Goal: Task Accomplishment & Management: Use online tool/utility

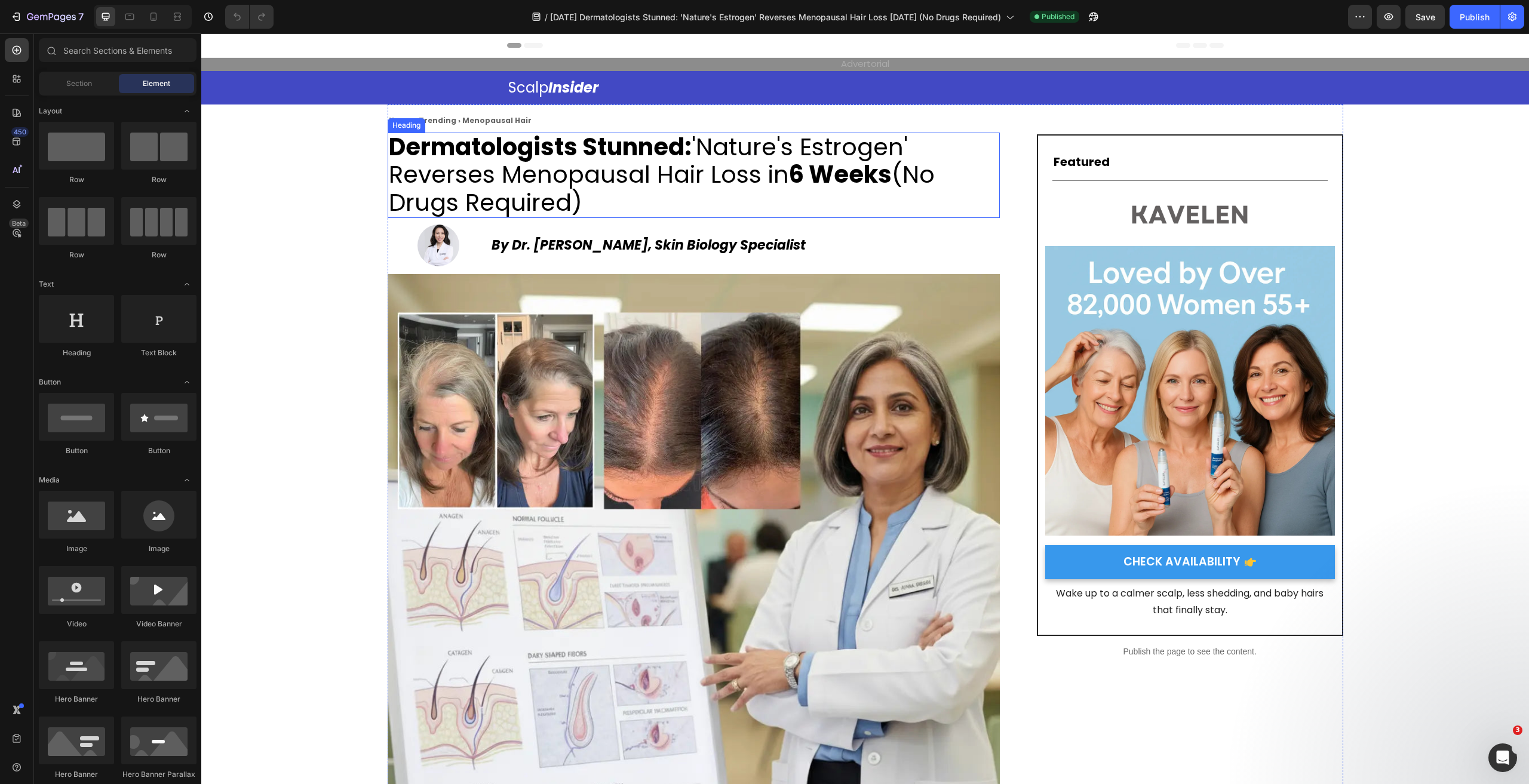
click at [614, 197] on h2 "Dermatologists Stunned: 'Nature's Estrogen' Reverses Menopausal Hair Loss in 6 …" at bounding box center [693, 175] width 613 height 86
click at [614, 197] on h2 "Dermatologists Stunned: 'Nature's Estrogen' Reverses Menopausal Hair Loss [DATE…" at bounding box center [693, 175] width 613 height 86
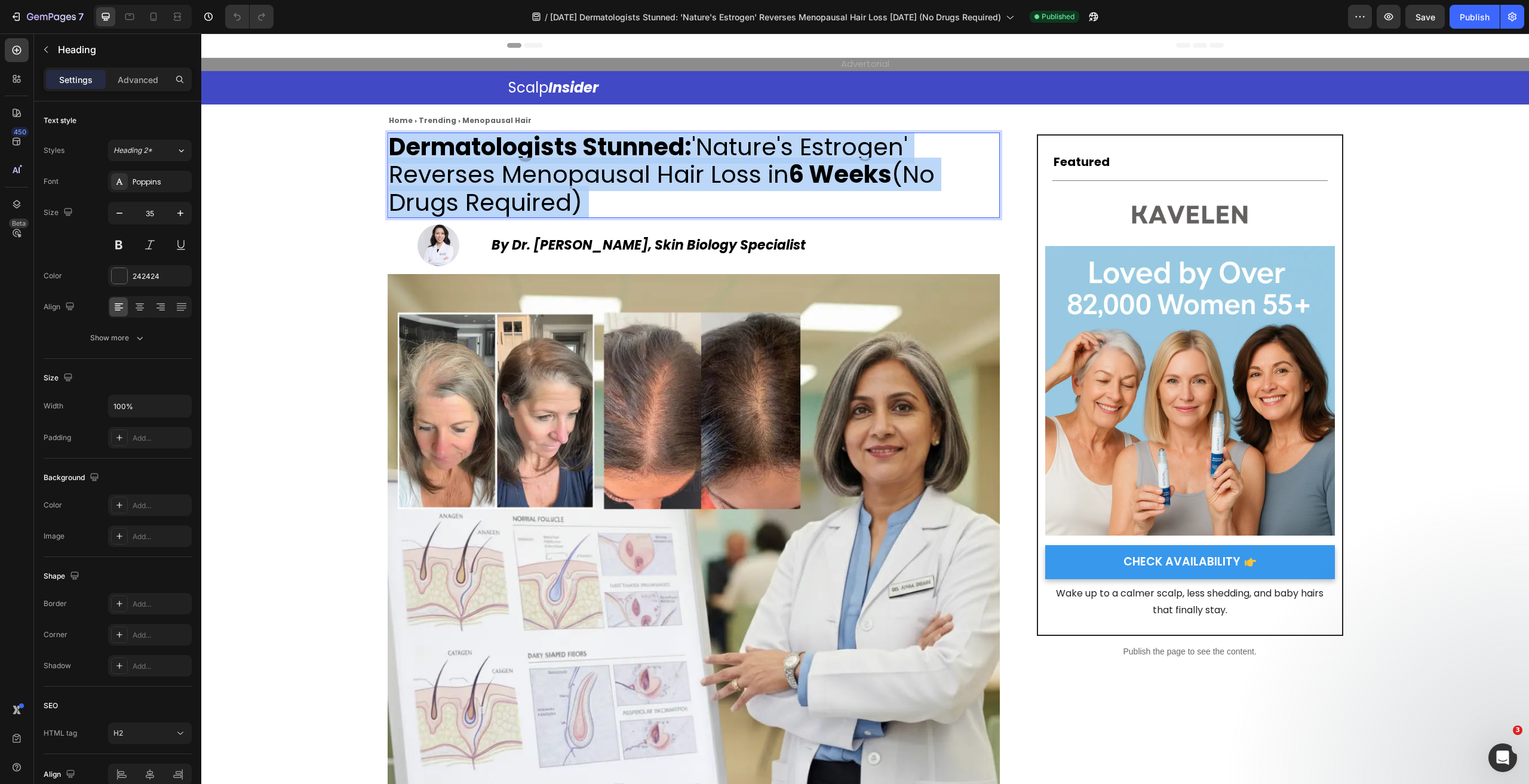
drag, startPoint x: 614, startPoint y: 197, endPoint x: 397, endPoint y: 146, distance: 222.9
click at [399, 147] on p "Dermatologists Stunned: 'Nature's Estrogen' Reverses Menopausal Hair Loss [DATE…" at bounding box center [694, 175] width 610 height 83
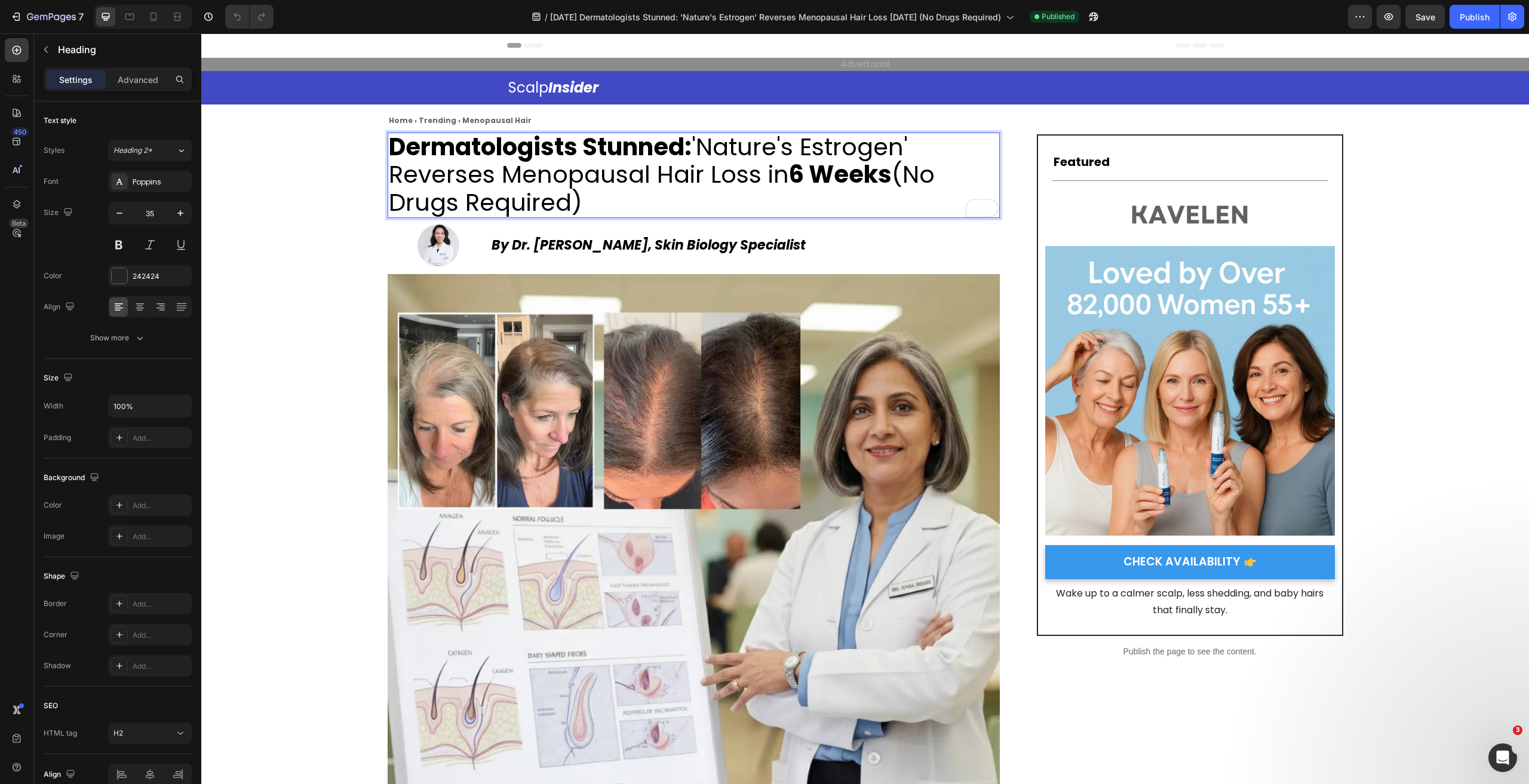
drag, startPoint x: 389, startPoint y: 143, endPoint x: 638, endPoint y: 205, distance: 256.6
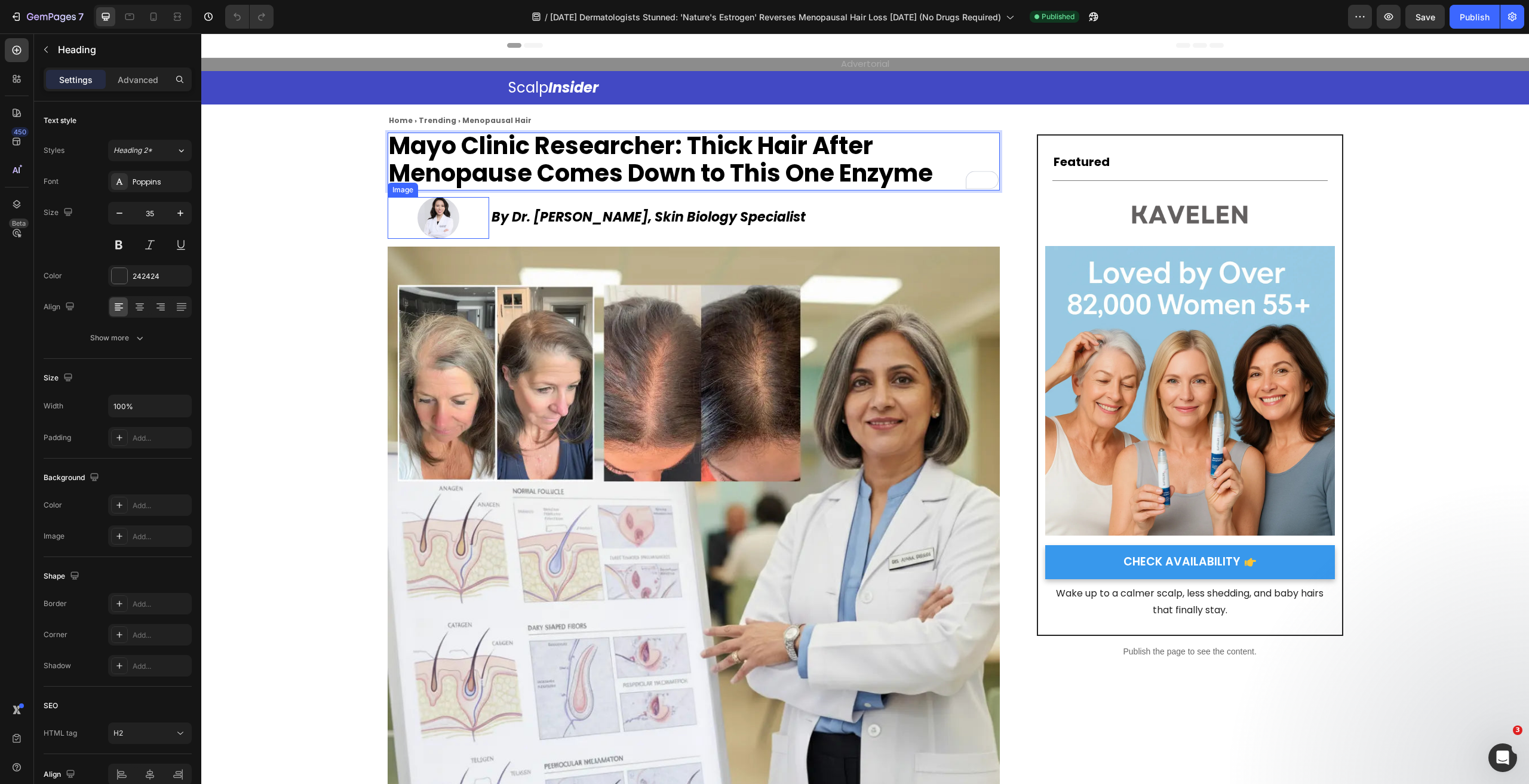
scroll to position [1, 0]
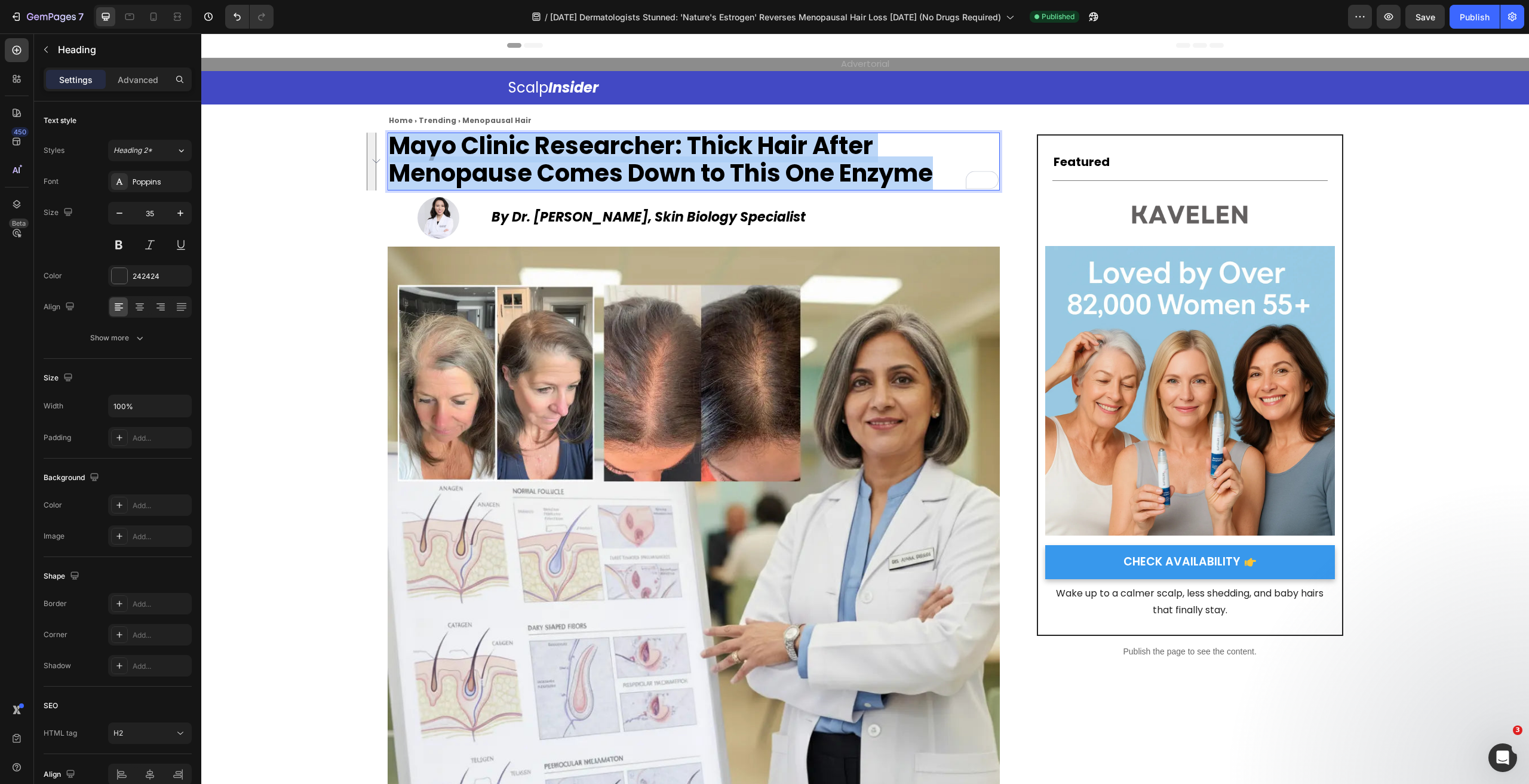
drag, startPoint x: 938, startPoint y: 178, endPoint x: 382, endPoint y: 140, distance: 557.3
click at [389, 140] on p "Mayo Clinic Researcher: Thick Hair After Menopause Comes Down to This One Enzyme" at bounding box center [694, 160] width 610 height 56
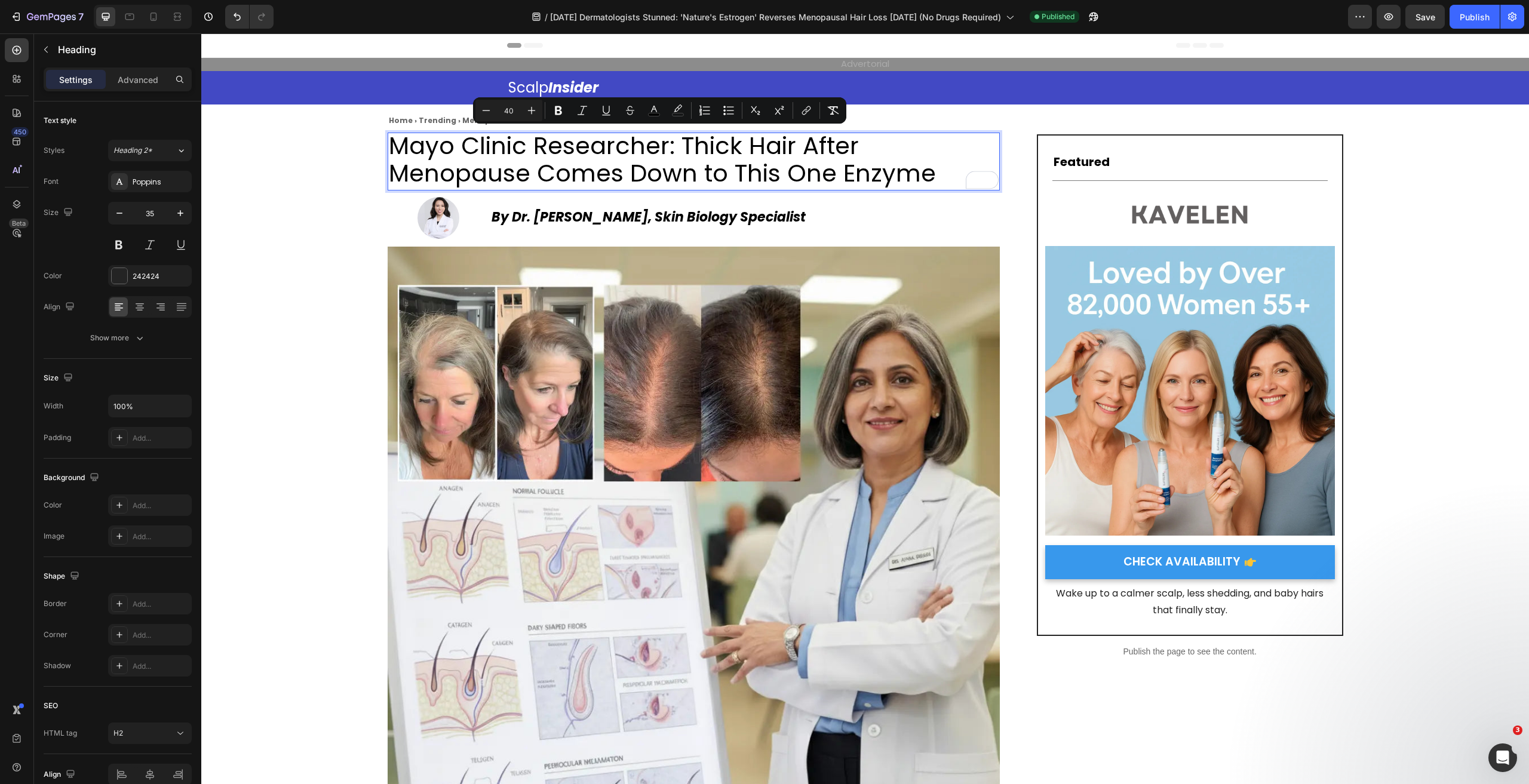
click at [549, 153] on span "Mayo Clinic Researcher: Thick Hair After Menopause Comes Down to This One Enzyme" at bounding box center [662, 160] width 547 height 61
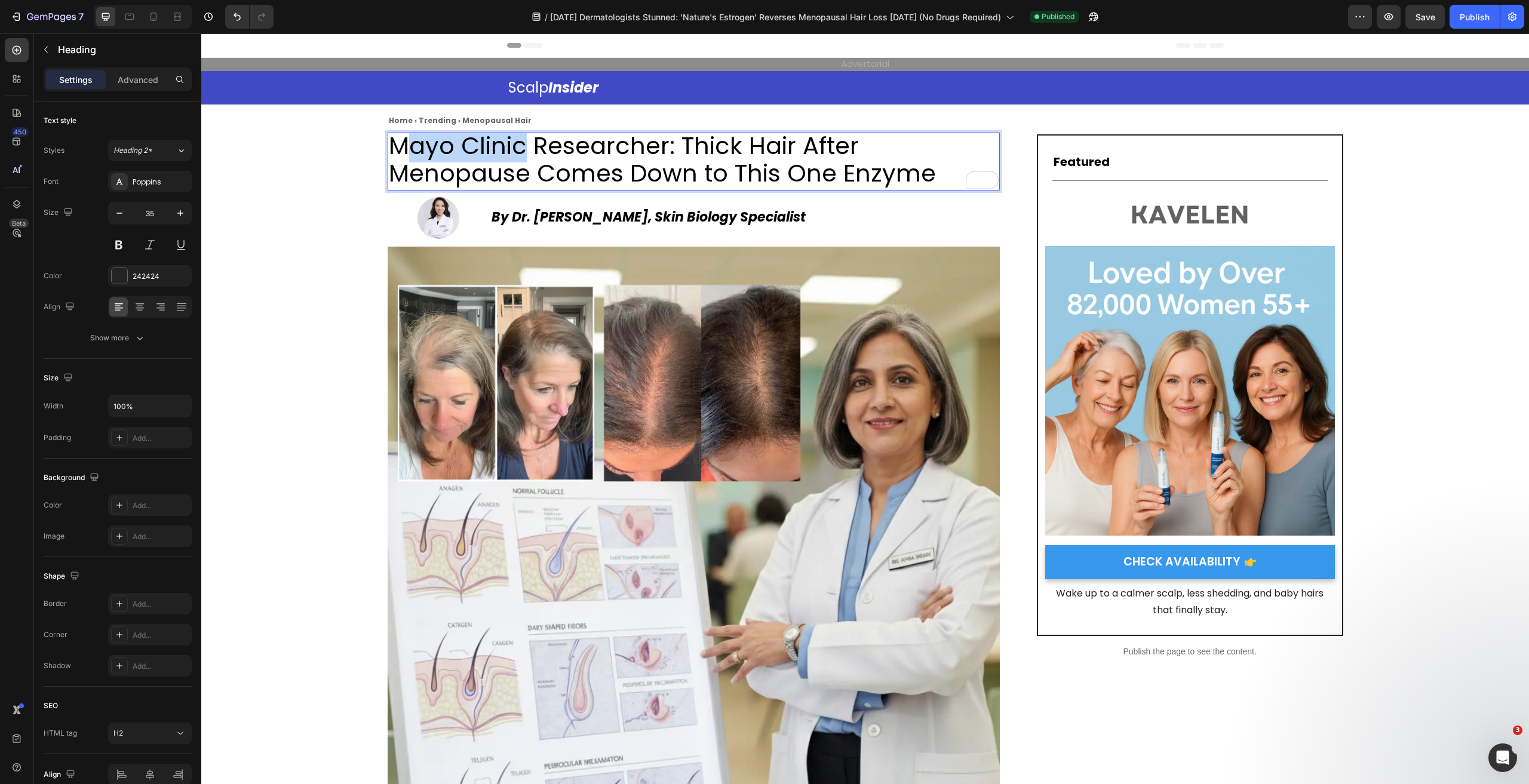
drag, startPoint x: 524, startPoint y: 145, endPoint x: 397, endPoint y: 140, distance: 127.1
click at [397, 140] on span "Mayo Clinic Researcher: Thick Hair After Menopause Comes Down to This One Enzyme" at bounding box center [662, 160] width 547 height 61
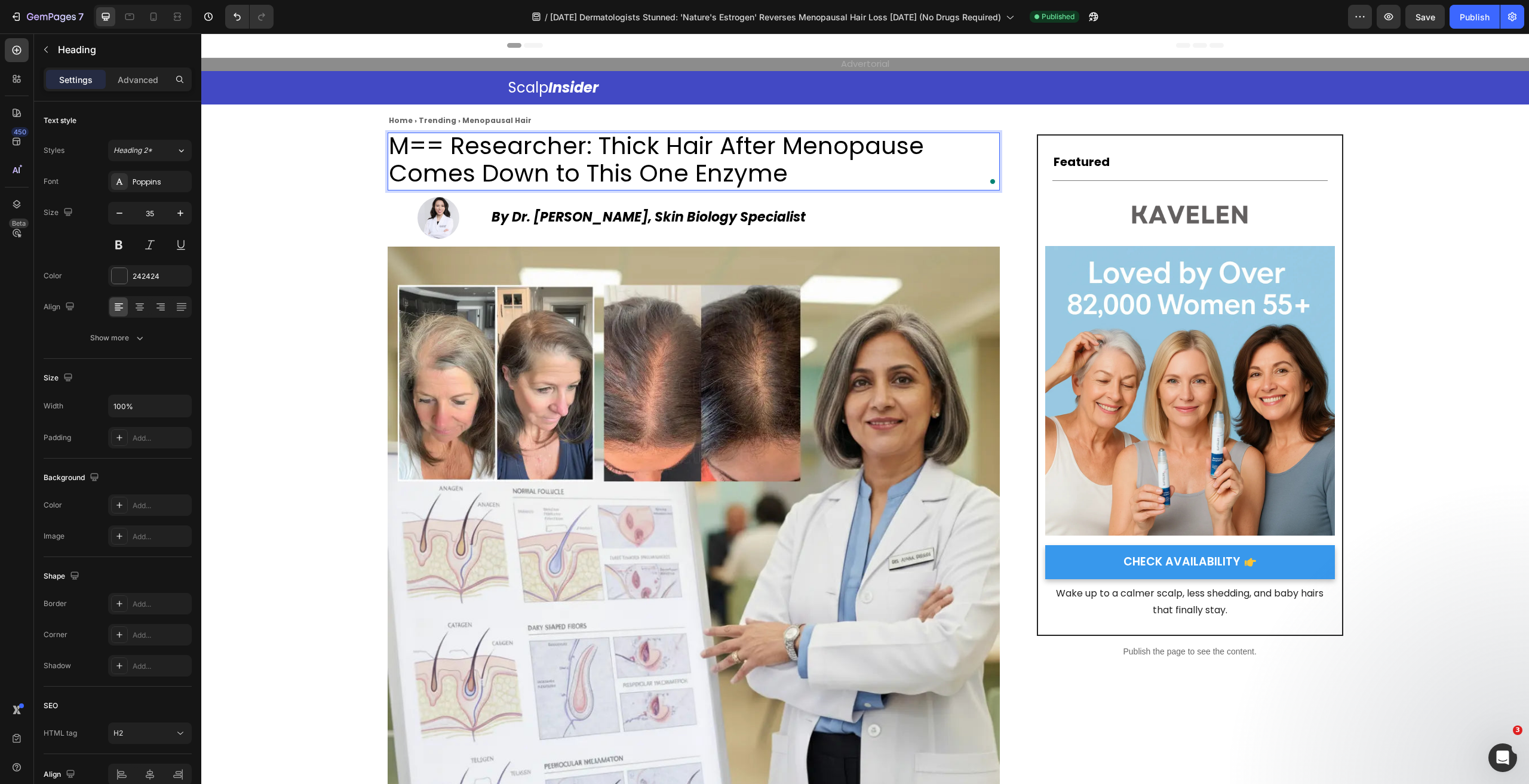
scroll to position [0, 0]
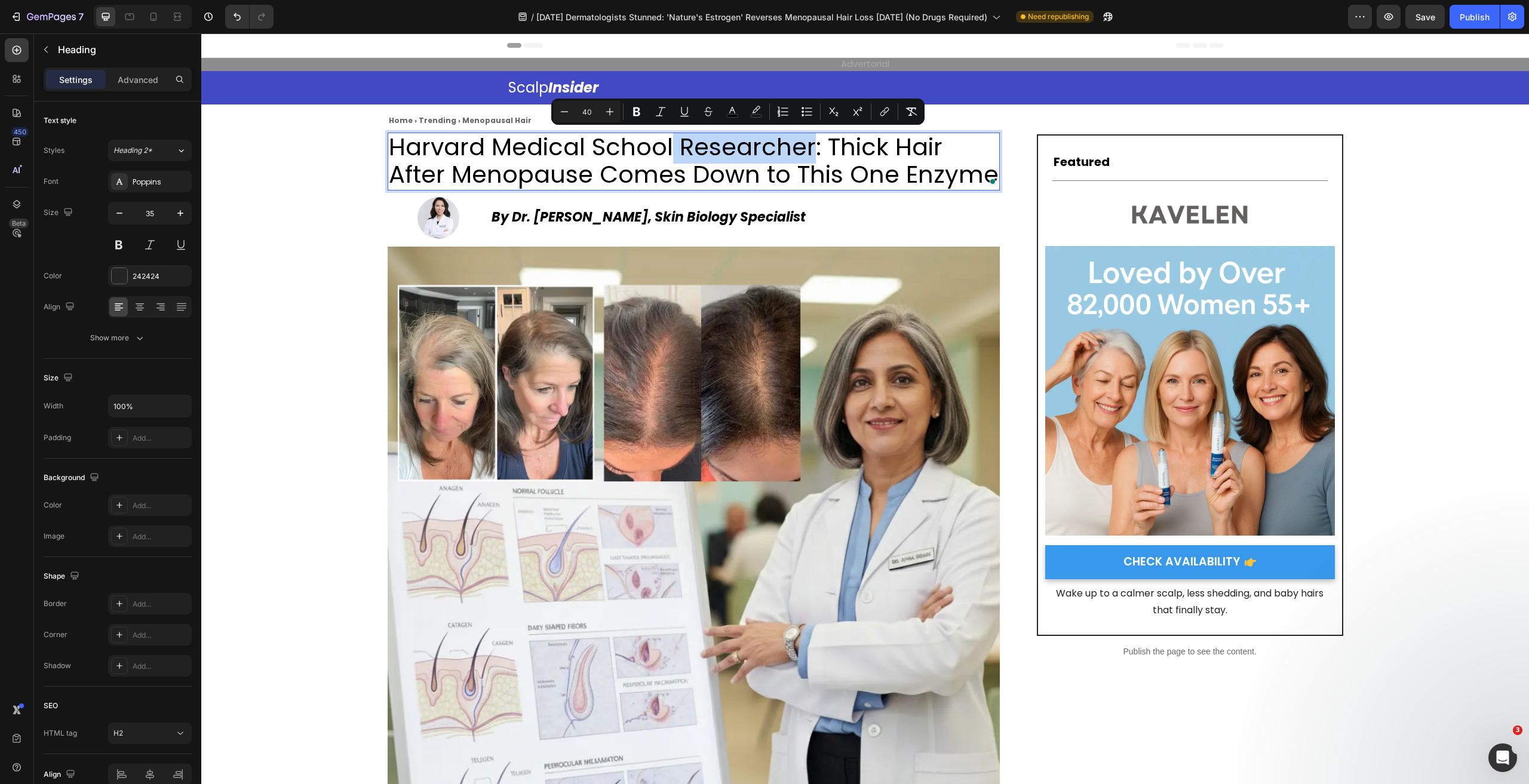
drag, startPoint x: 681, startPoint y: 147, endPoint x: 807, endPoint y: 150, distance: 126.0
click at [808, 150] on span "Harvard Medical School Researcher: Thick Hair After Menopause Comes Down to Thi…" at bounding box center [694, 161] width 610 height 61
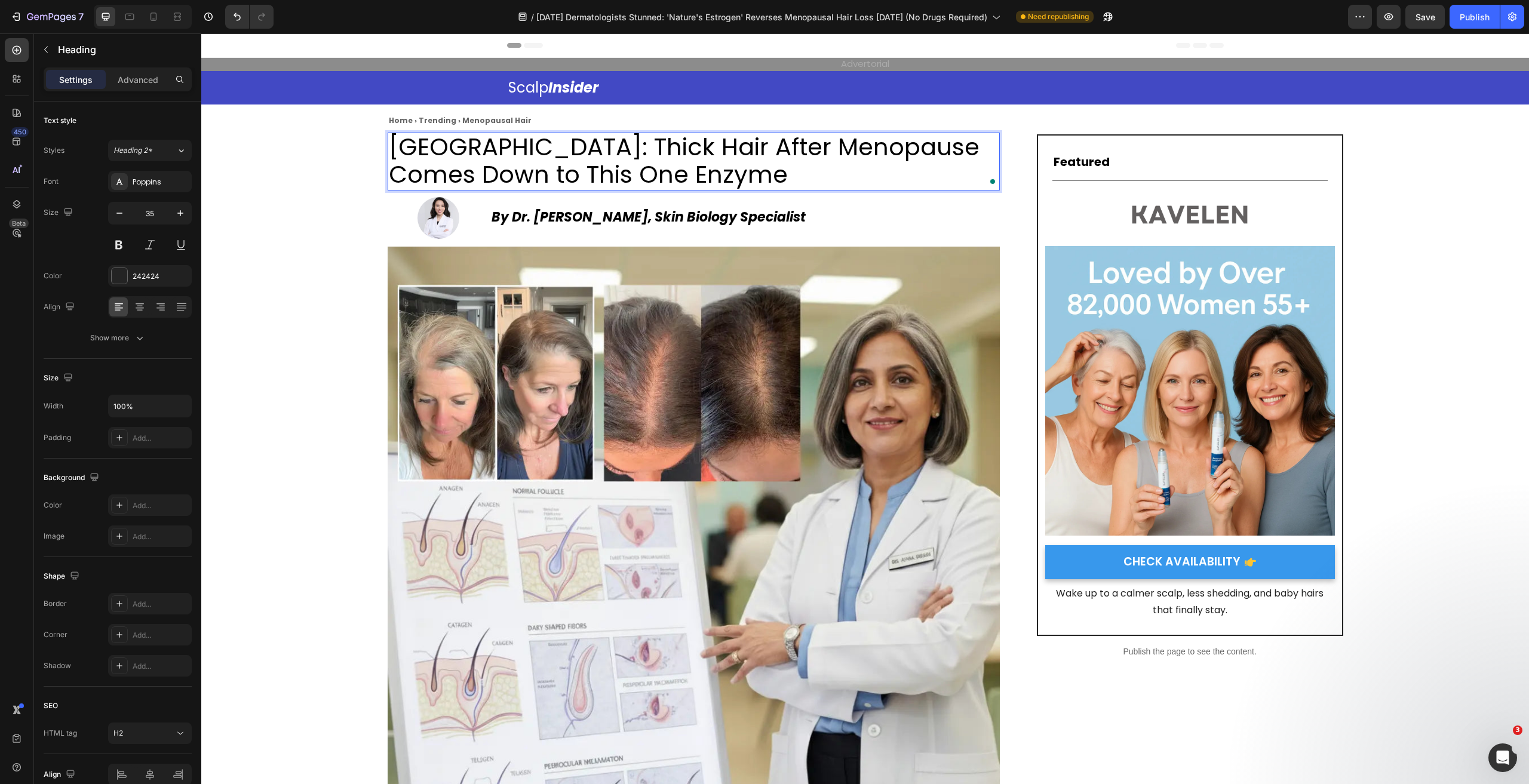
click at [963, 173] on p "Harvard Medical School: Thick Hair After Menopause Comes Down to This One Enzyme" at bounding box center [694, 162] width 610 height 56
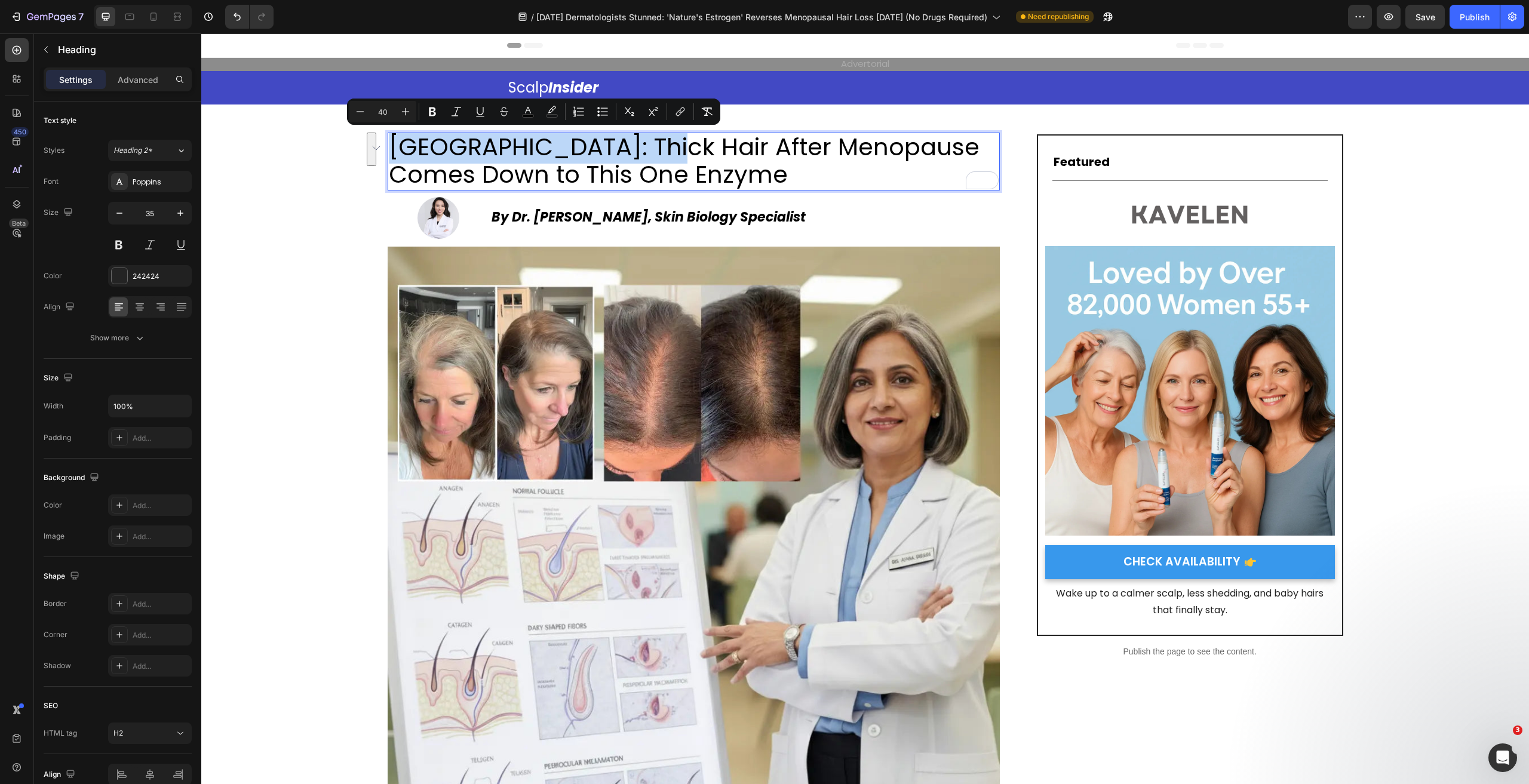
drag, startPoint x: 666, startPoint y: 144, endPoint x: 389, endPoint y: 154, distance: 277.2
click at [389, 154] on span "Harvard Medical School: Thick Hair After Menopause Comes Down to This One Enzyme" at bounding box center [684, 161] width 591 height 61
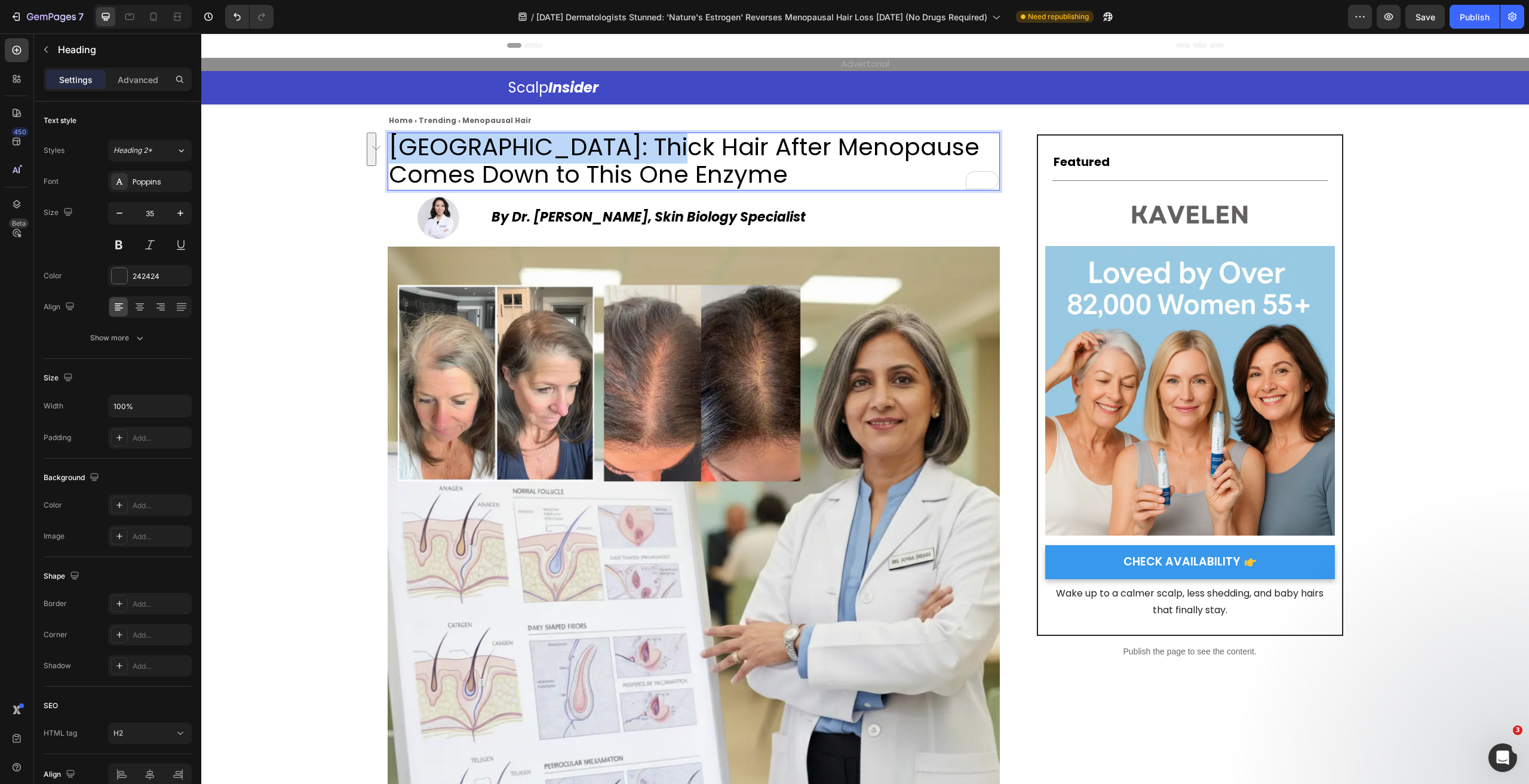
drag, startPoint x: 940, startPoint y: 172, endPoint x: 784, endPoint y: 173, distance: 156.0
click at [784, 173] on p "Harvard Medical School: Thick Hair After Menopause Comes Down to This One Enzyme" at bounding box center [694, 162] width 610 height 56
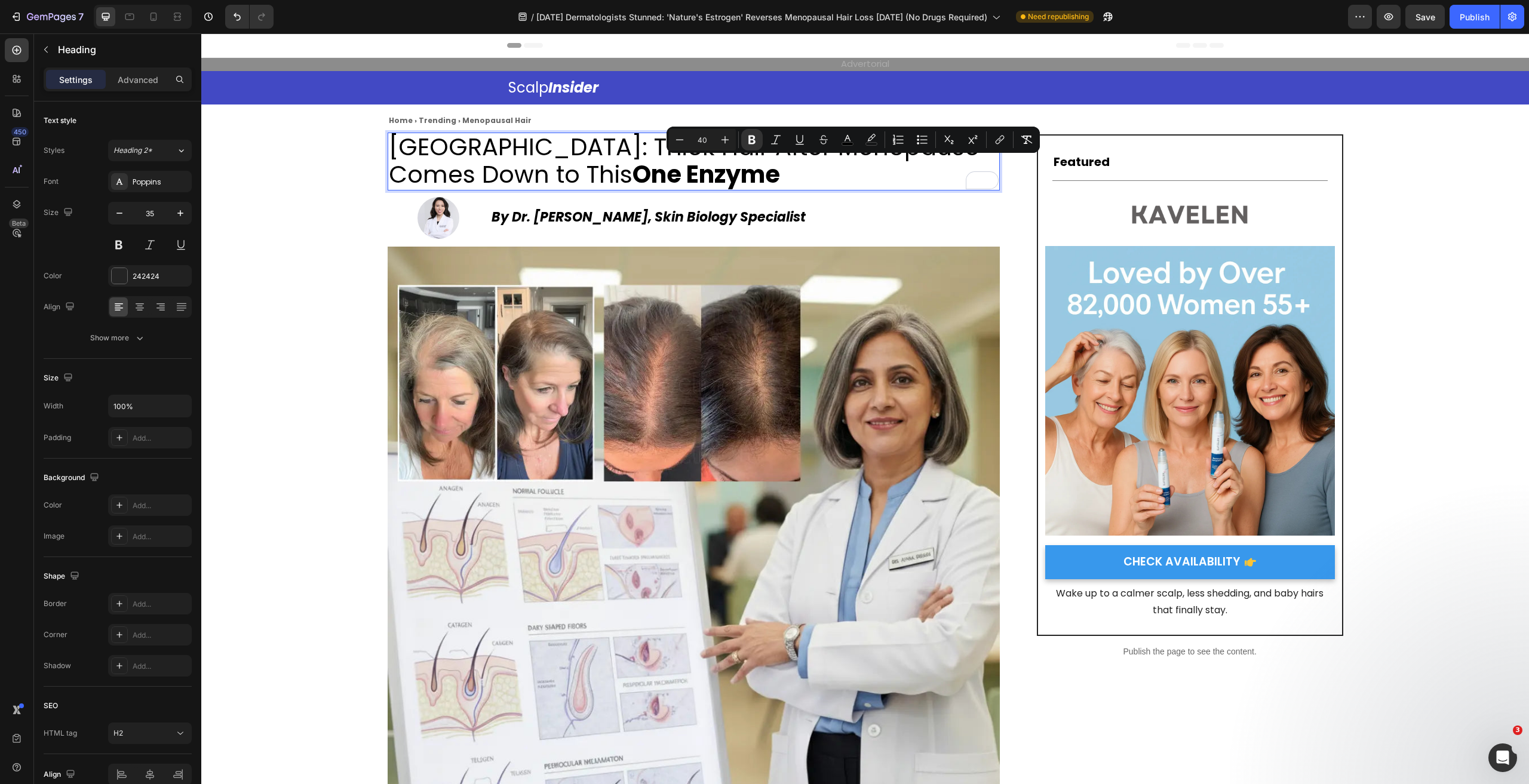
click at [947, 172] on p "Harvard Medical School: Thick Hair After Menopause Comes Down to This One Enzyme" at bounding box center [694, 162] width 610 height 56
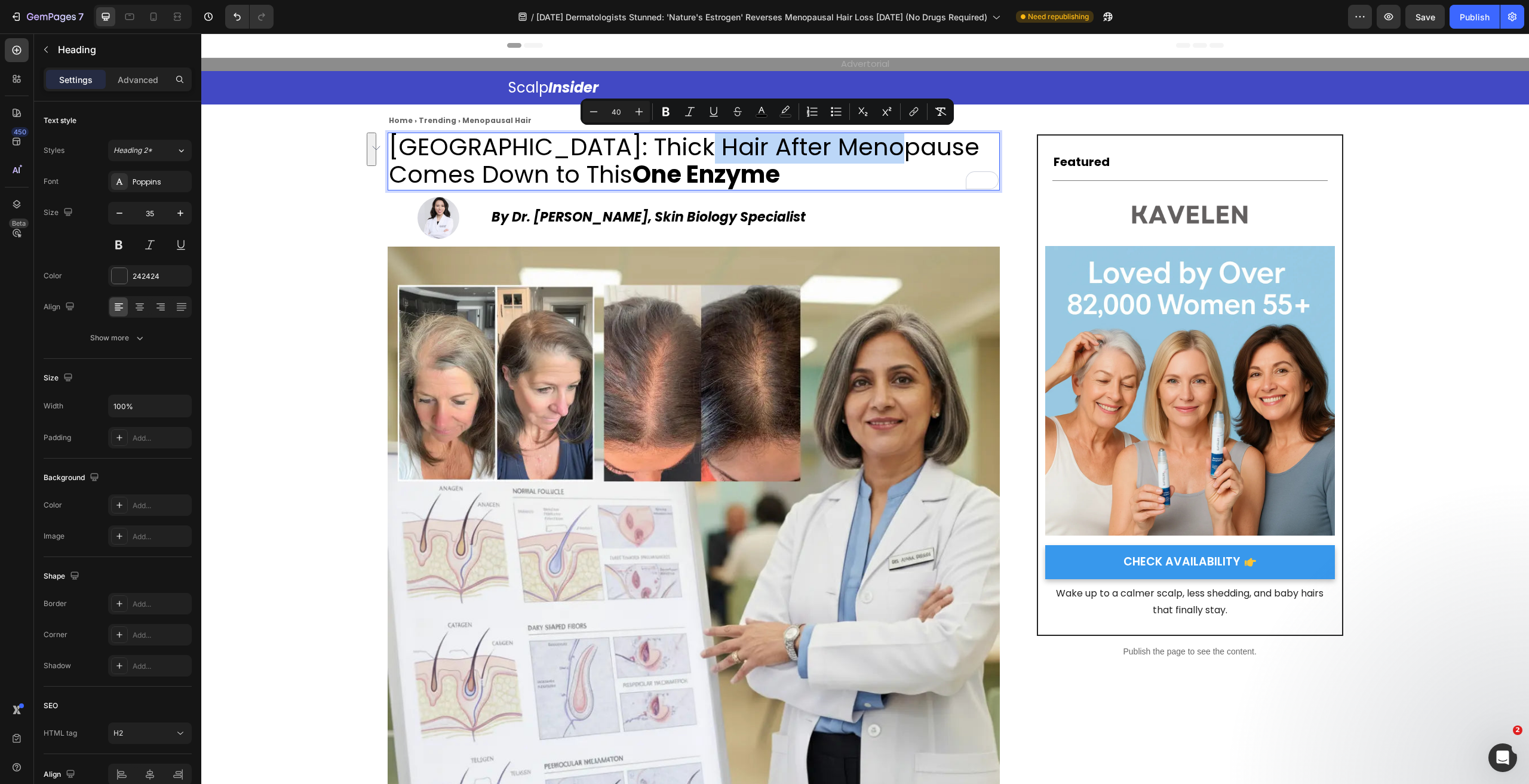
drag, startPoint x: 684, startPoint y: 142, endPoint x: 886, endPoint y: 145, distance: 202.0
click at [886, 145] on p "Harvard Medical School: Thick Hair After Menopause Comes Down to This One Enzyme" at bounding box center [694, 162] width 610 height 56
click at [858, 145] on p "Harvard Medical School: Thick Hair After Menopause Comes Down to This One Enzyme" at bounding box center [694, 162] width 610 height 56
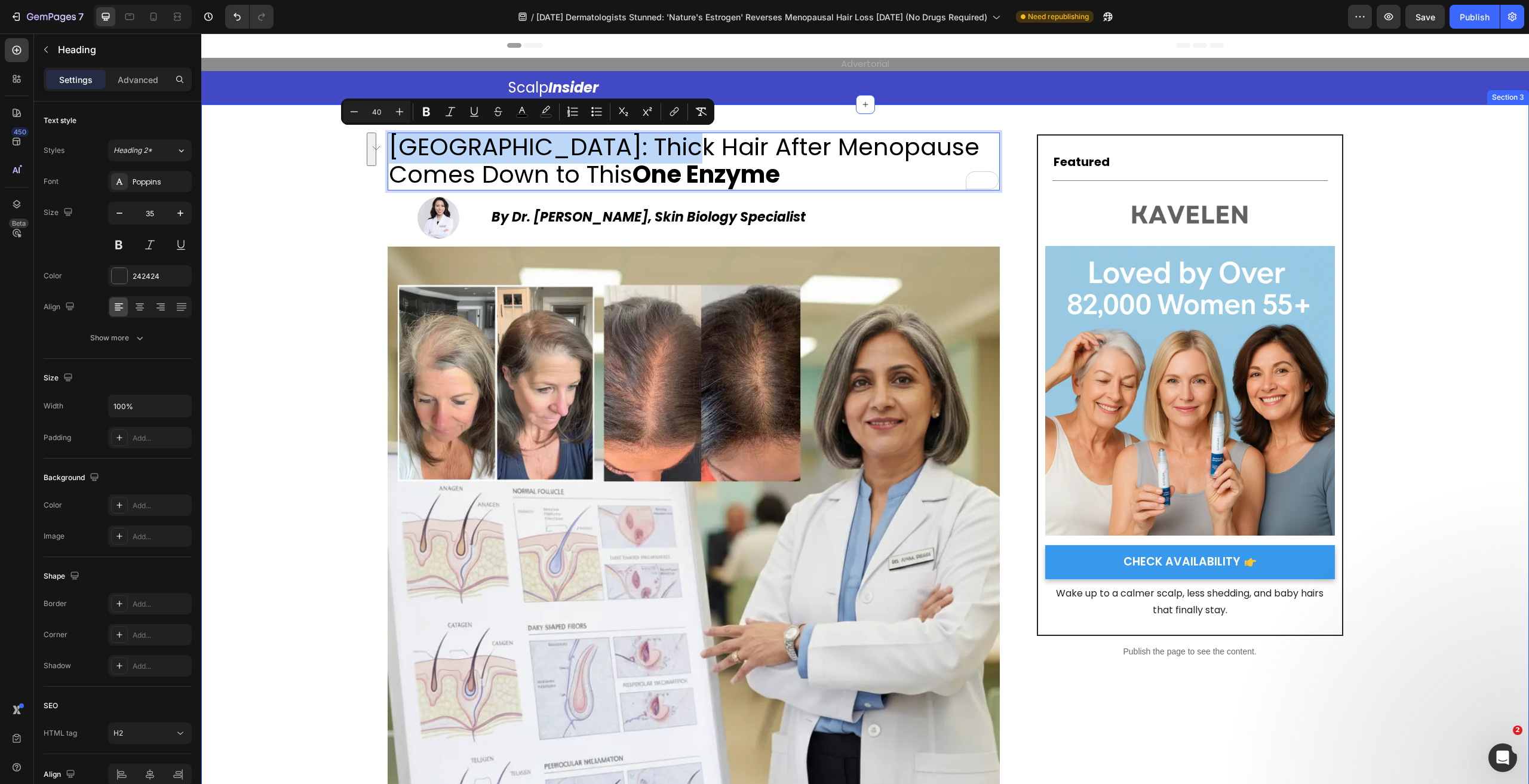
drag, startPoint x: 671, startPoint y: 145, endPoint x: 381, endPoint y: 145, distance: 290.0
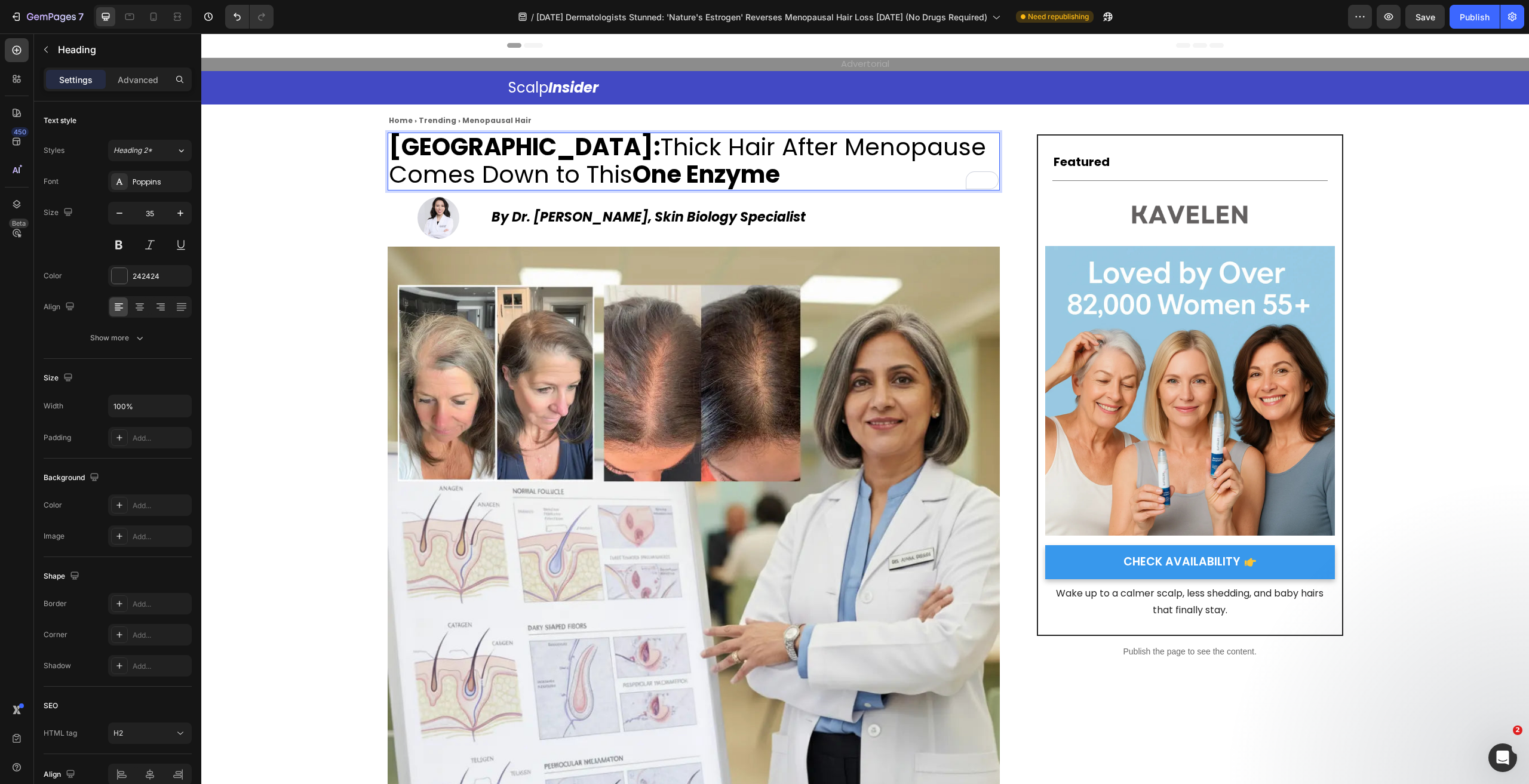
click at [542, 166] on span "[GEOGRAPHIC_DATA]: Thick Hair After Menopause Comes Down to This One Enzyme" at bounding box center [687, 161] width 597 height 61
click at [554, 151] on strong "[GEOGRAPHIC_DATA]:" at bounding box center [525, 147] width 272 height 34
drag, startPoint x: 675, startPoint y: 148, endPoint x: 389, endPoint y: 151, distance: 286.0
click at [389, 151] on strong "[GEOGRAPHIC_DATA]:" at bounding box center [525, 147] width 272 height 34
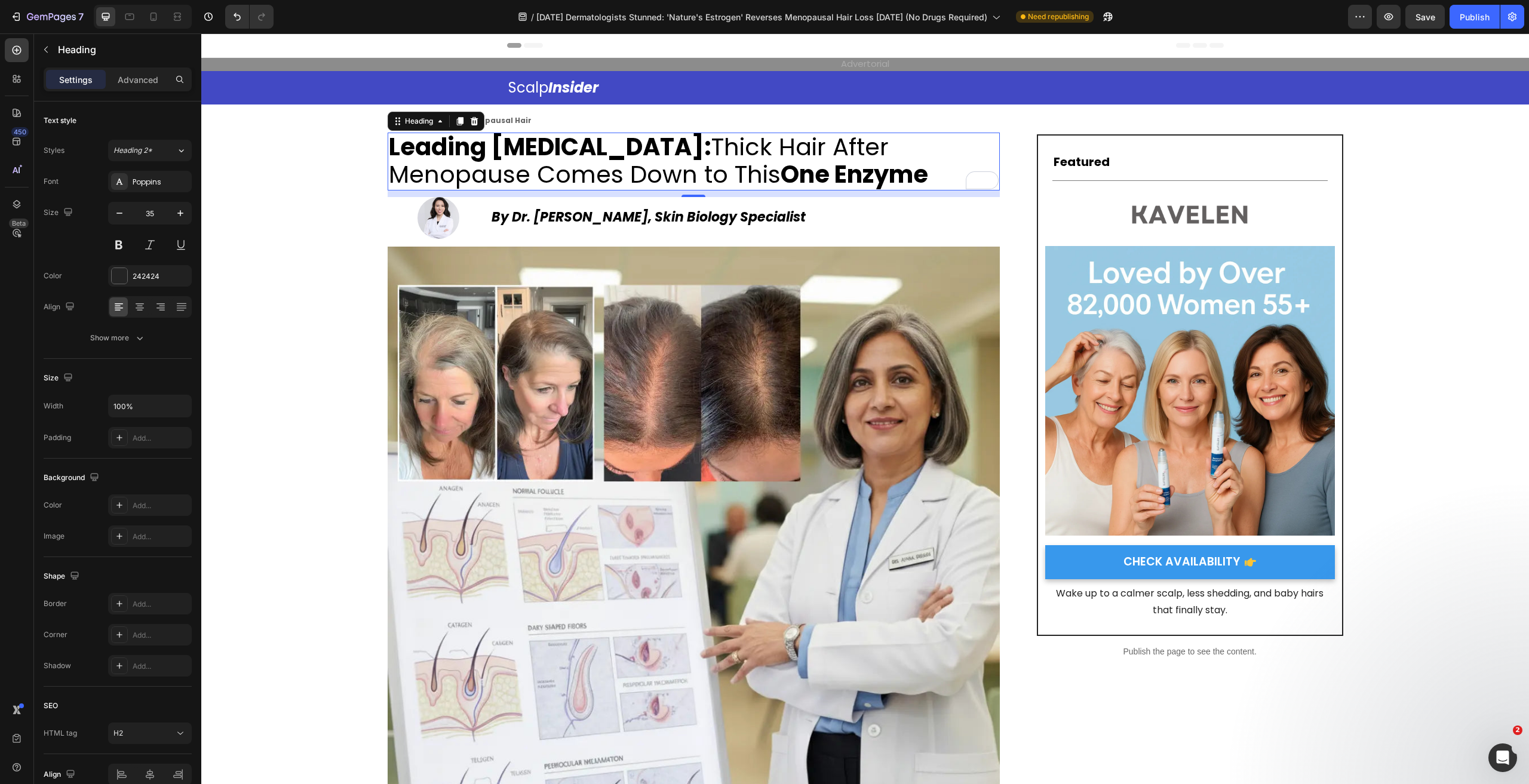
click at [946, 173] on p "Leading Dermatologist: Thick Hair After Menopause Comes Down to This One Enzyme" at bounding box center [694, 162] width 610 height 56
click at [799, 216] on p "By Dr. [PERSON_NAME], Skin Biology Specialist" at bounding box center [745, 218] width 507 height 19
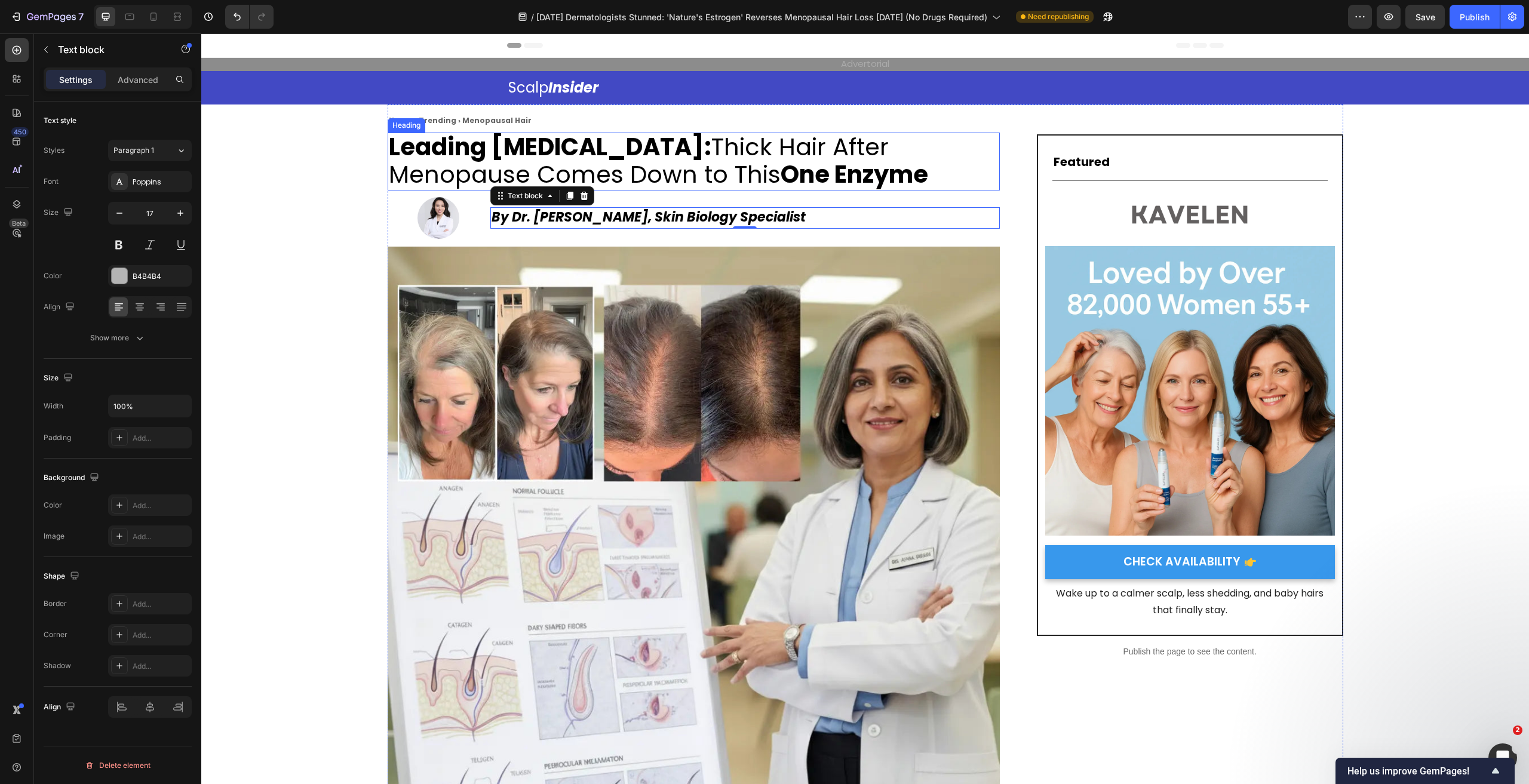
click at [697, 163] on span "Leading Dermatologist: Thick Hair After Menopause Comes Down to This One Enzyme" at bounding box center [659, 161] width 540 height 61
click at [641, 153] on strong "Leading Dermatologist:" at bounding box center [550, 147] width 323 height 34
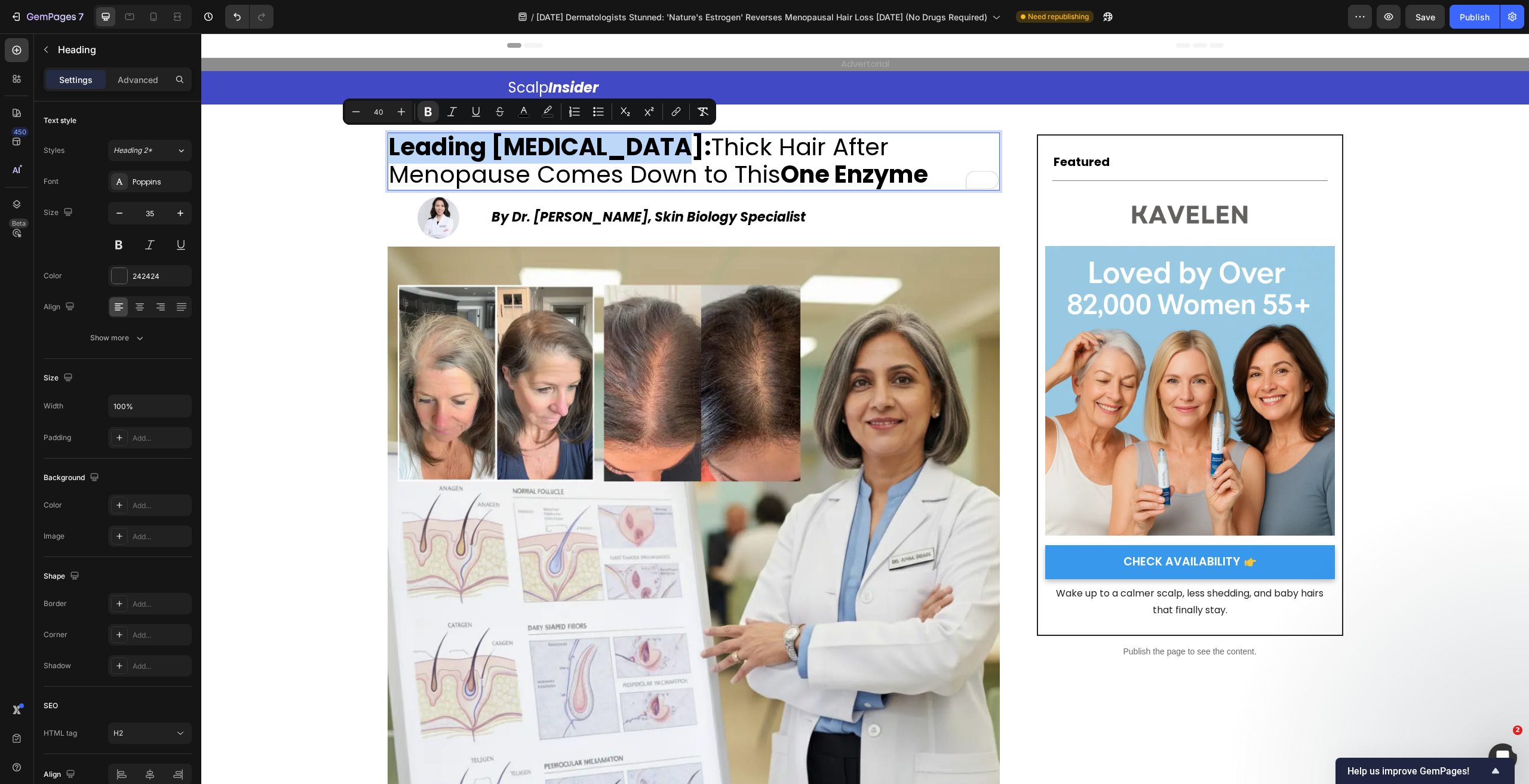
drag, startPoint x: 664, startPoint y: 145, endPoint x: 389, endPoint y: 153, distance: 275.1
click at [389, 153] on strong "Leading Dermatologist:" at bounding box center [550, 147] width 323 height 34
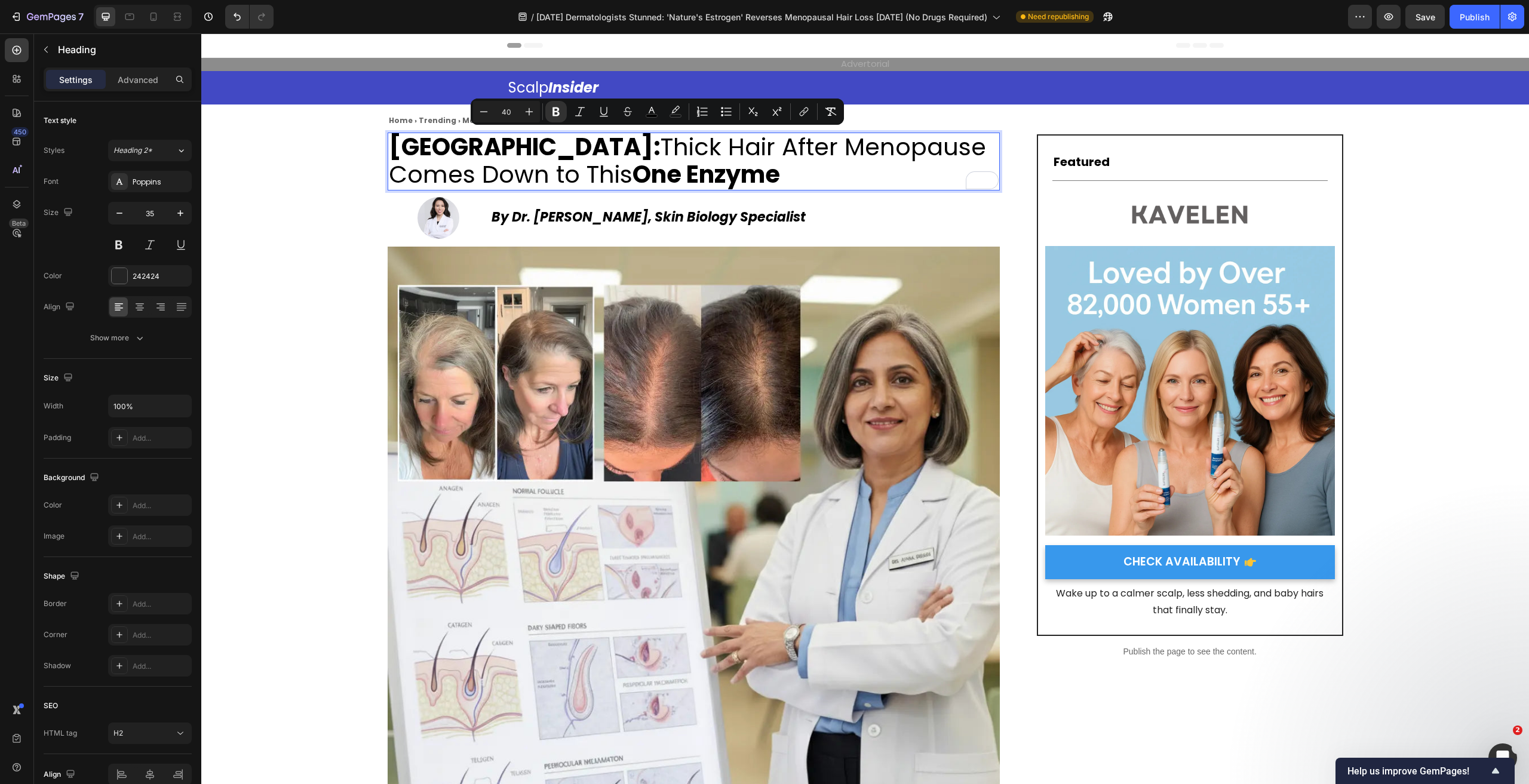
click at [730, 178] on span "[GEOGRAPHIC_DATA]: Thick Hair After Menopause Comes Down to This One Enzyme" at bounding box center [687, 161] width 597 height 61
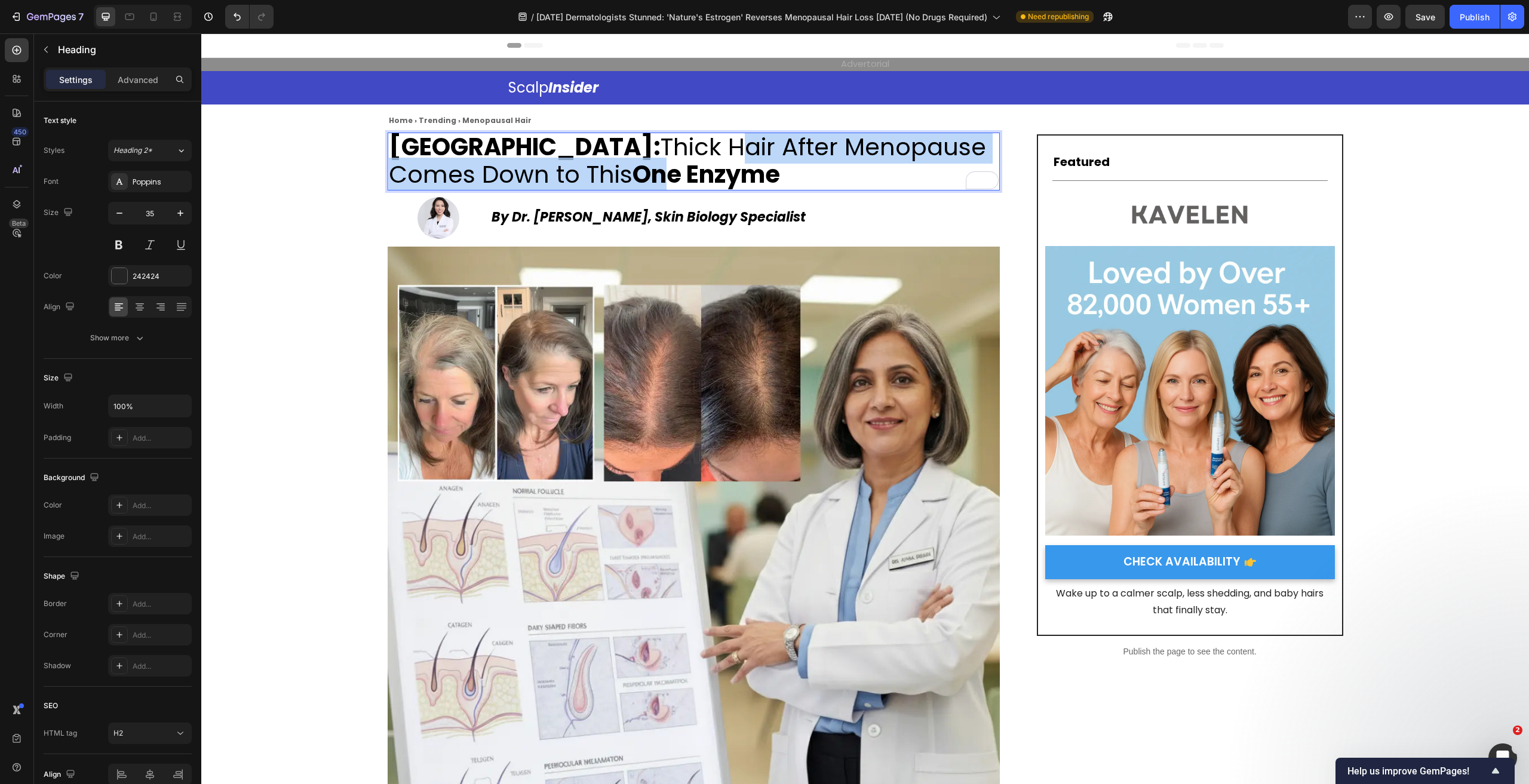
drag, startPoint x: 760, startPoint y: 146, endPoint x: 774, endPoint y: 170, distance: 27.8
click at [814, 169] on span "[GEOGRAPHIC_DATA]: Thick Hair After Menopause Comes Down to This One Enzyme" at bounding box center [687, 161] width 597 height 61
click at [765, 170] on span "[GEOGRAPHIC_DATA]: Thick Hair After Menopause Comes Down to This One Enzyme" at bounding box center [687, 161] width 597 height 61
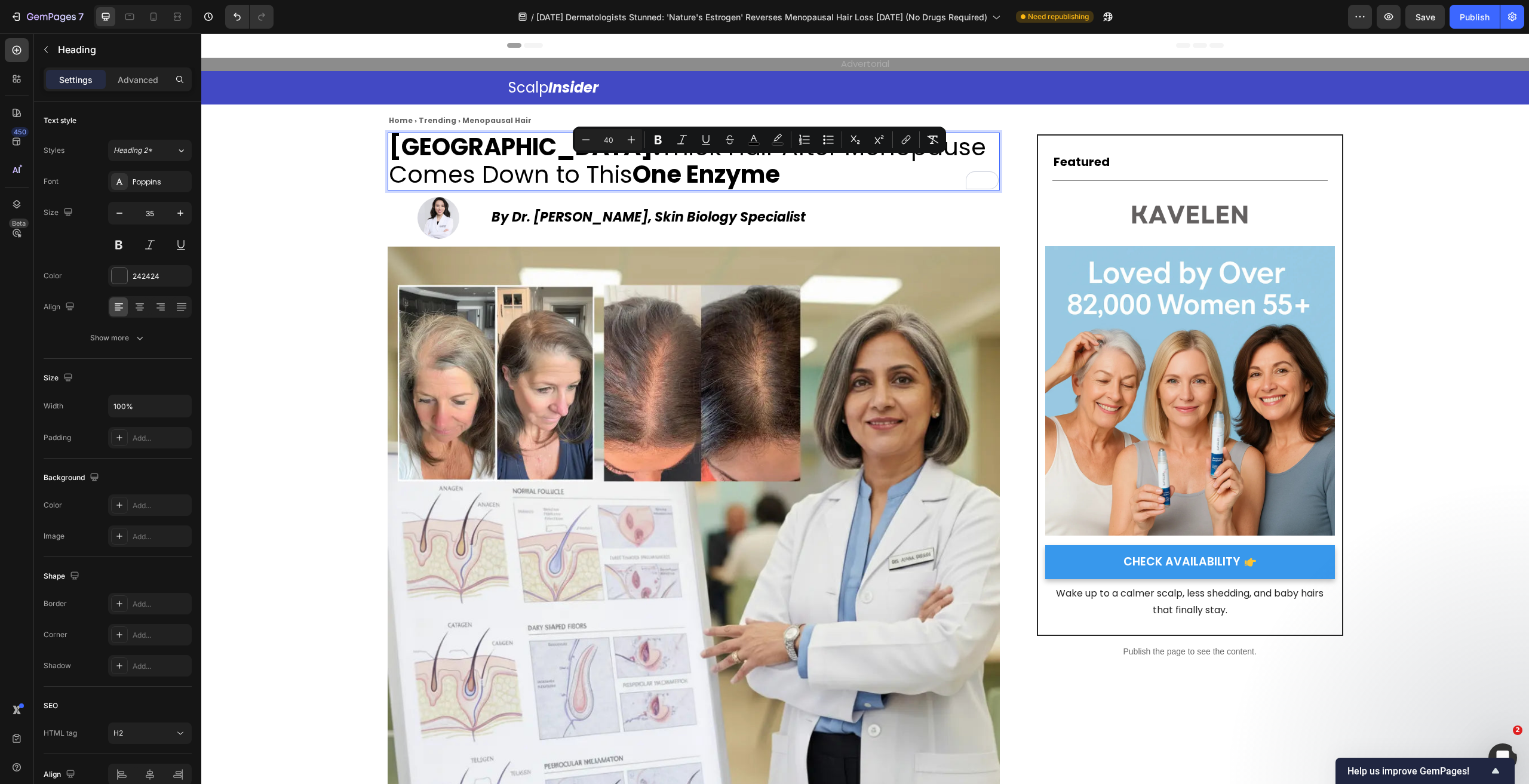
drag, startPoint x: 779, startPoint y: 174, endPoint x: 730, endPoint y: 176, distance: 49.0
click at [730, 176] on span "[GEOGRAPHIC_DATA]: Thick Hair After Menopause Comes Down to This One Enzyme" at bounding box center [687, 161] width 597 height 61
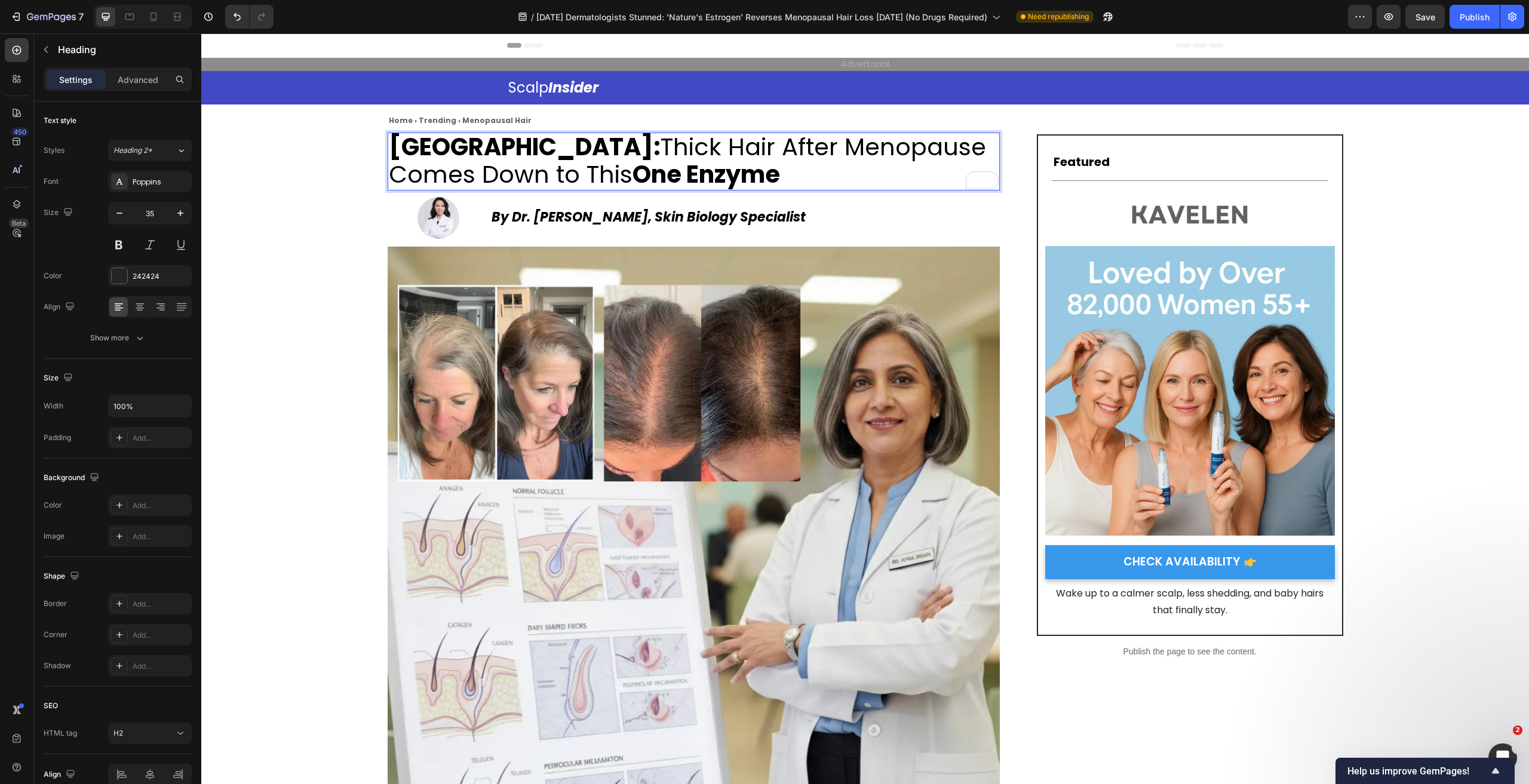
scroll to position [1, 0]
click at [900, 181] on p "[GEOGRAPHIC_DATA]: Thick Hair After Menopause Comes Down to One Enzyme" at bounding box center [694, 160] width 610 height 56
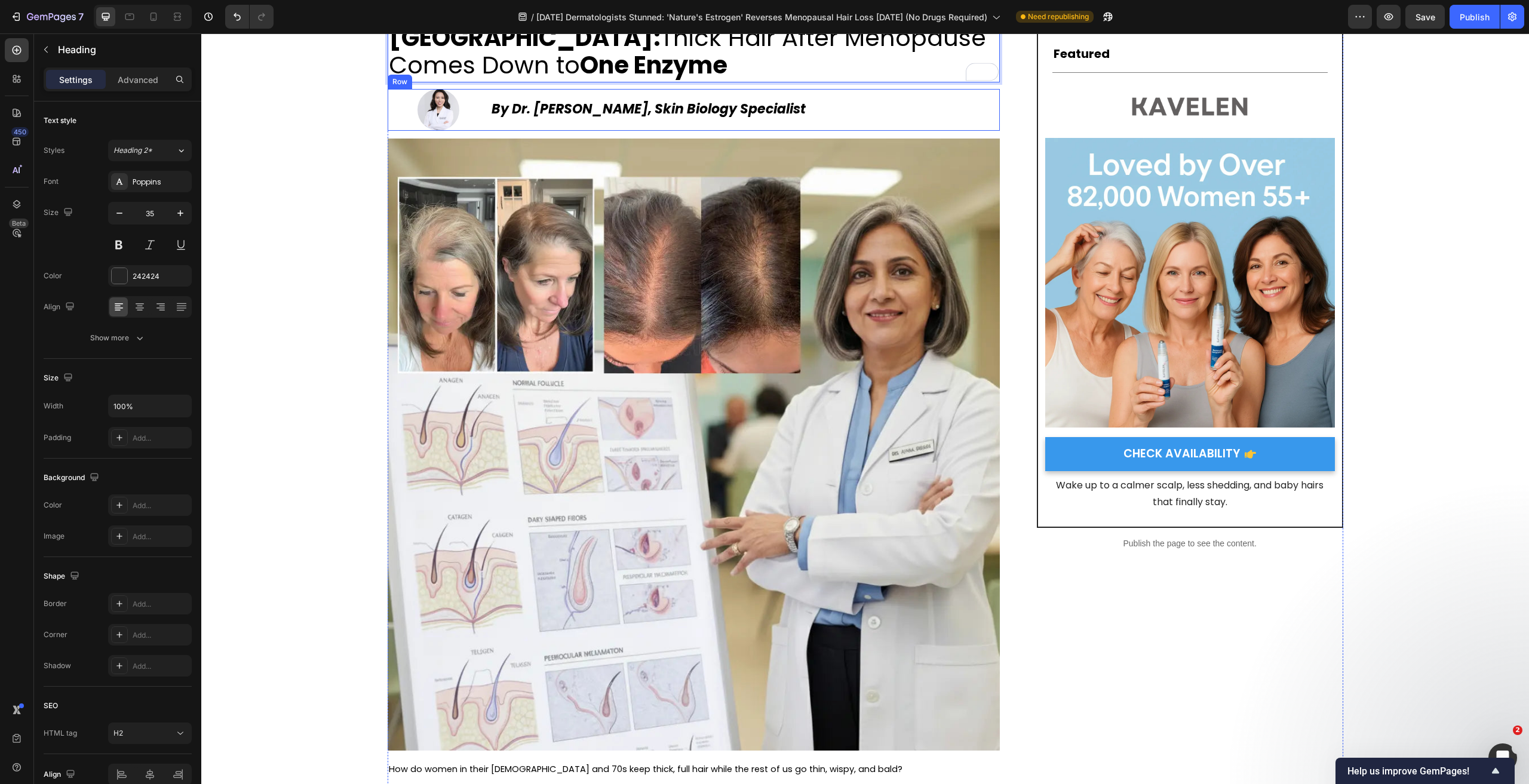
scroll to position [0, 0]
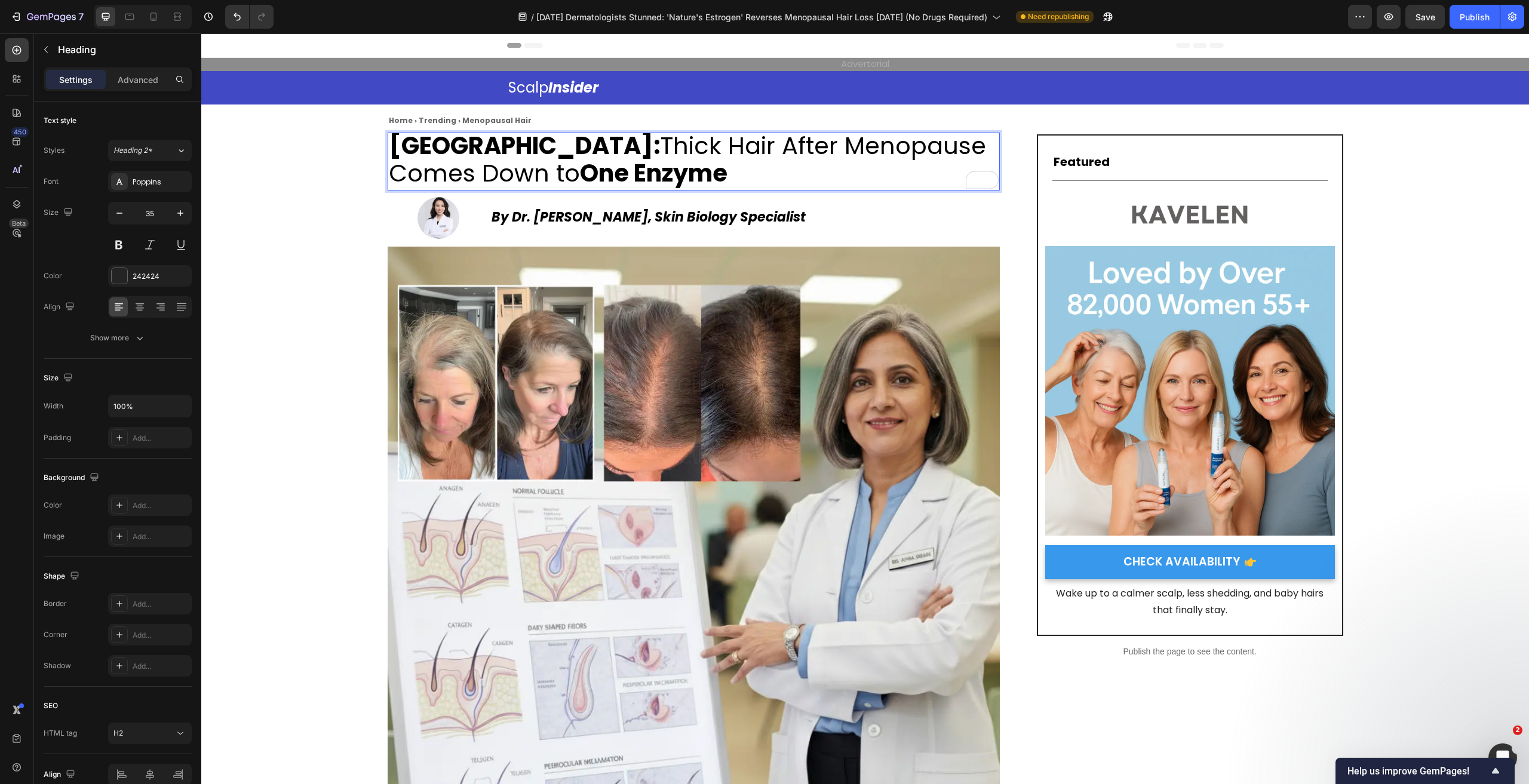
drag, startPoint x: 668, startPoint y: 150, endPoint x: 387, endPoint y: 146, distance: 281.0
click at [389, 146] on strong "[GEOGRAPHIC_DATA]:" at bounding box center [525, 146] width 272 height 34
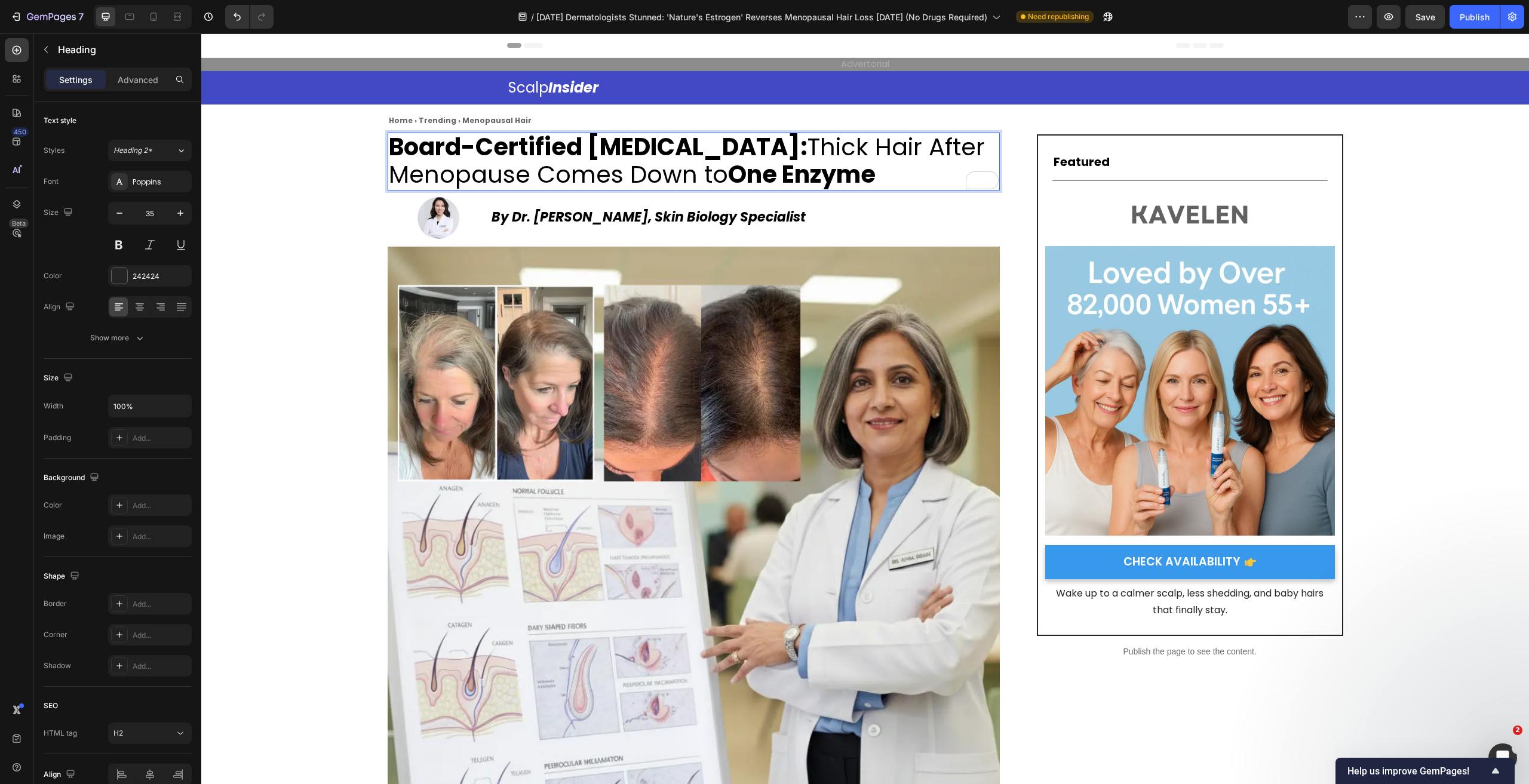
click at [689, 137] on strong "Board-Certified [MEDICAL_DATA]:" at bounding box center [598, 147] width 419 height 34
click at [589, 306] on img at bounding box center [693, 552] width 613 height 612
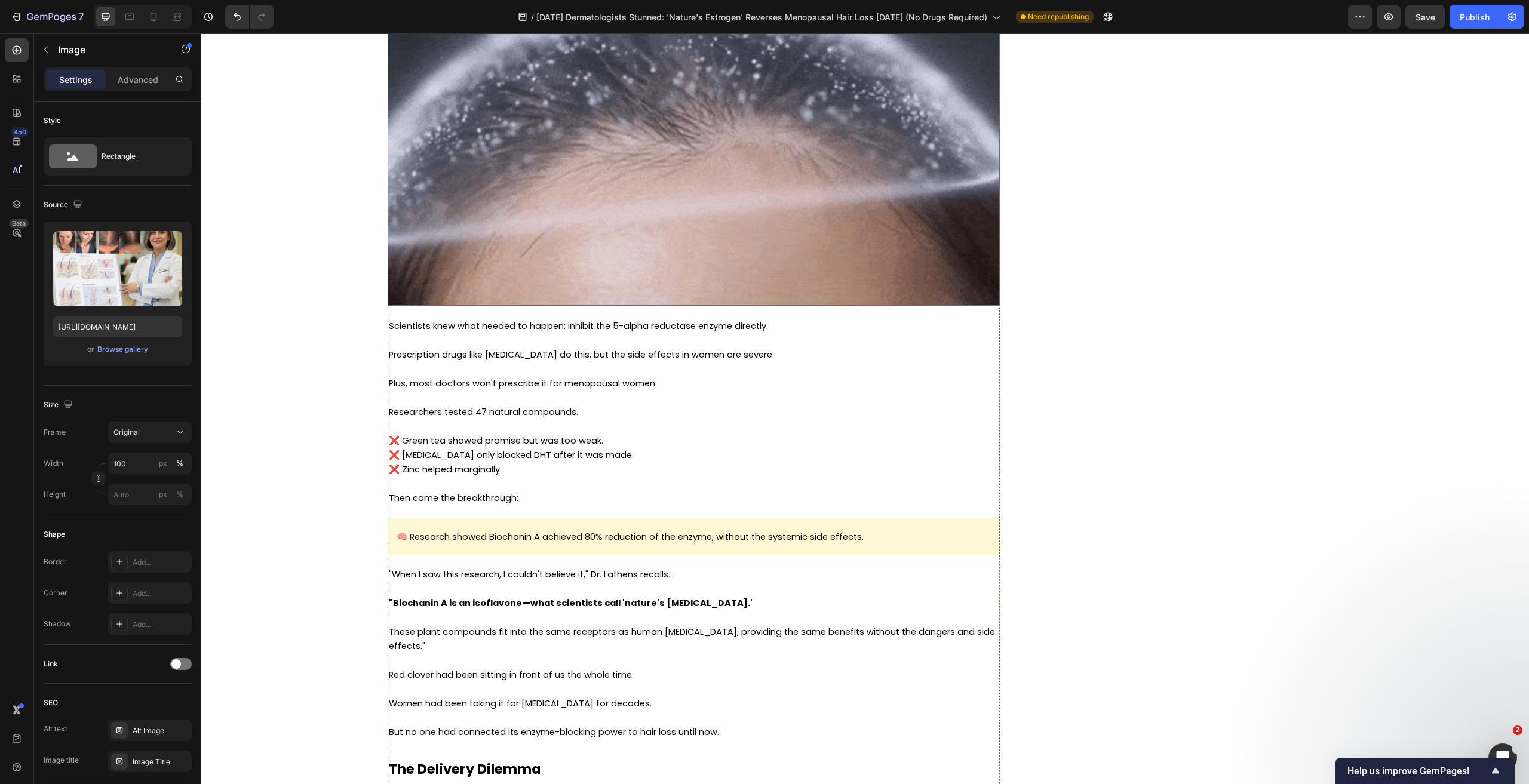
scroll to position [2986, 0]
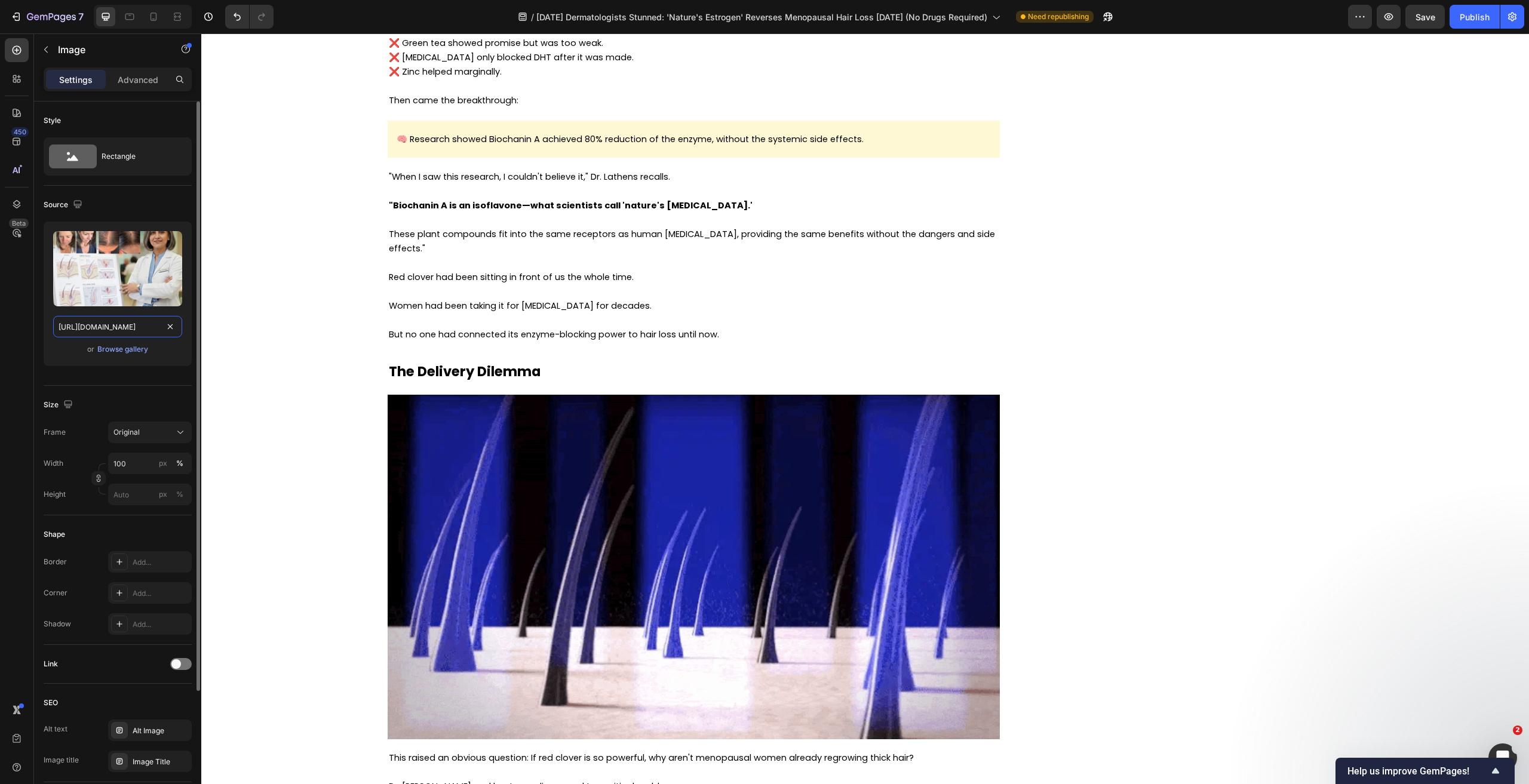
click at [133, 319] on input "[URL][DOMAIN_NAME]" at bounding box center [117, 327] width 129 height 21
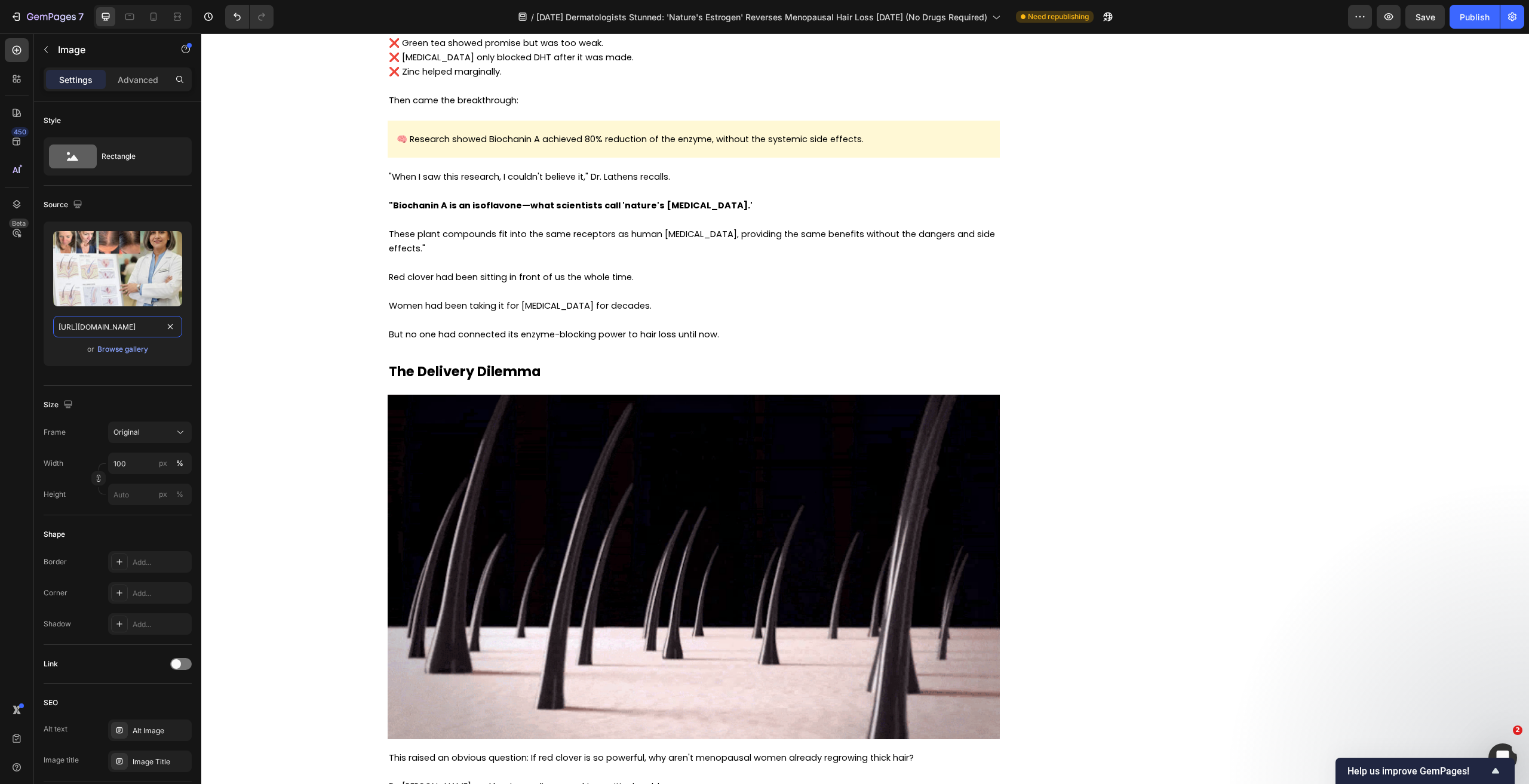
paste input "49c3a017-1d9d-42d8-b099-6e2050394113"
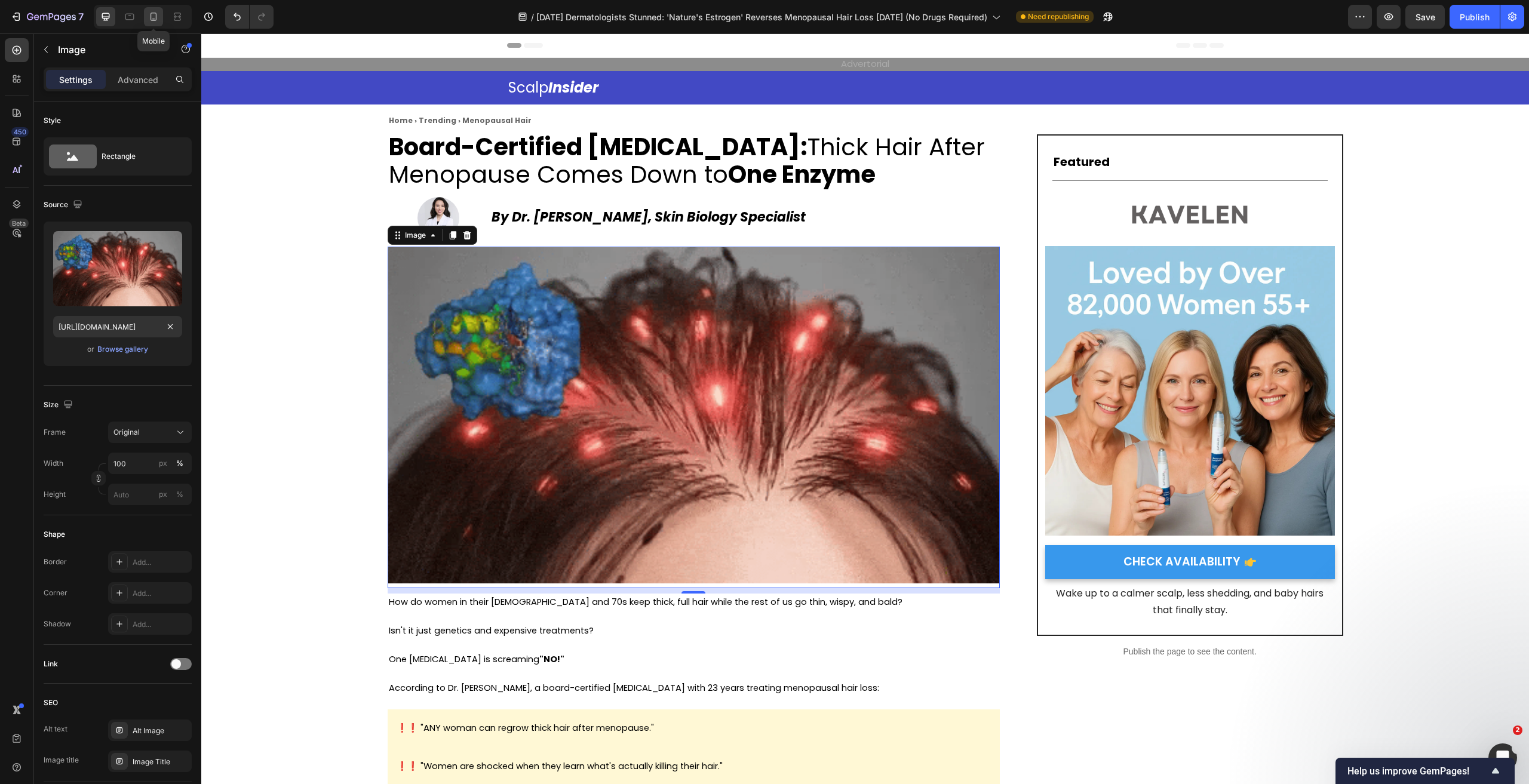
scroll to position [0, 0]
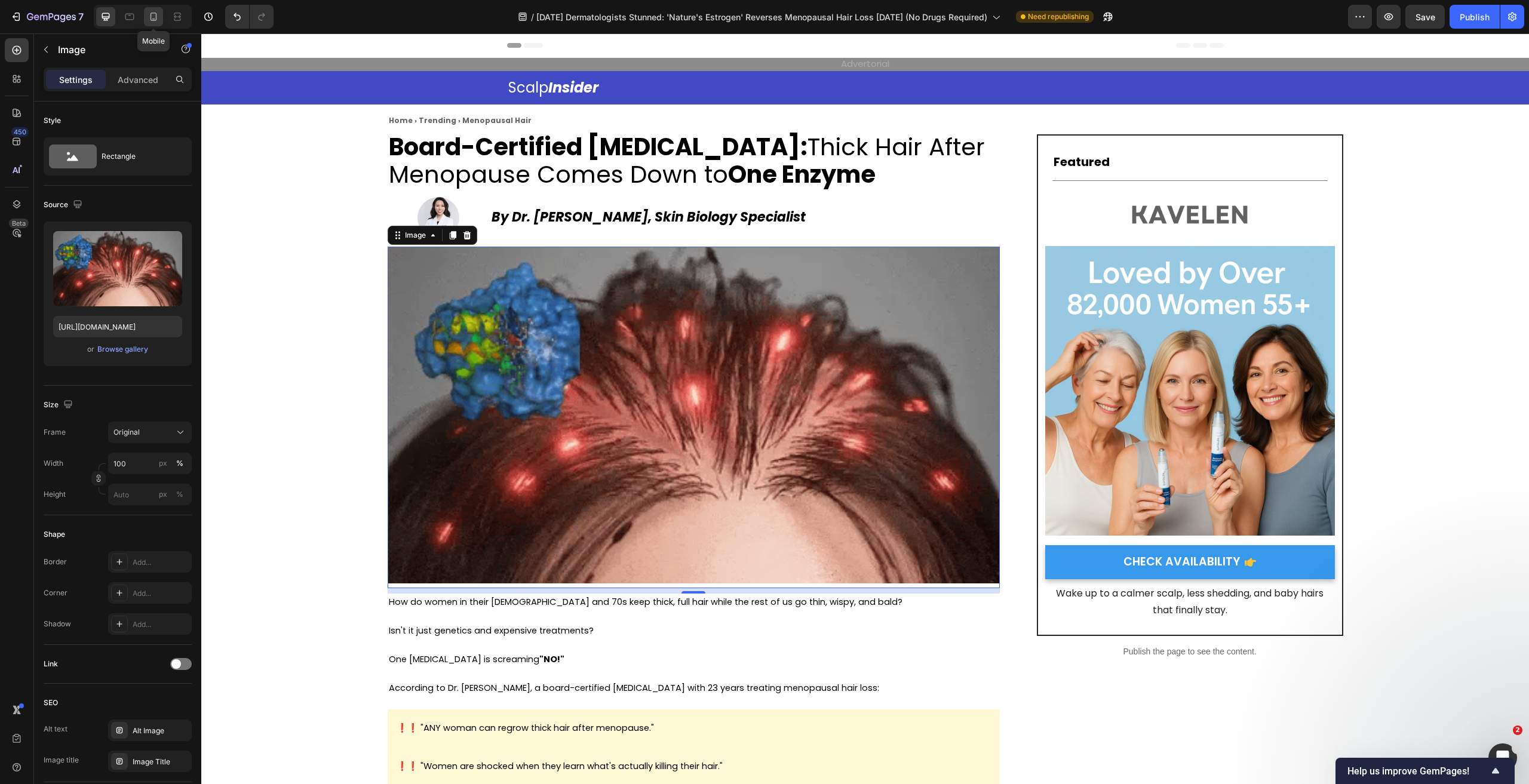
click at [153, 14] on icon at bounding box center [153, 16] width 12 height 12
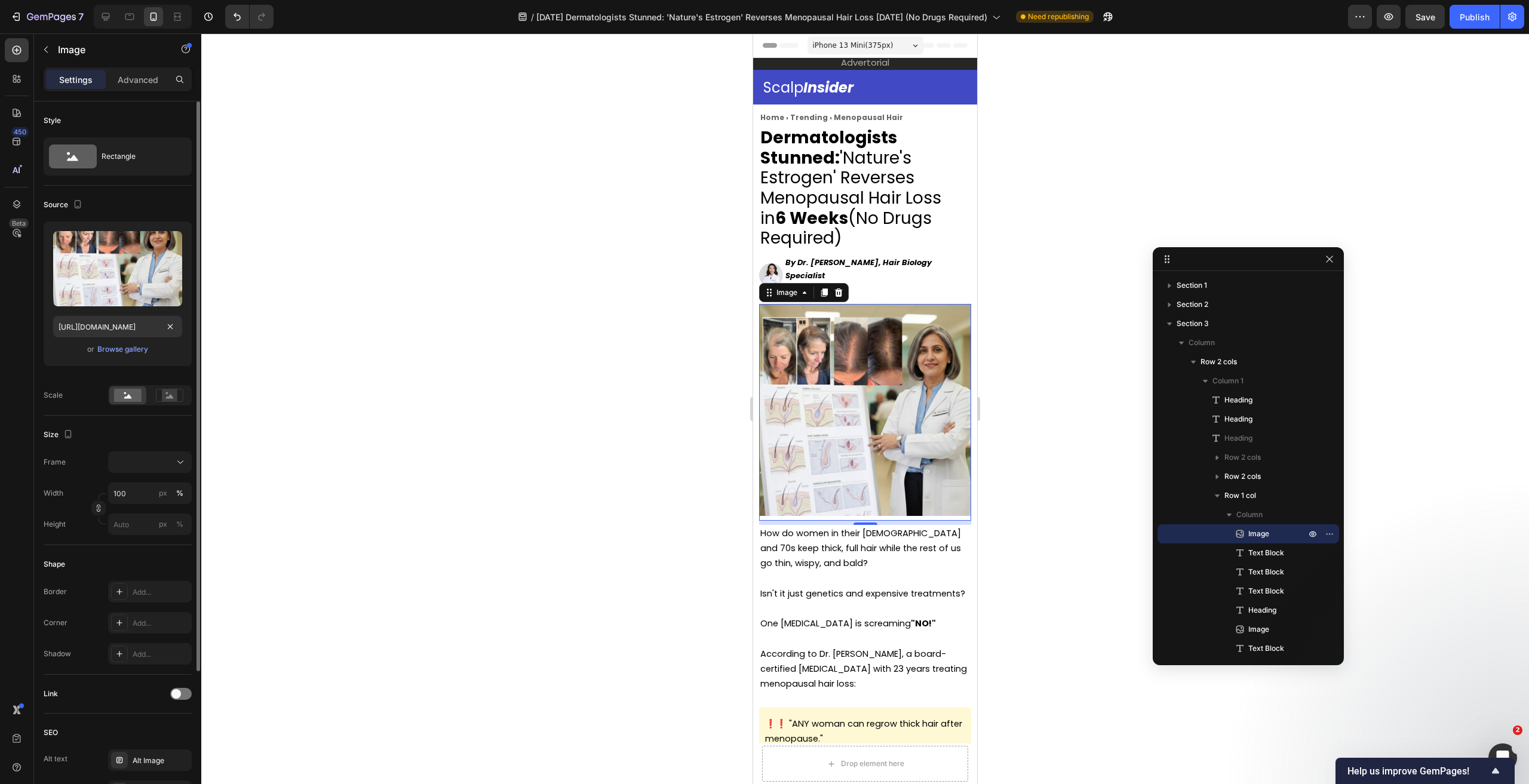
click at [110, 315] on div "Upload Image [URL][DOMAIN_NAME] or Browse gallery" at bounding box center [117, 293] width 149 height 145
click at [111, 321] on input "[URL][DOMAIN_NAME]" at bounding box center [117, 327] width 129 height 21
paste input "49c3a017-1d9d-42d8-b099-6e2050394113"
type input "[URL][DOMAIN_NAME]"
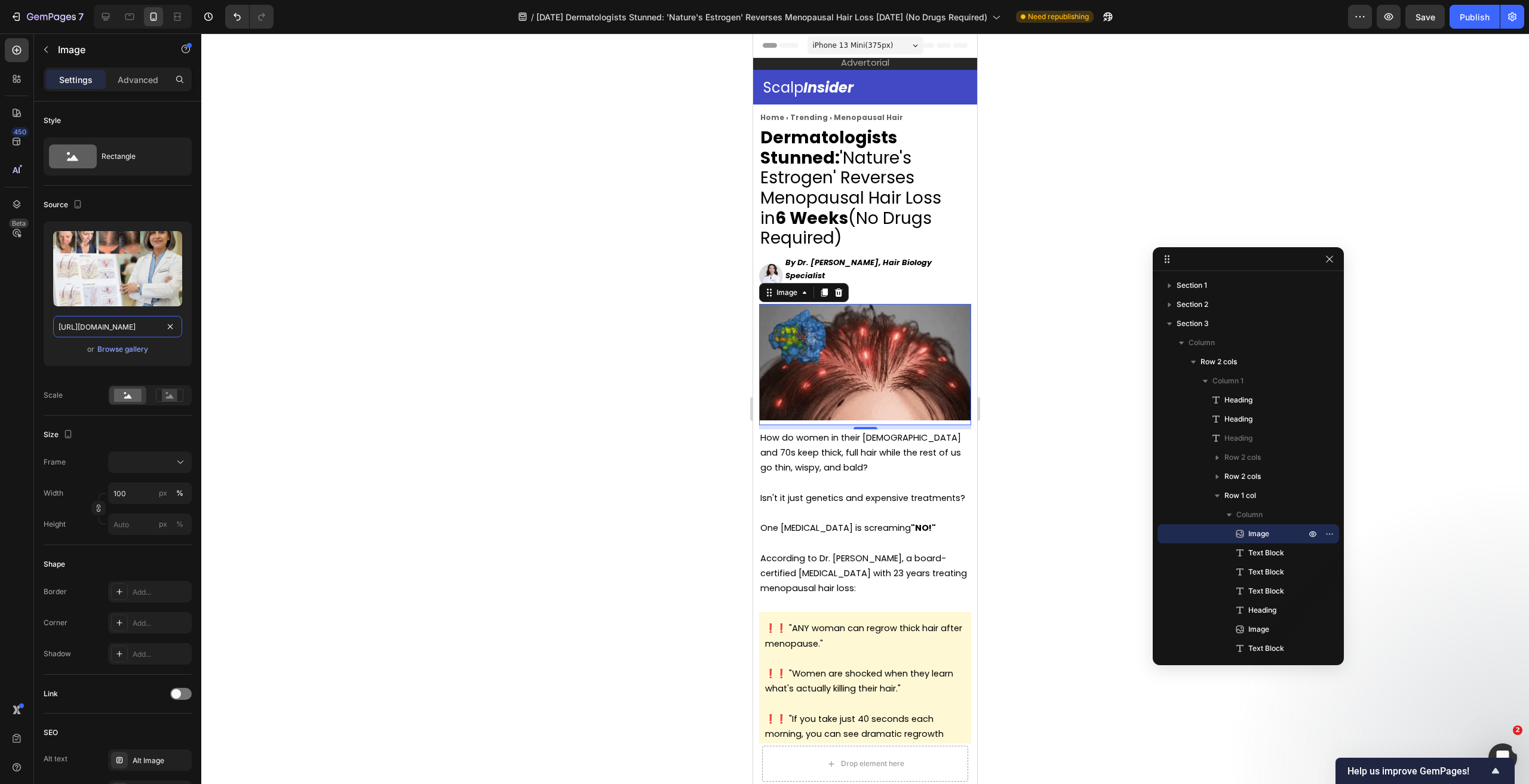
scroll to position [0, 375]
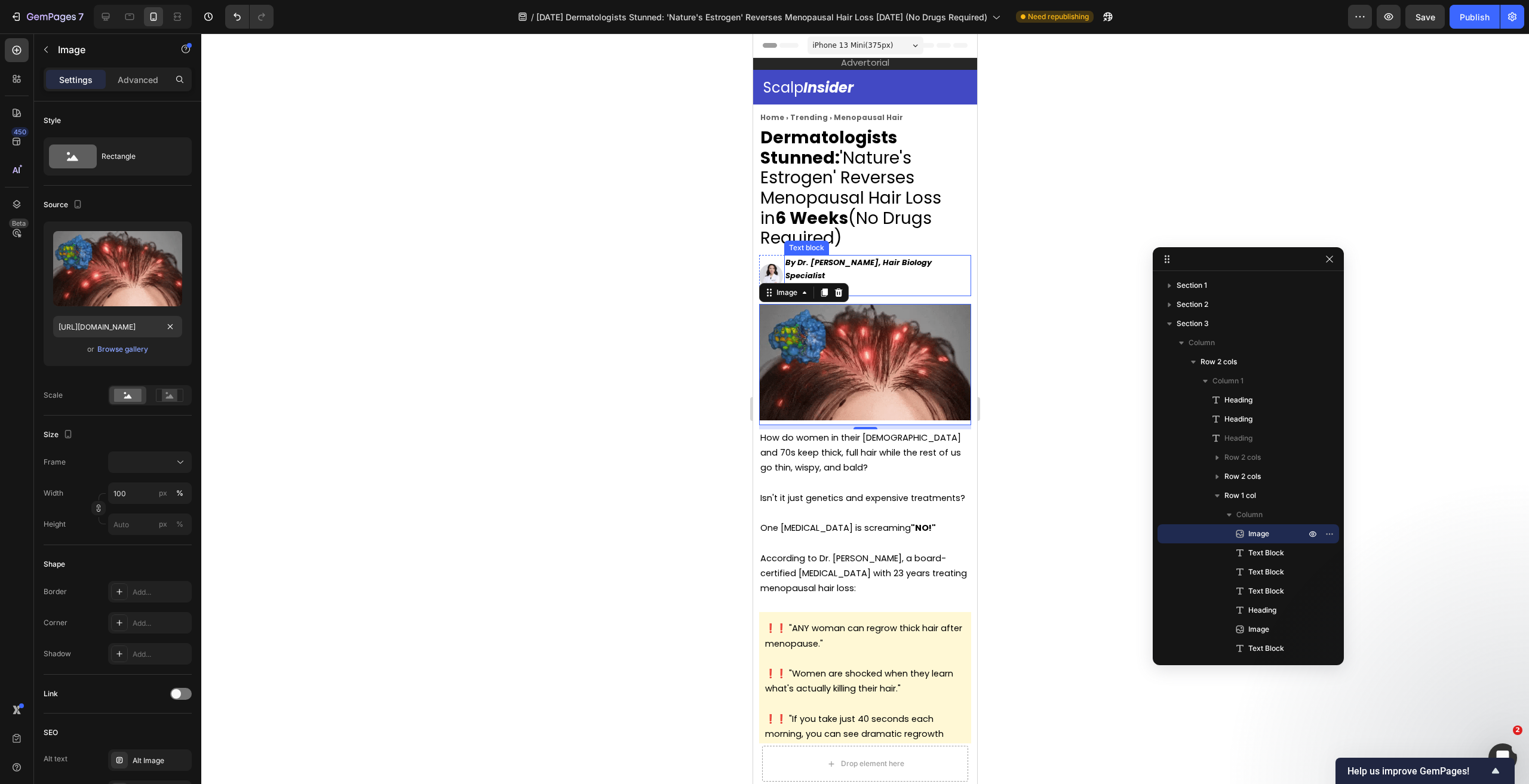
click at [870, 266] on strong "By Dr. [PERSON_NAME], Hair Biology Specialist" at bounding box center [859, 269] width 147 height 25
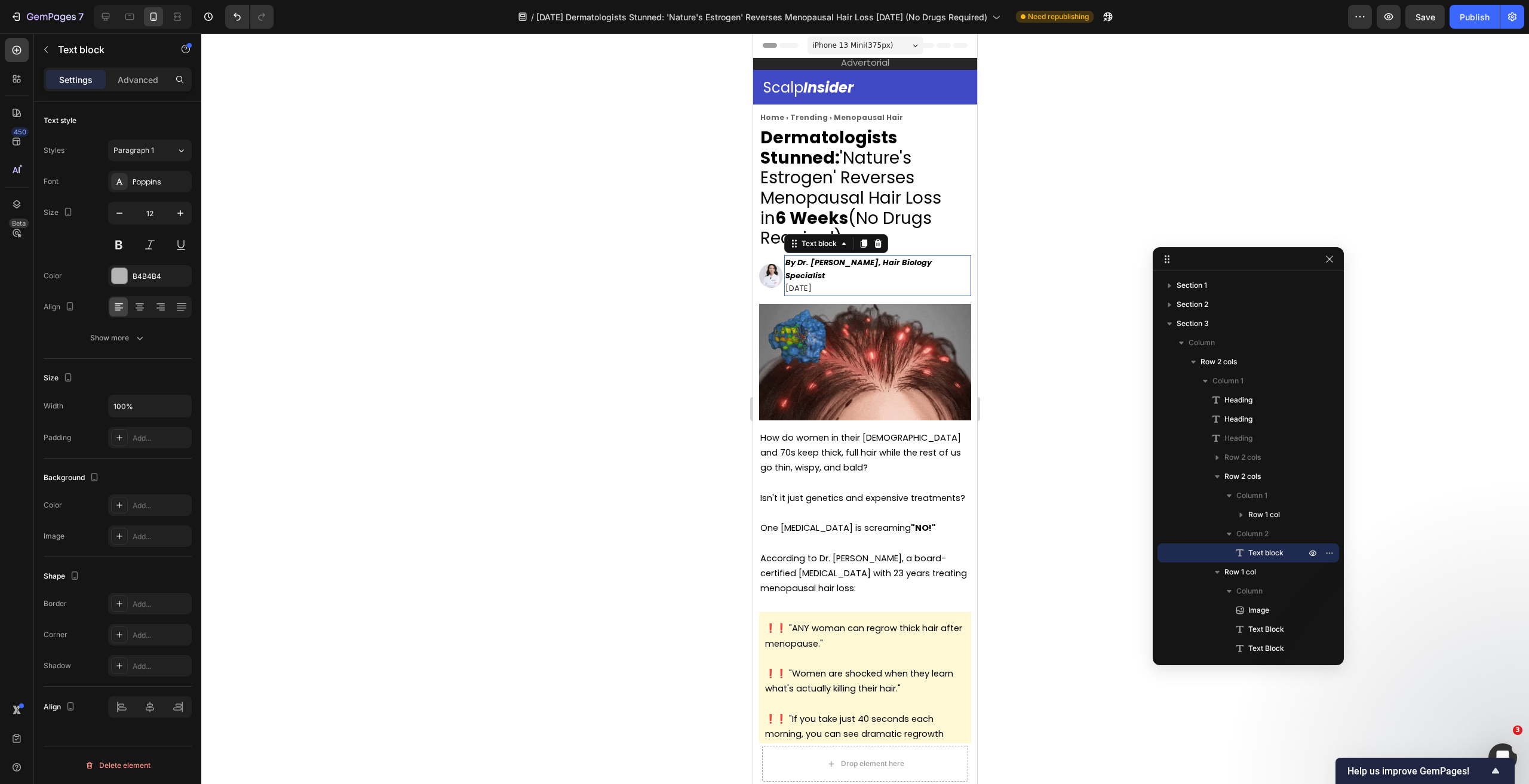
click at [870, 266] on strong "By Dr. [PERSON_NAME], Hair Biology Specialist" at bounding box center [859, 269] width 147 height 25
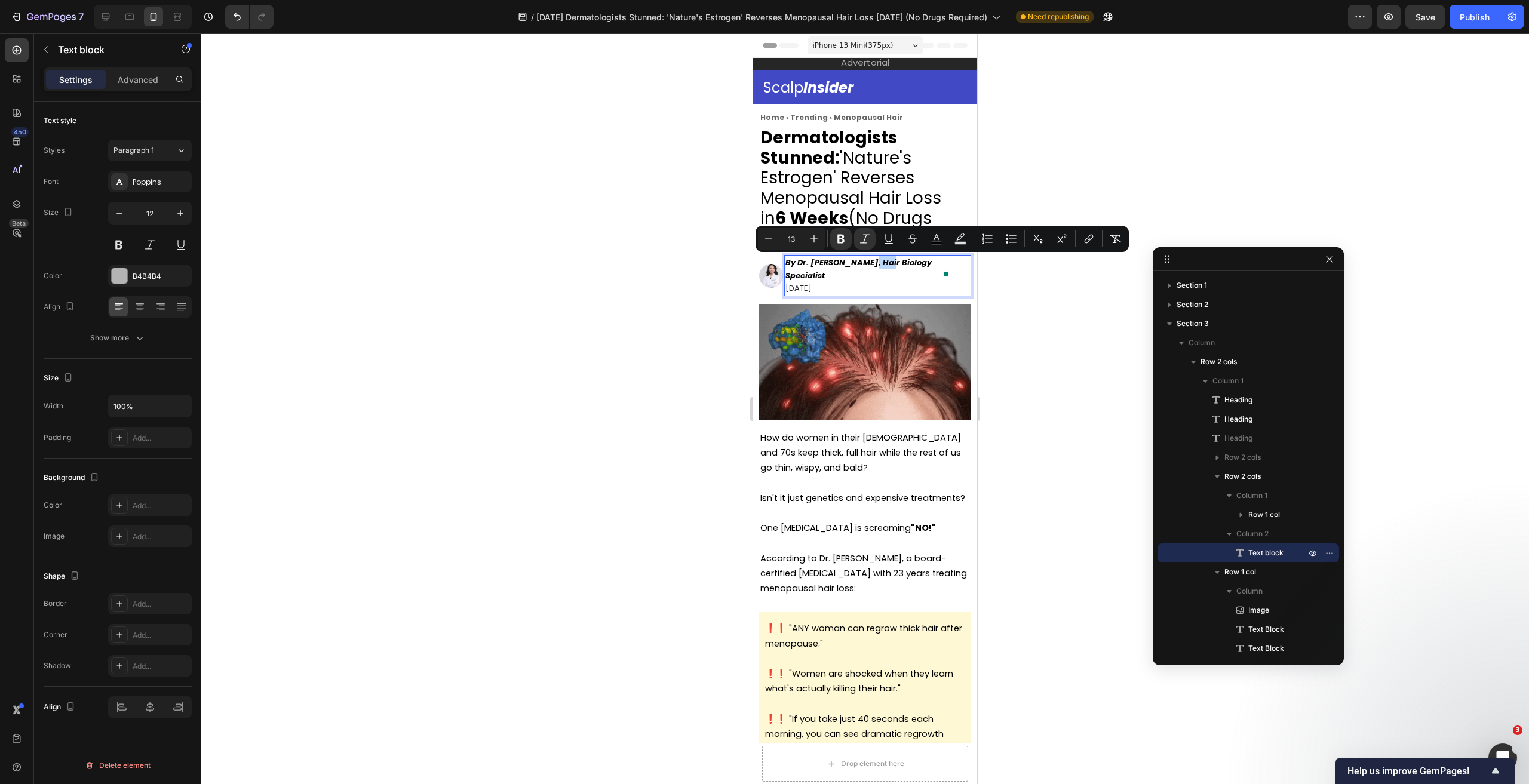
click at [867, 264] on strong "By Dr. [PERSON_NAME], Hair Biology Specialist" at bounding box center [859, 269] width 147 height 25
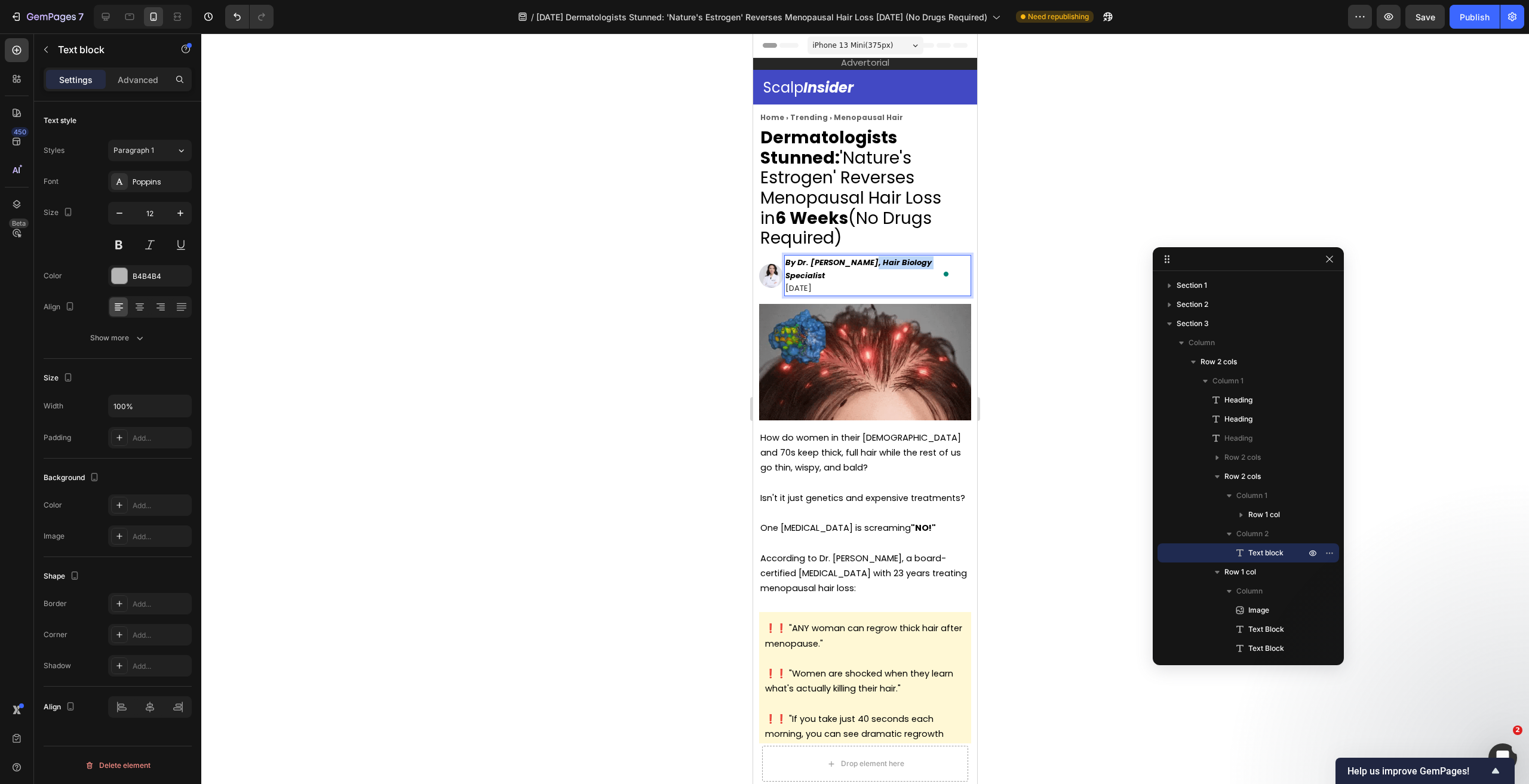
drag, startPoint x: 864, startPoint y: 262, endPoint x: 922, endPoint y: 262, distance: 58.0
click at [923, 263] on strong "By Dr. [PERSON_NAME], Hair Biology Specialist" at bounding box center [859, 269] width 147 height 25
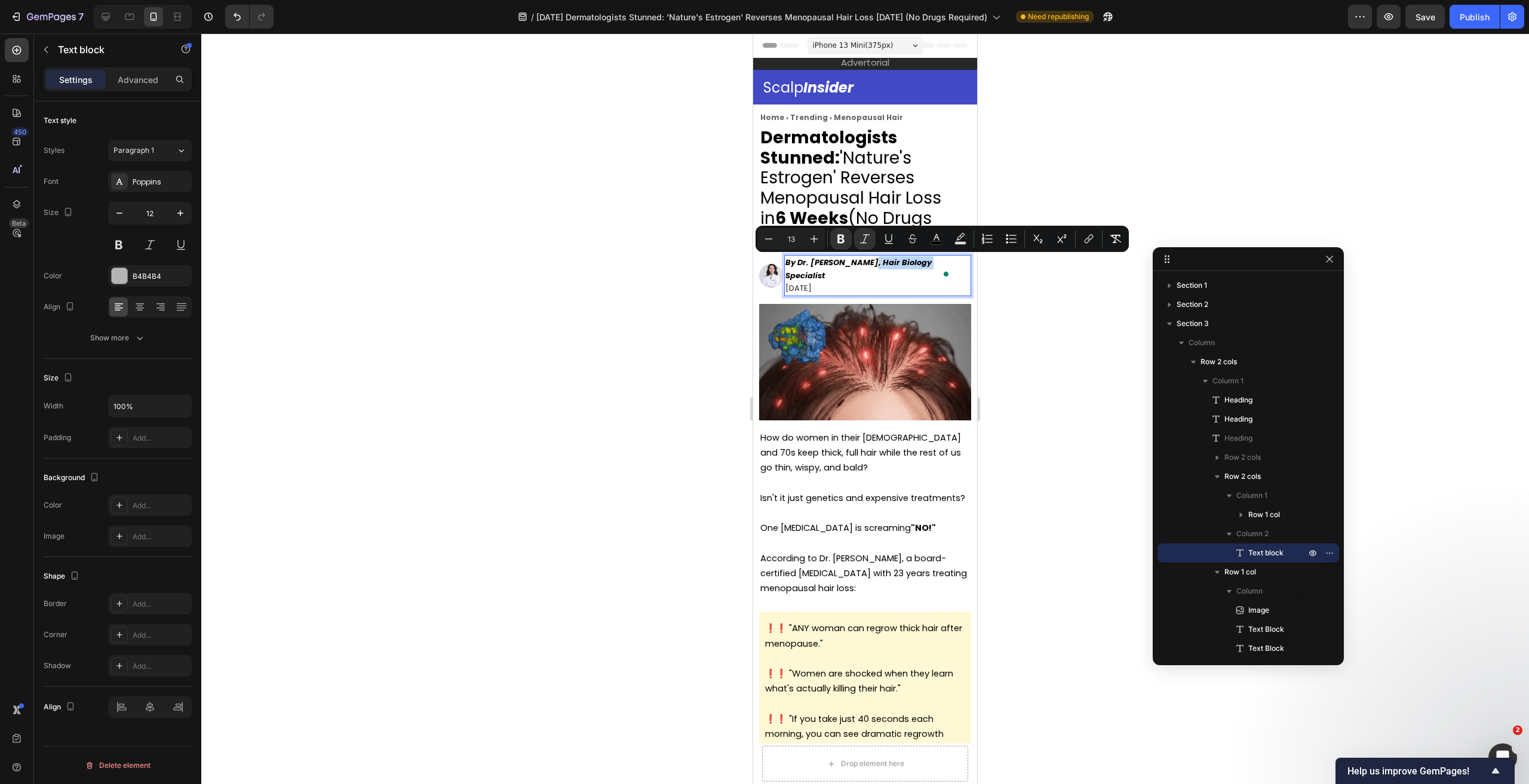
click at [922, 262] on strong "By Dr. [PERSON_NAME], Hair Biology Specialist" at bounding box center [859, 269] width 147 height 25
drag, startPoint x: 913, startPoint y: 262, endPoint x: 952, endPoint y: 263, distance: 39.0
click at [932, 263] on strong "By Dr. [PERSON_NAME], Hair Biology Specialist" at bounding box center [859, 269] width 147 height 25
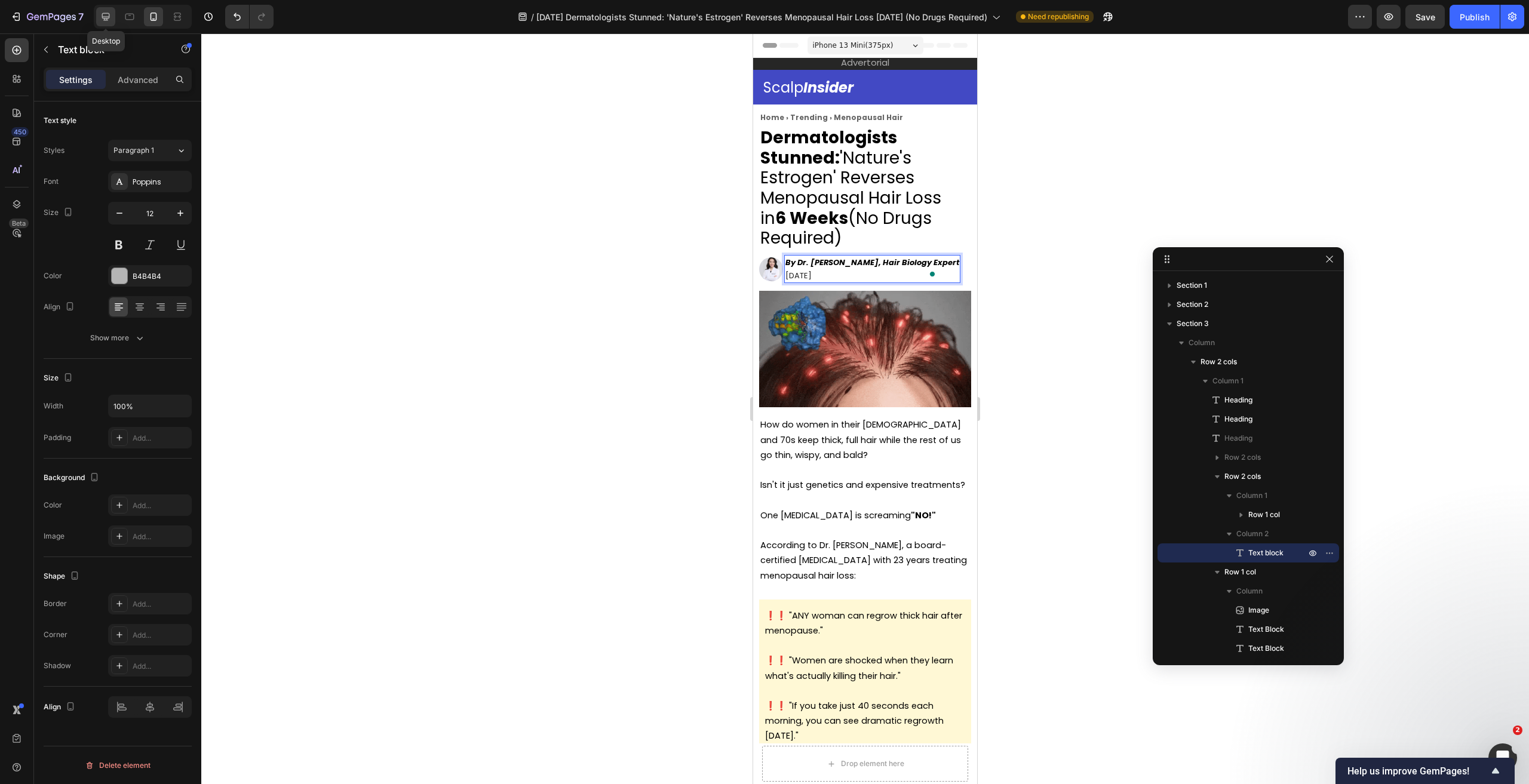
click at [110, 15] on icon at bounding box center [105, 16] width 12 height 12
type input "8"
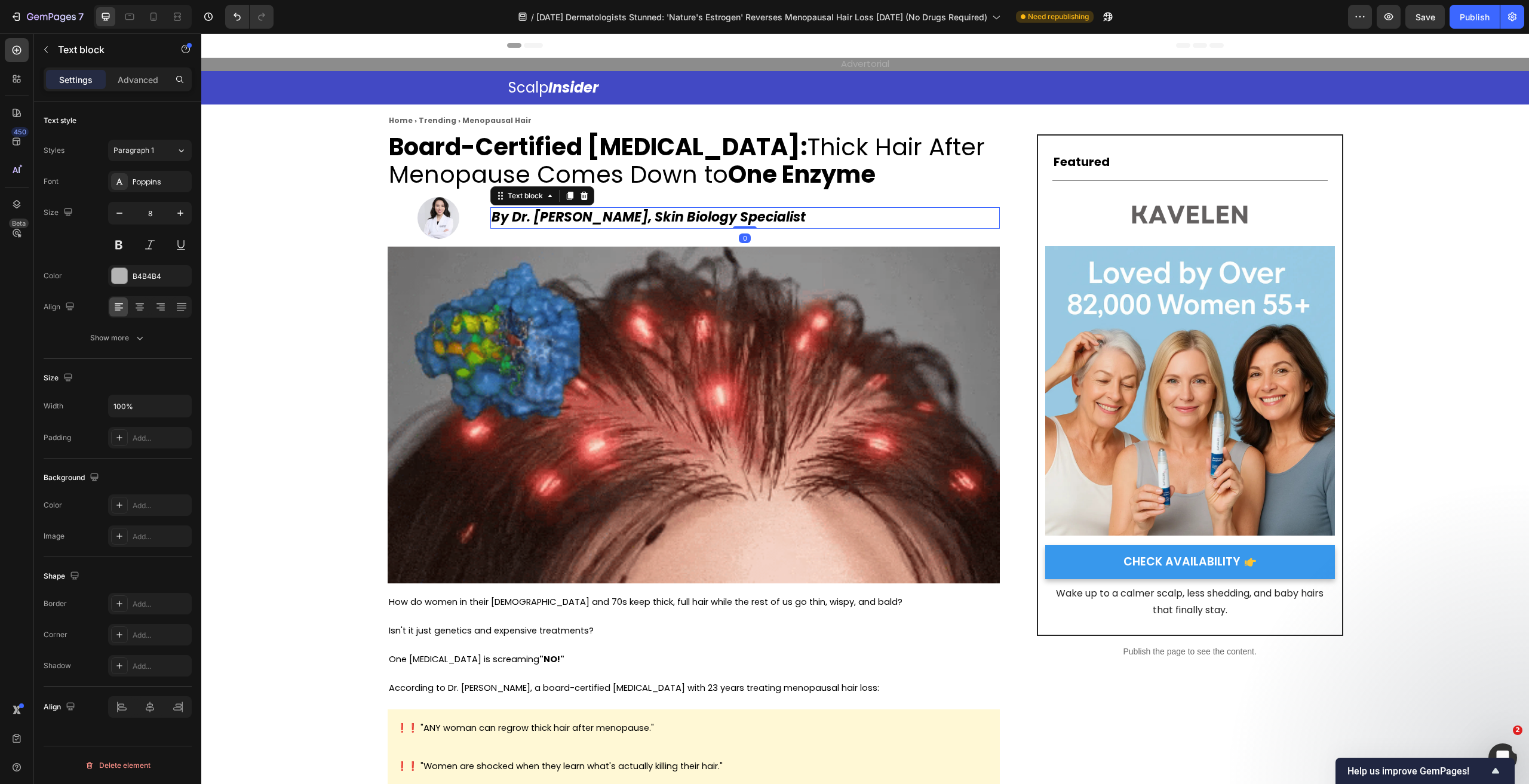
drag, startPoint x: 719, startPoint y: 219, endPoint x: 713, endPoint y: 219, distance: 6.0
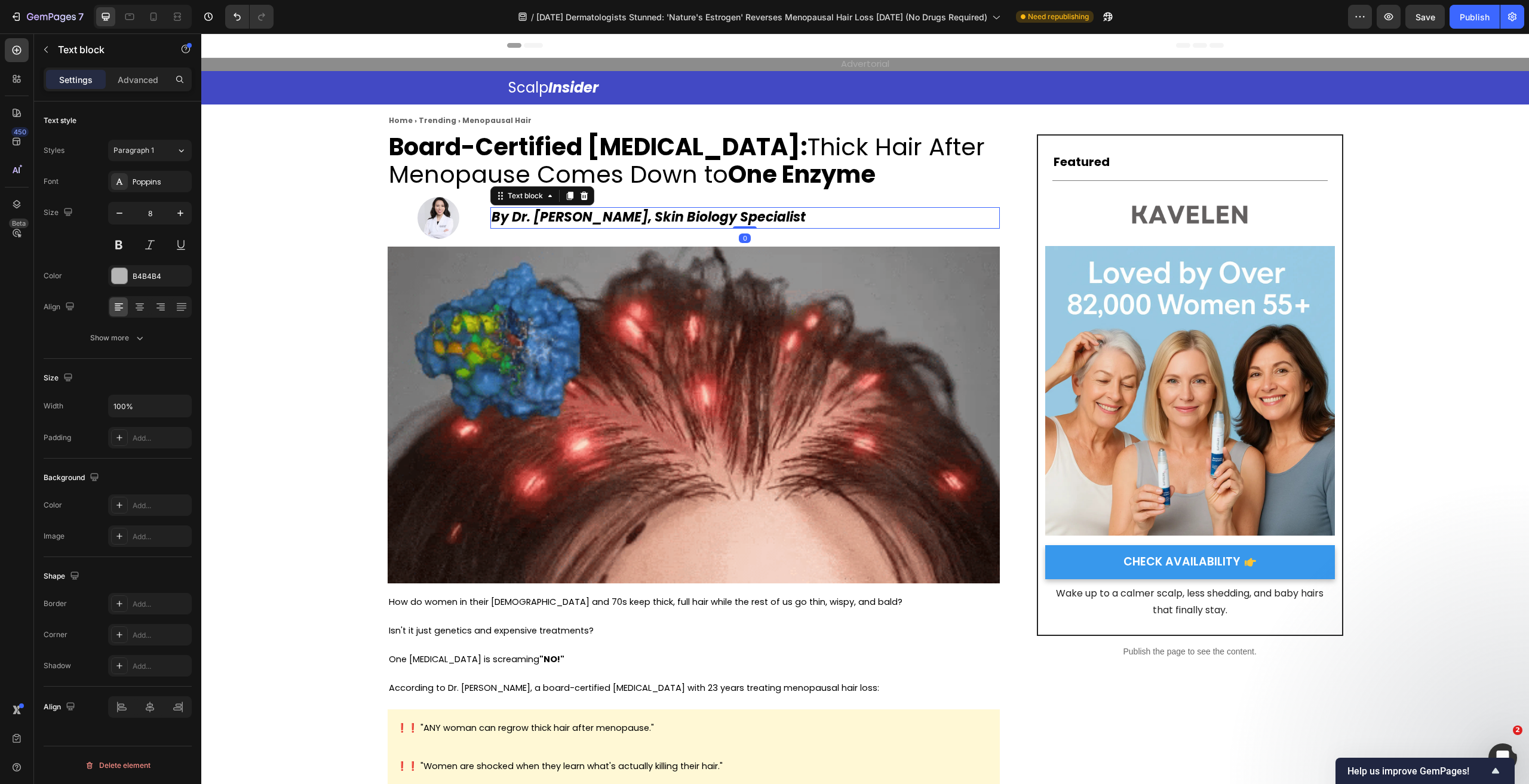
click at [719, 219] on strong "By Dr. [PERSON_NAME], Skin Biology Specialist" at bounding box center [649, 217] width 314 height 18
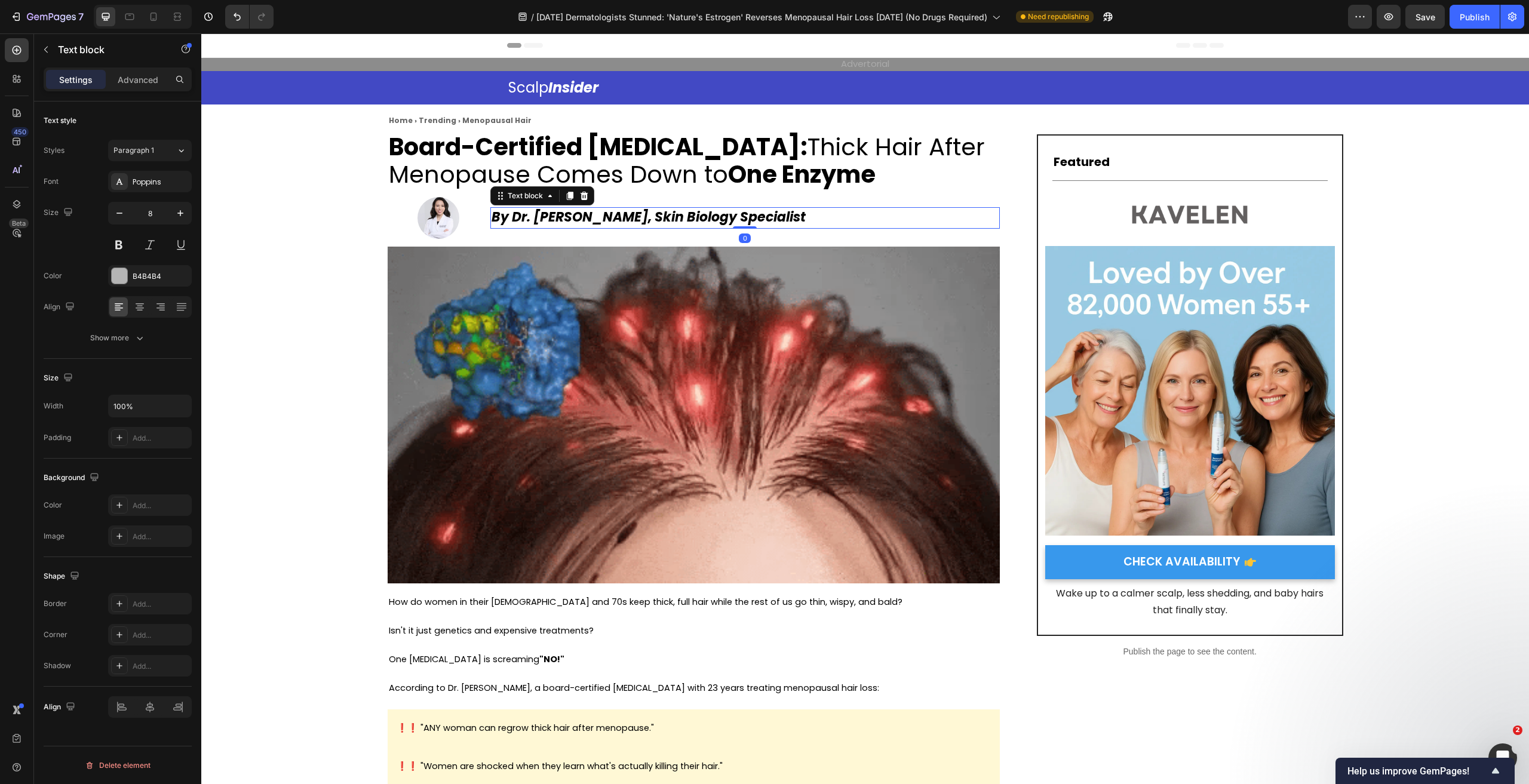
click at [719, 219] on strong "By Dr. [PERSON_NAME], Skin Biology Specialist" at bounding box center [649, 217] width 314 height 18
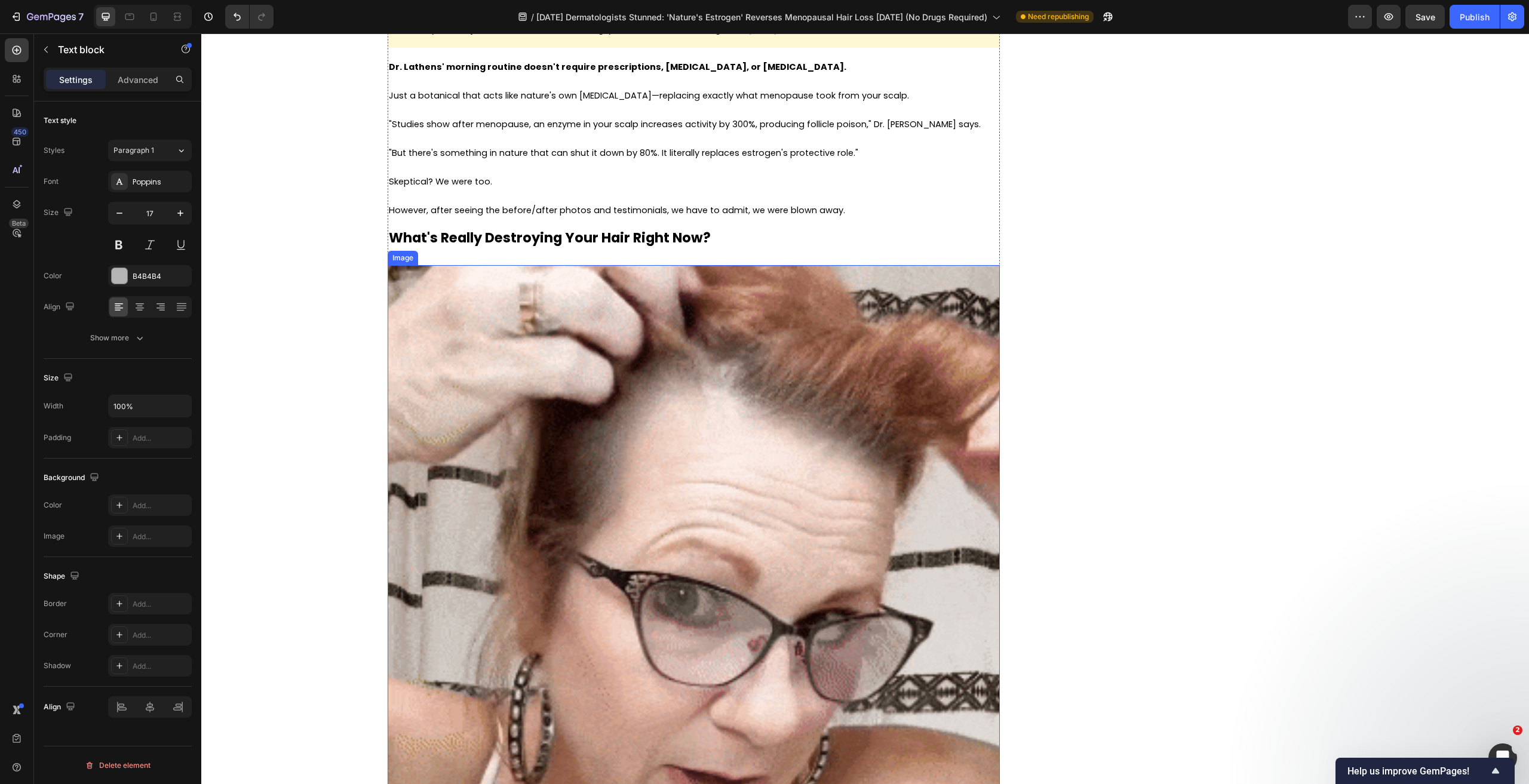
scroll to position [776, 0]
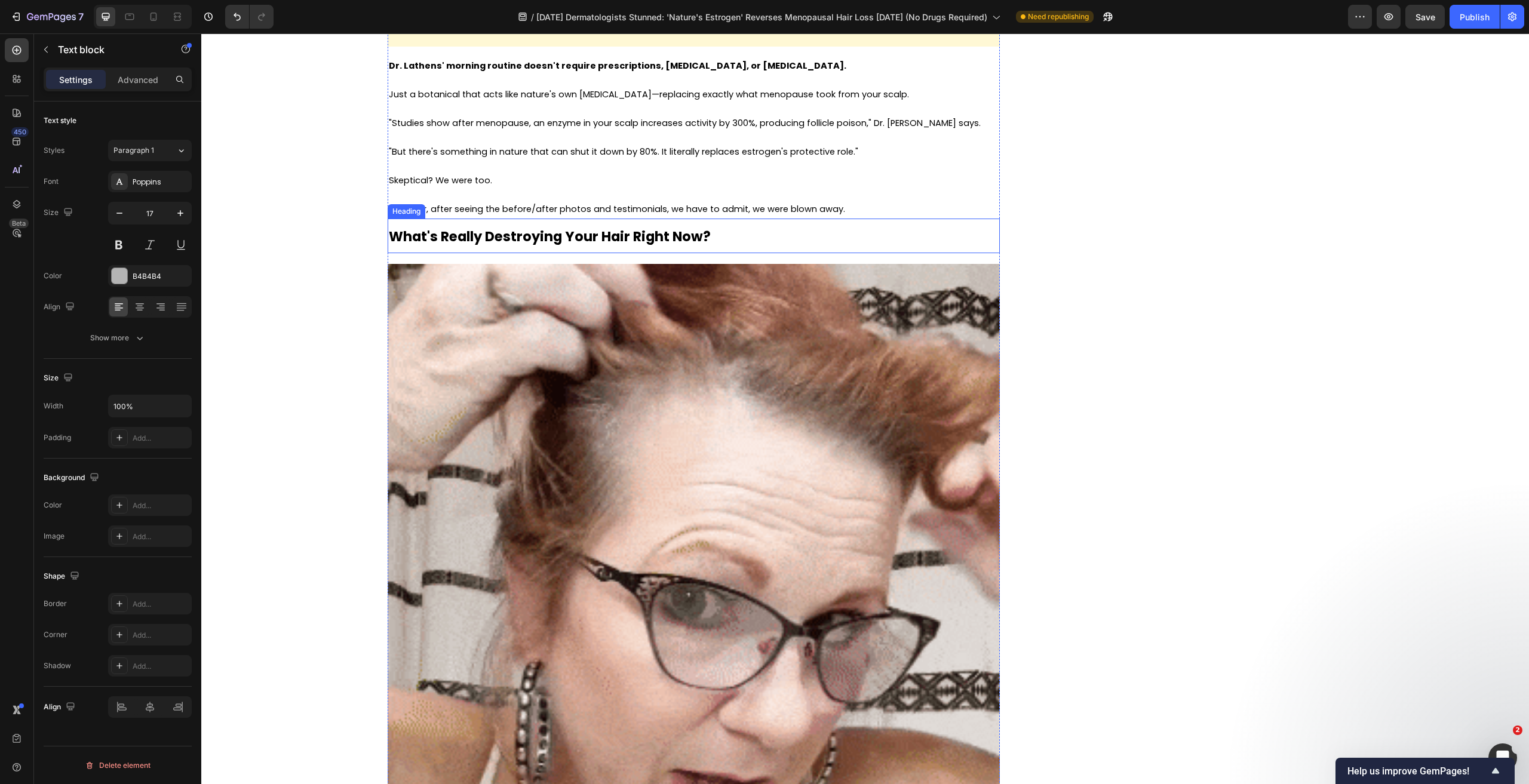
click at [686, 237] on strong "What's Really Destroying Your Hair Right Now?" at bounding box center [550, 237] width 322 height 19
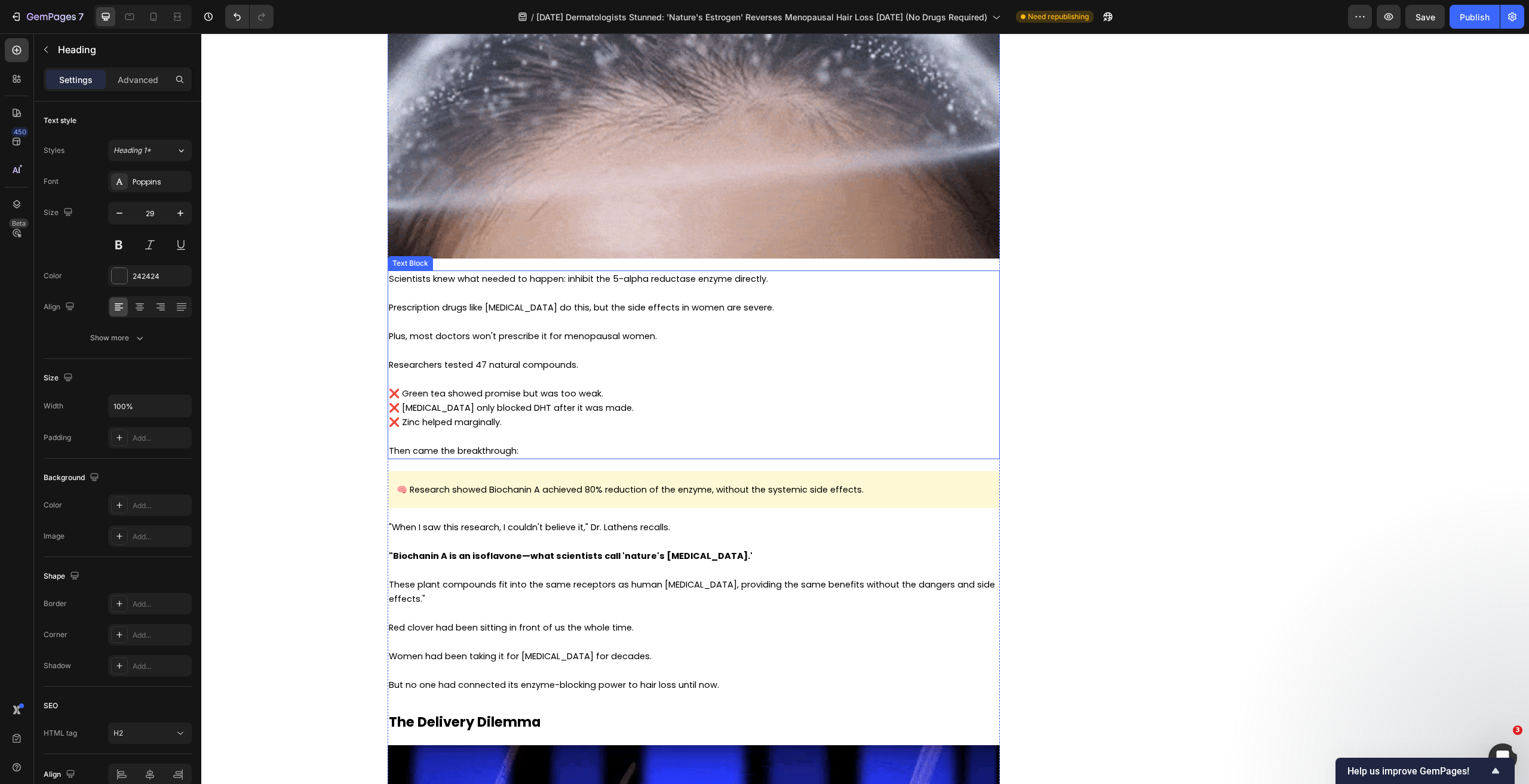
scroll to position [2210, 0]
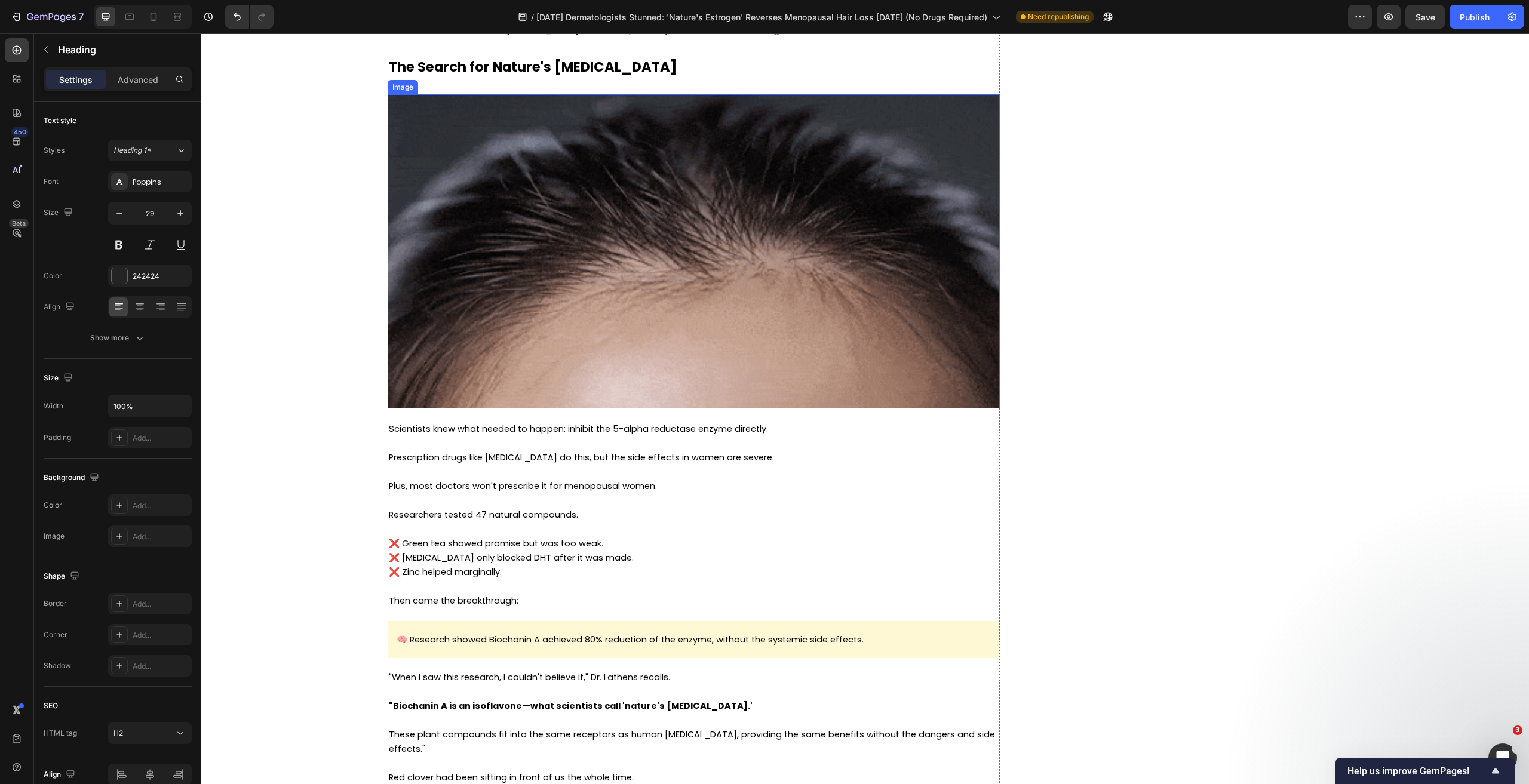
click at [671, 310] on img at bounding box center [693, 251] width 613 height 314
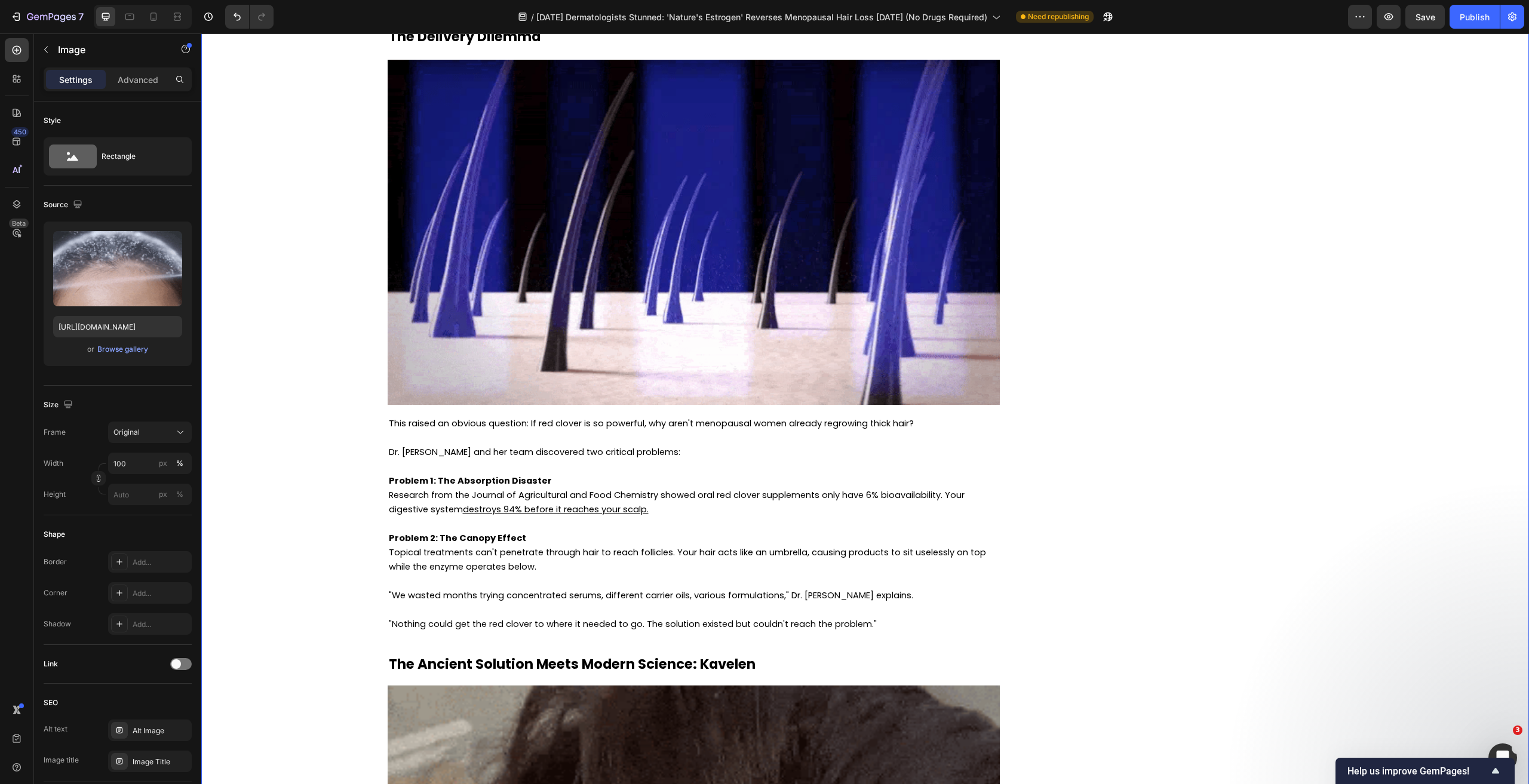
scroll to position [3046, 0]
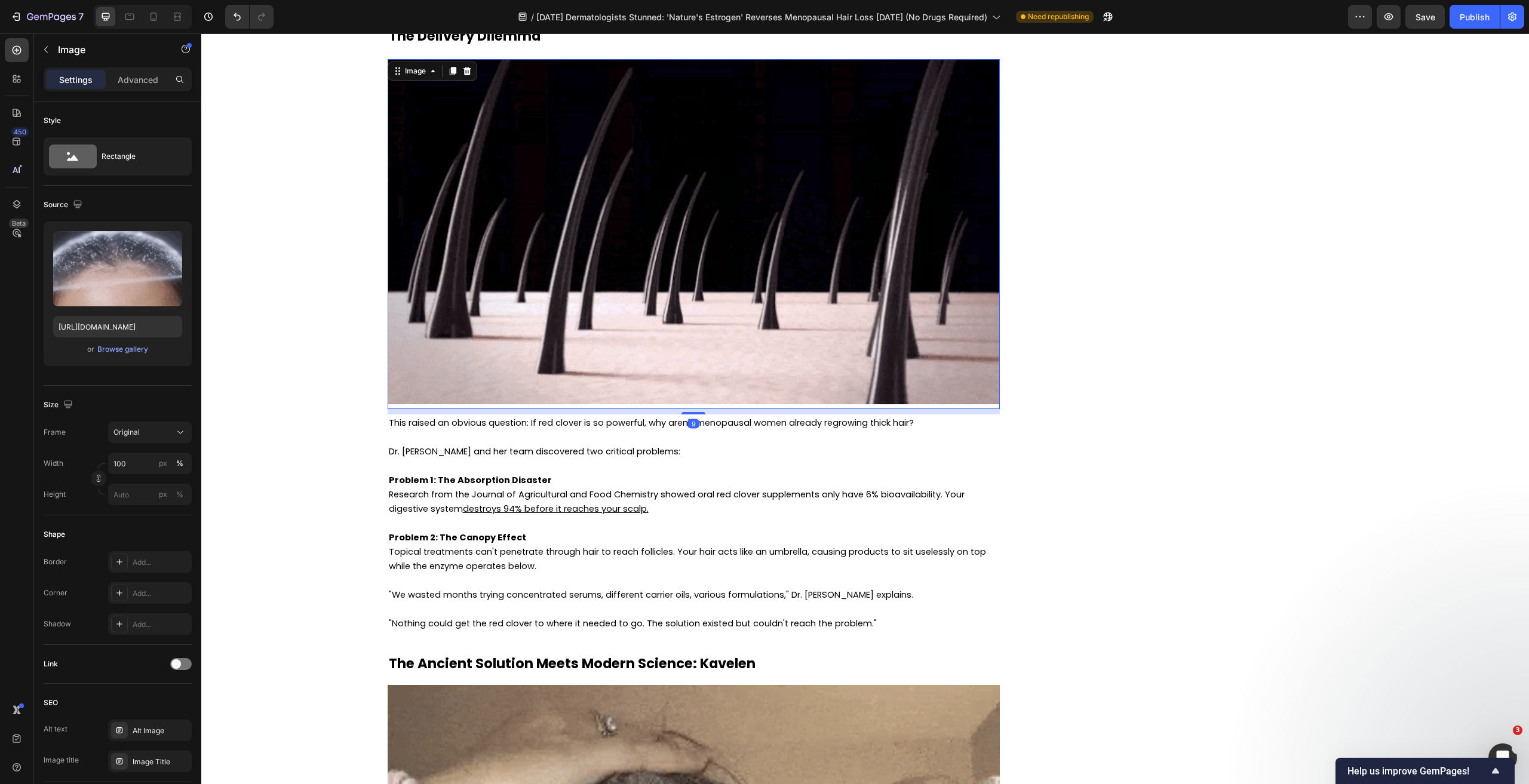
click at [457, 319] on img at bounding box center [693, 232] width 613 height 345
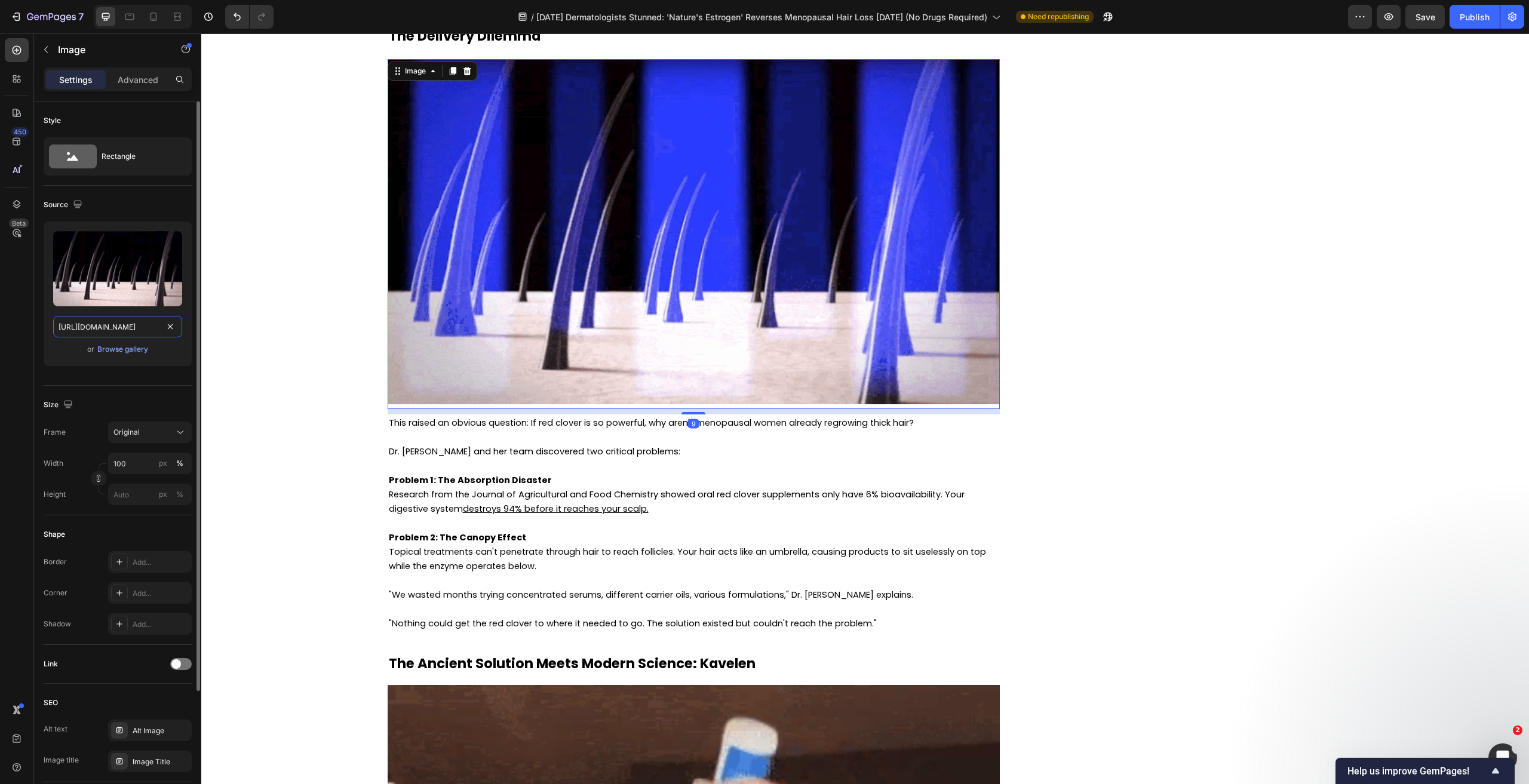
click at [110, 326] on input "[URL][DOMAIN_NAME]" at bounding box center [117, 327] width 129 height 21
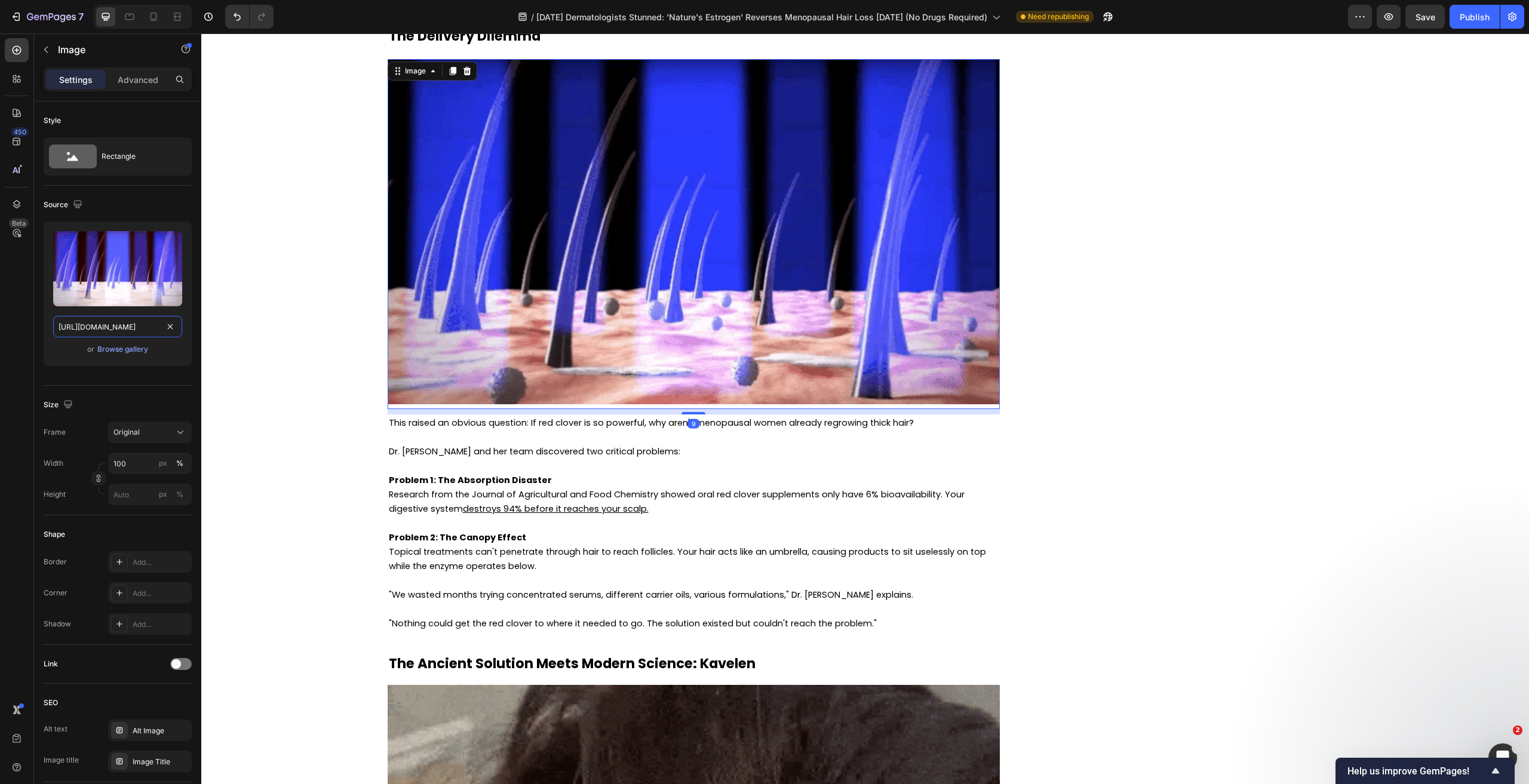
paste input "2b24dbff-ea25-4c51-9908-85df2cfddf9b"
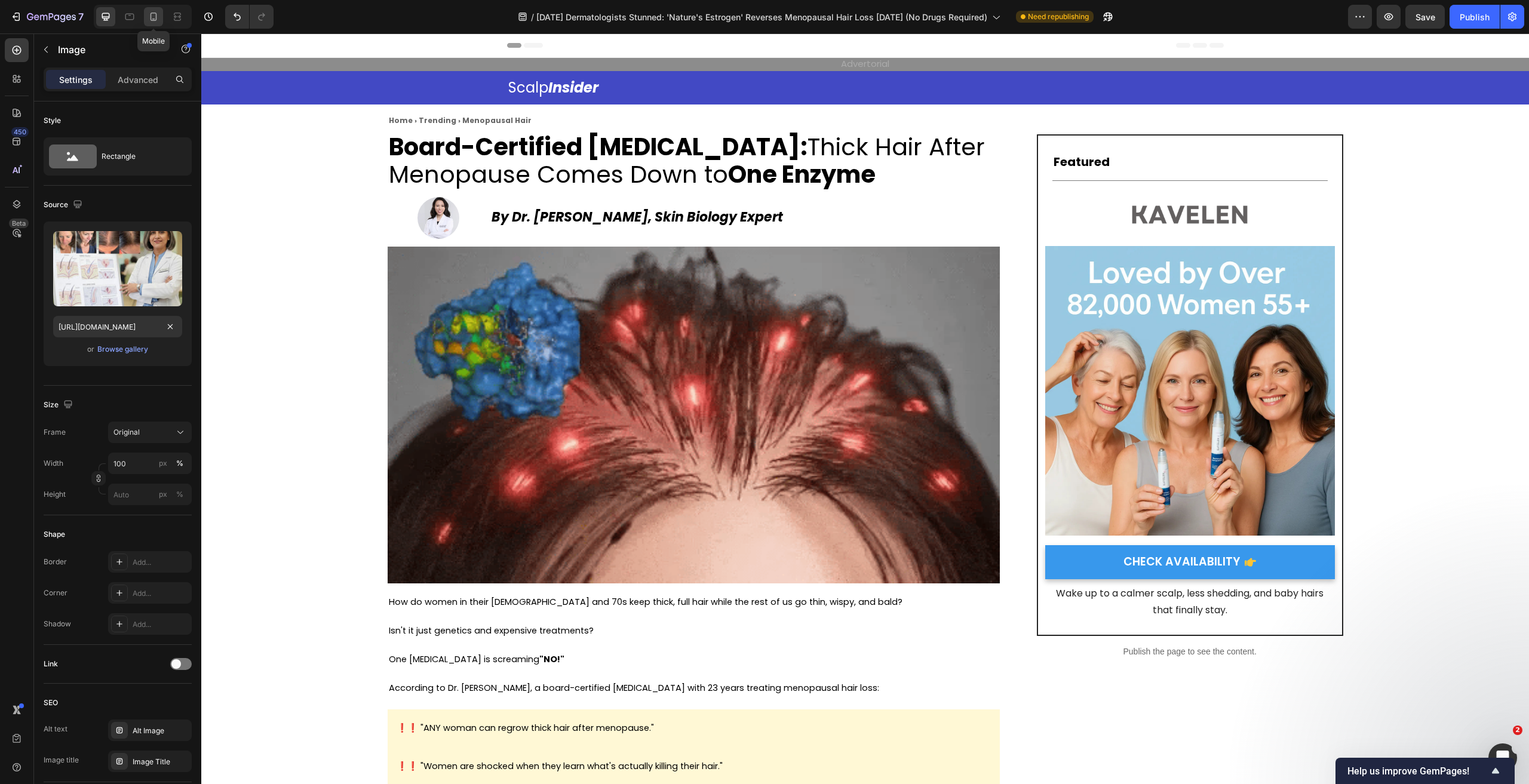
scroll to position [0, 0]
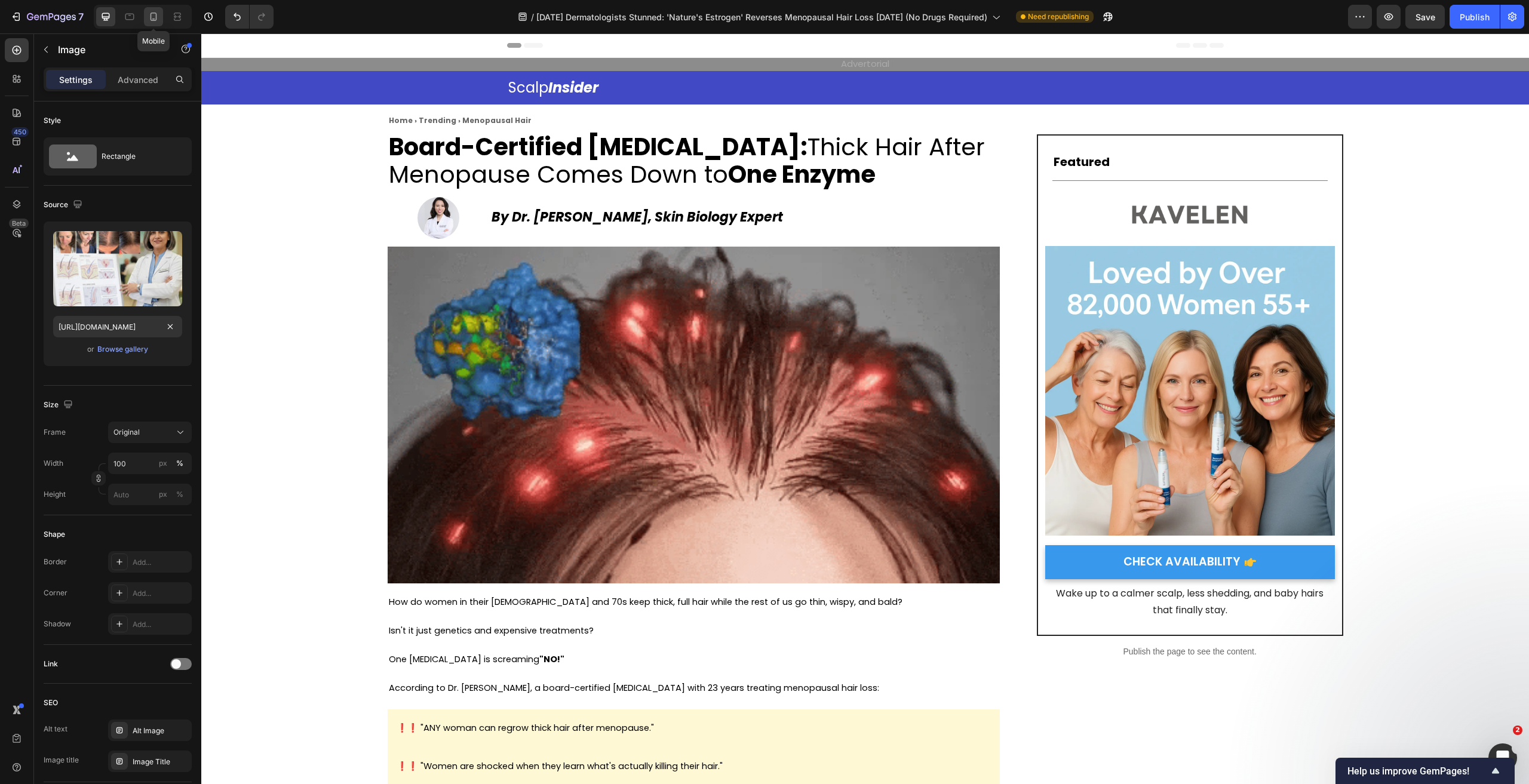
click at [151, 19] on icon at bounding box center [153, 16] width 7 height 9
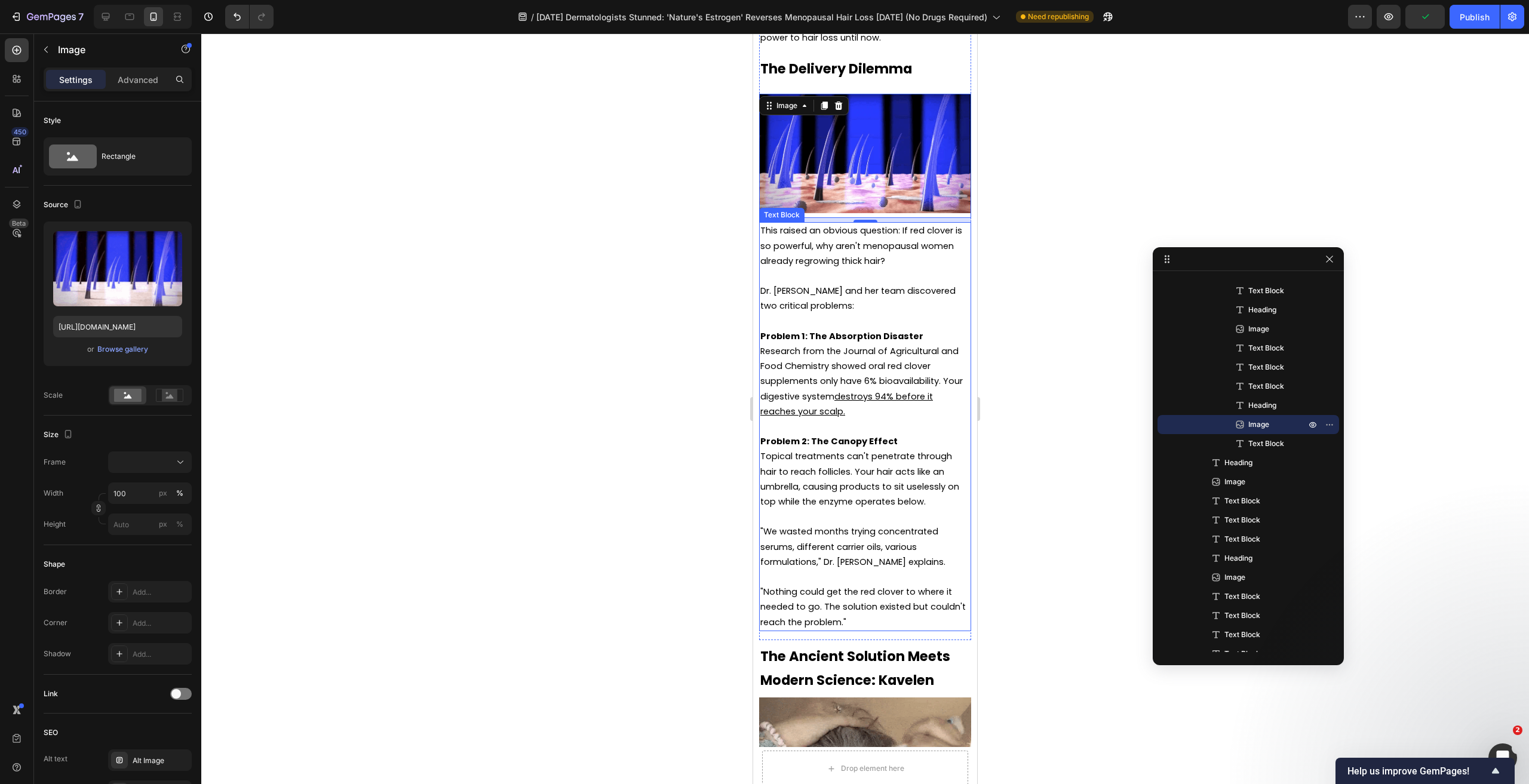
scroll to position [3175, 0]
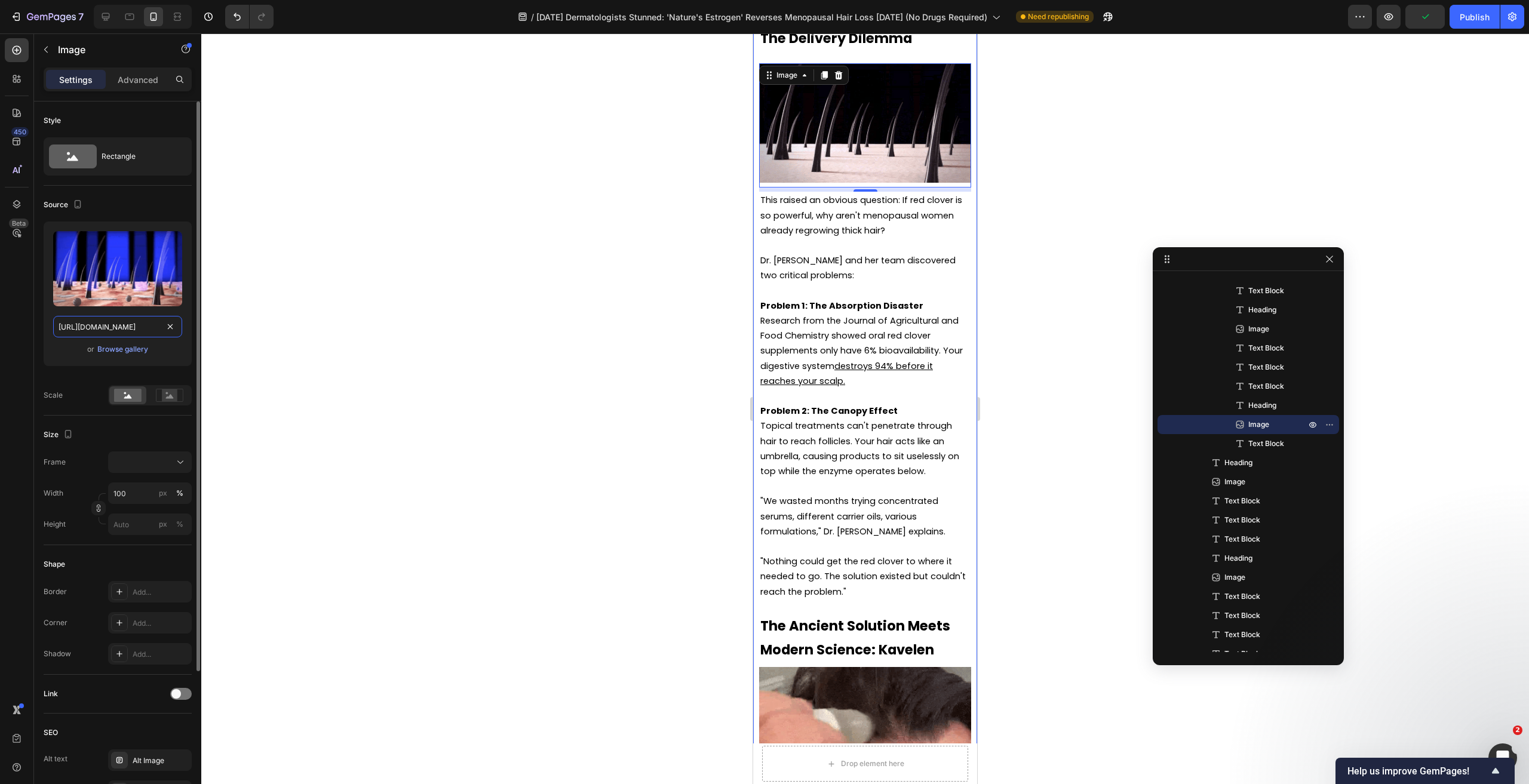
click at [137, 322] on input "[URL][DOMAIN_NAME]" at bounding box center [117, 327] width 129 height 21
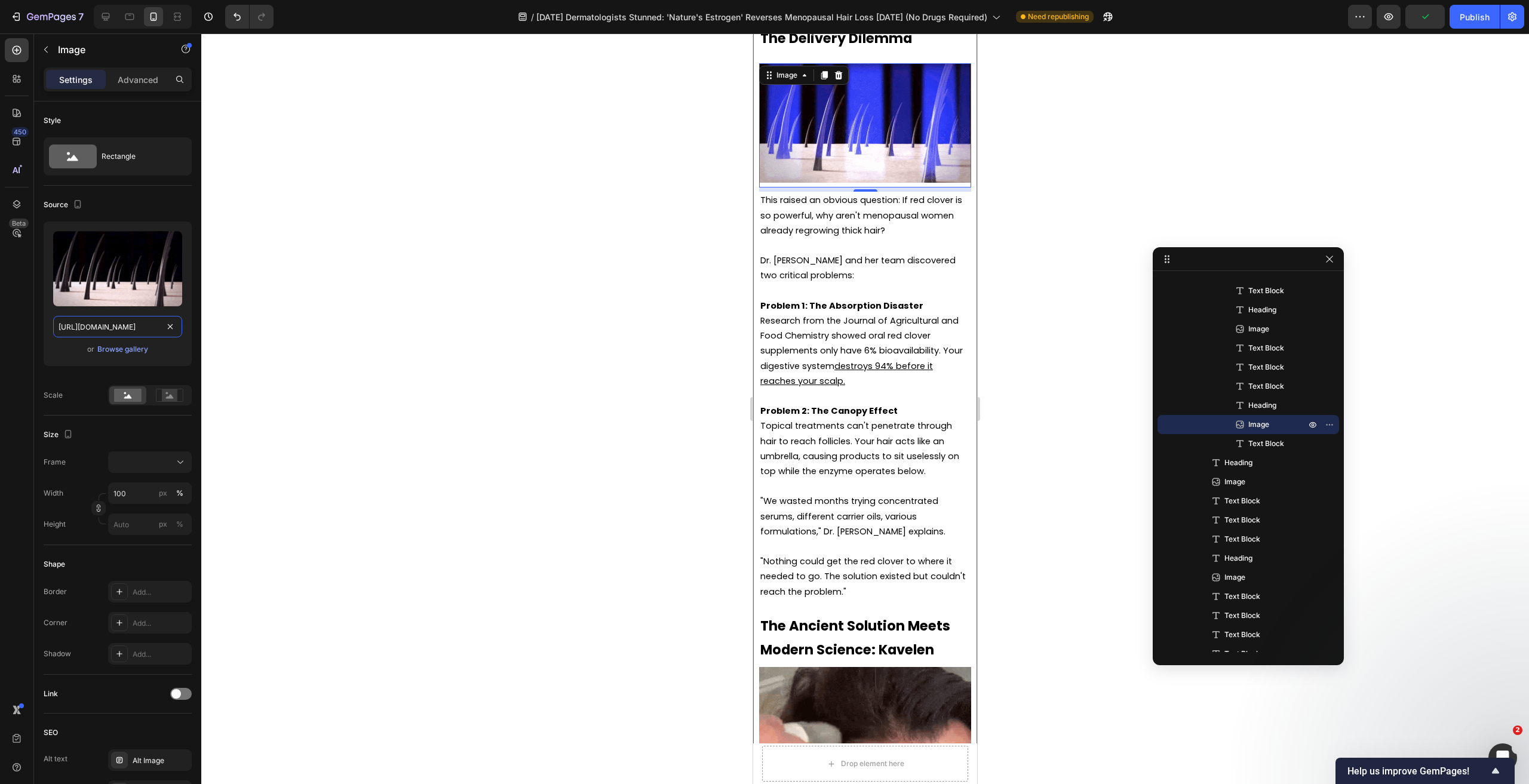
paste input "2b24dbff-ea25-4c51-9908-85df2cfddf9b"
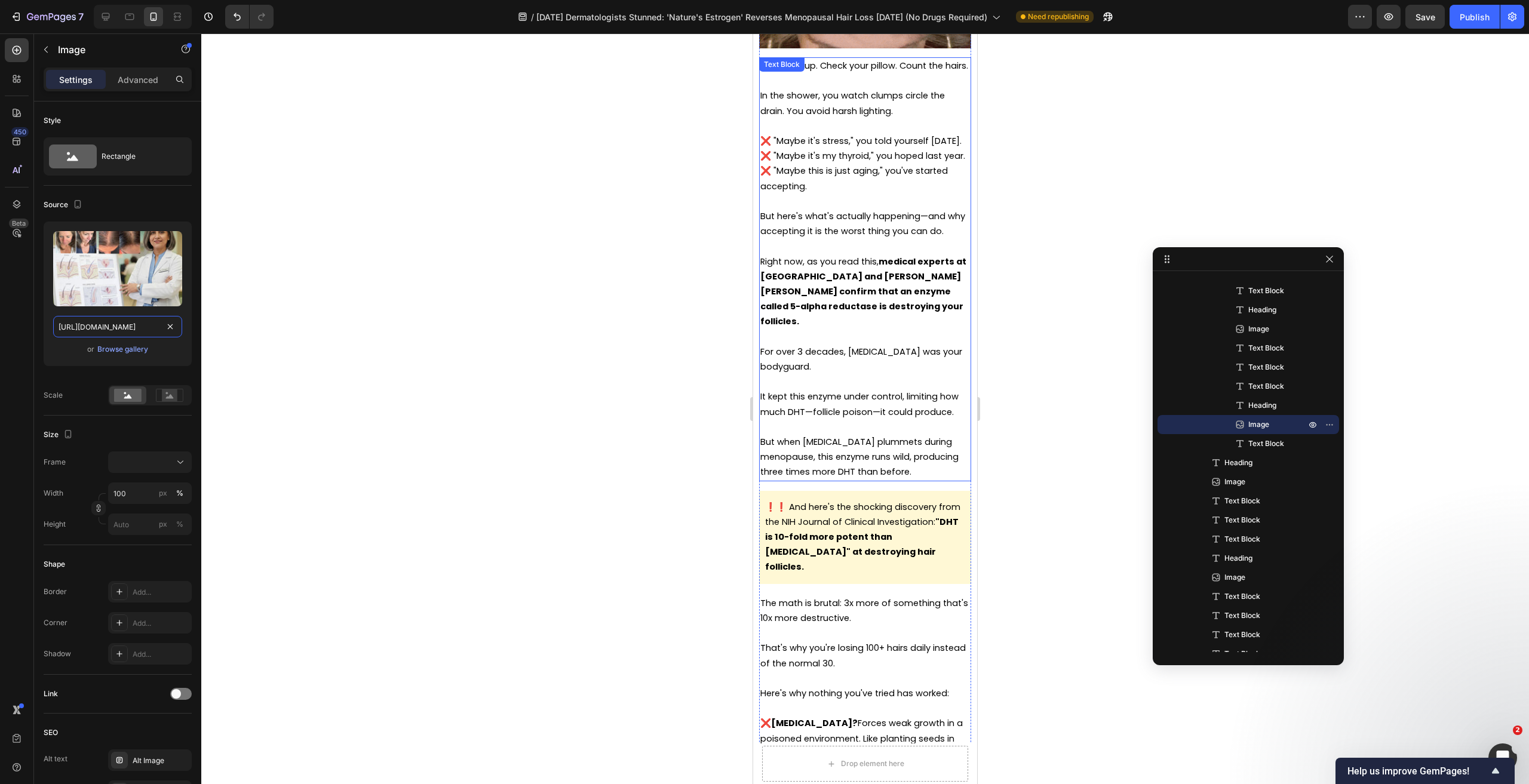
scroll to position [1085, 0]
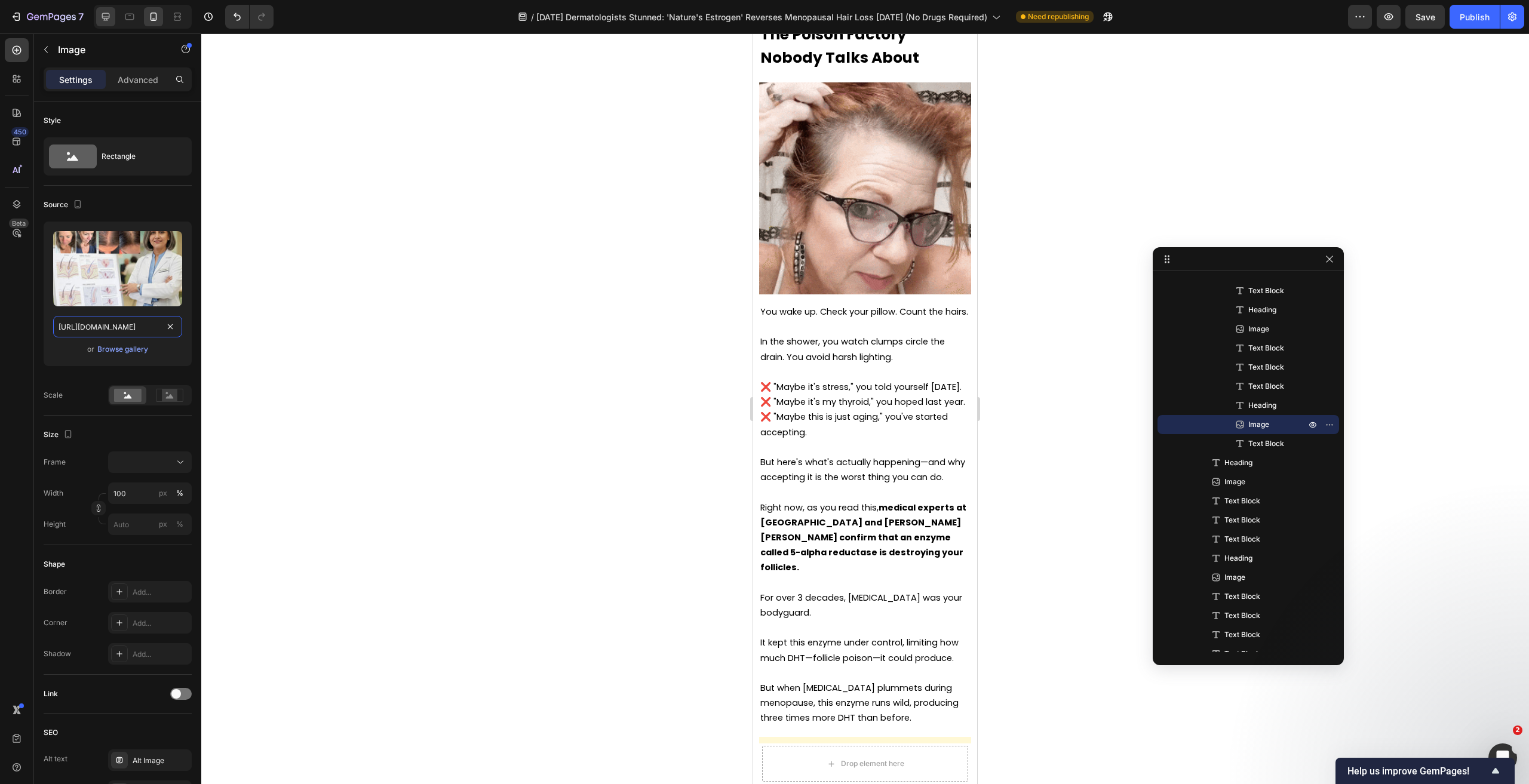
type input "[URL][DOMAIN_NAME]"
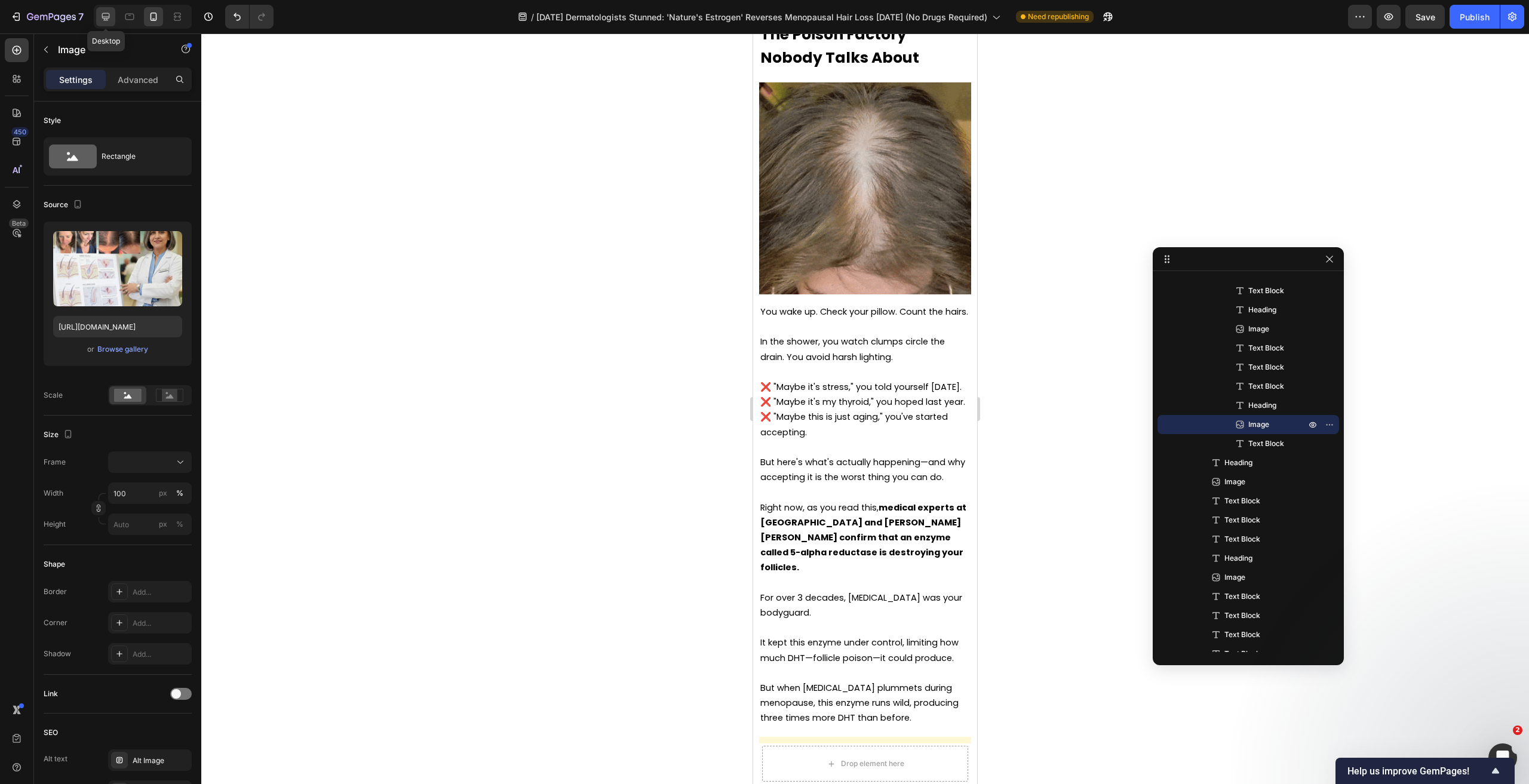
scroll to position [0, 0]
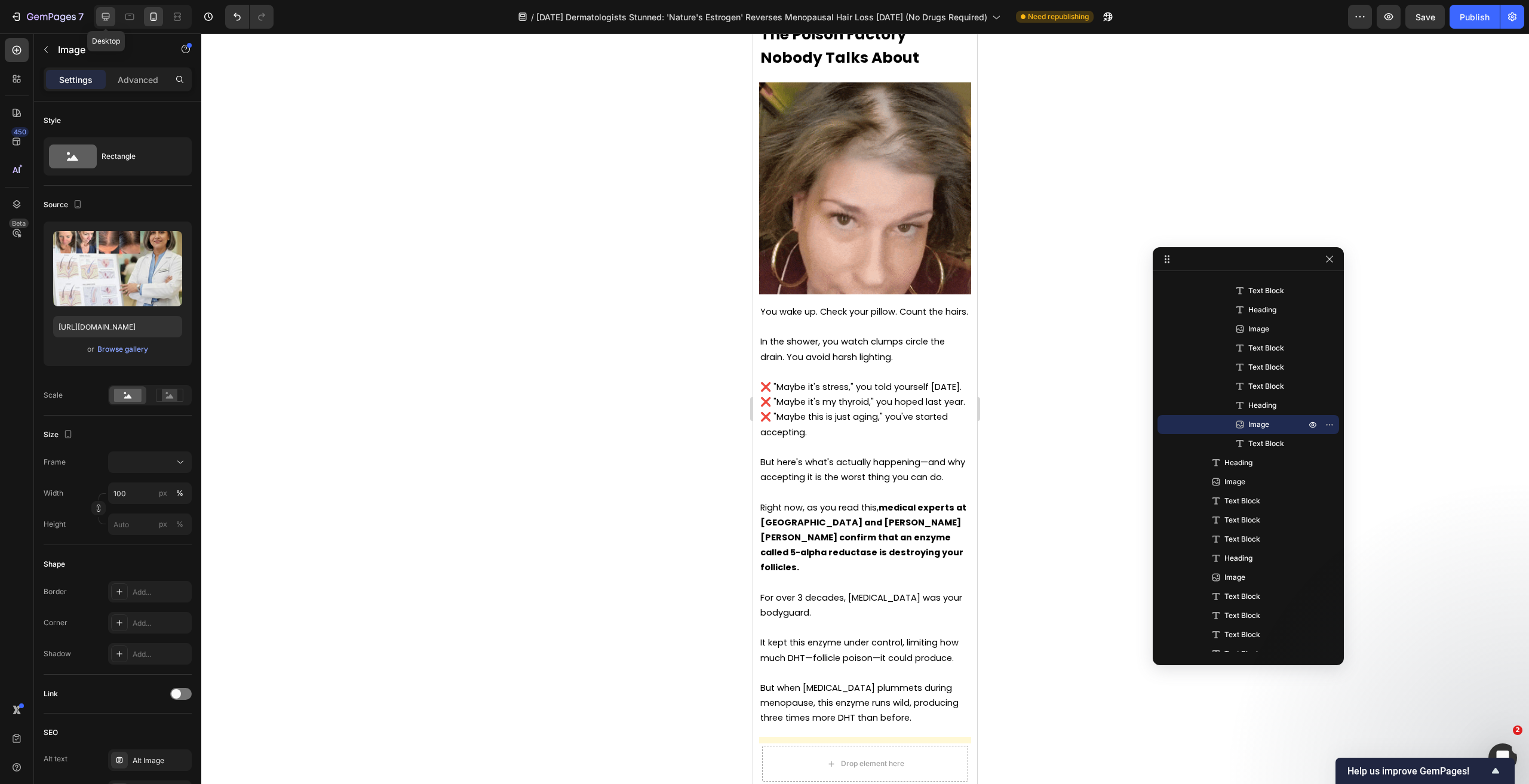
click at [104, 16] on icon at bounding box center [106, 17] width 8 height 8
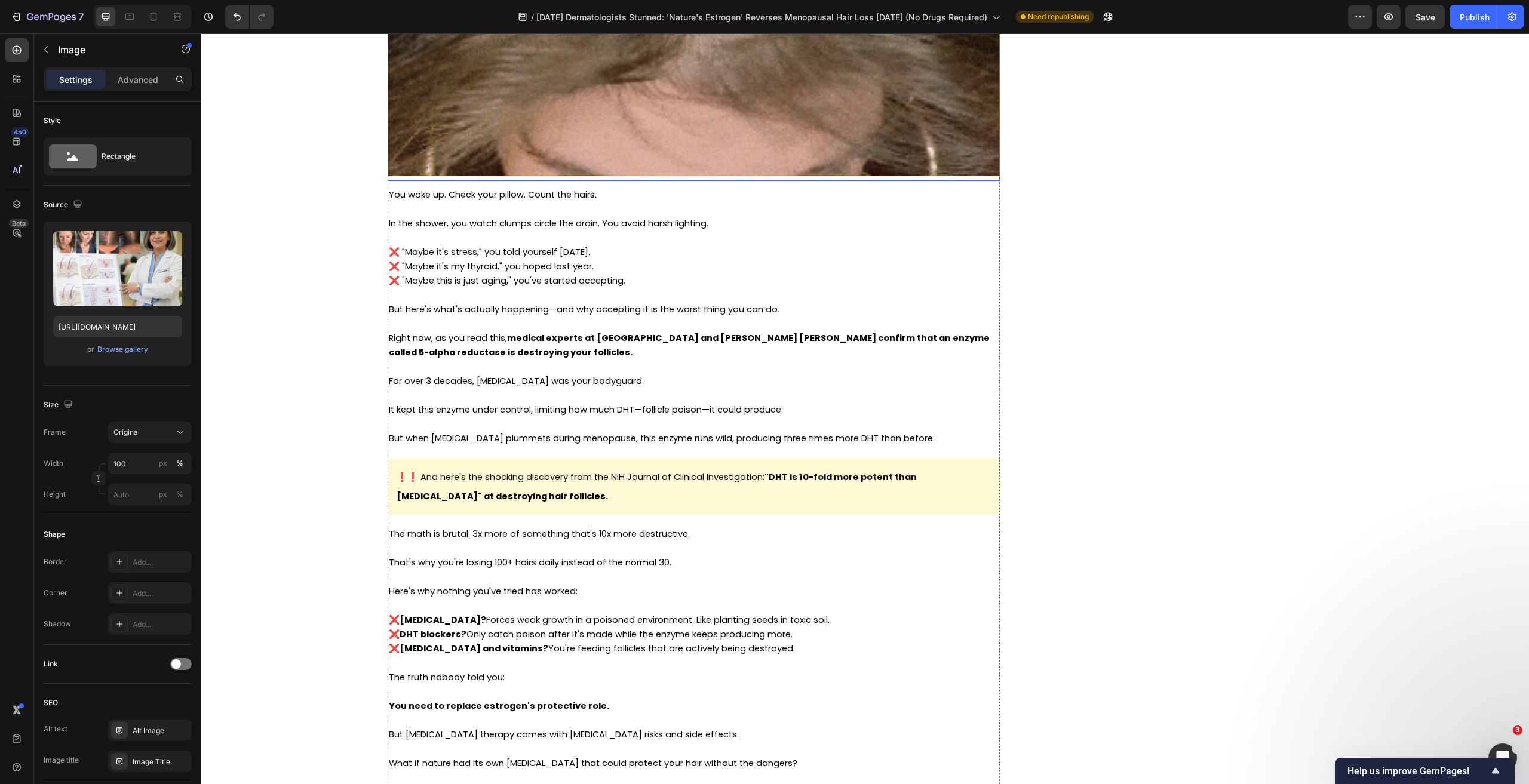
scroll to position [1493, 0]
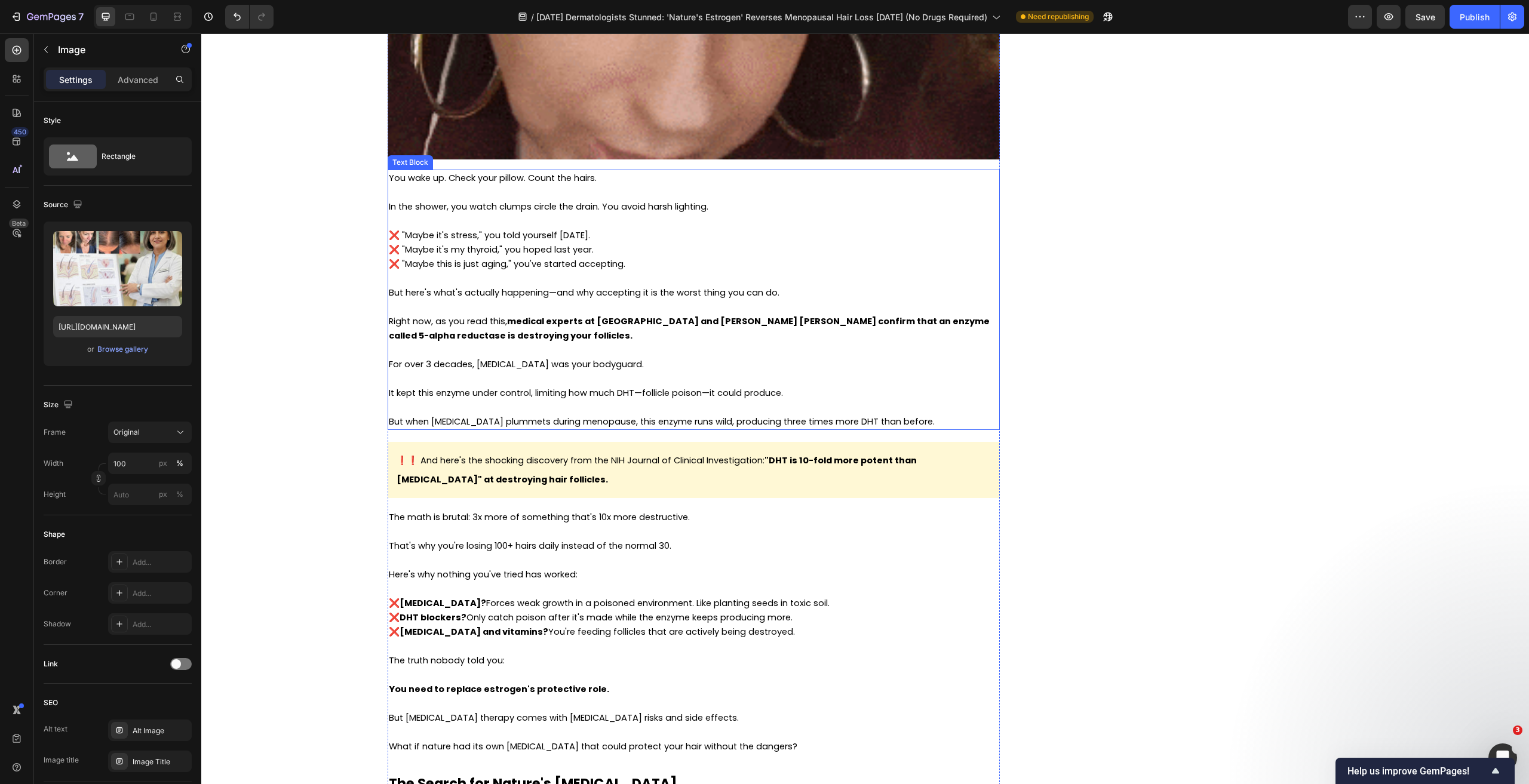
click at [517, 323] on strong "medical experts at [GEOGRAPHIC_DATA] and [PERSON_NAME] [PERSON_NAME] confirm th…" at bounding box center [689, 328] width 601 height 26
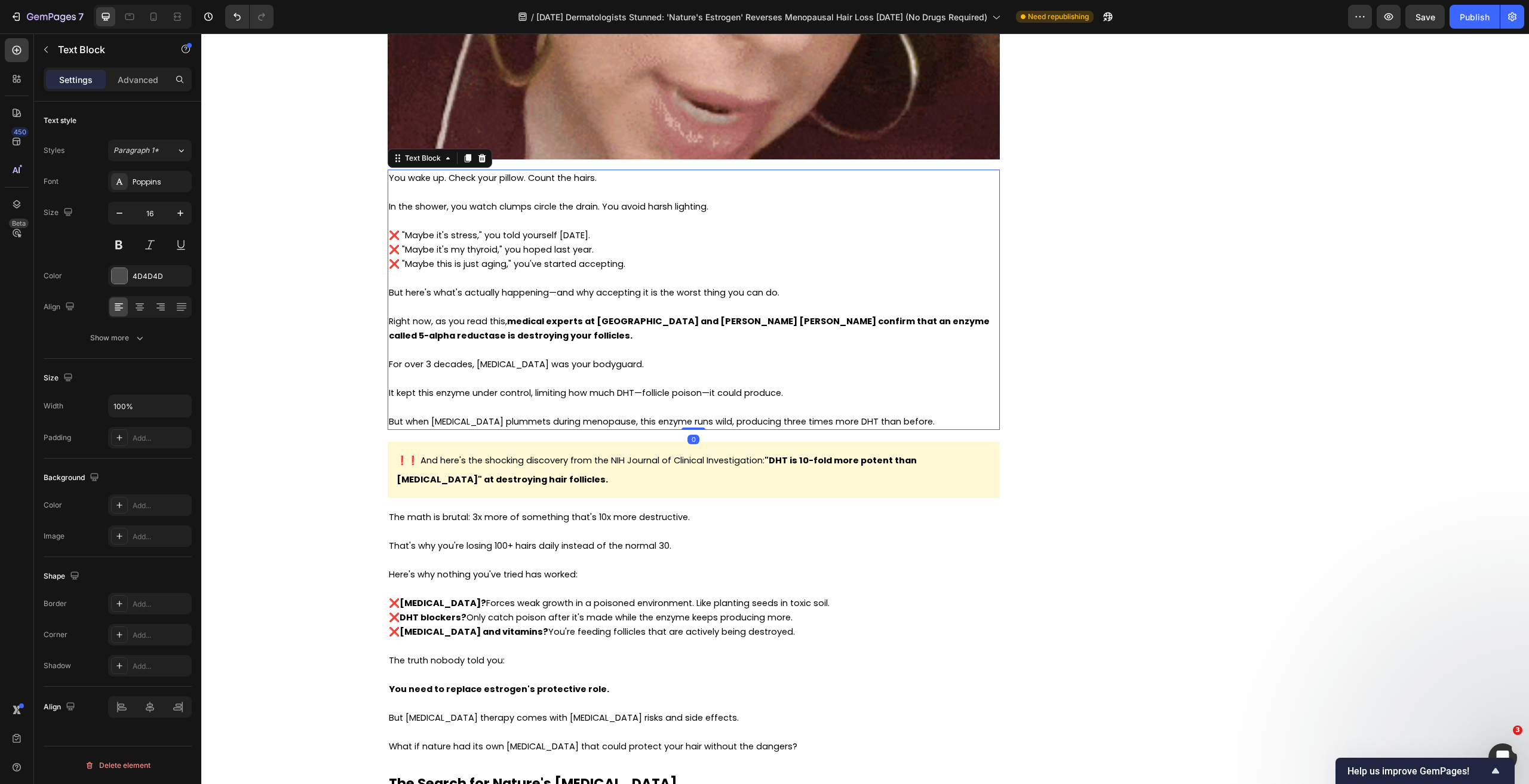
click at [510, 324] on strong "medical experts at [GEOGRAPHIC_DATA] and [PERSON_NAME] [PERSON_NAME] confirm th…" at bounding box center [689, 328] width 601 height 26
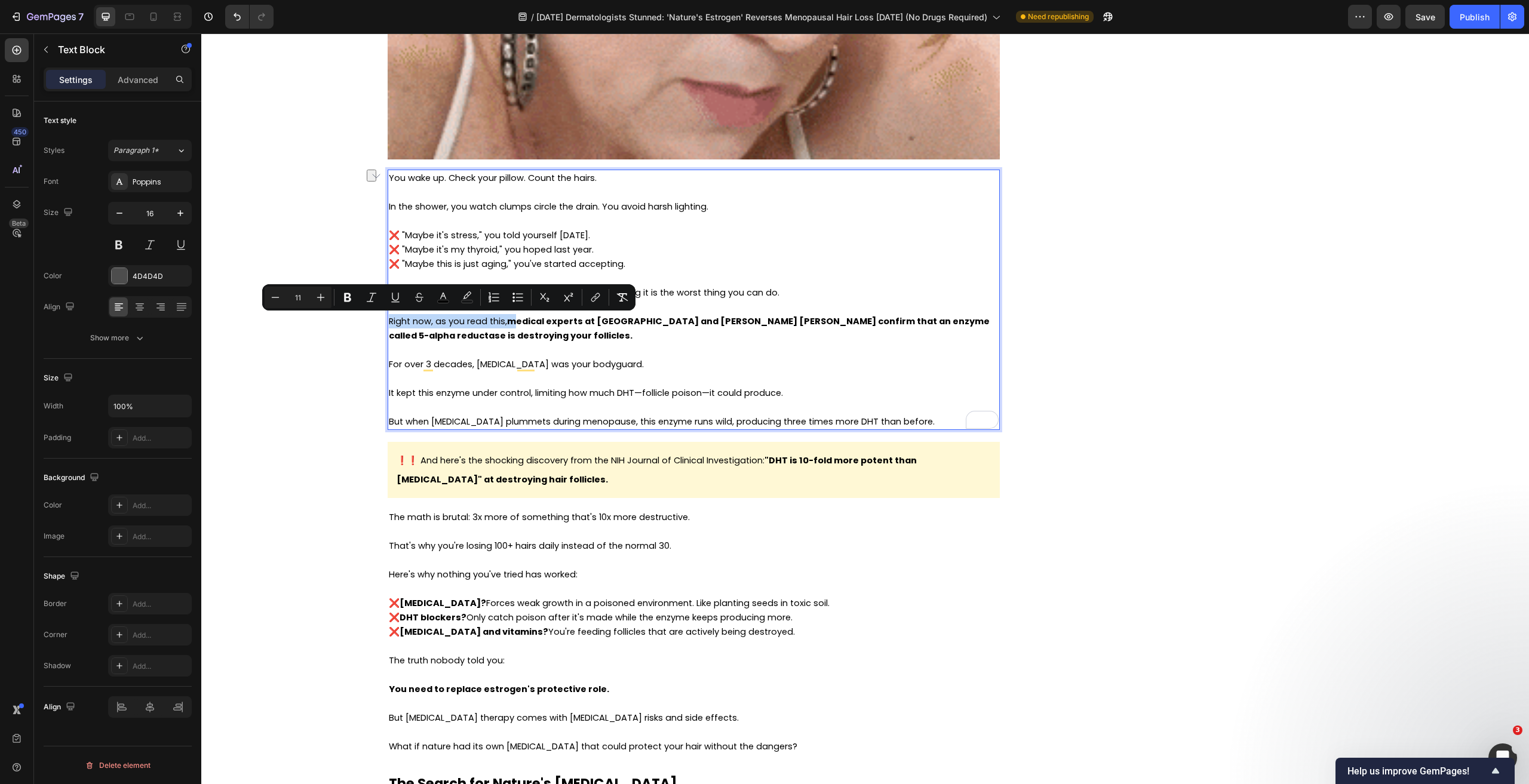
drag, startPoint x: 513, startPoint y: 320, endPoint x: 383, endPoint y: 322, distance: 130.0
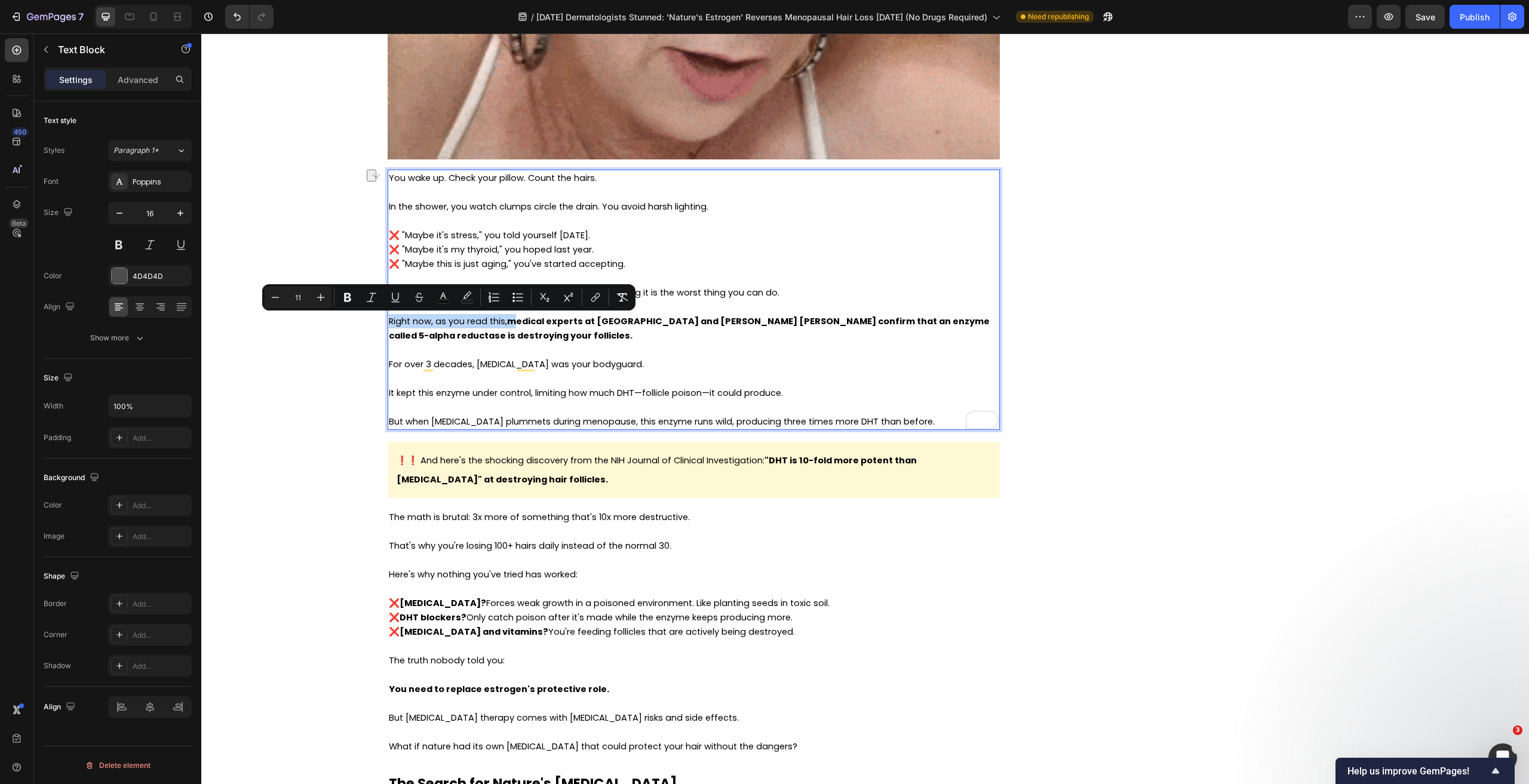
click at [387, 322] on div "You wake up. Check your pillow. Count the hairs. In the shower, you watch clump…" at bounding box center [693, 300] width 613 height 261
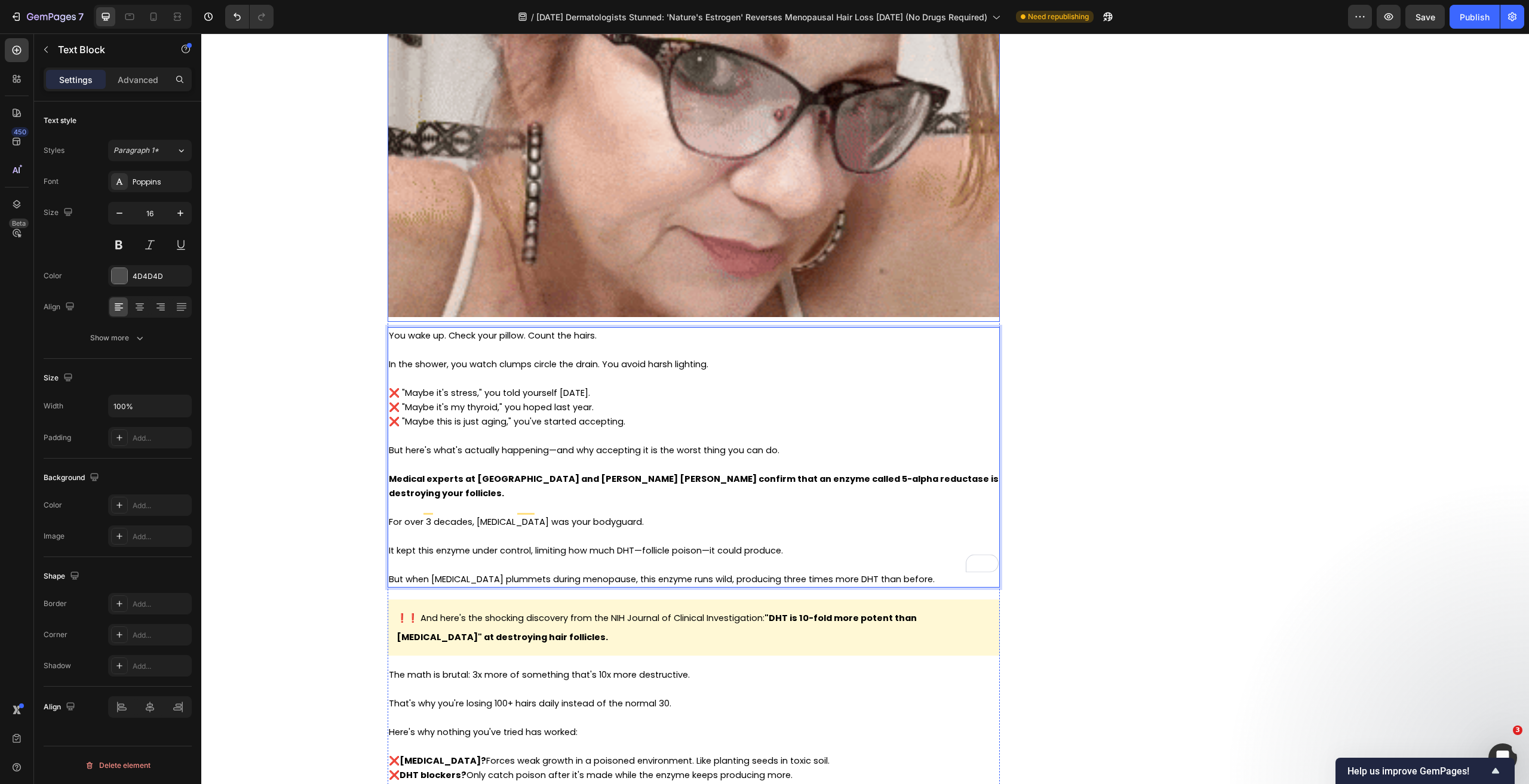
scroll to position [1194, 0]
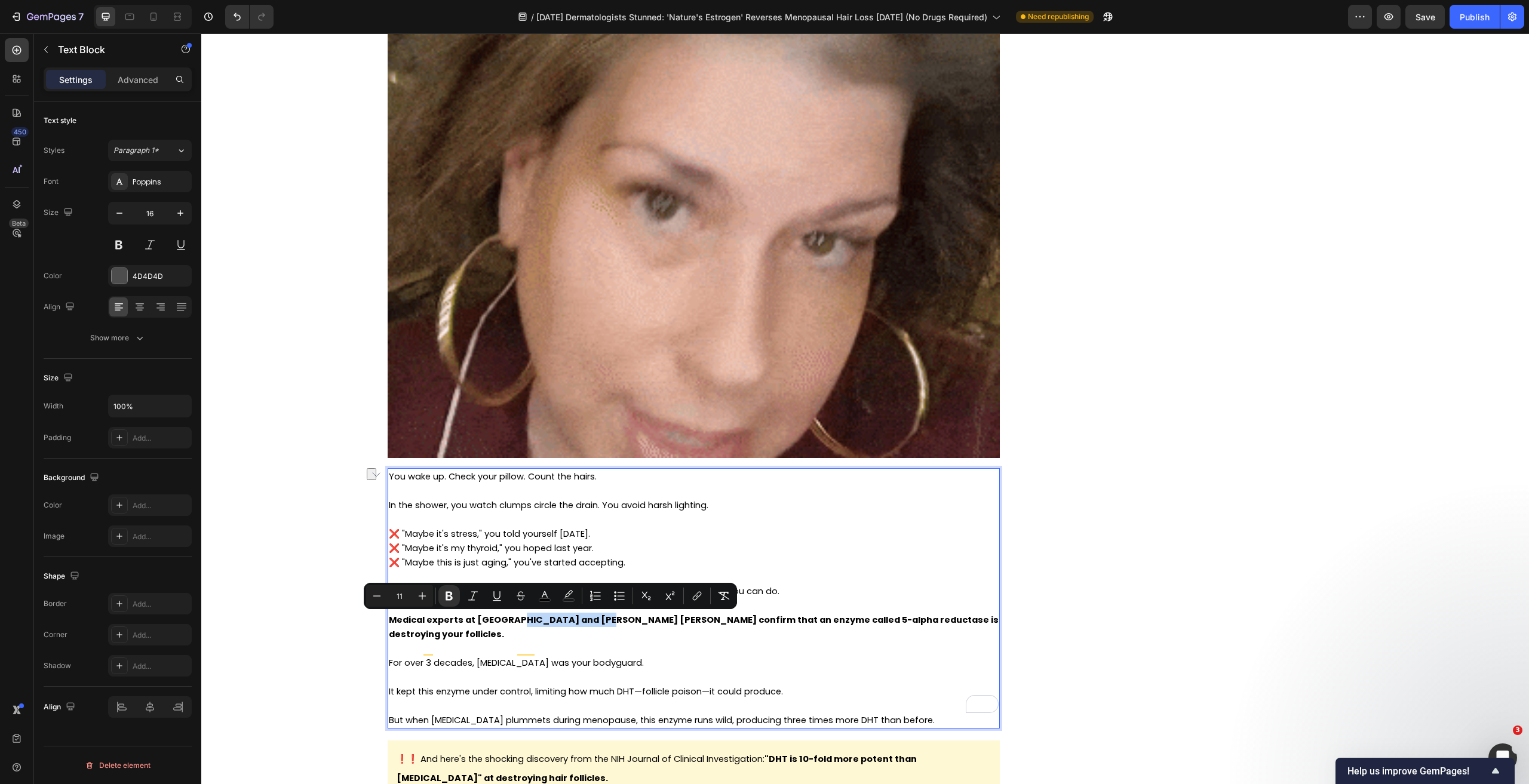
drag, startPoint x: 593, startPoint y: 620, endPoint x: 508, endPoint y: 624, distance: 85.1
click at [508, 624] on strong "Medical experts at [GEOGRAPHIC_DATA] and [PERSON_NAME] [PERSON_NAME] confirm th…" at bounding box center [694, 627] width 610 height 26
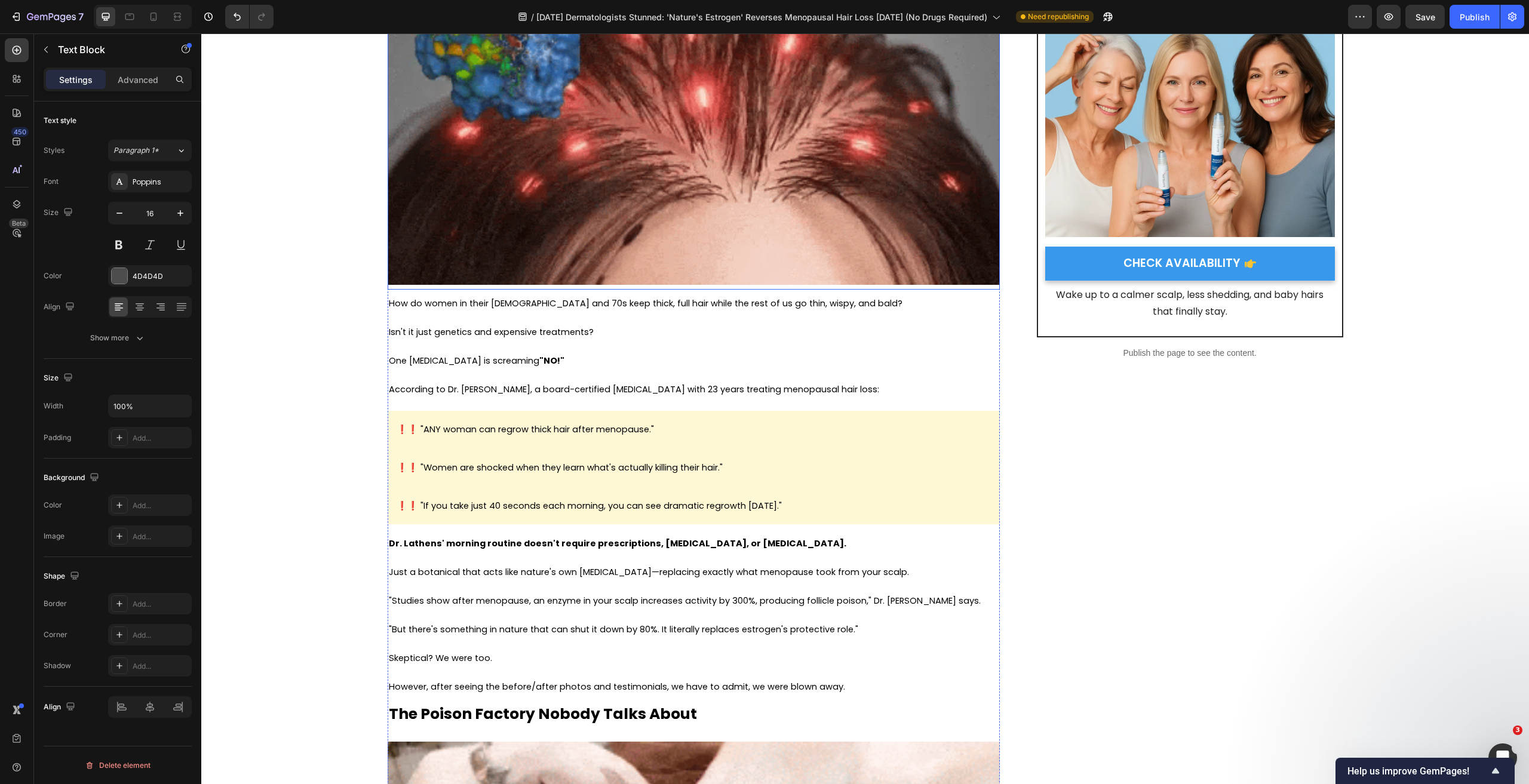
scroll to position [0, 0]
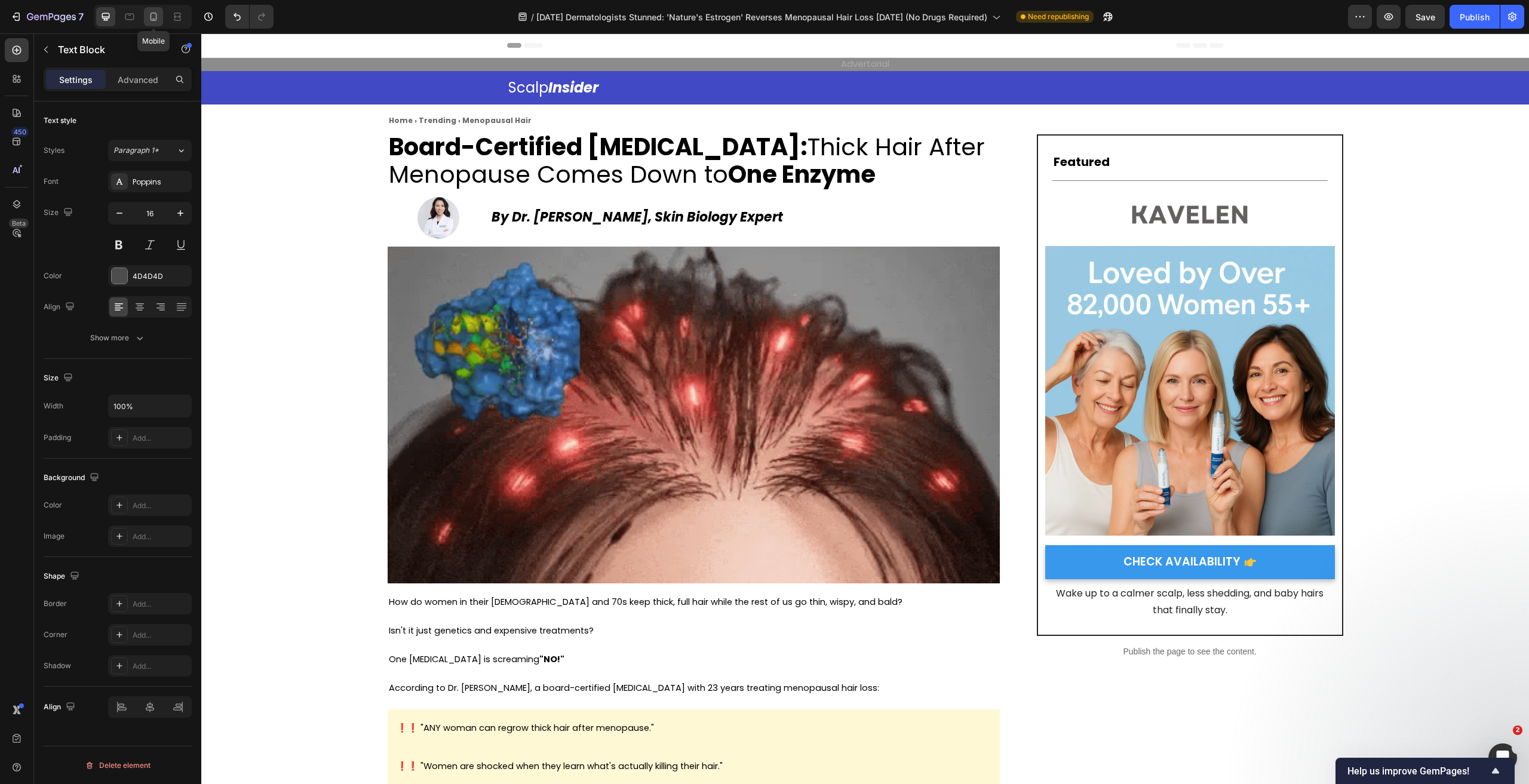
click at [158, 15] on icon at bounding box center [153, 16] width 12 height 12
type input "14"
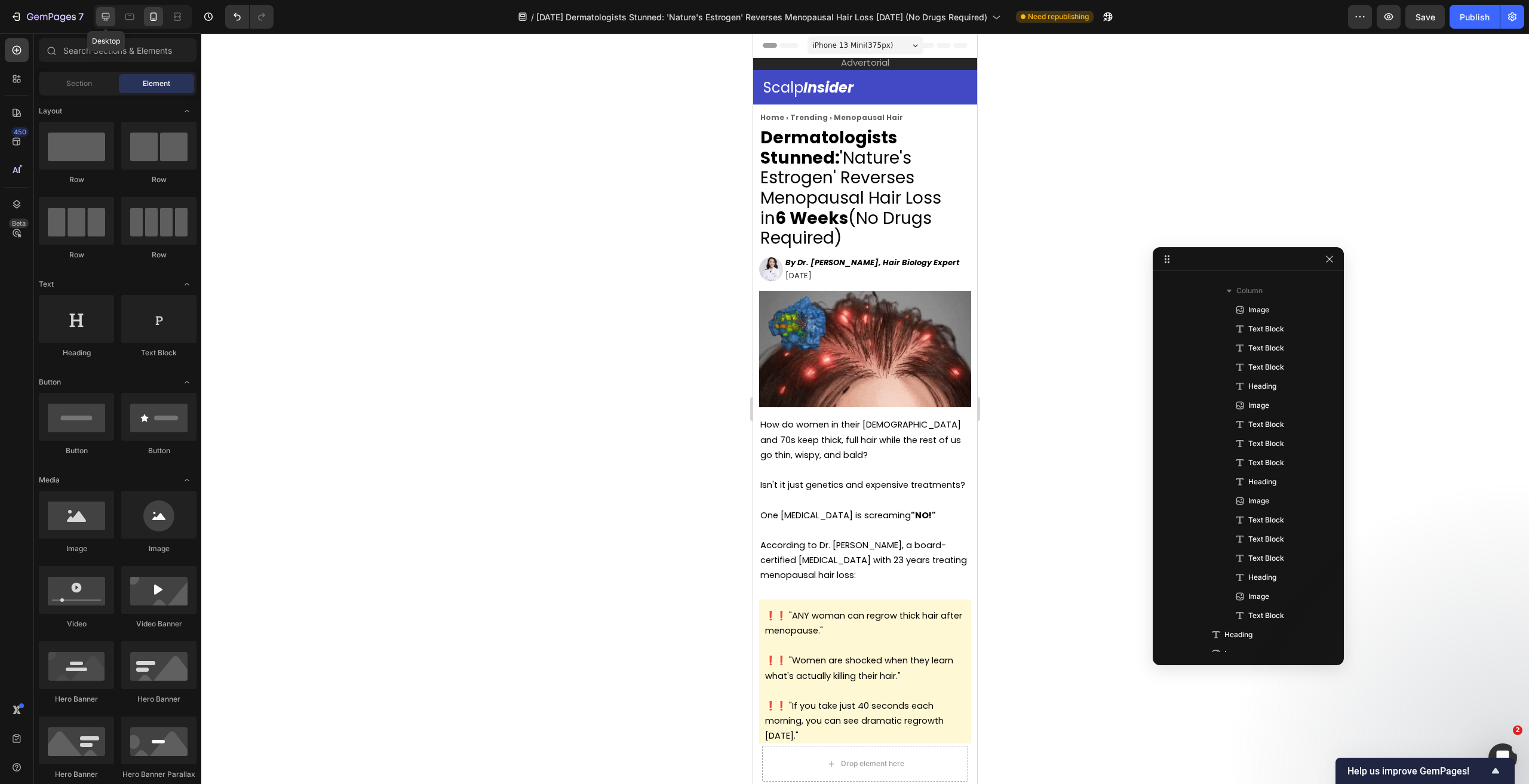
click at [100, 14] on icon at bounding box center [105, 16] width 12 height 12
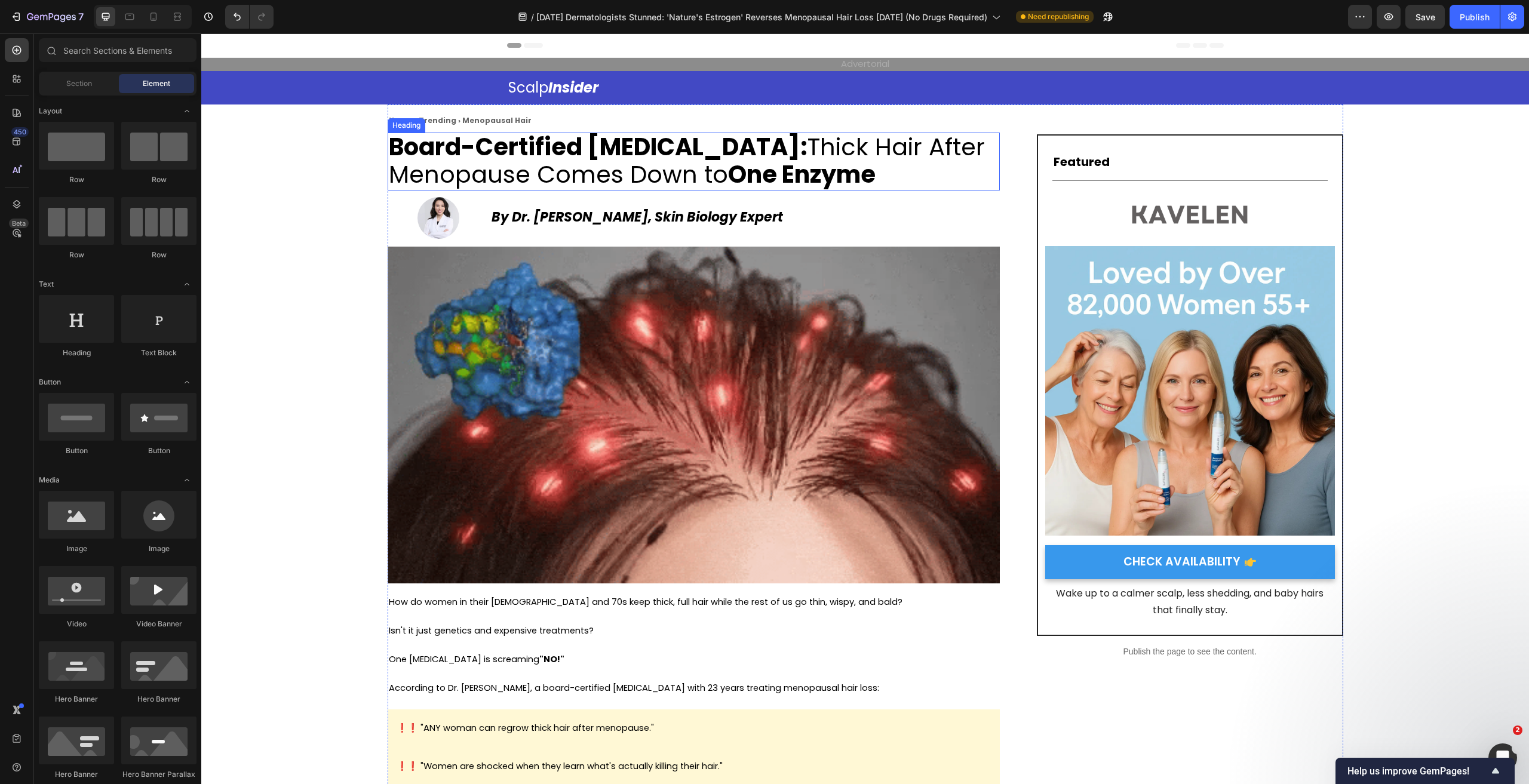
click at [702, 159] on span "Board-Certified [MEDICAL_DATA]: Thick Hair After Menopause Comes Down to One En…" at bounding box center [687, 161] width 596 height 61
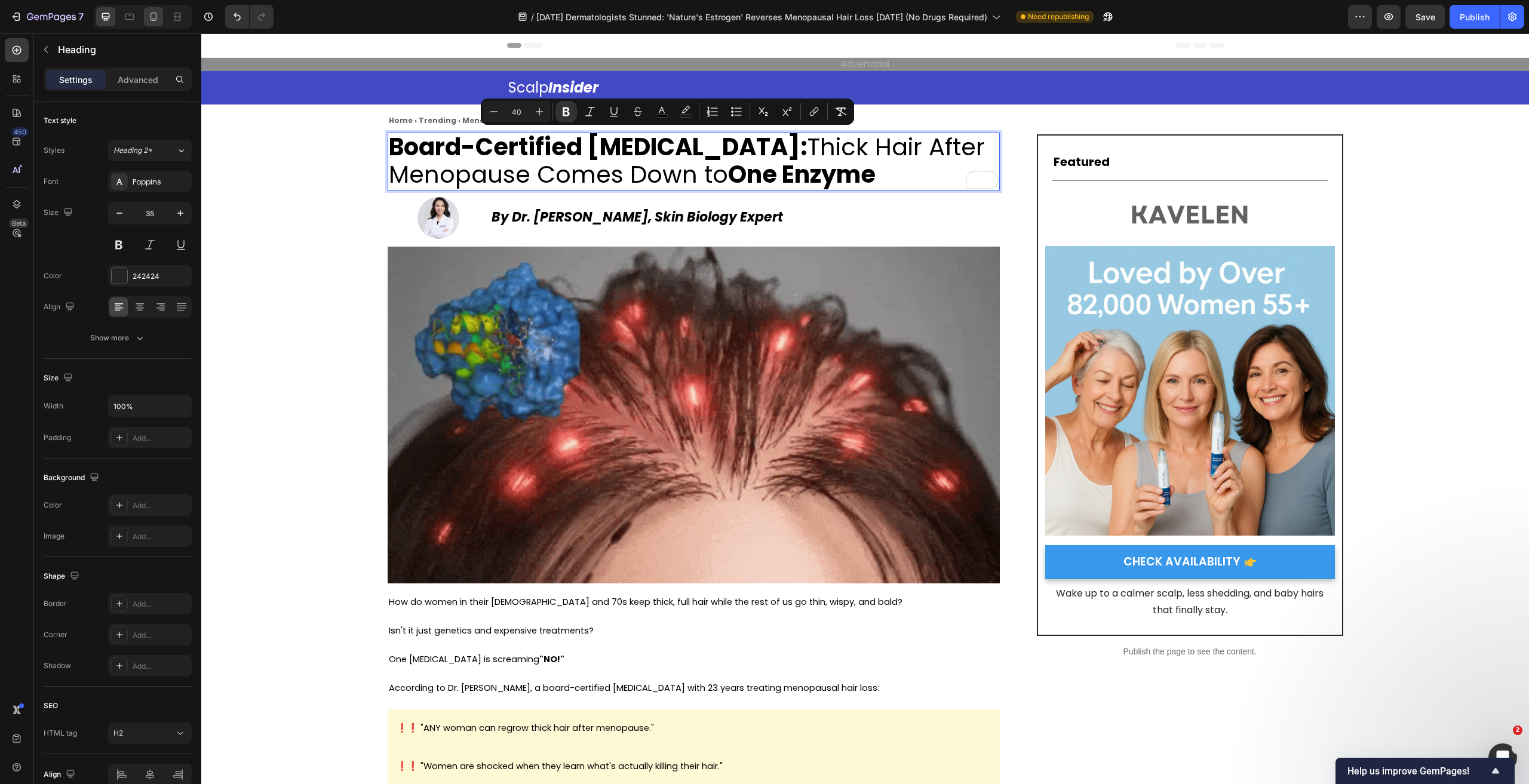
click at [158, 19] on icon at bounding box center [153, 16] width 12 height 12
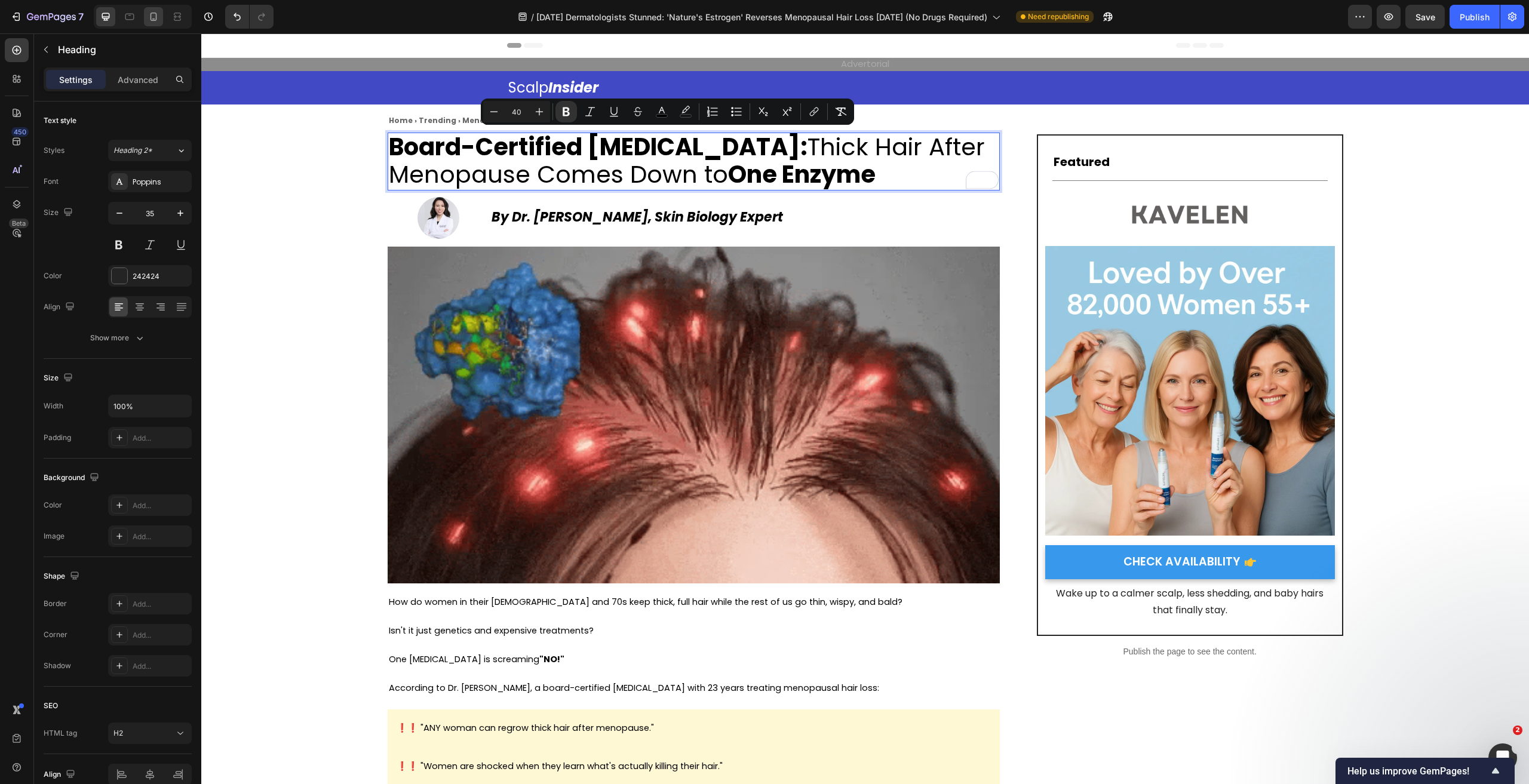
type input "41"
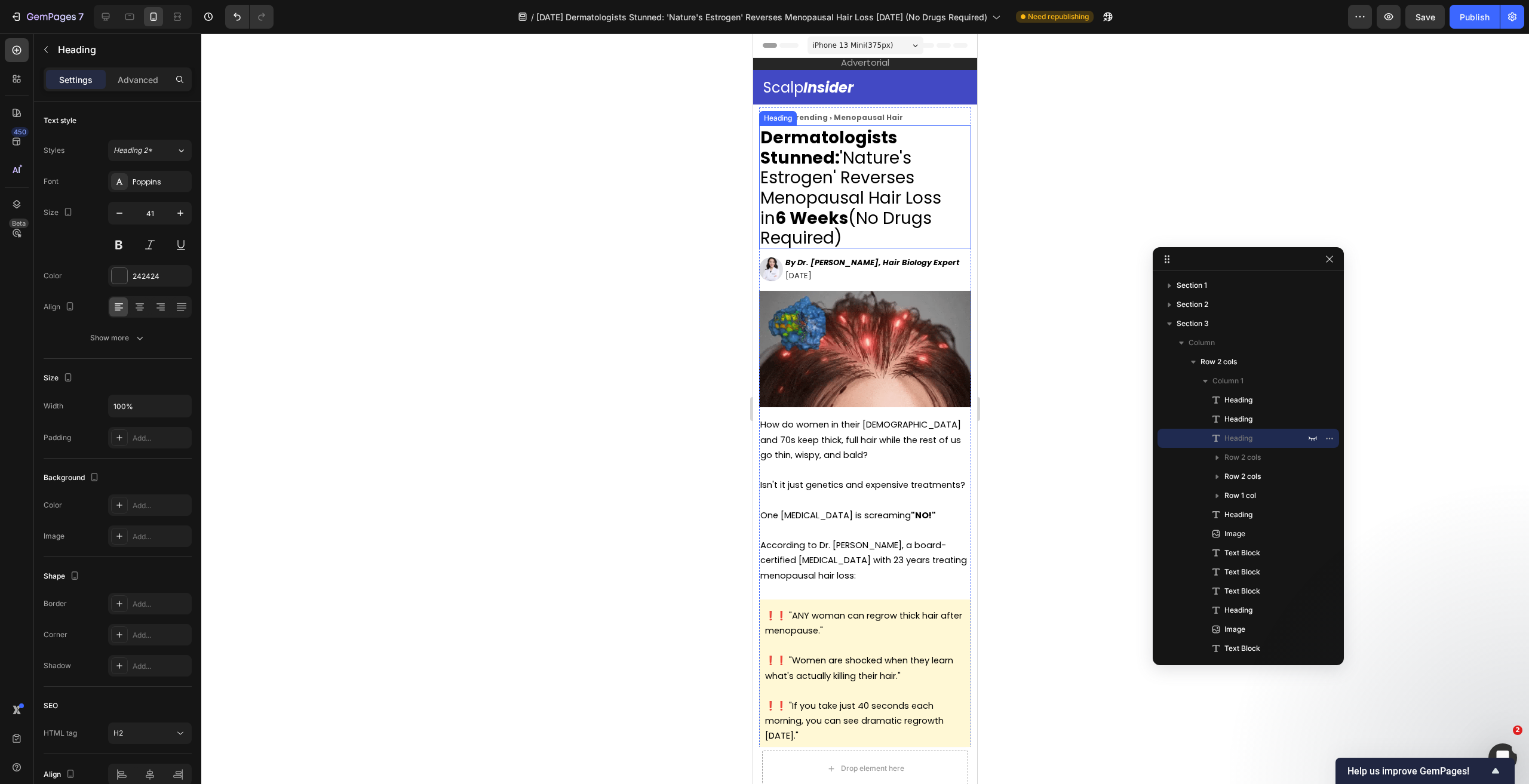
click at [825, 164] on strong "Dermatologists Stunned:" at bounding box center [828, 147] width 137 height 43
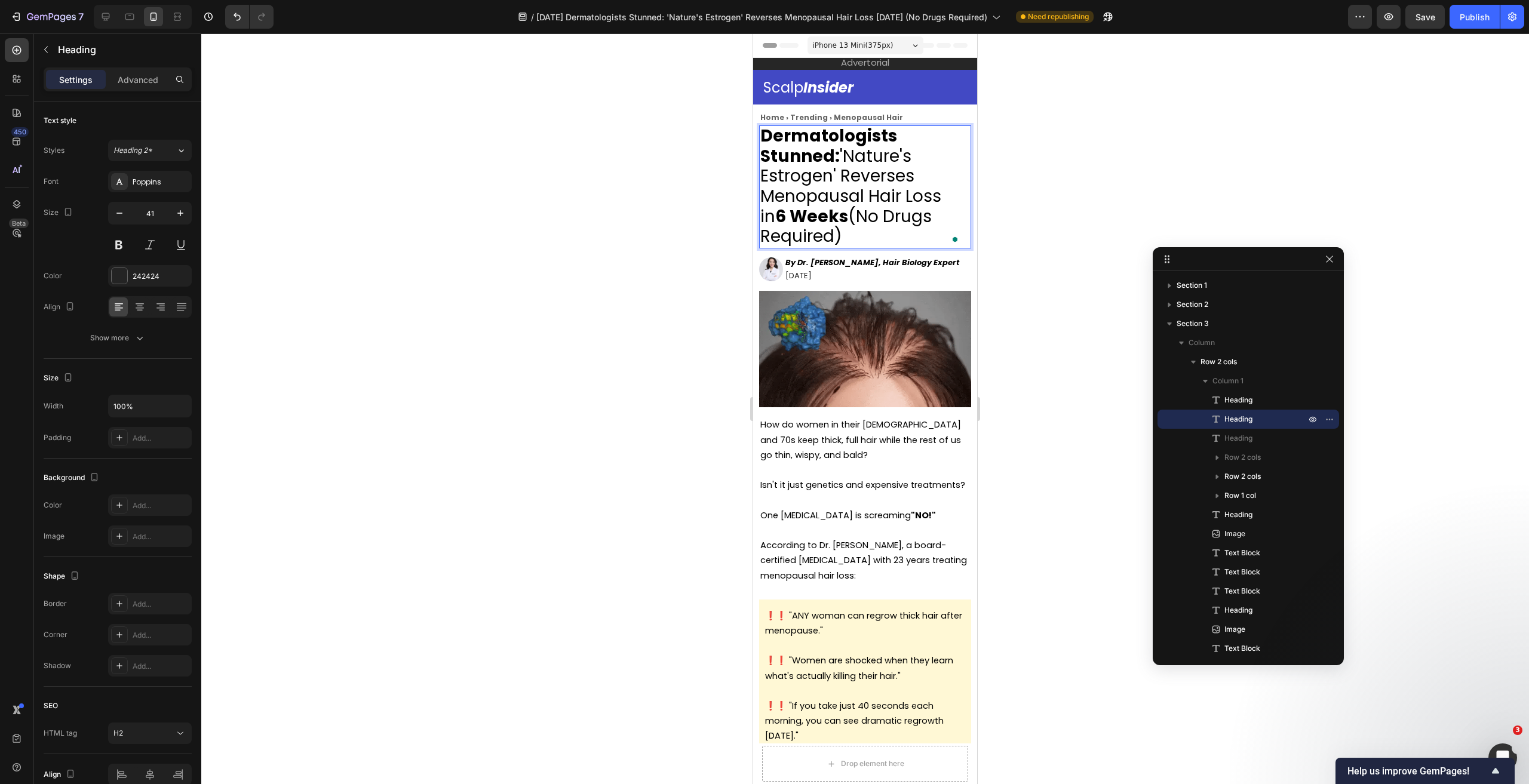
scroll to position [2, 0]
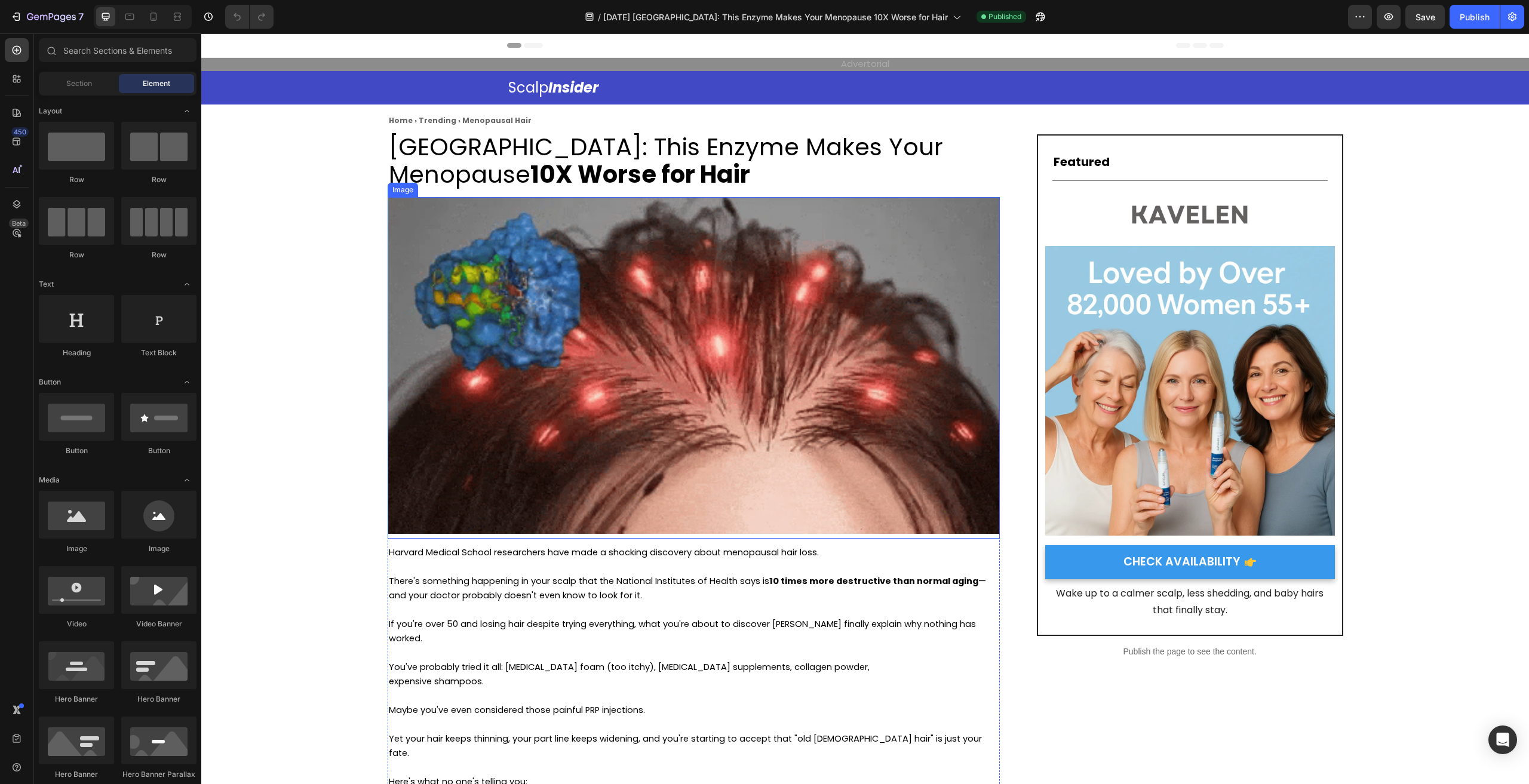
click at [580, 270] on img at bounding box center [693, 365] width 613 height 336
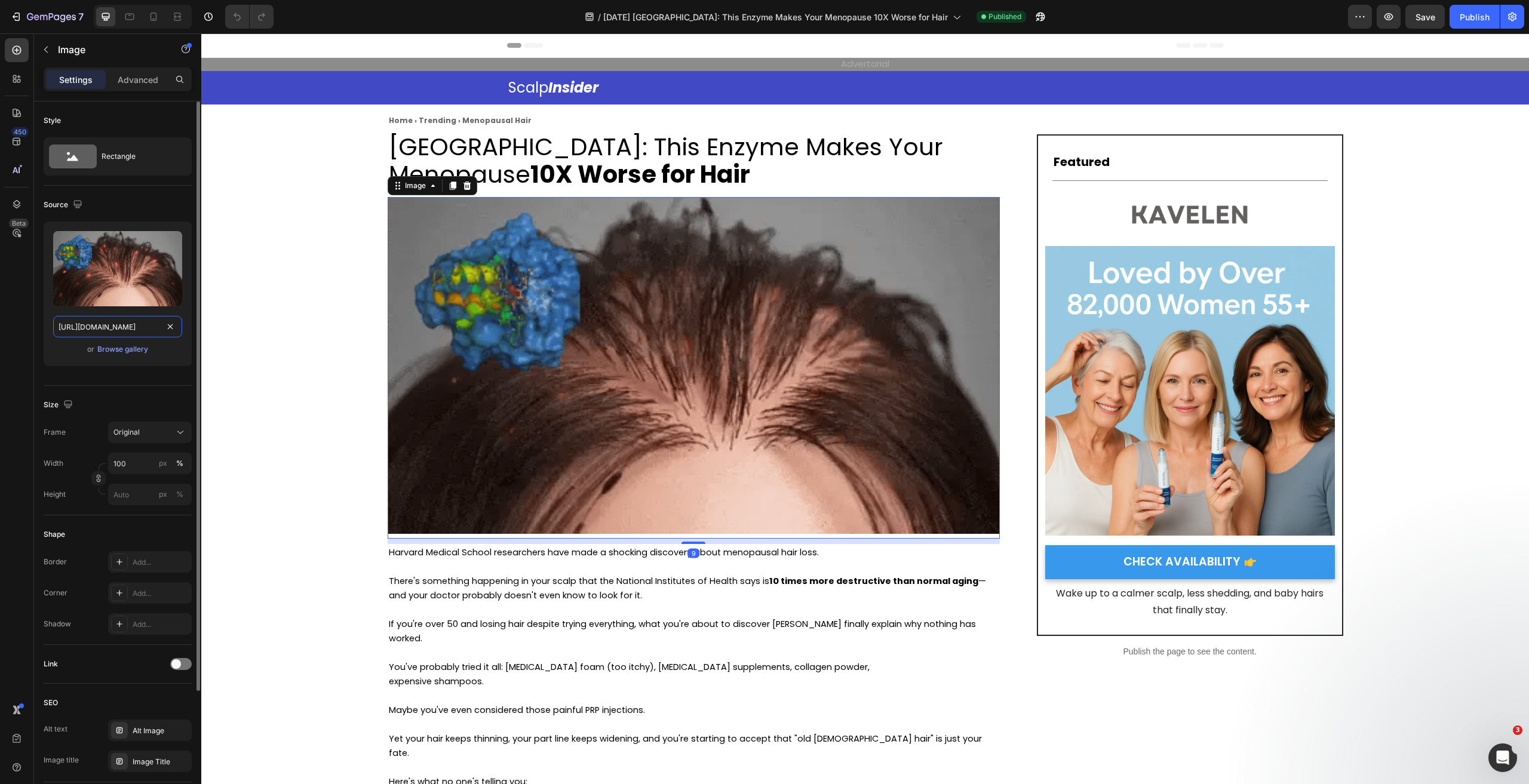
click at [149, 328] on input "[URL][DOMAIN_NAME]" at bounding box center [117, 327] width 129 height 21
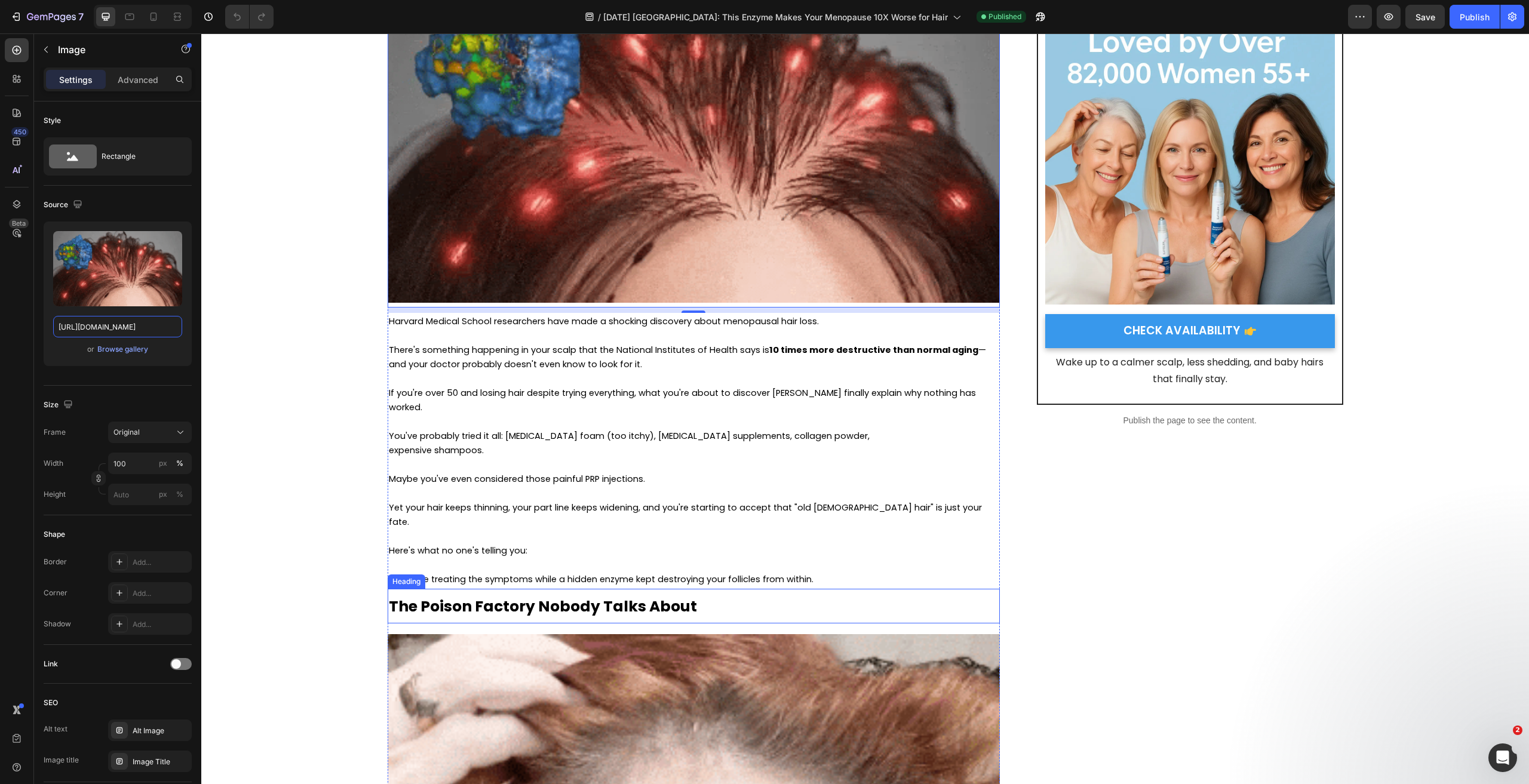
scroll to position [538, 0]
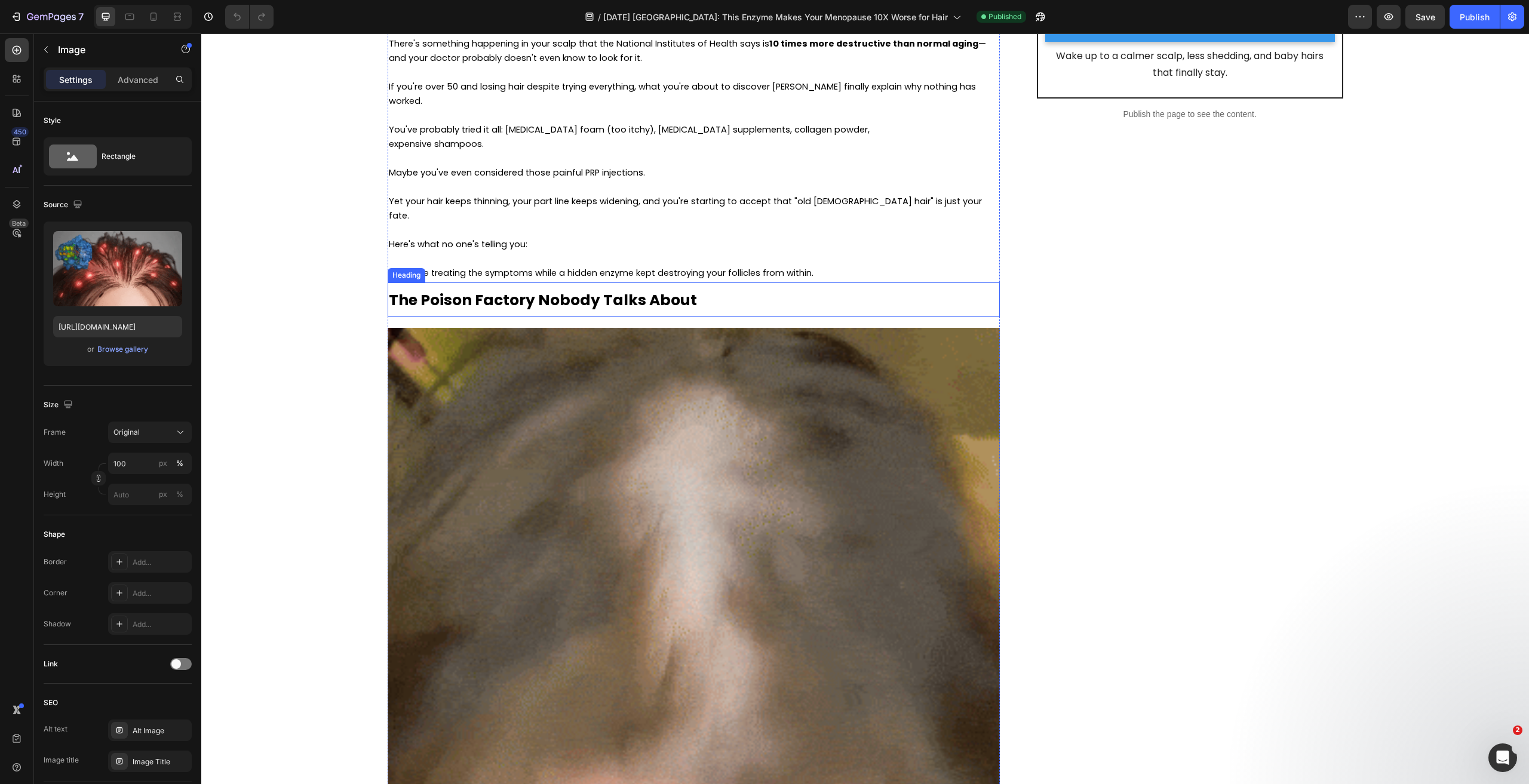
click at [714, 283] on h2 "The Poison Factory Nobody Talks About" at bounding box center [693, 300] width 613 height 35
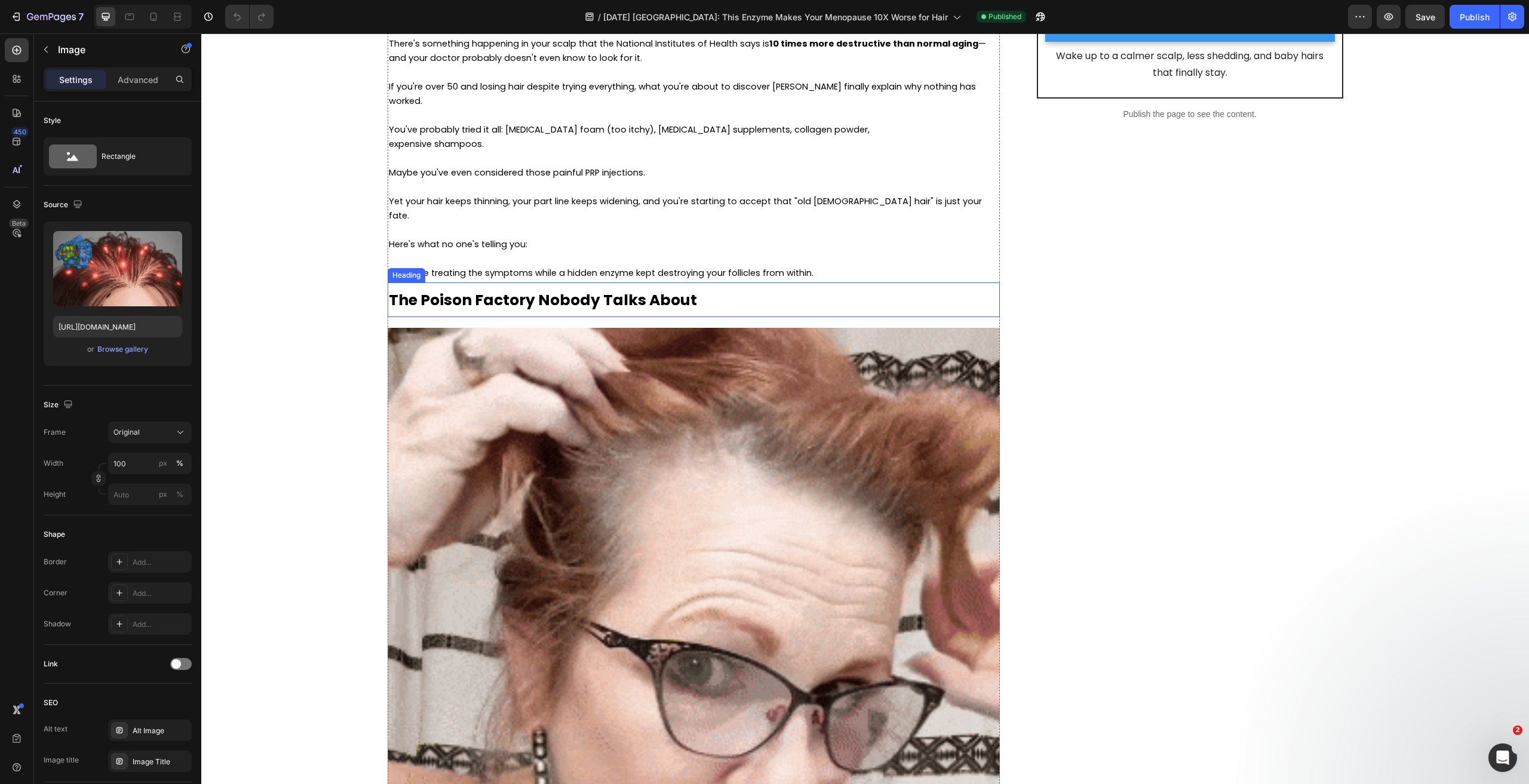
click at [714, 283] on h2 "The Poison Factory Nobody Talks About" at bounding box center [693, 300] width 613 height 35
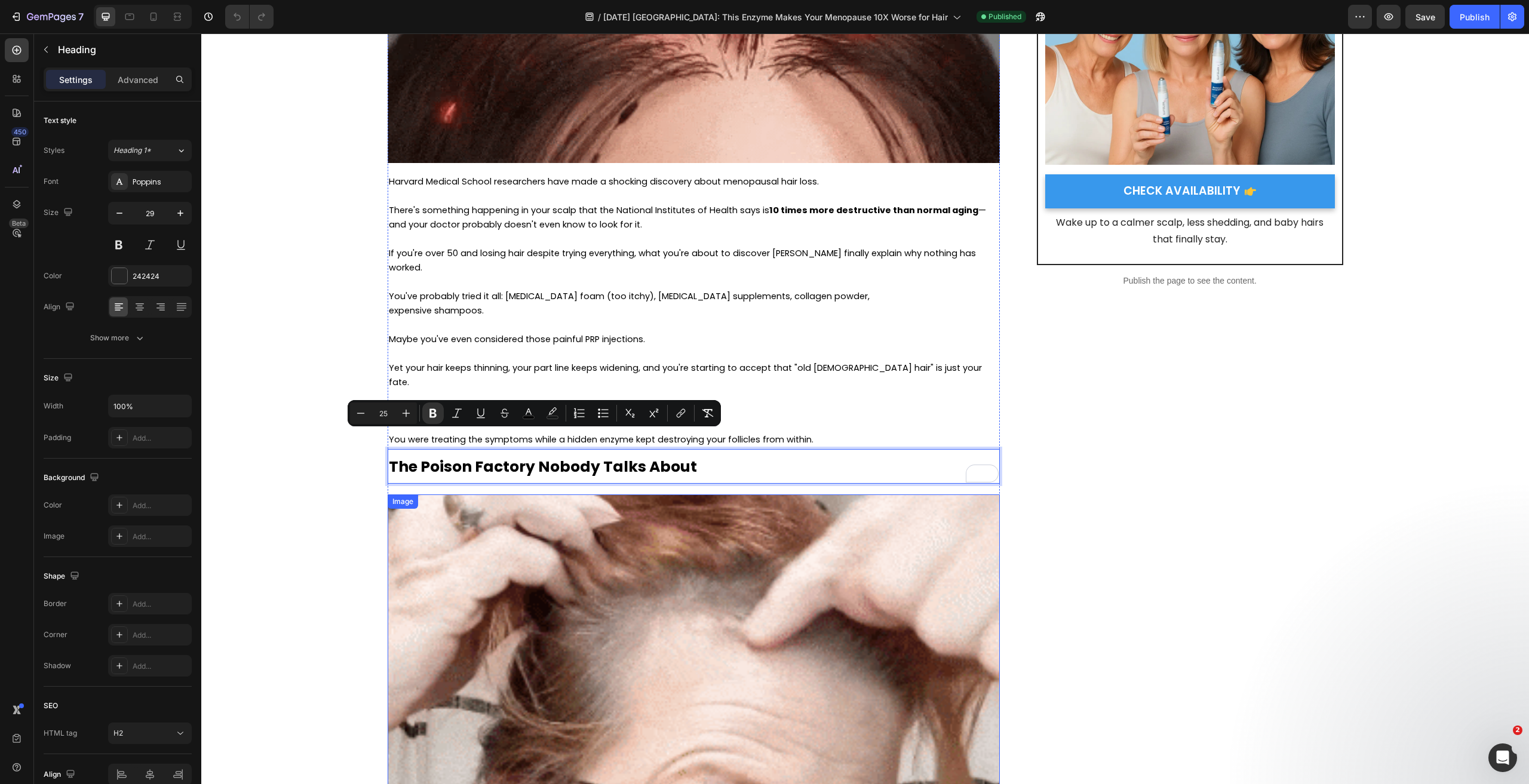
scroll to position [358, 0]
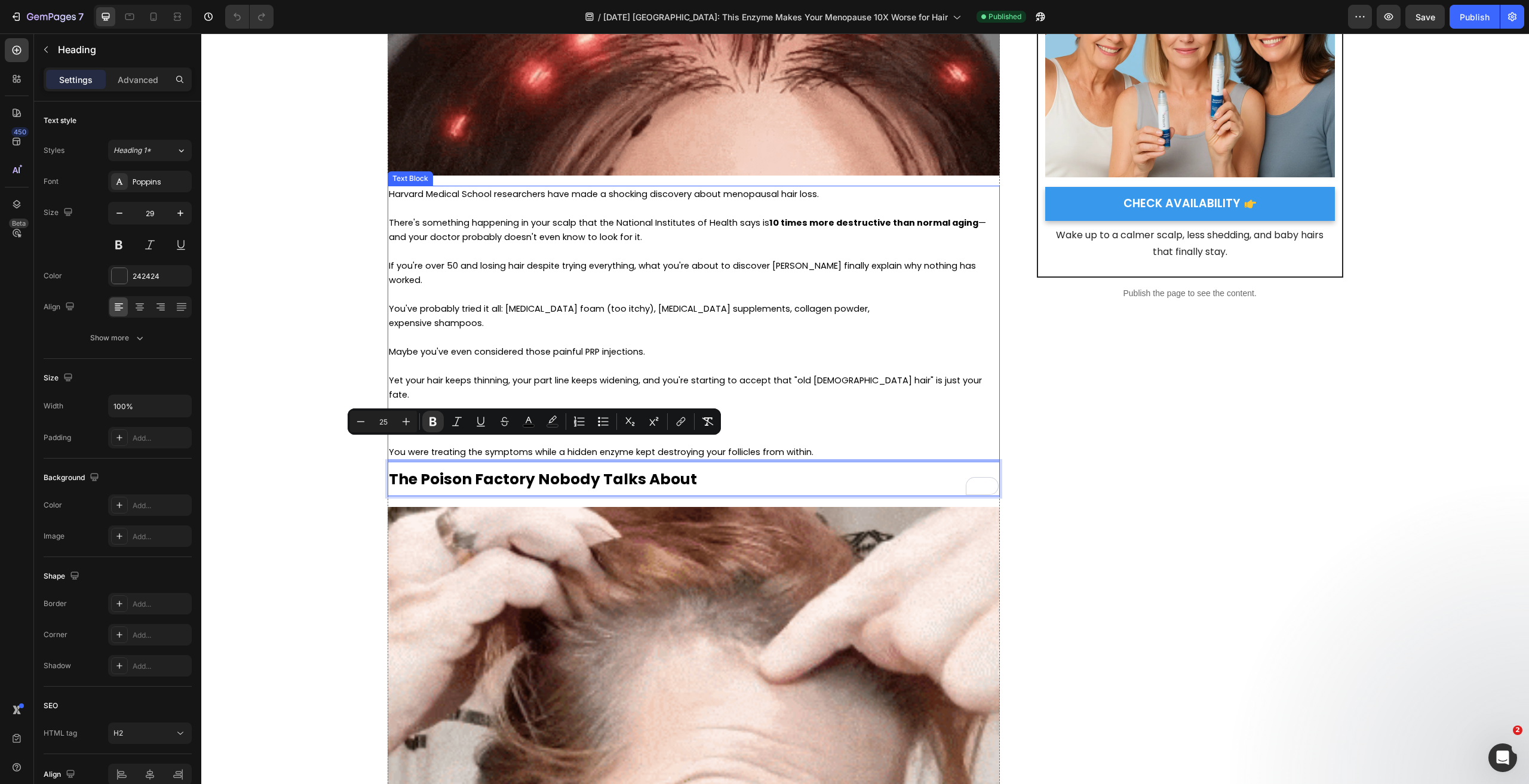
click at [730, 331] on p at bounding box center [694, 337] width 610 height 14
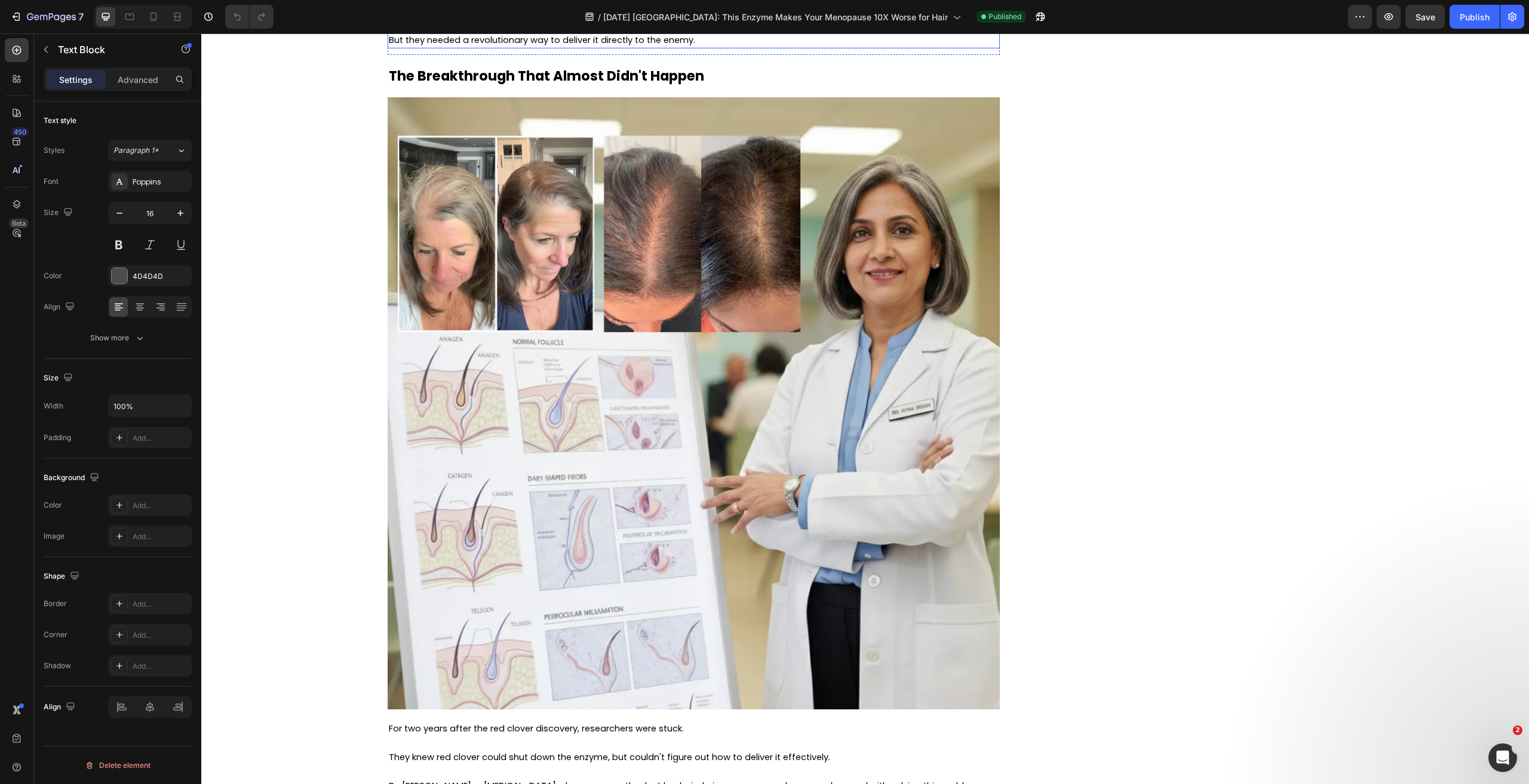
scroll to position [4600, 0]
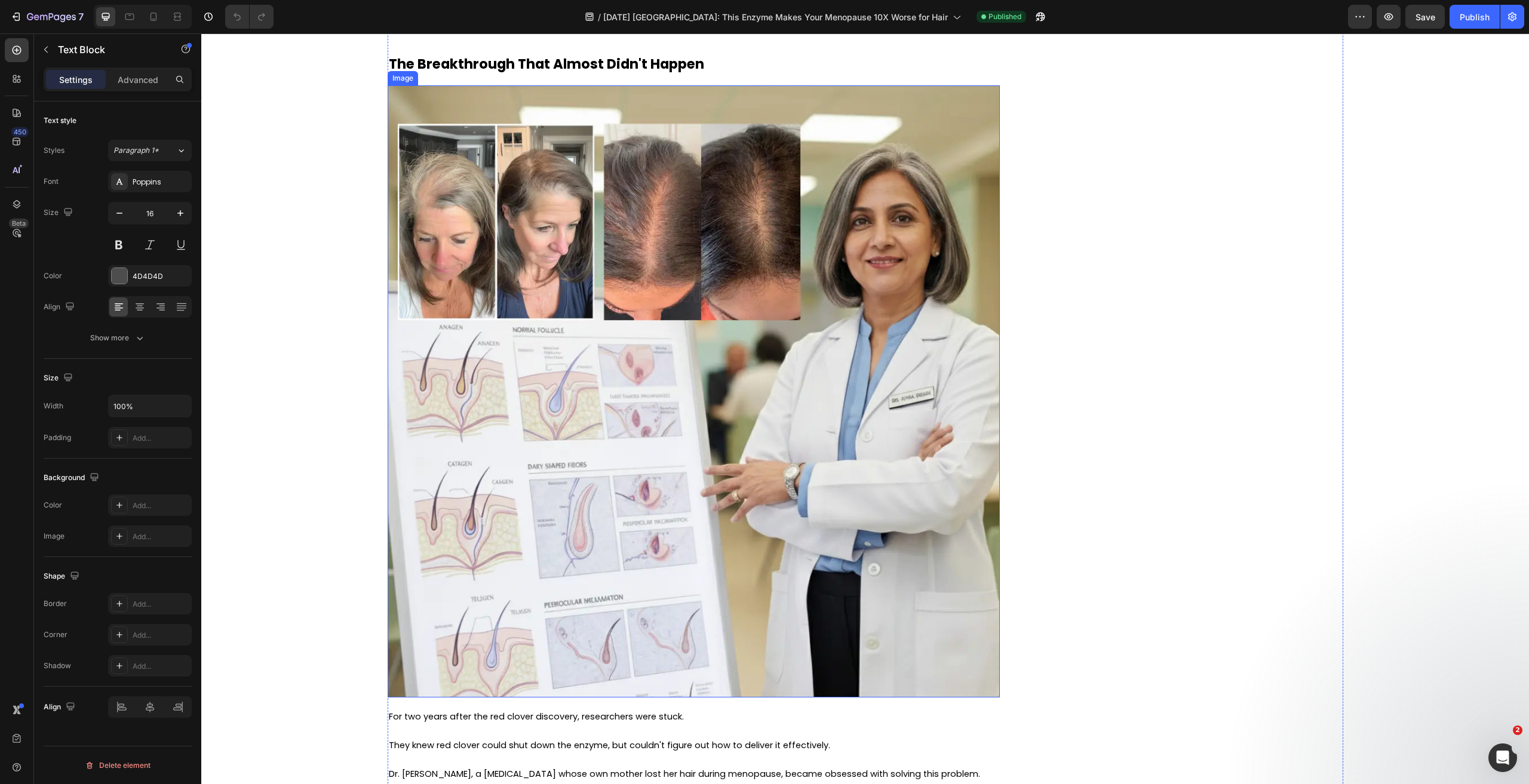
click at [726, 357] on img at bounding box center [693, 391] width 613 height 612
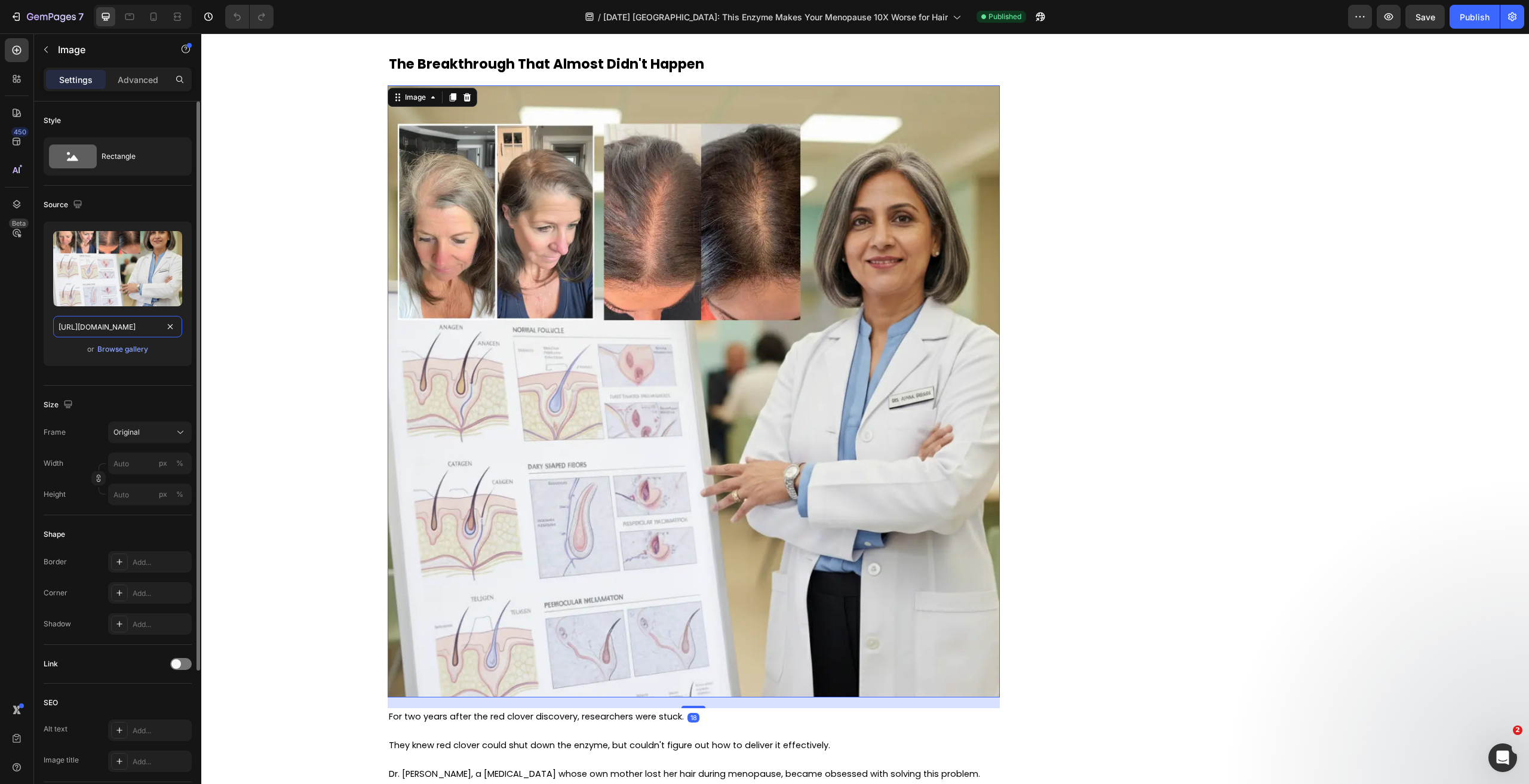
click at [129, 327] on input "[URL][DOMAIN_NAME]" at bounding box center [117, 327] width 129 height 21
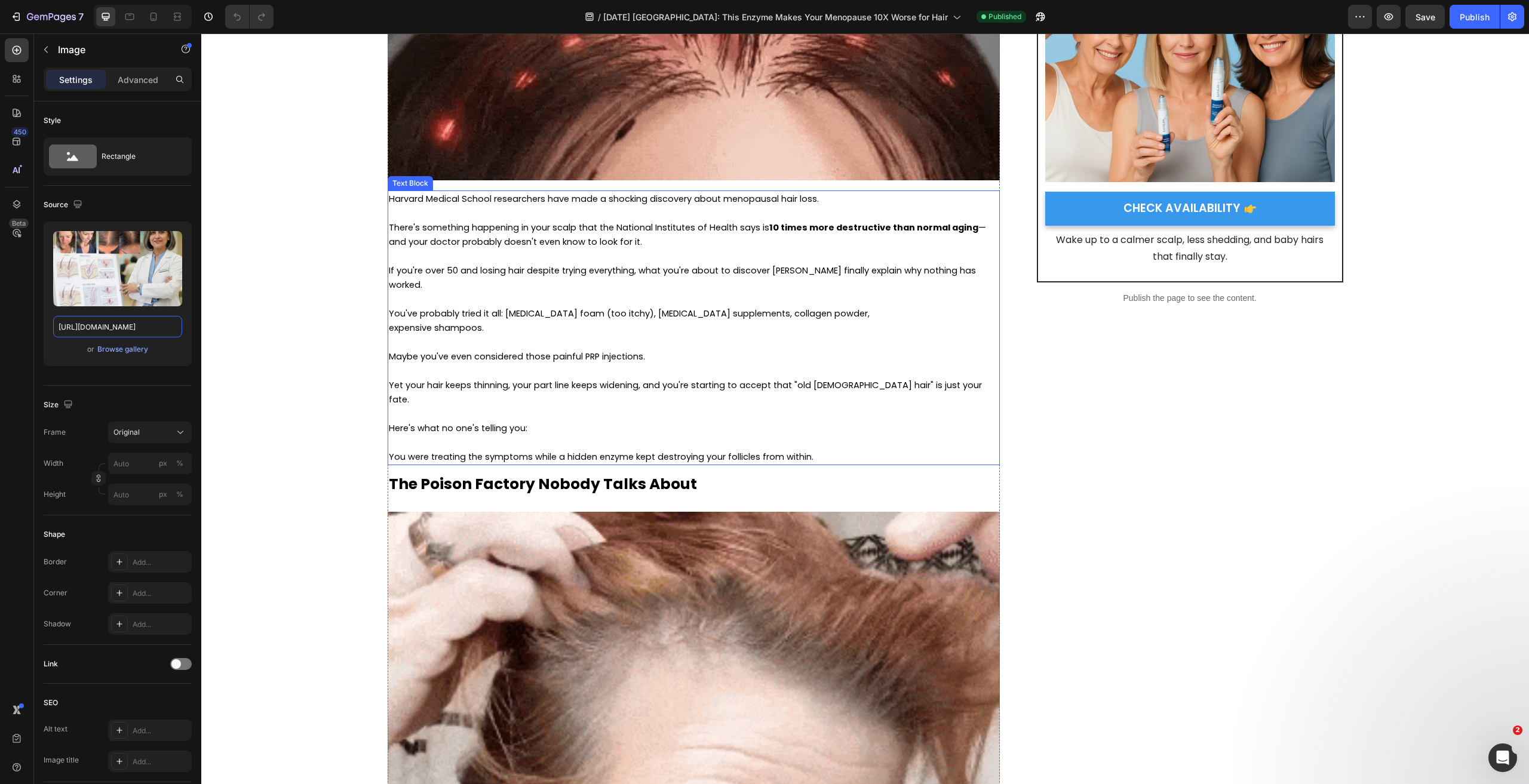
scroll to position [358, 0]
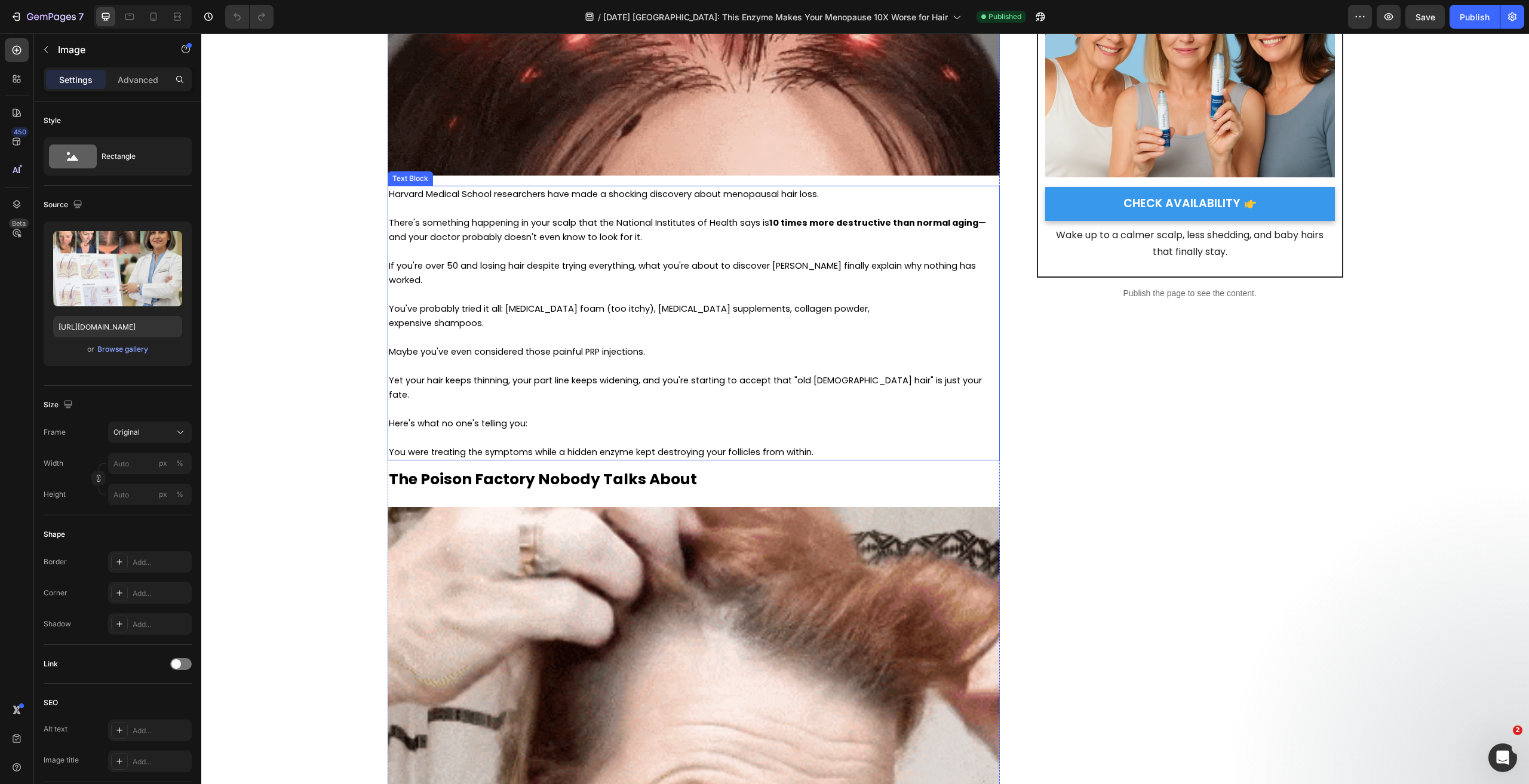
click at [514, 418] on span "Here's what no one's telling you:" at bounding box center [458, 424] width 139 height 12
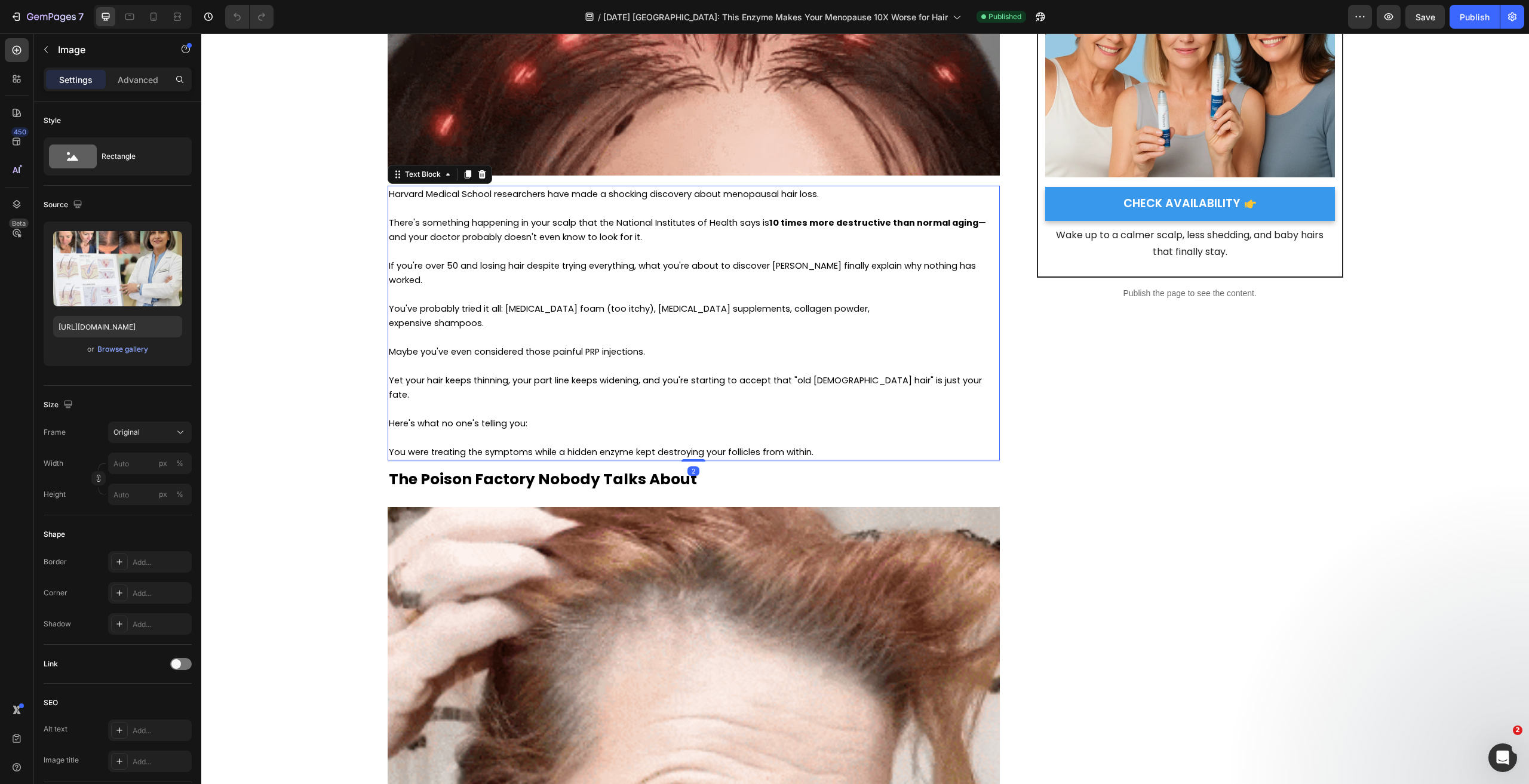
click at [514, 418] on span "Here's what no one's telling you:" at bounding box center [458, 424] width 139 height 12
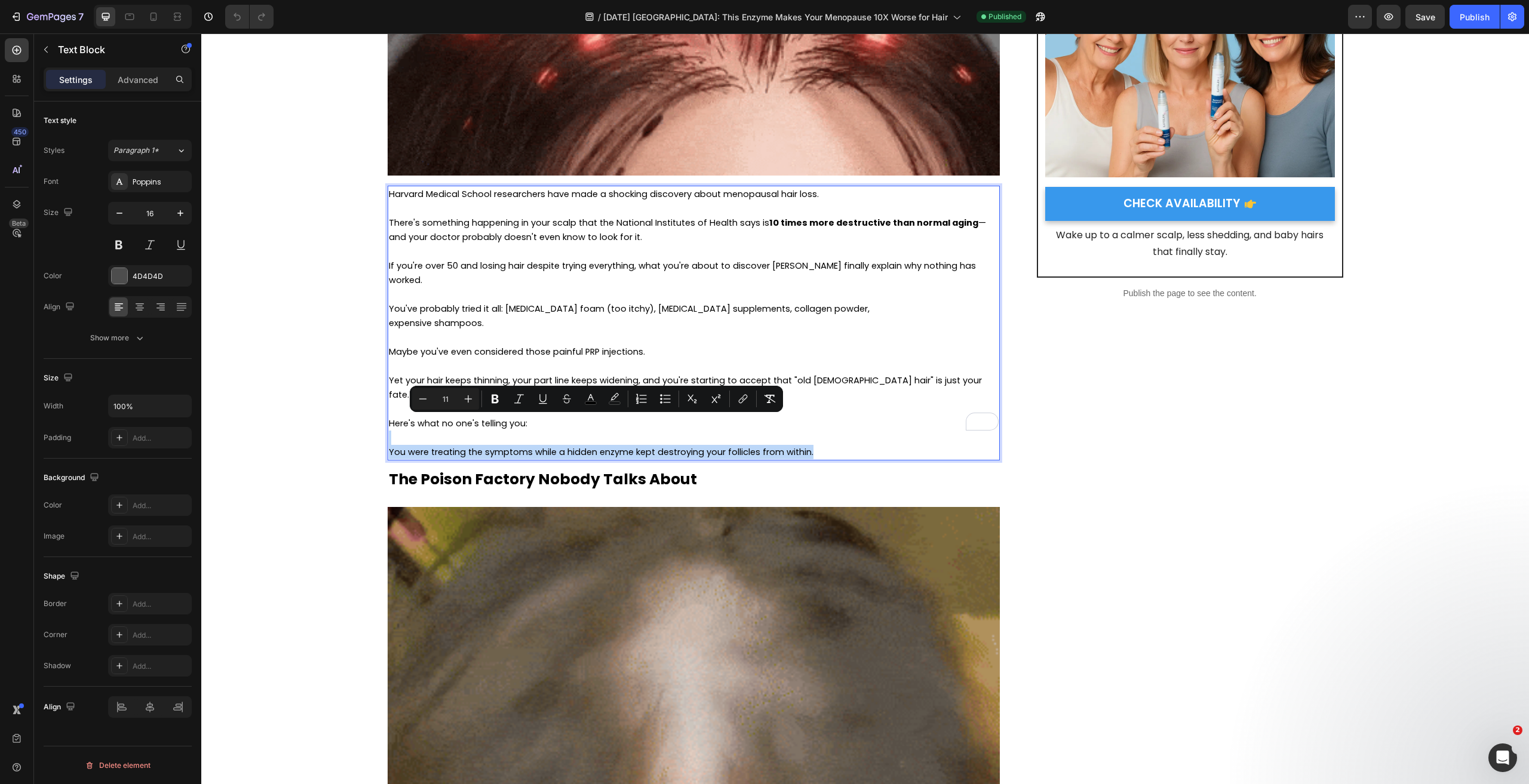
drag, startPoint x: 847, startPoint y: 424, endPoint x: 384, endPoint y: 405, distance: 463.4
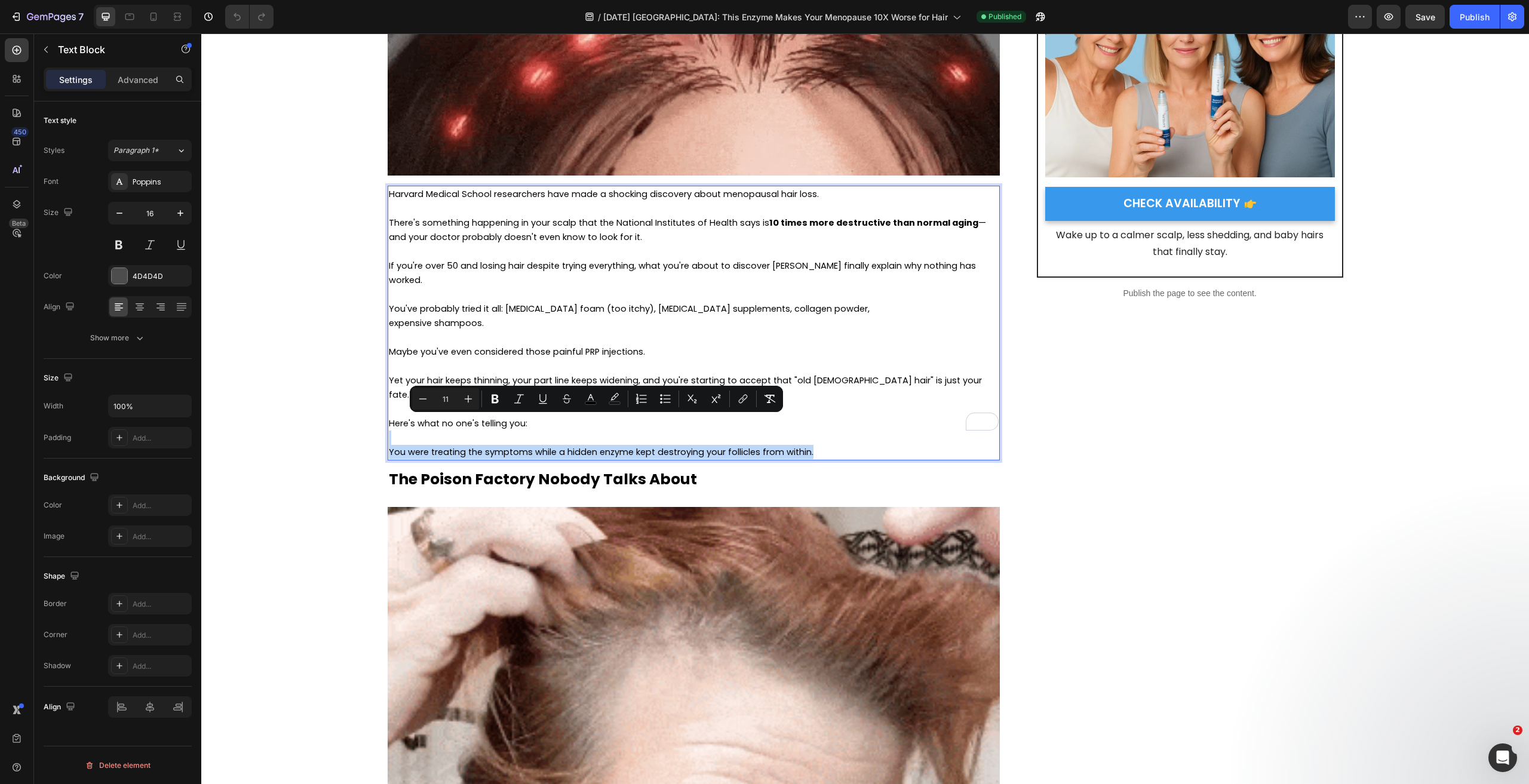
click at [395, 408] on div "Harvard Medical School researchers have made a shocking discovery about menopau…" at bounding box center [693, 323] width 613 height 275
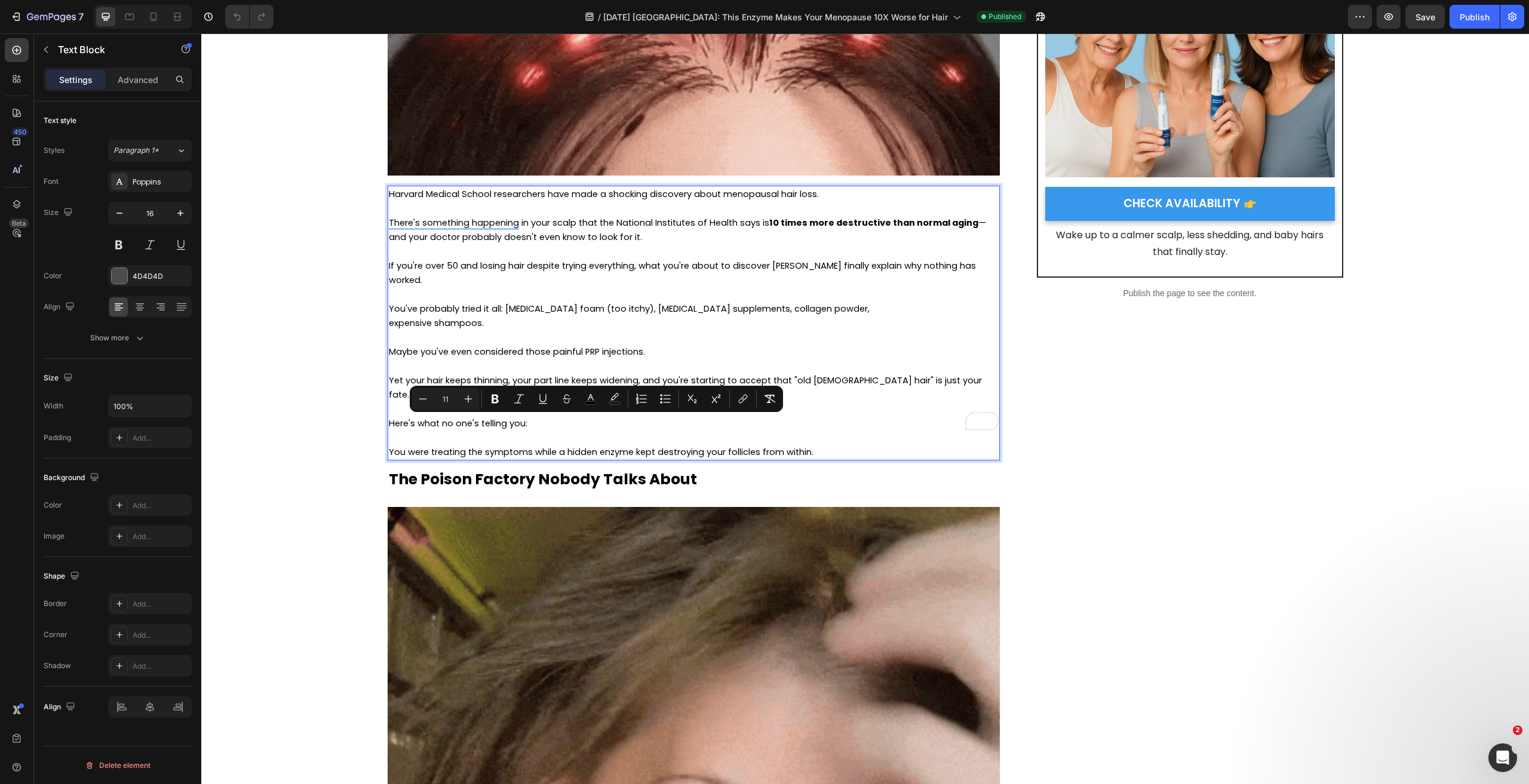
click at [392, 375] on span "Yet your hair keeps thinning, your part line keeps widening, and you're startin…" at bounding box center [685, 387] width 593 height 26
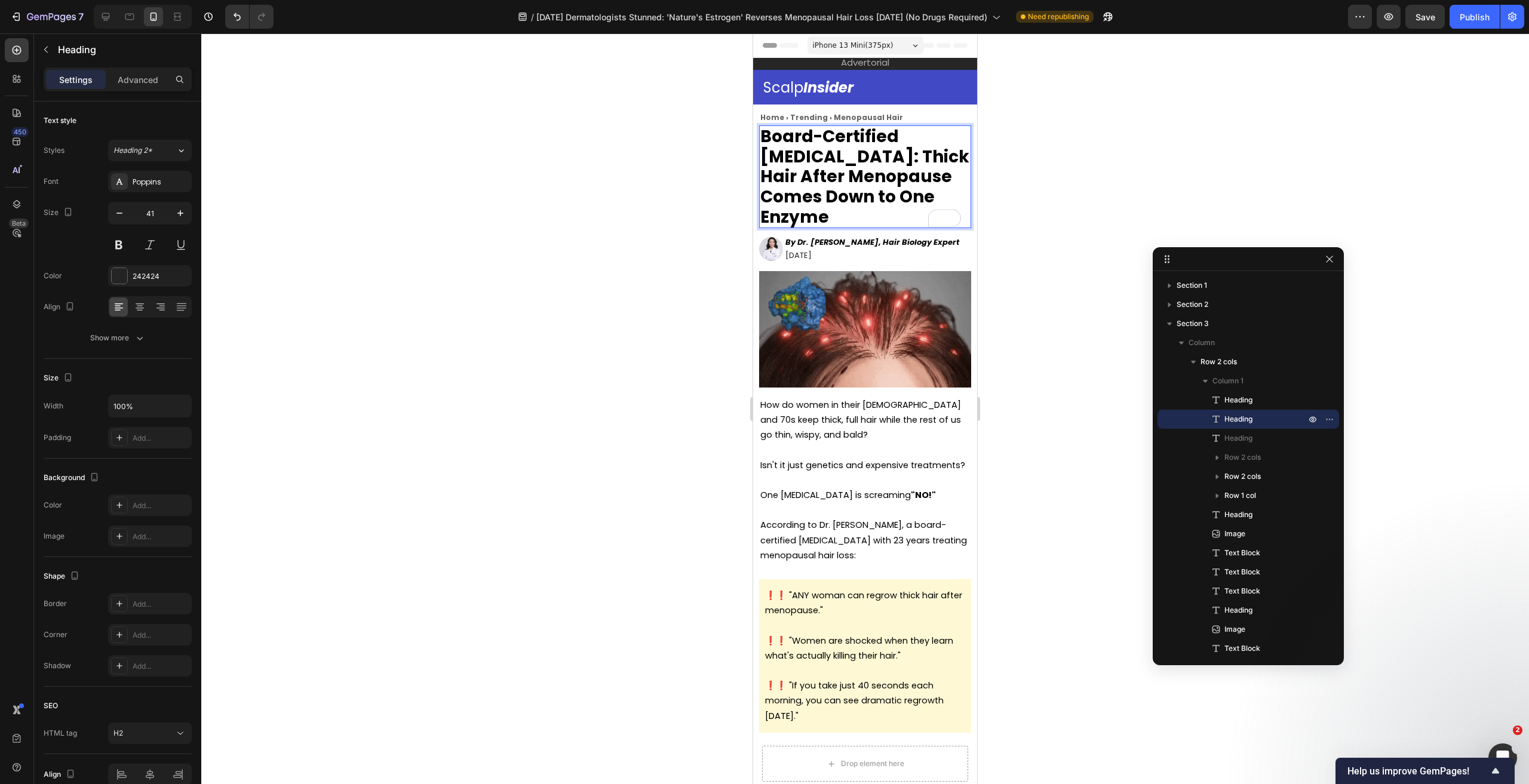
scroll to position [1, 0]
drag, startPoint x: 896, startPoint y: 154, endPoint x: 895, endPoint y: 199, distance: 45.0
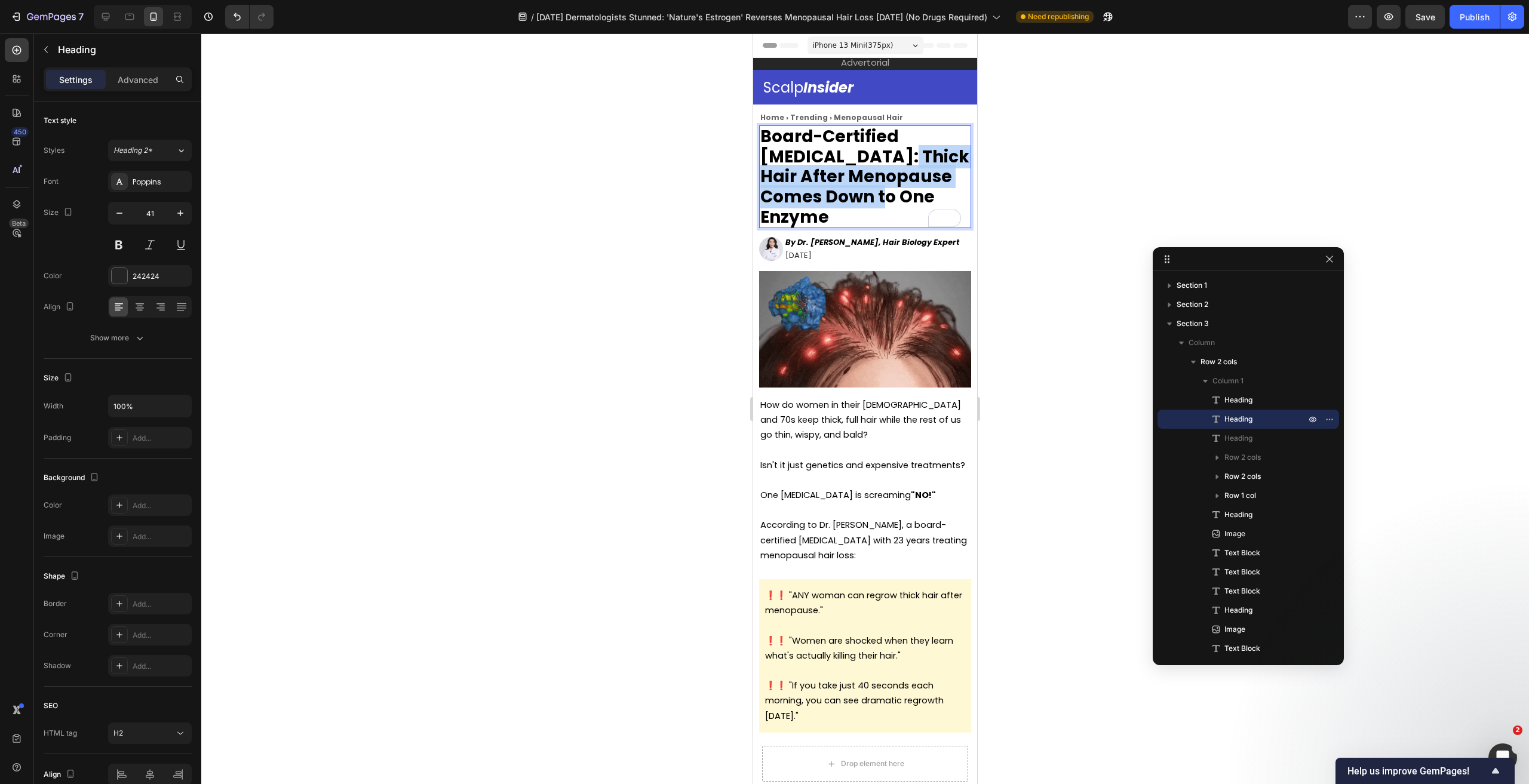
click at [895, 199] on strong "Board-Certified Dermatologist: Thick Hair After Menopause Comes Down to One Enz…" at bounding box center [865, 176] width 209 height 104
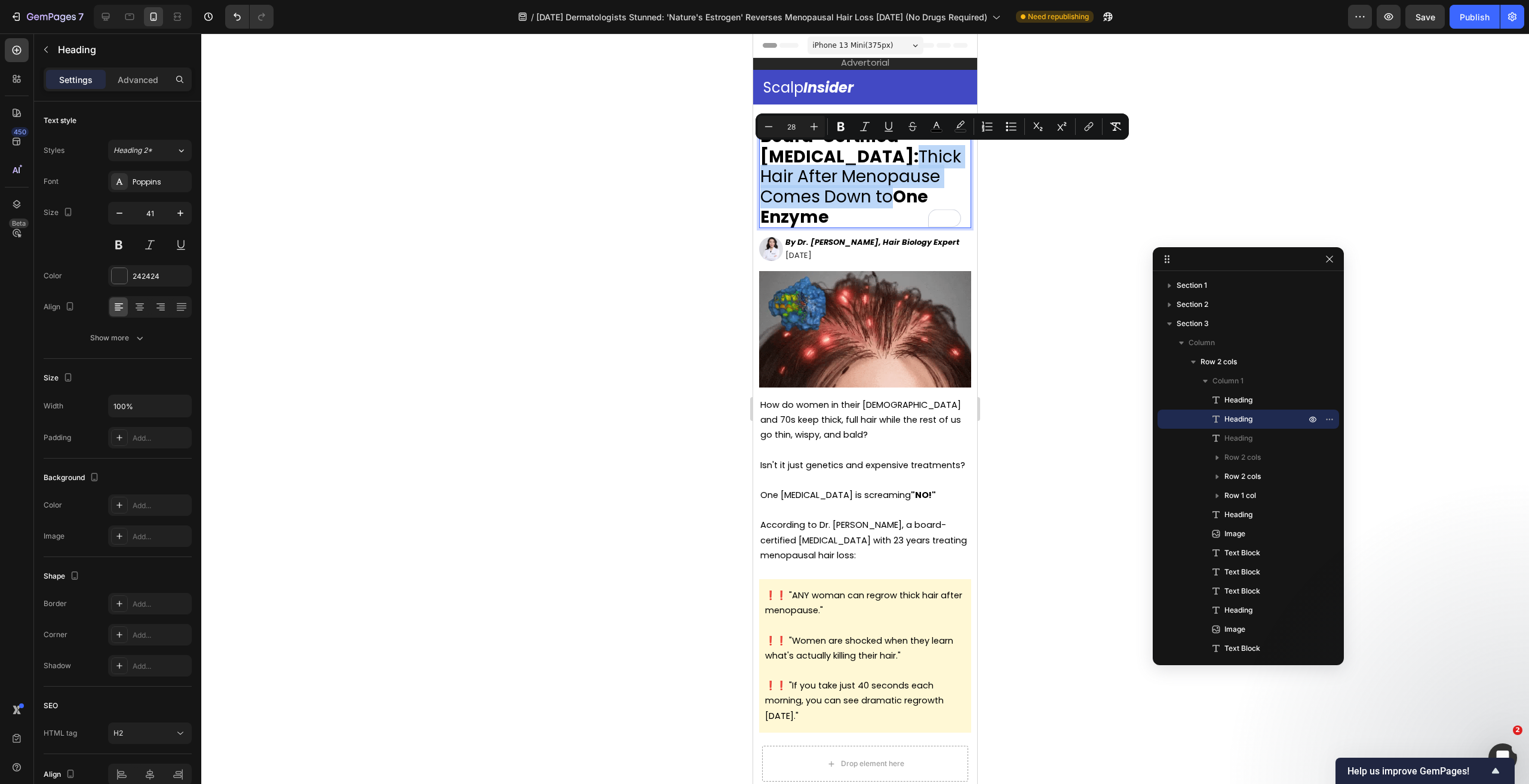
click at [869, 180] on span "Board-Certified Dermatologist: Thick Hair After Menopause Comes Down to One Enz…" at bounding box center [860, 176] width 200 height 104
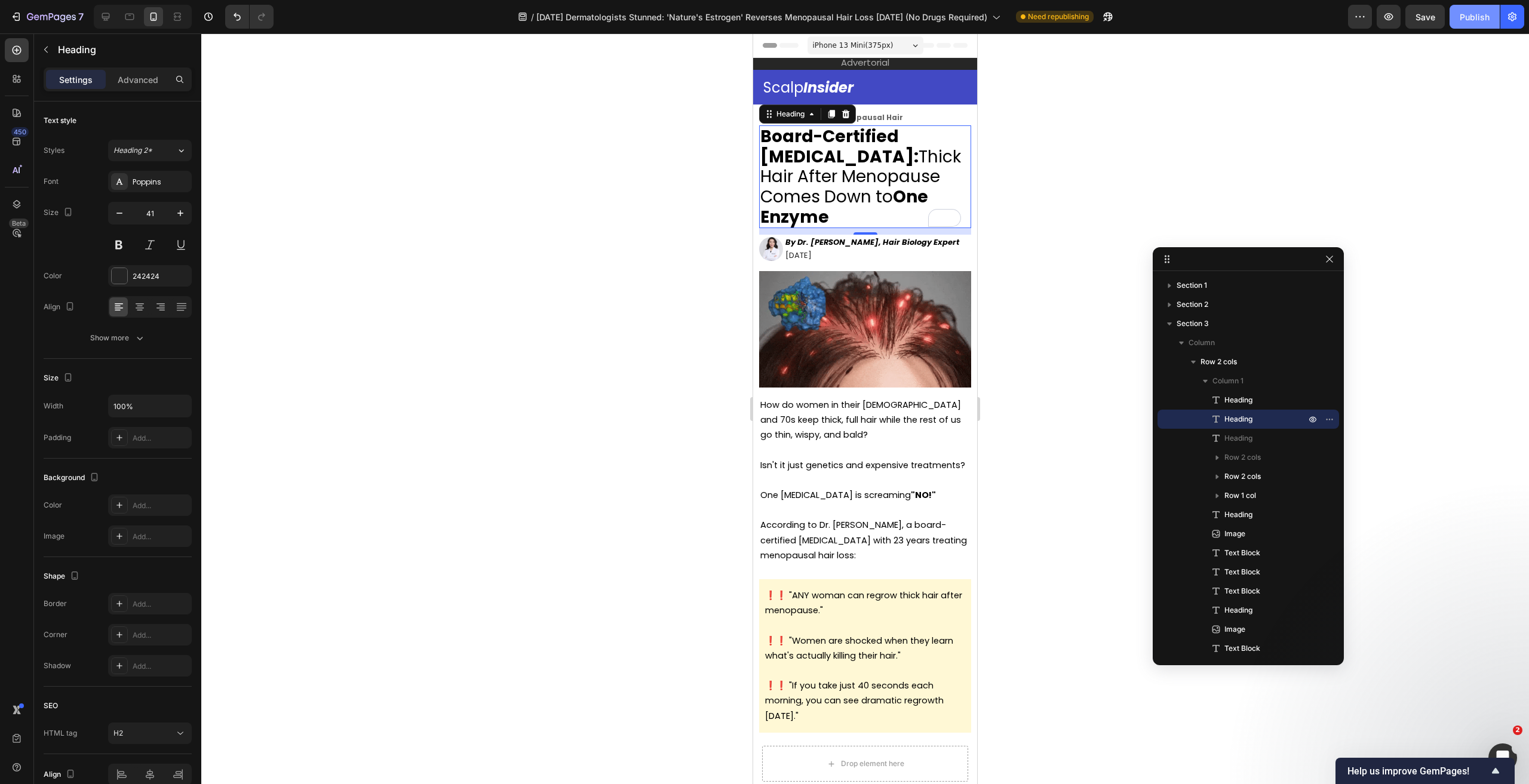
click at [1473, 14] on div "Publish" at bounding box center [1474, 16] width 30 height 12
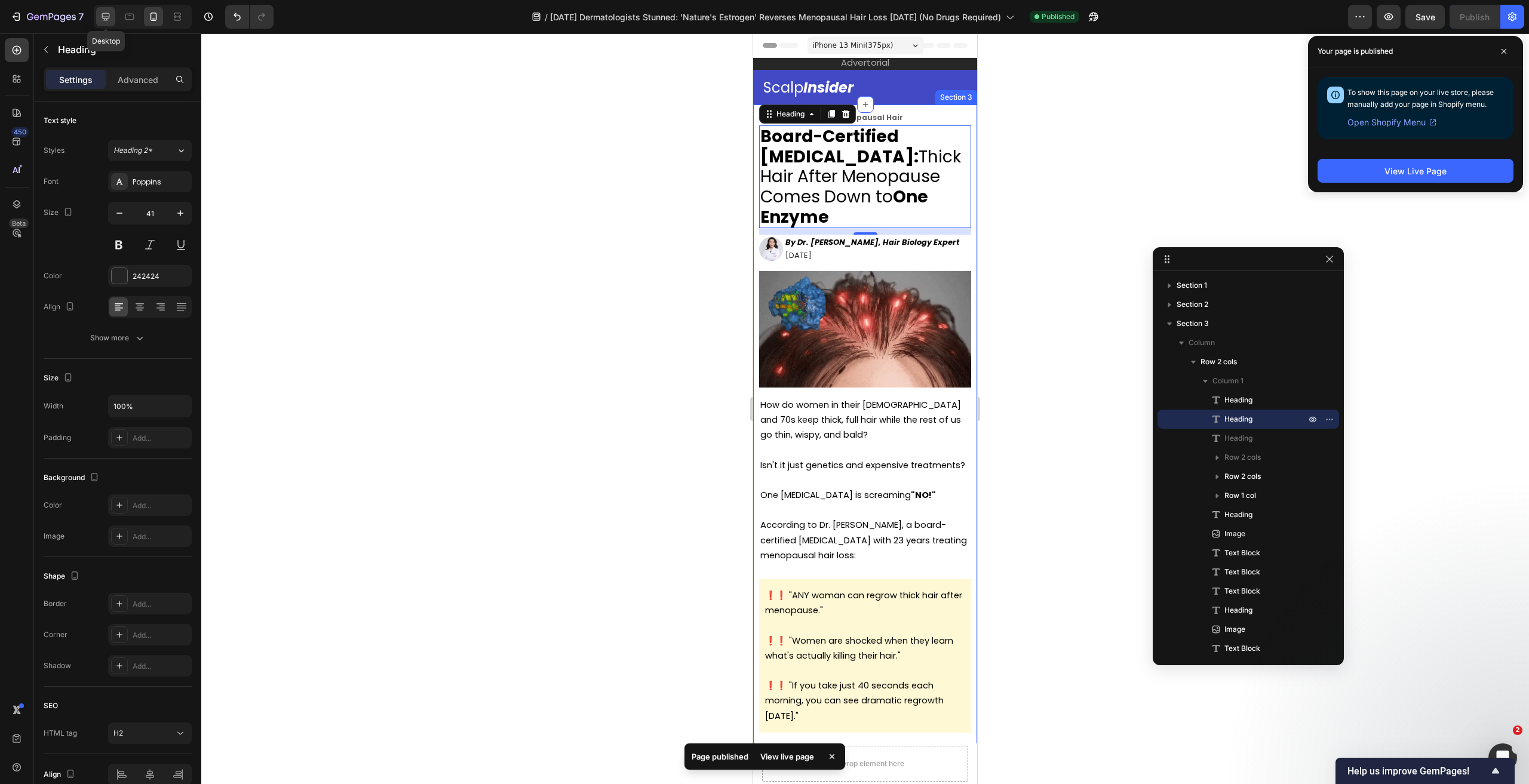
click at [105, 11] on icon at bounding box center [105, 16] width 12 height 12
type input "46"
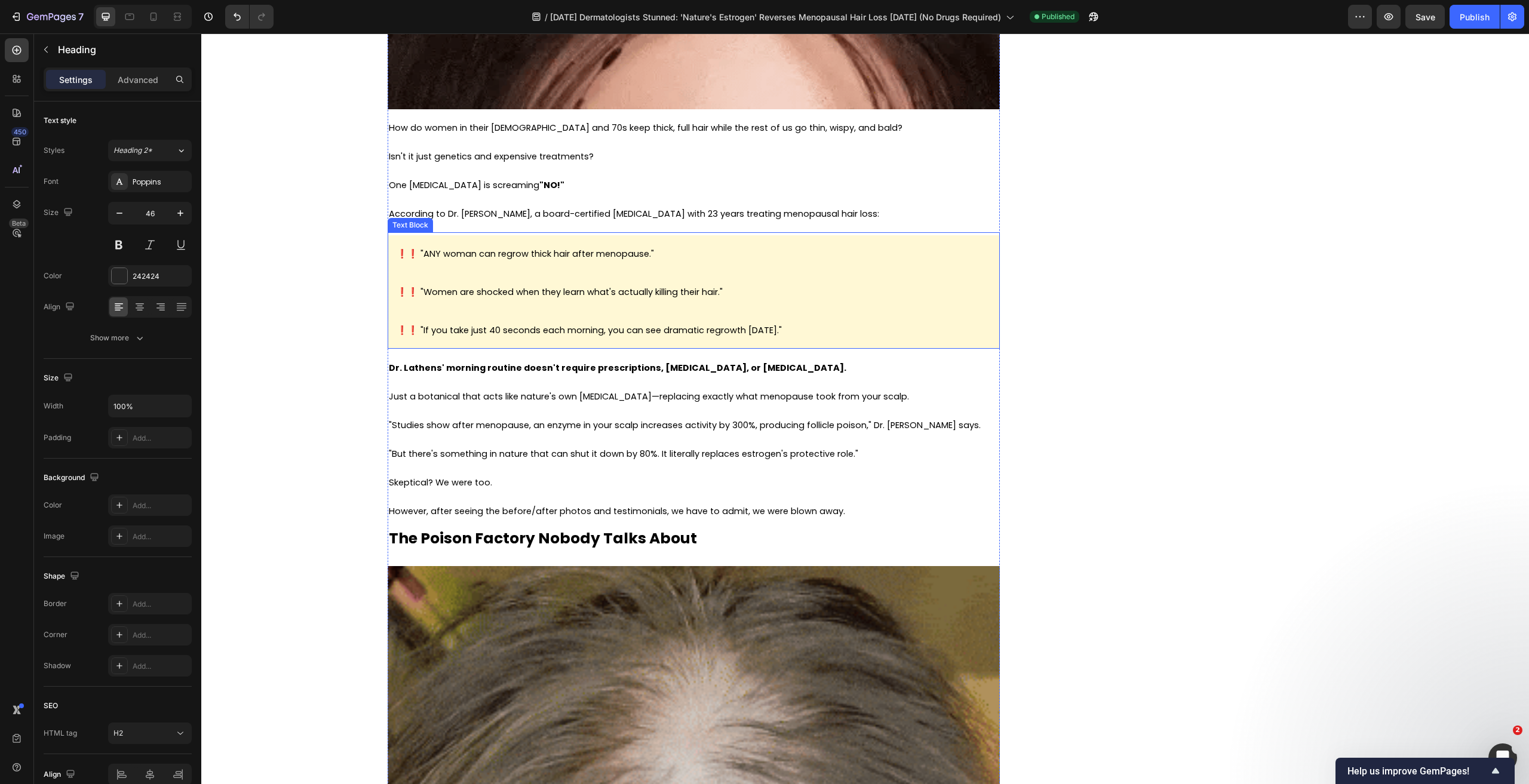
scroll to position [478, 0]
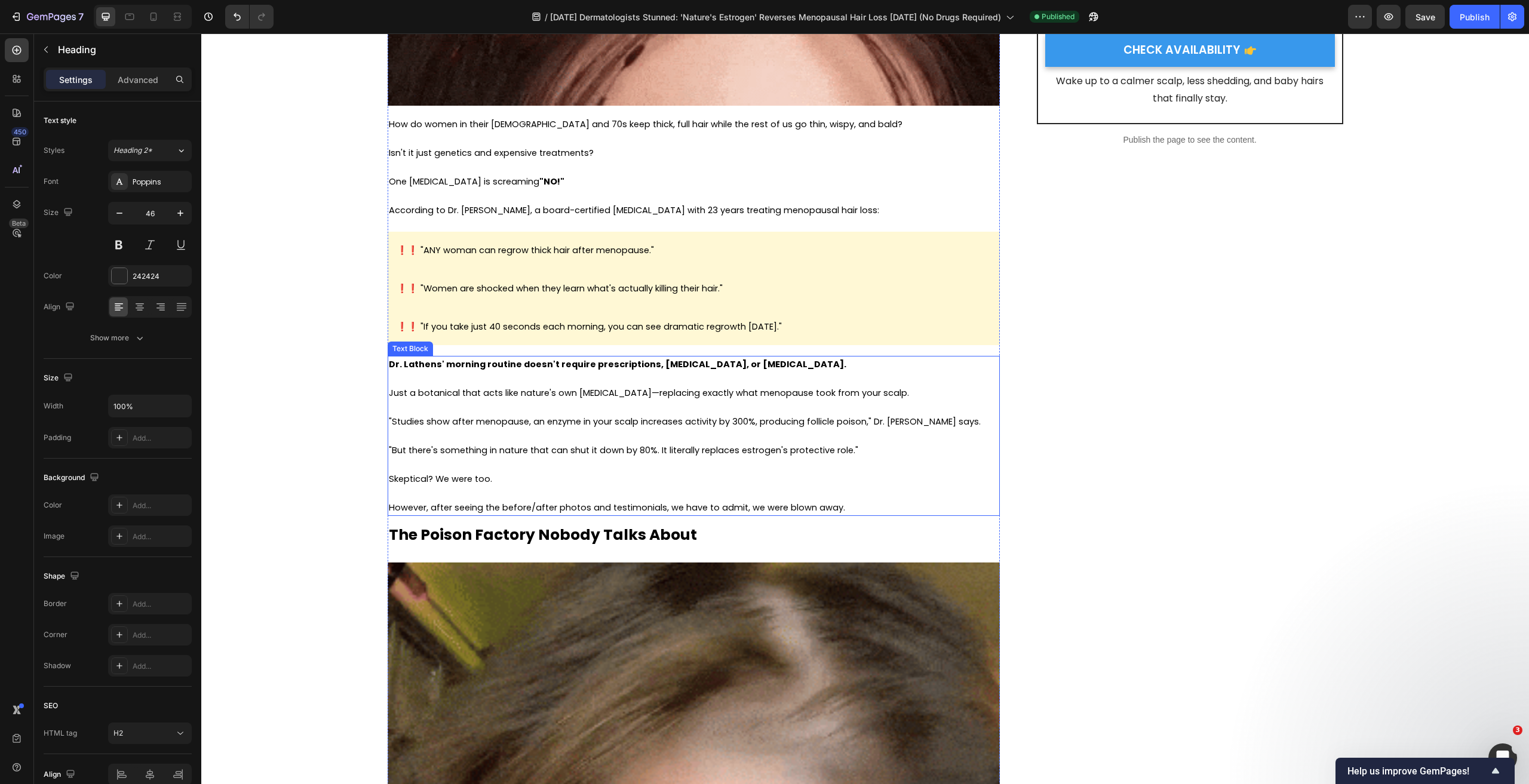
click at [861, 424] on span ""Studies show after menopause, an enzyme in your scalp increases activity by 30…" at bounding box center [685, 422] width 592 height 12
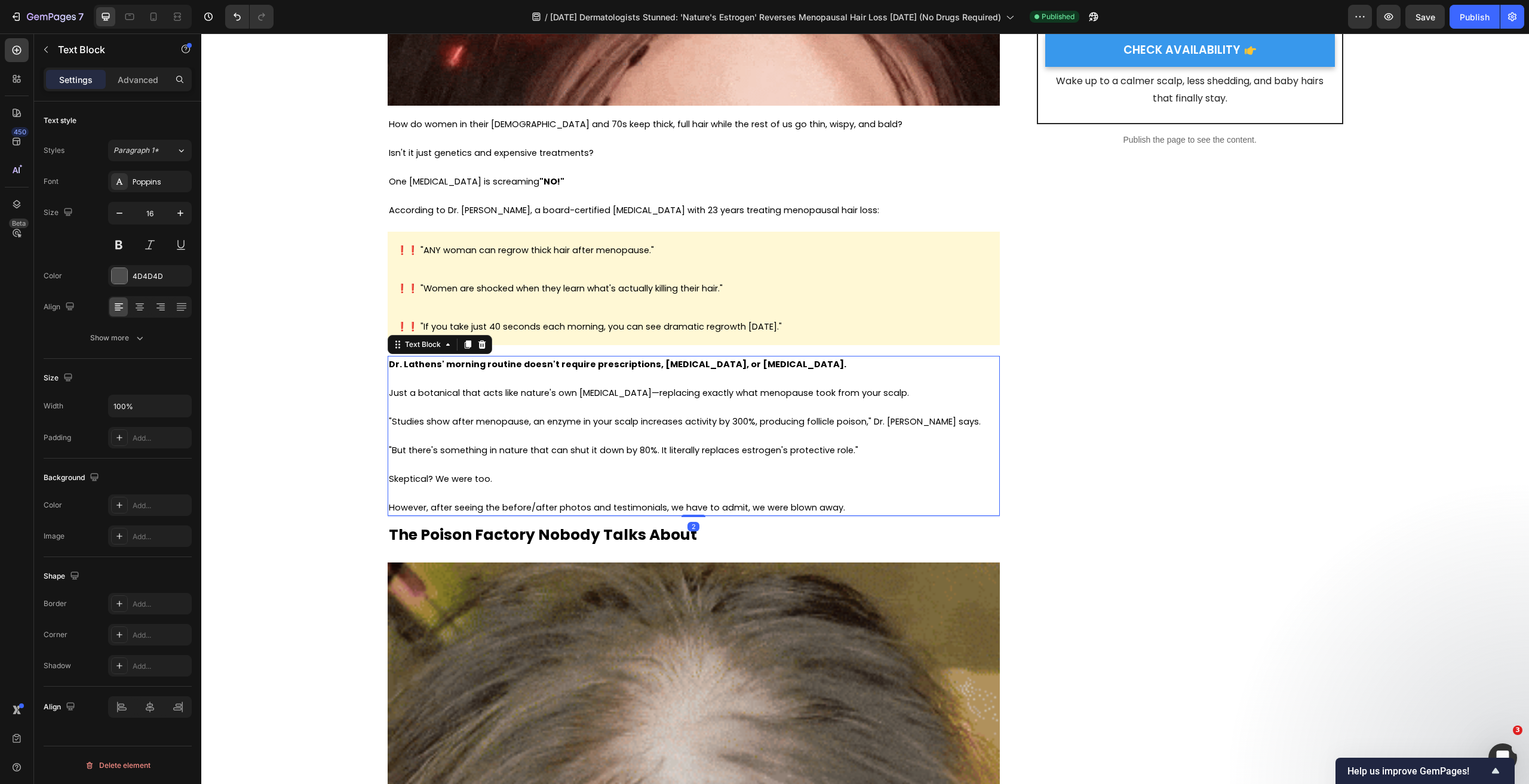
click at [859, 425] on span ""Studies show after menopause, an enzyme in your scalp increases activity by 30…" at bounding box center [685, 422] width 592 height 12
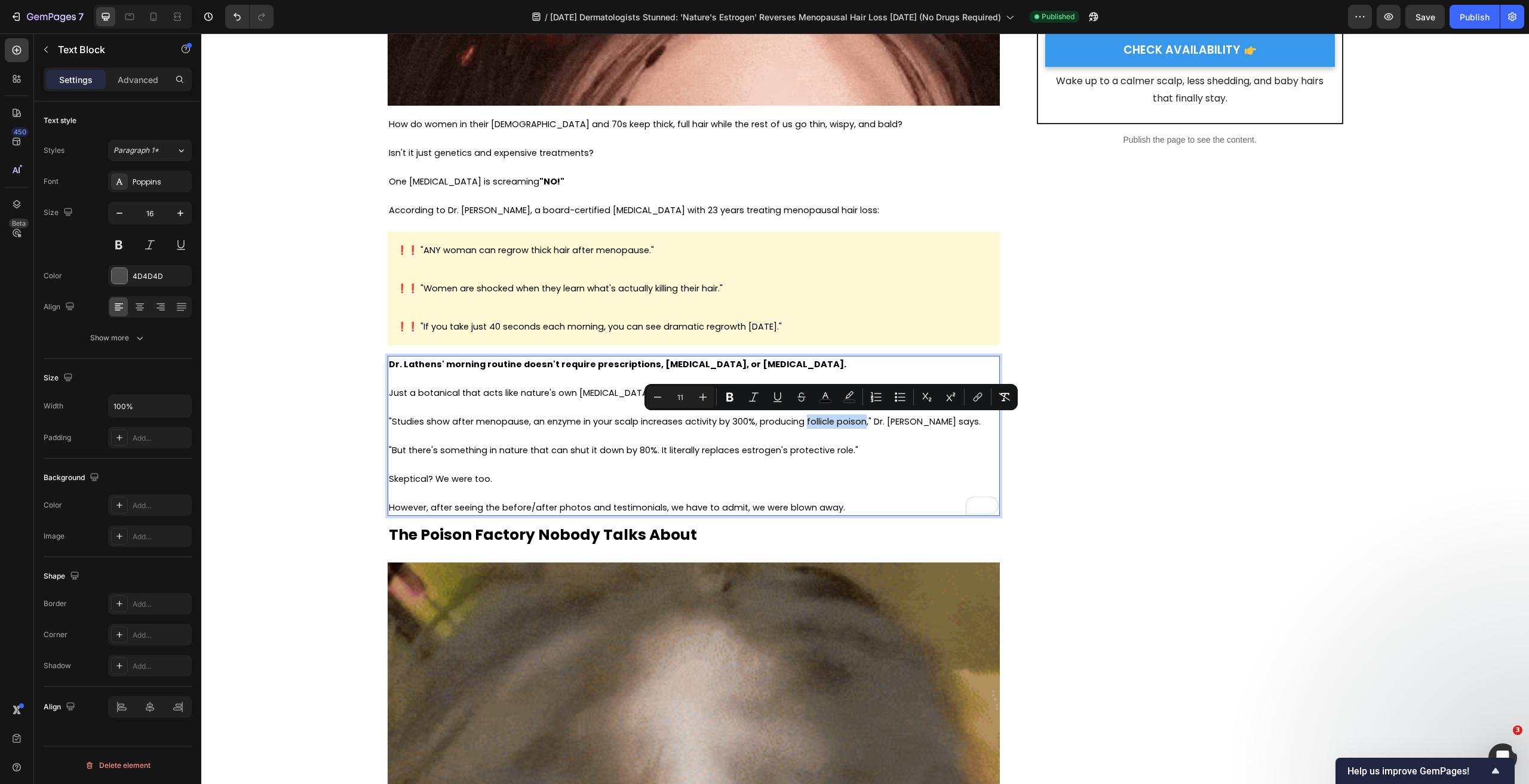
drag, startPoint x: 860, startPoint y: 422, endPoint x: 801, endPoint y: 424, distance: 59.0
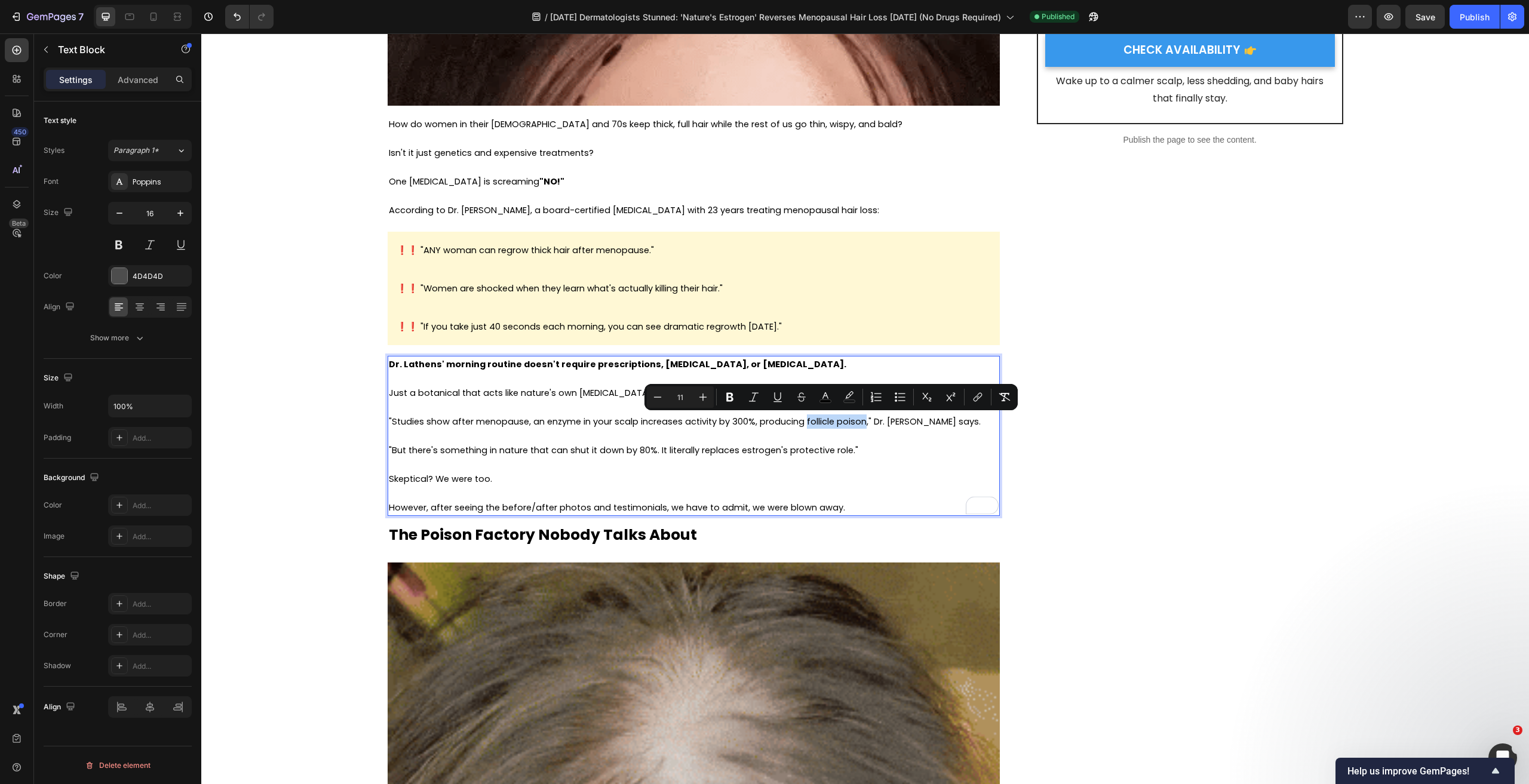
click at [801, 424] on span ""Studies show after menopause, an enzyme in your scalp increases activity by 30…" at bounding box center [685, 422] width 592 height 12
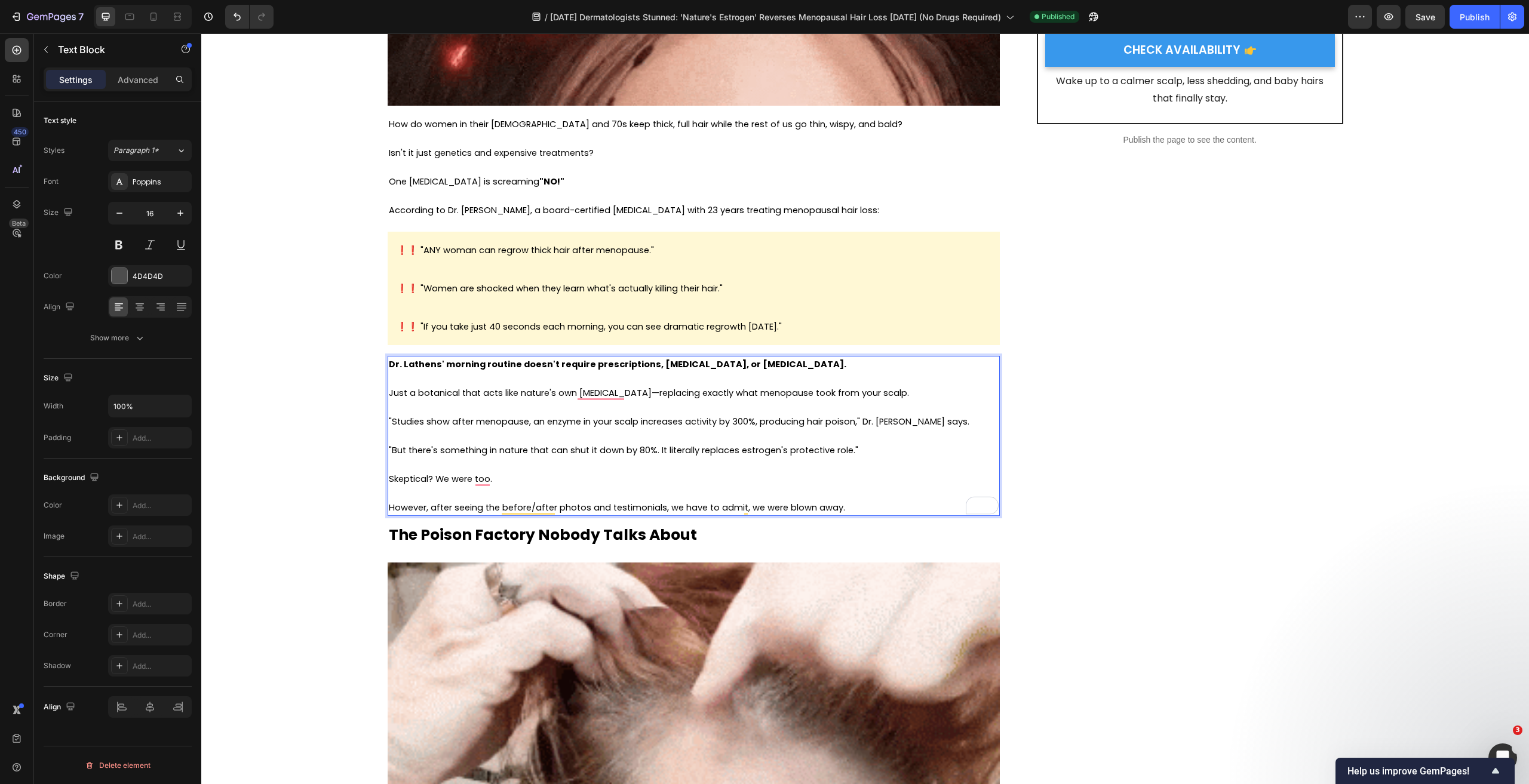
click at [684, 459] on p "To enrich screen reader interactions, please activate Accessibility in Grammarl…" at bounding box center [694, 464] width 610 height 14
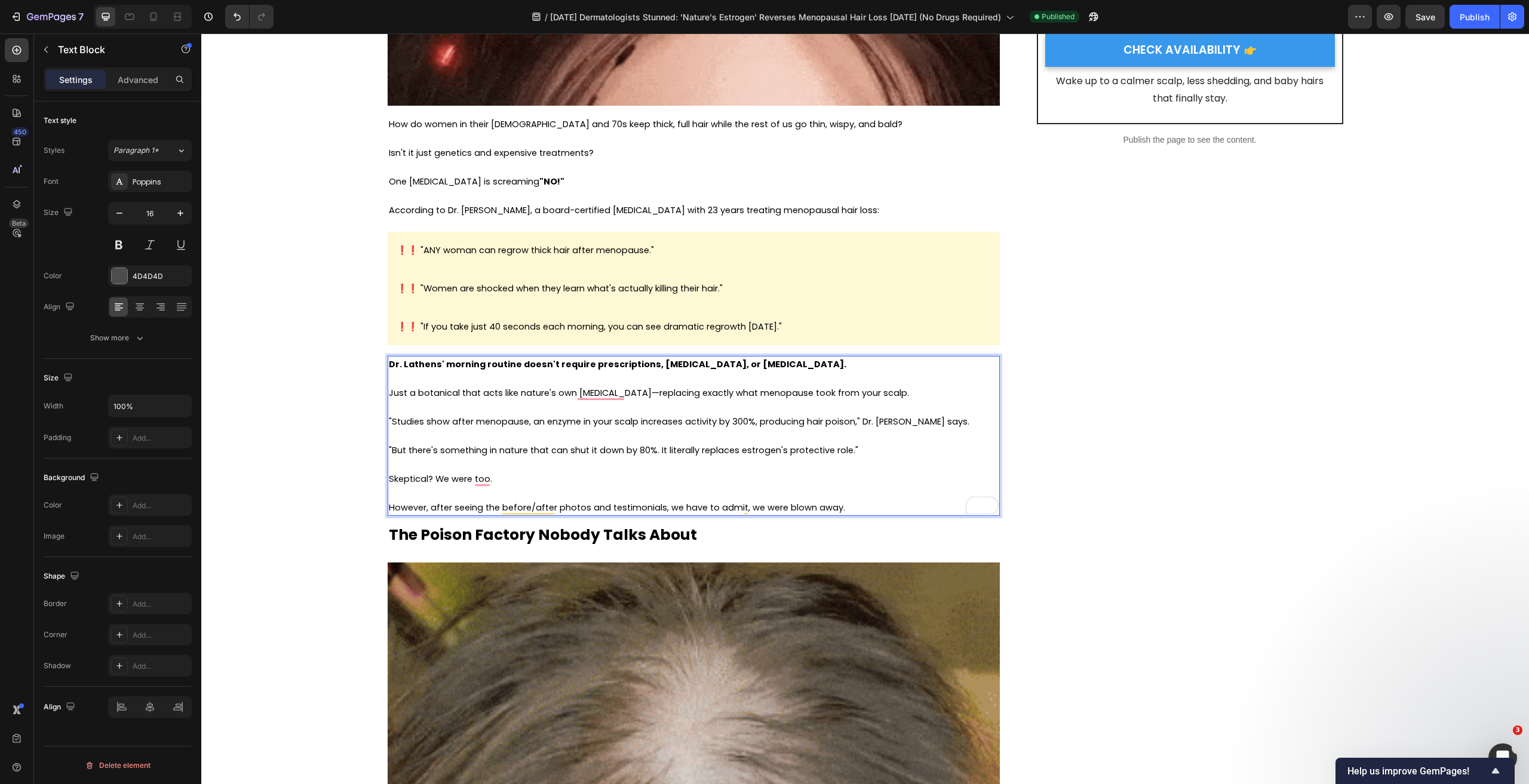
click at [653, 481] on p "Skeptical? We were too." at bounding box center [694, 478] width 610 height 14
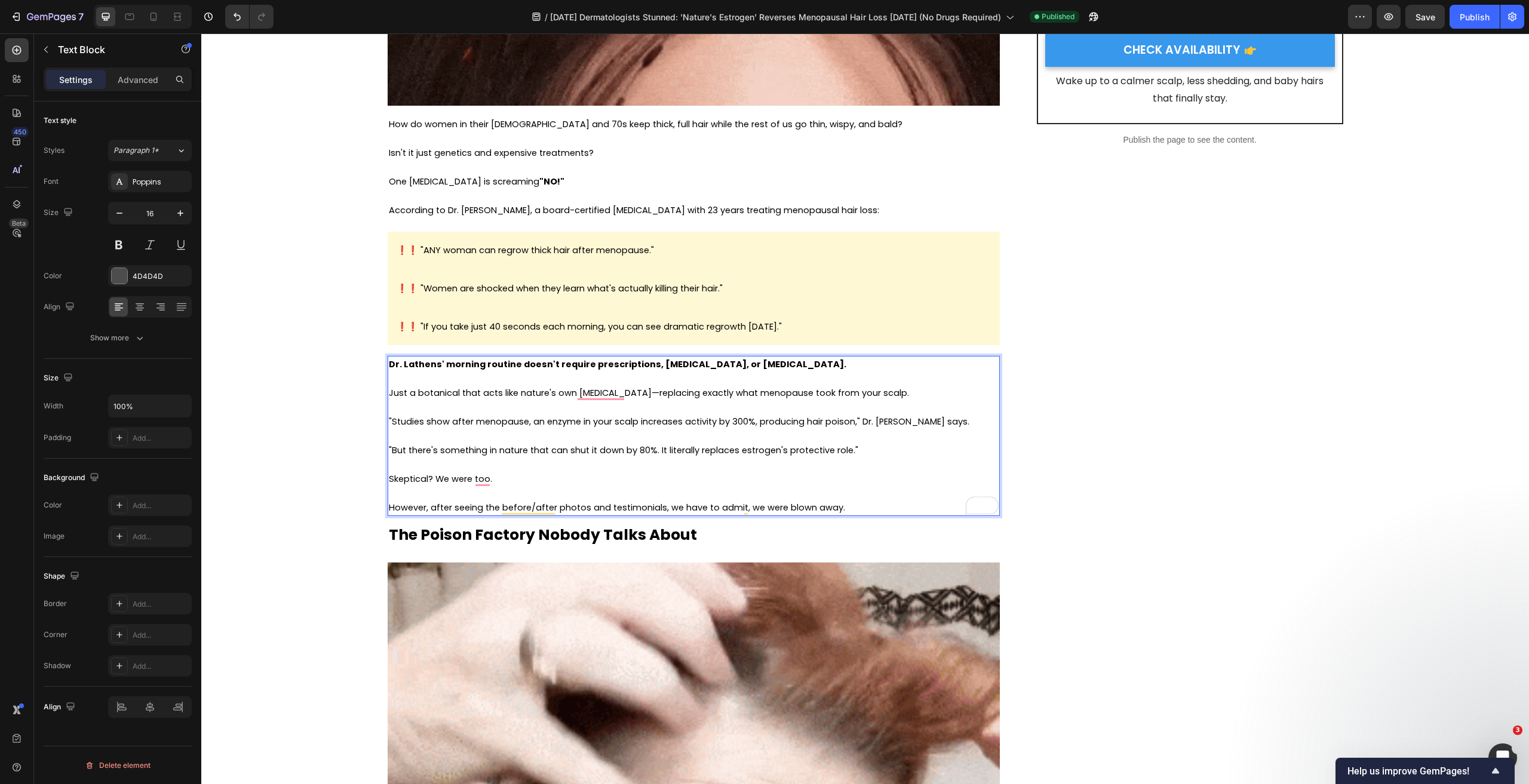
click at [654, 445] on span ""But there's something in nature that can shut it down by 80%. It literally rep…" at bounding box center [624, 450] width 470 height 12
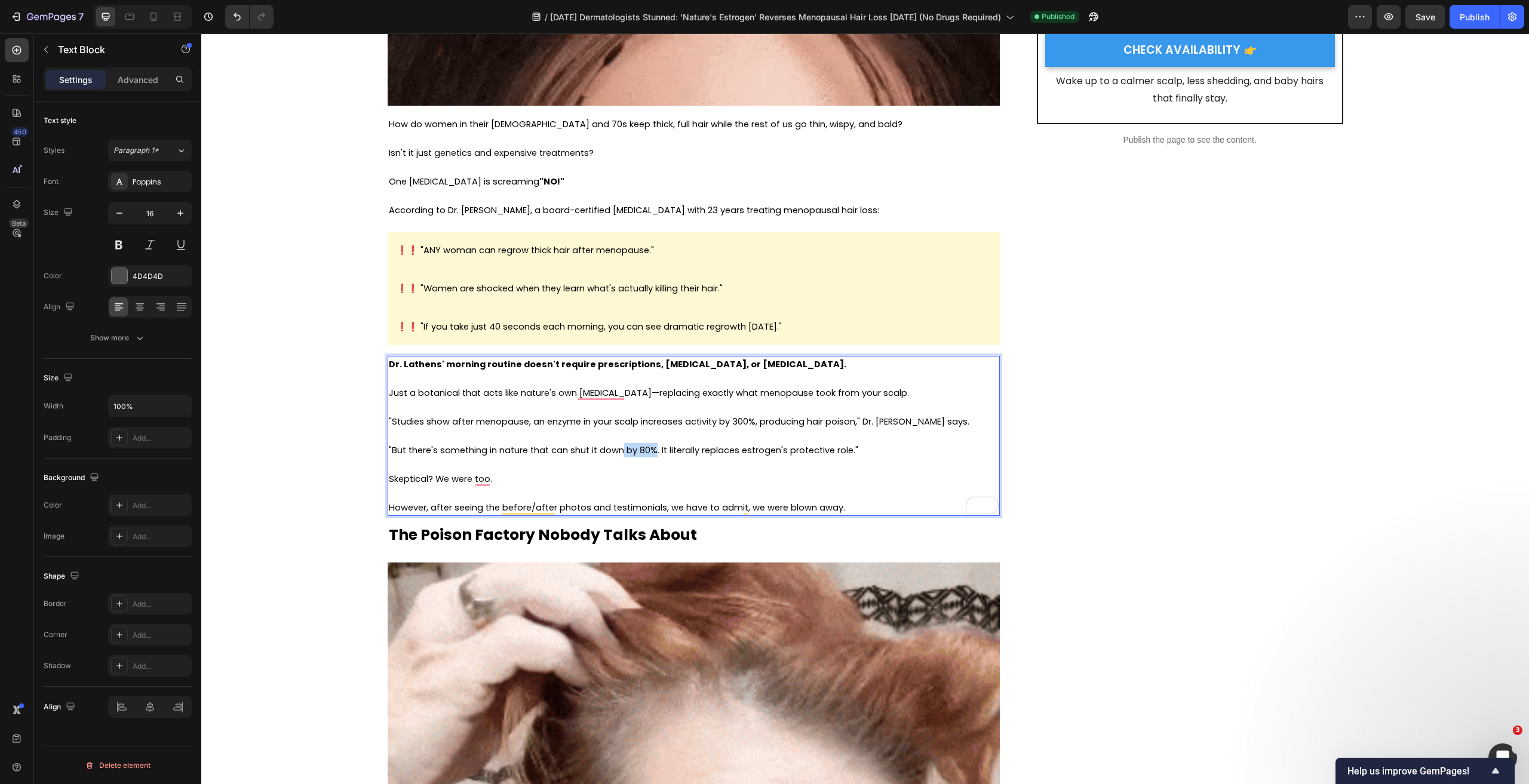
drag, startPoint x: 650, startPoint y: 451, endPoint x: 617, endPoint y: 452, distance: 33.0
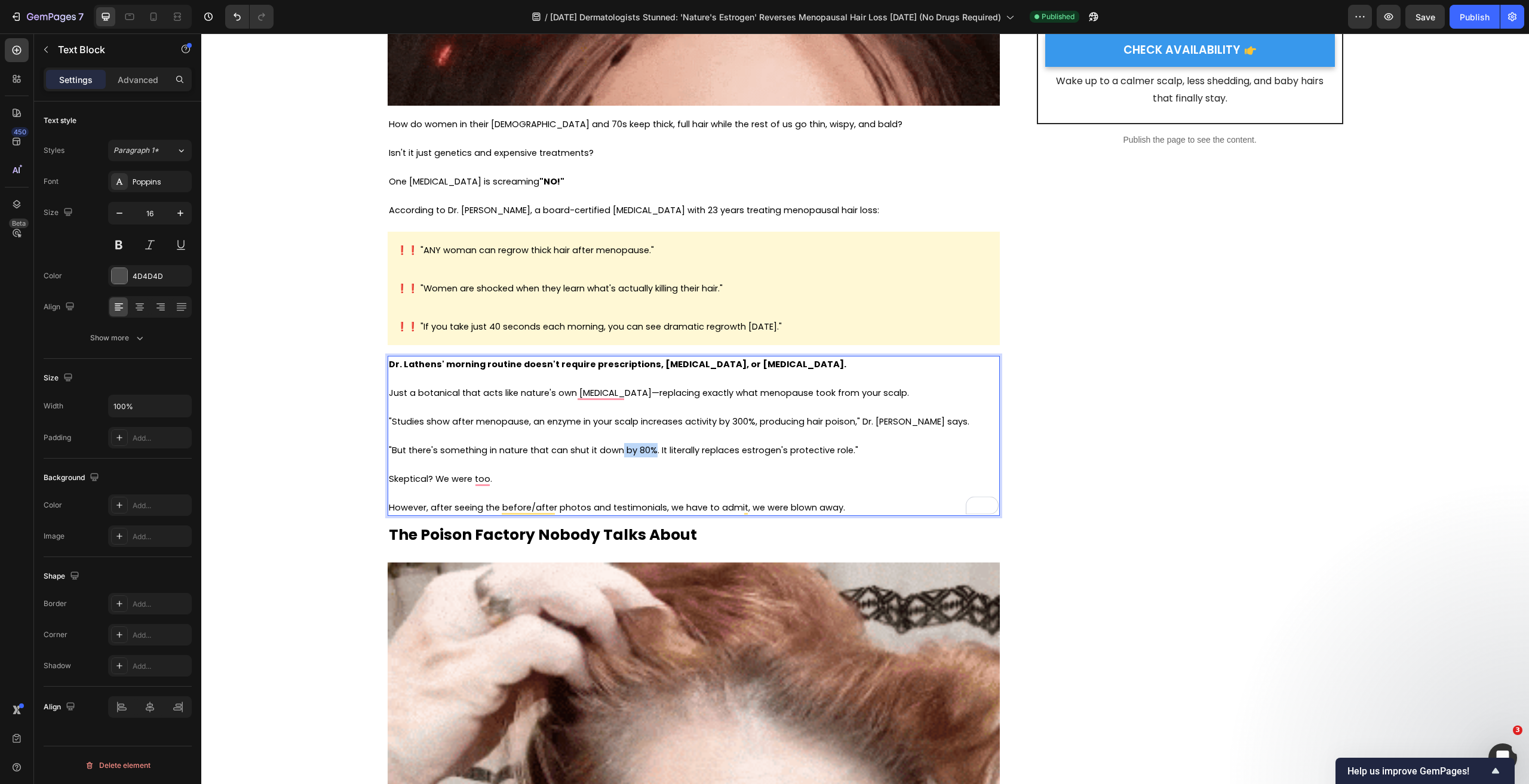
click at [617, 452] on span ""But there's something in nature that can shut it down by 80%. It literally rep…" at bounding box center [624, 450] width 470 height 12
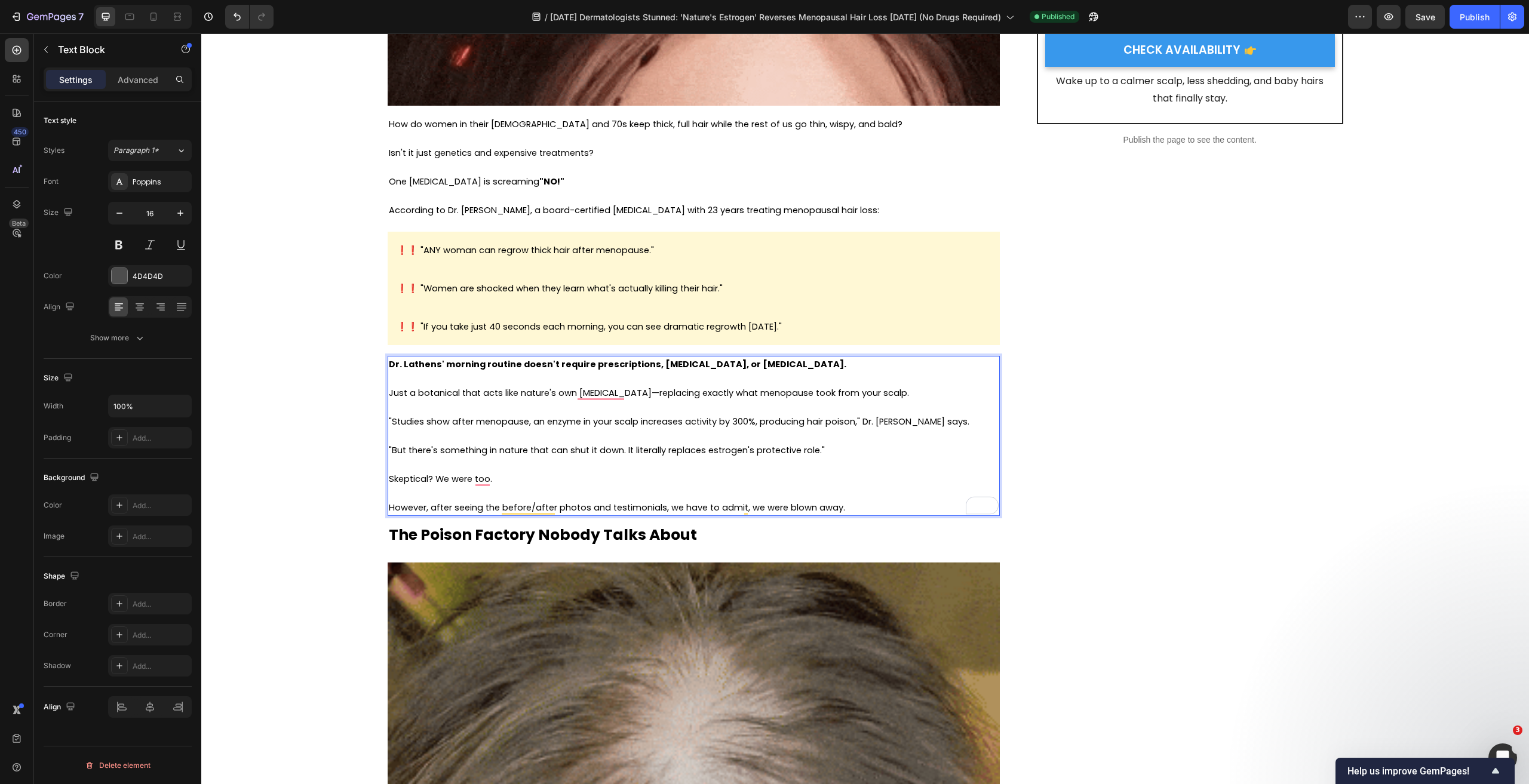
click at [657, 462] on p "To enrich screen reader interactions, please activate Accessibility in Grammarl…" at bounding box center [694, 464] width 610 height 14
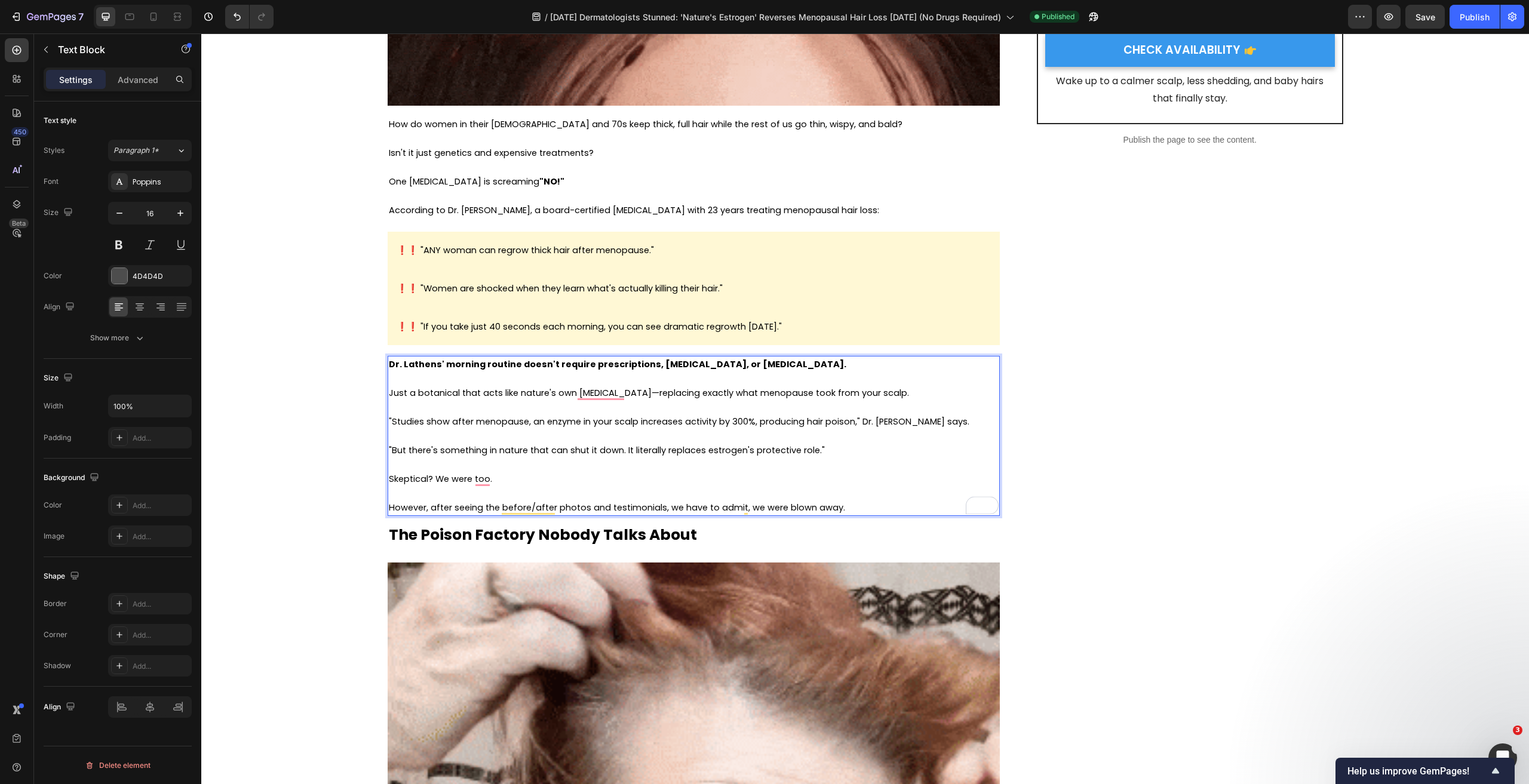
click at [649, 474] on p "Skeptical? We were too." at bounding box center [694, 478] width 610 height 14
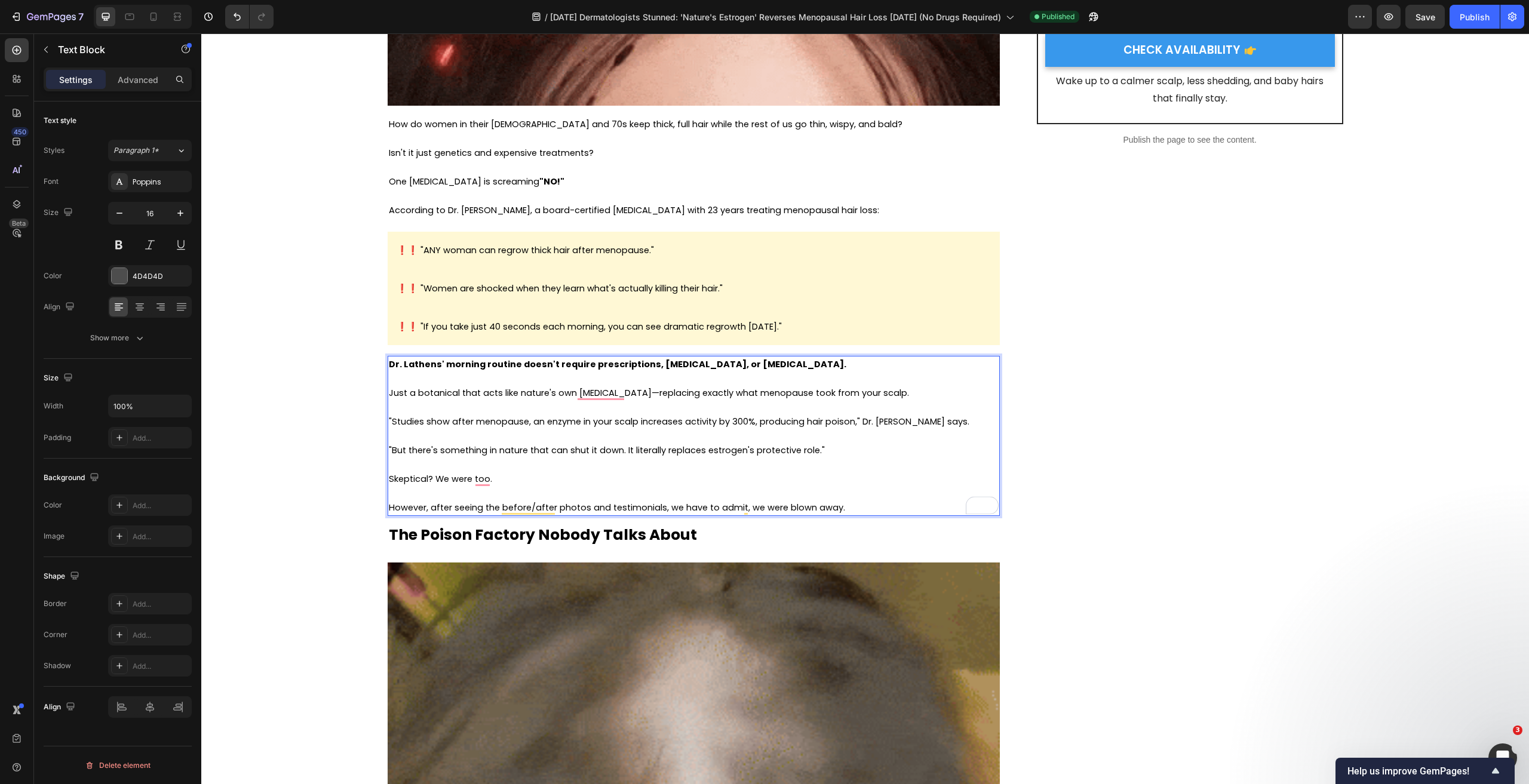
click at [855, 505] on p "However, after seeing the before/after photos and testimonials, we have to admi…" at bounding box center [694, 507] width 610 height 14
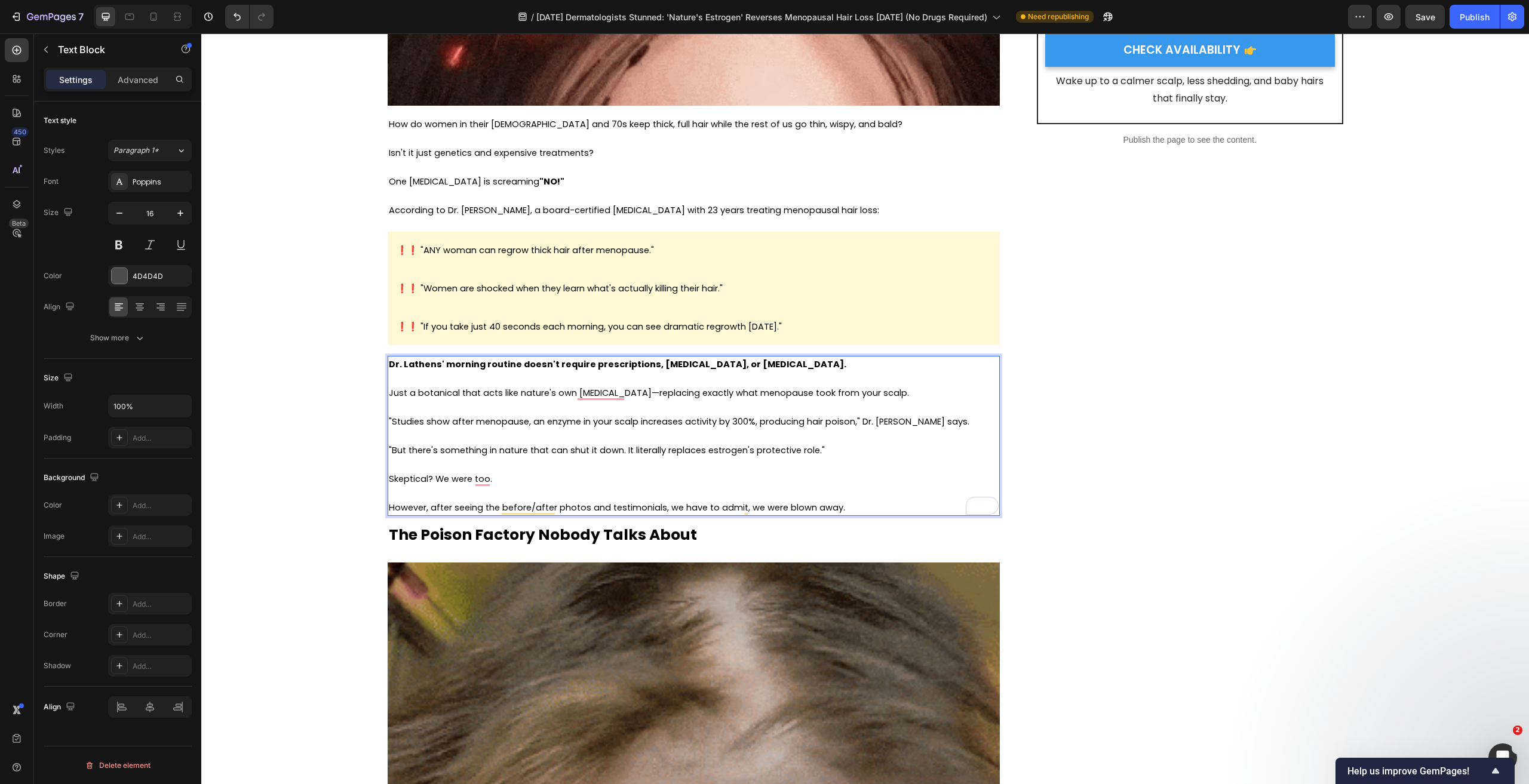
click at [571, 486] on p "Rich Text Editor. Editing area: main" at bounding box center [694, 493] width 610 height 14
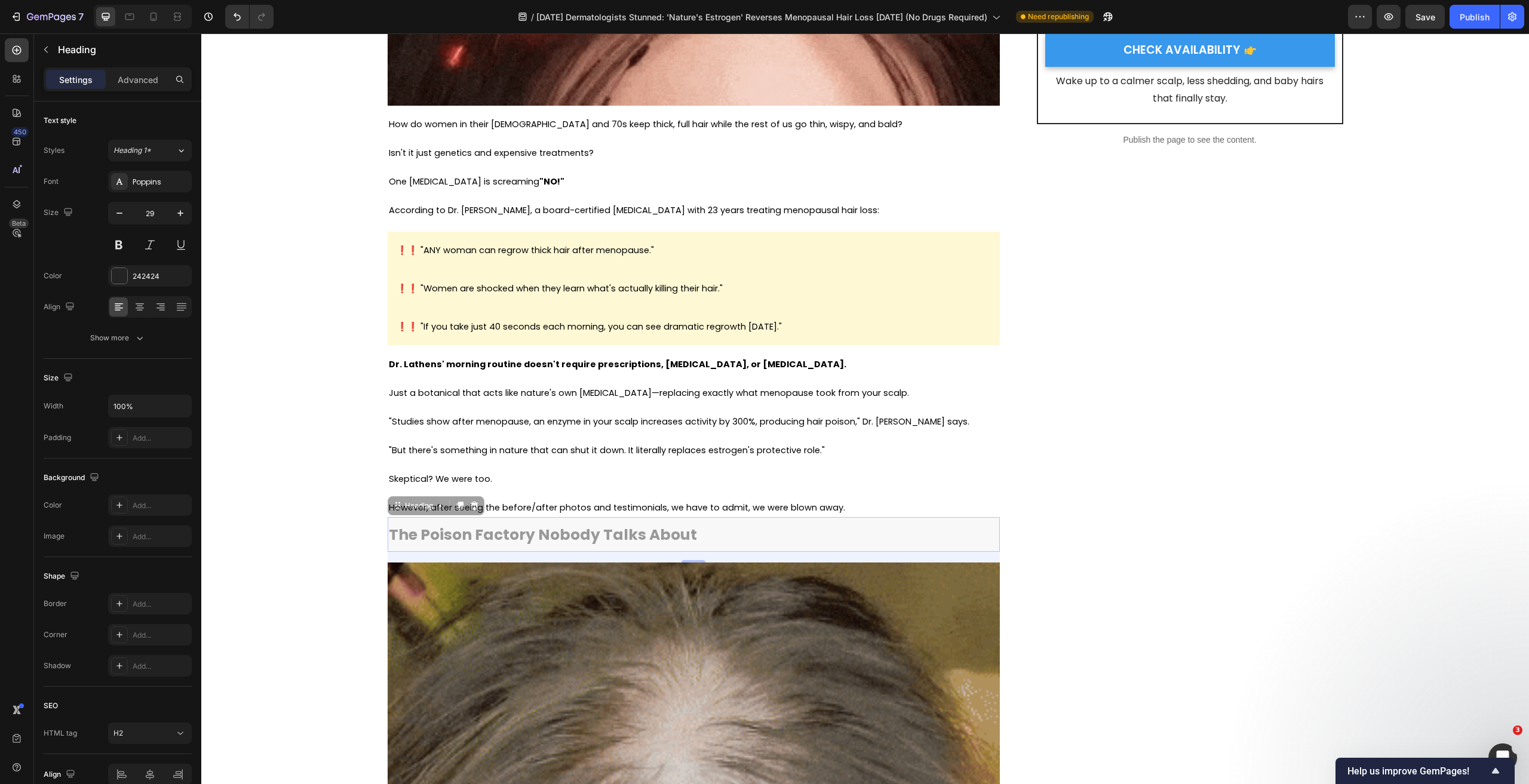
drag, startPoint x: 758, startPoint y: 510, endPoint x: 619, endPoint y: 498, distance: 139.5
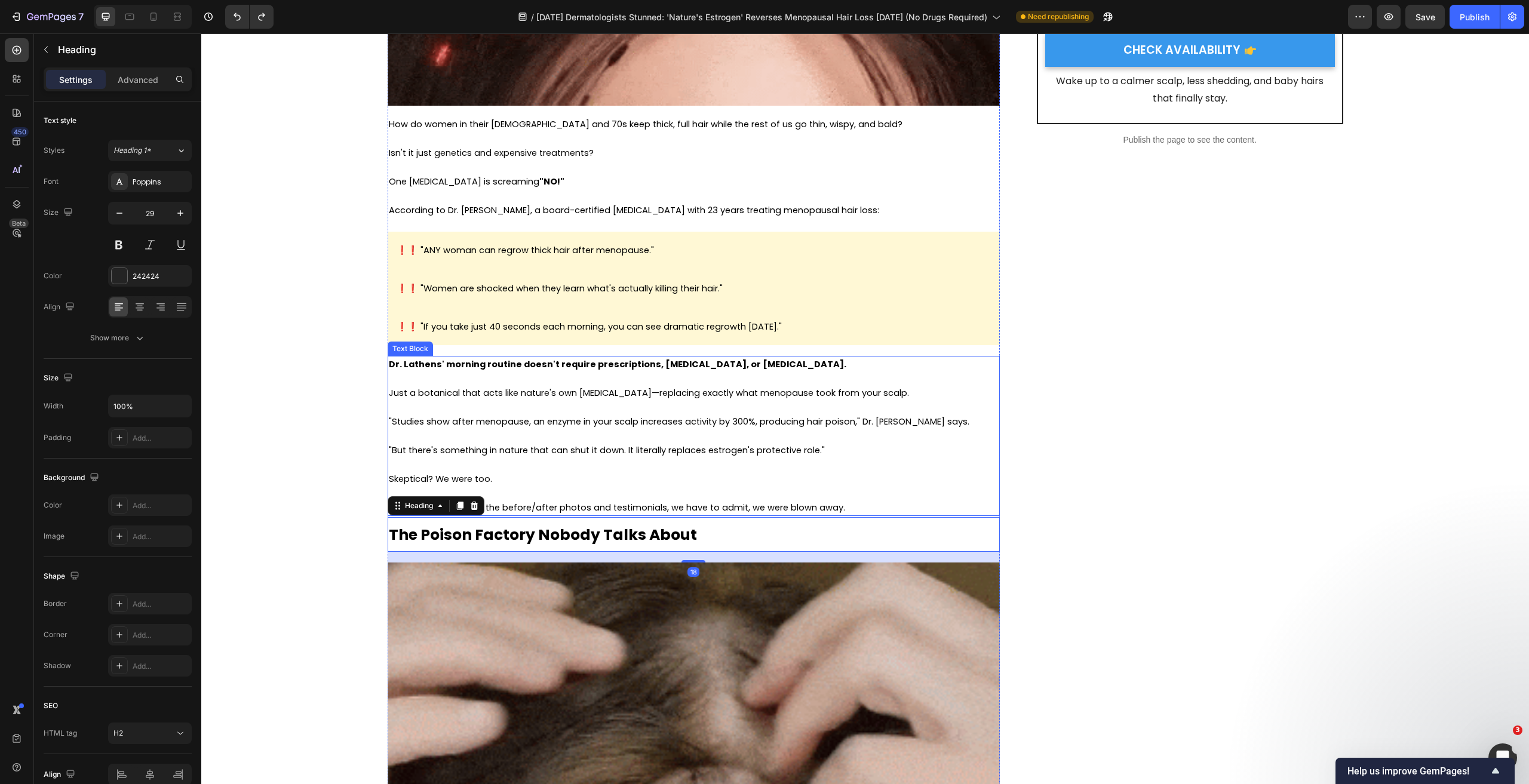
click at [696, 494] on p "Rich Text Editor. Editing area: main" at bounding box center [694, 493] width 610 height 14
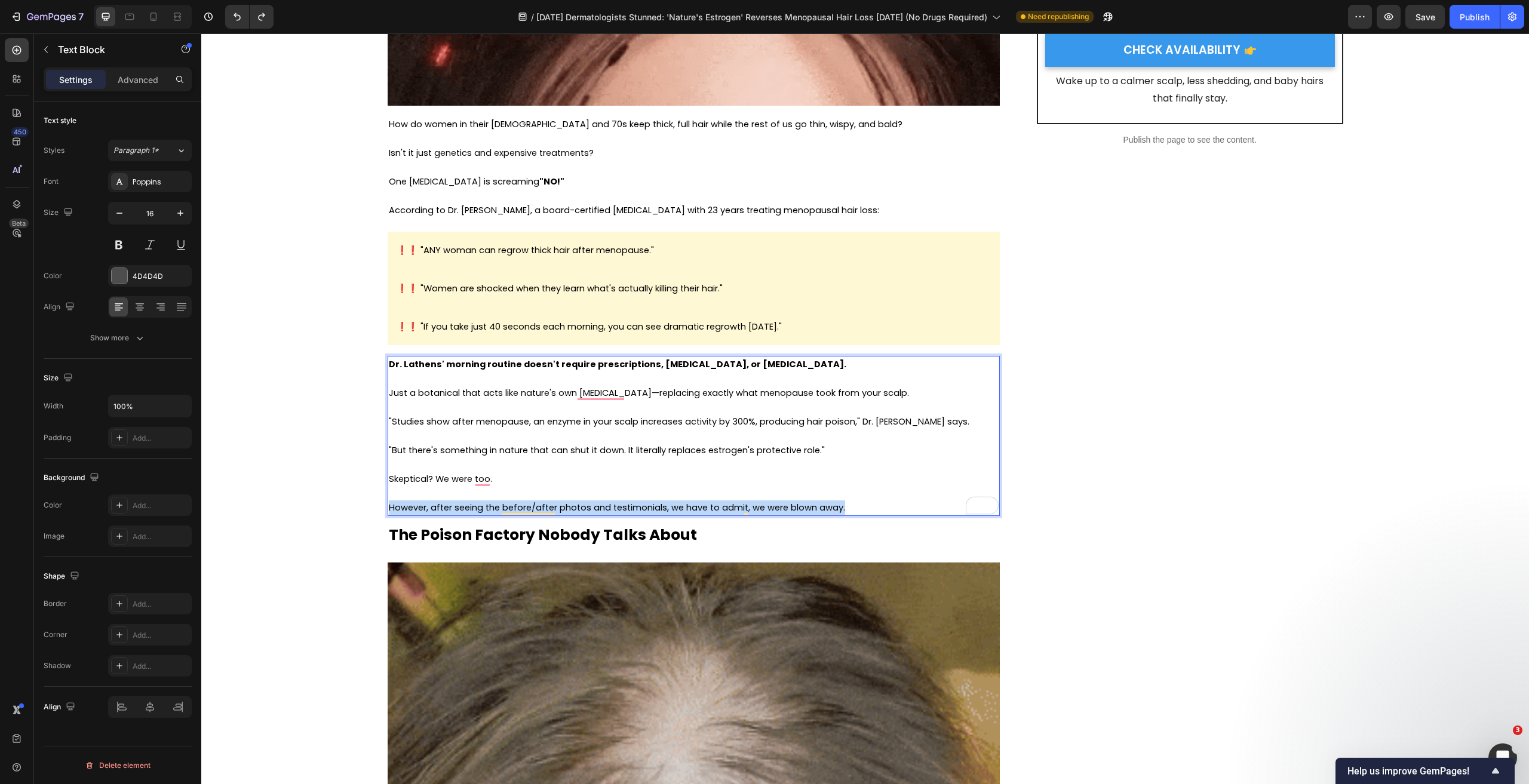
drag, startPoint x: 848, startPoint y: 510, endPoint x: 464, endPoint y: 184, distance: 503.7
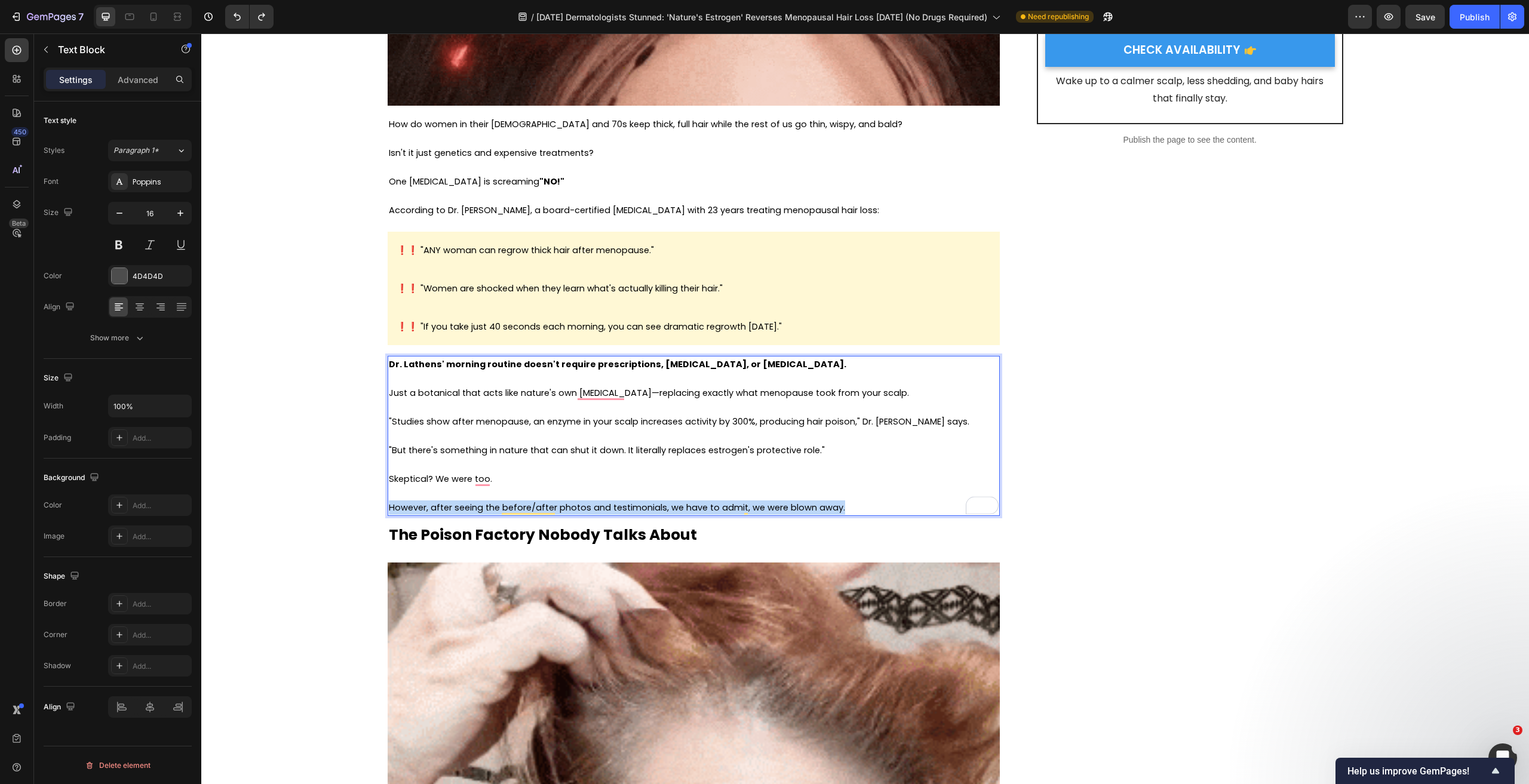
click at [389, 510] on p "However, after seeing the before/after photos and testimonials, we have to admi…" at bounding box center [694, 507] width 610 height 14
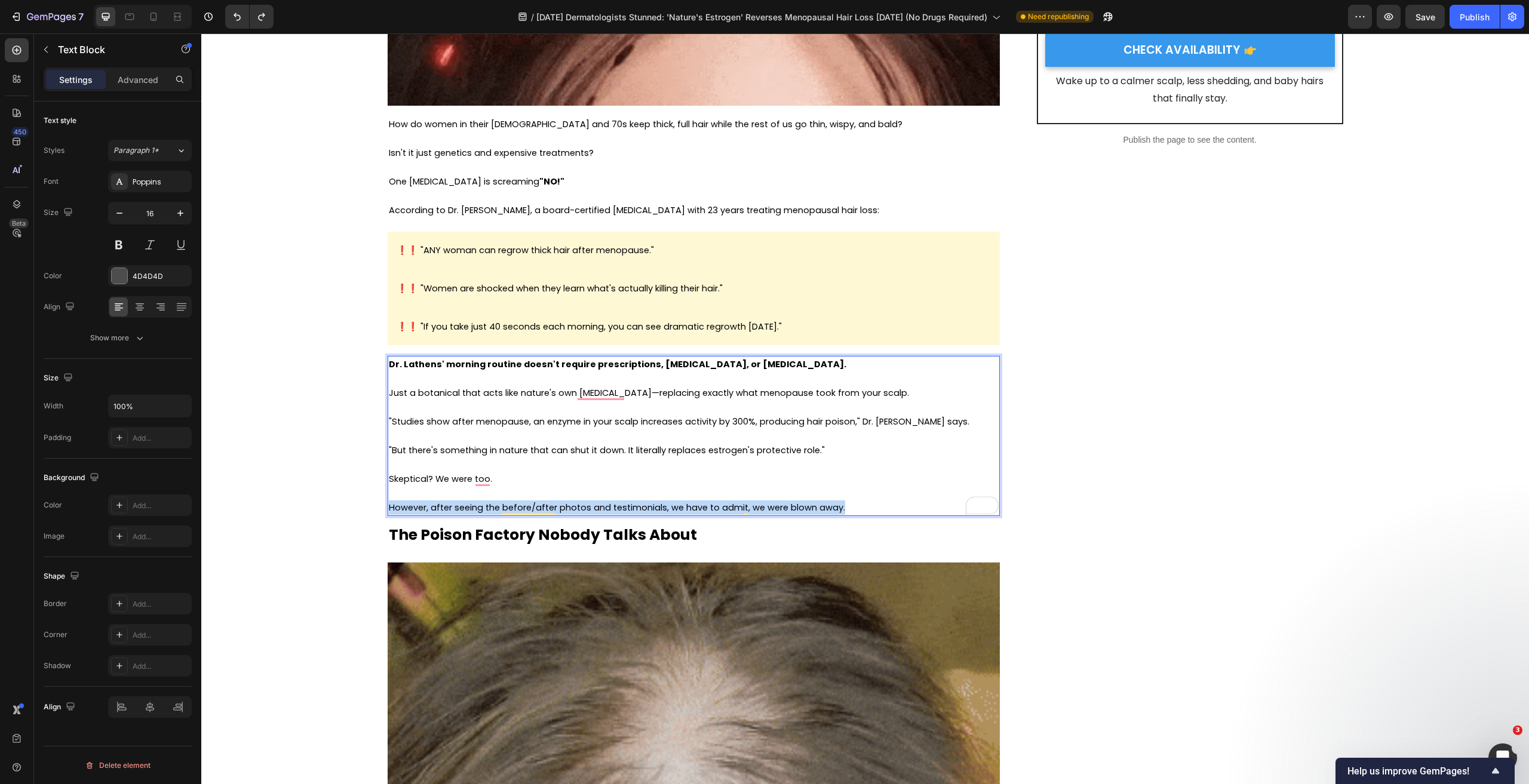
copy span "However, after seeing the before/after photos and testimonials, we have to admi…"
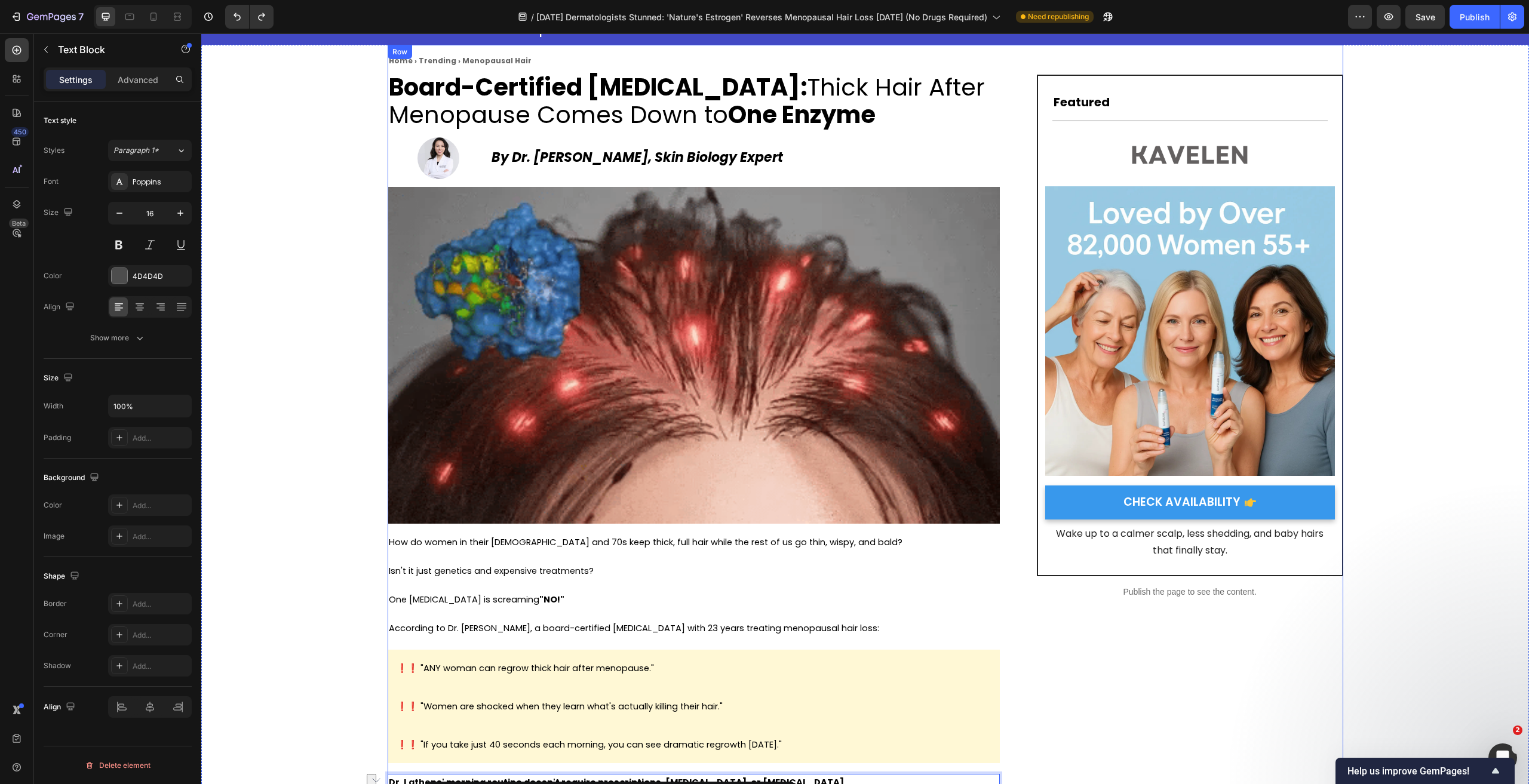
scroll to position [299, 0]
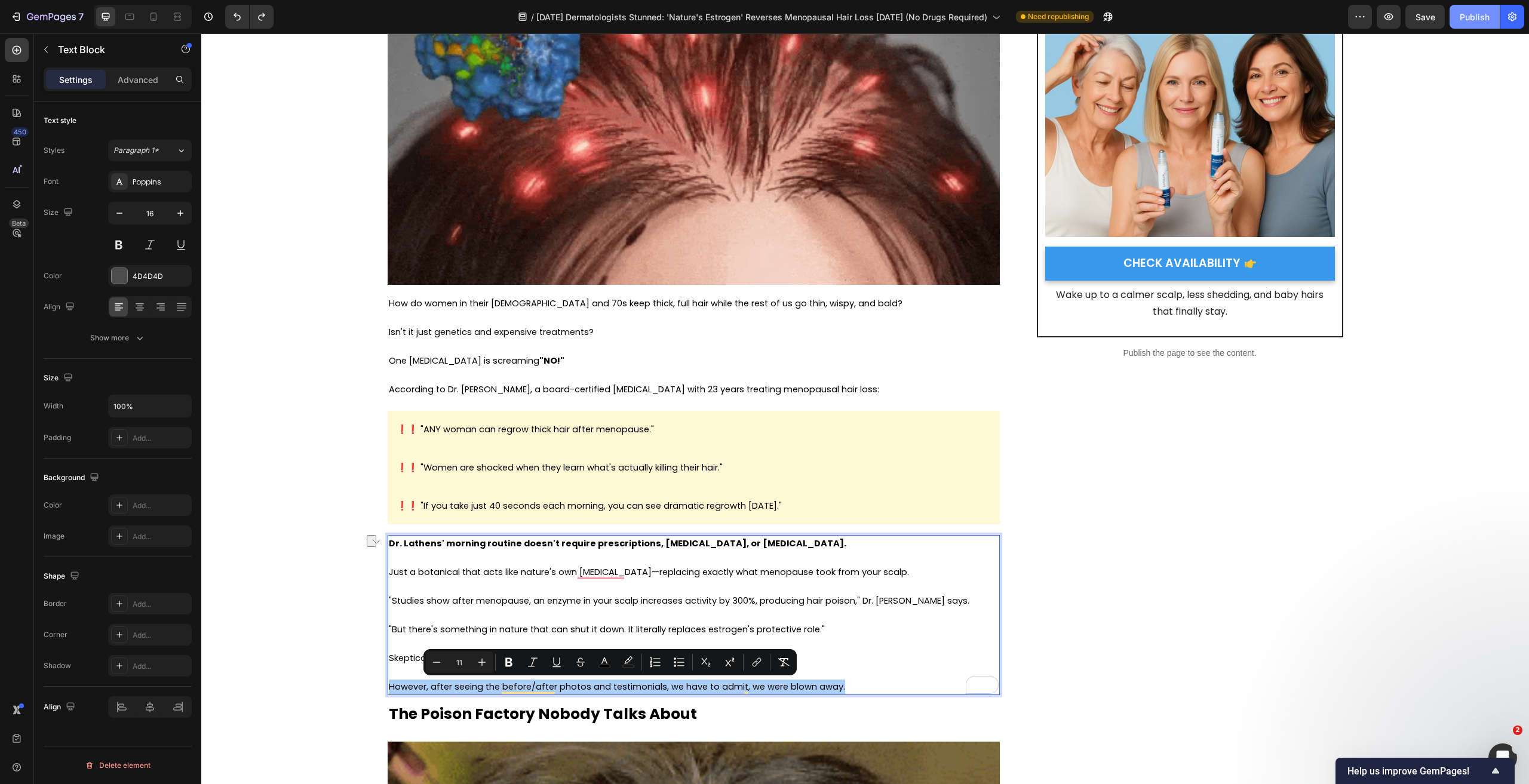
click at [1458, 15] on button "Publish" at bounding box center [1474, 16] width 50 height 24
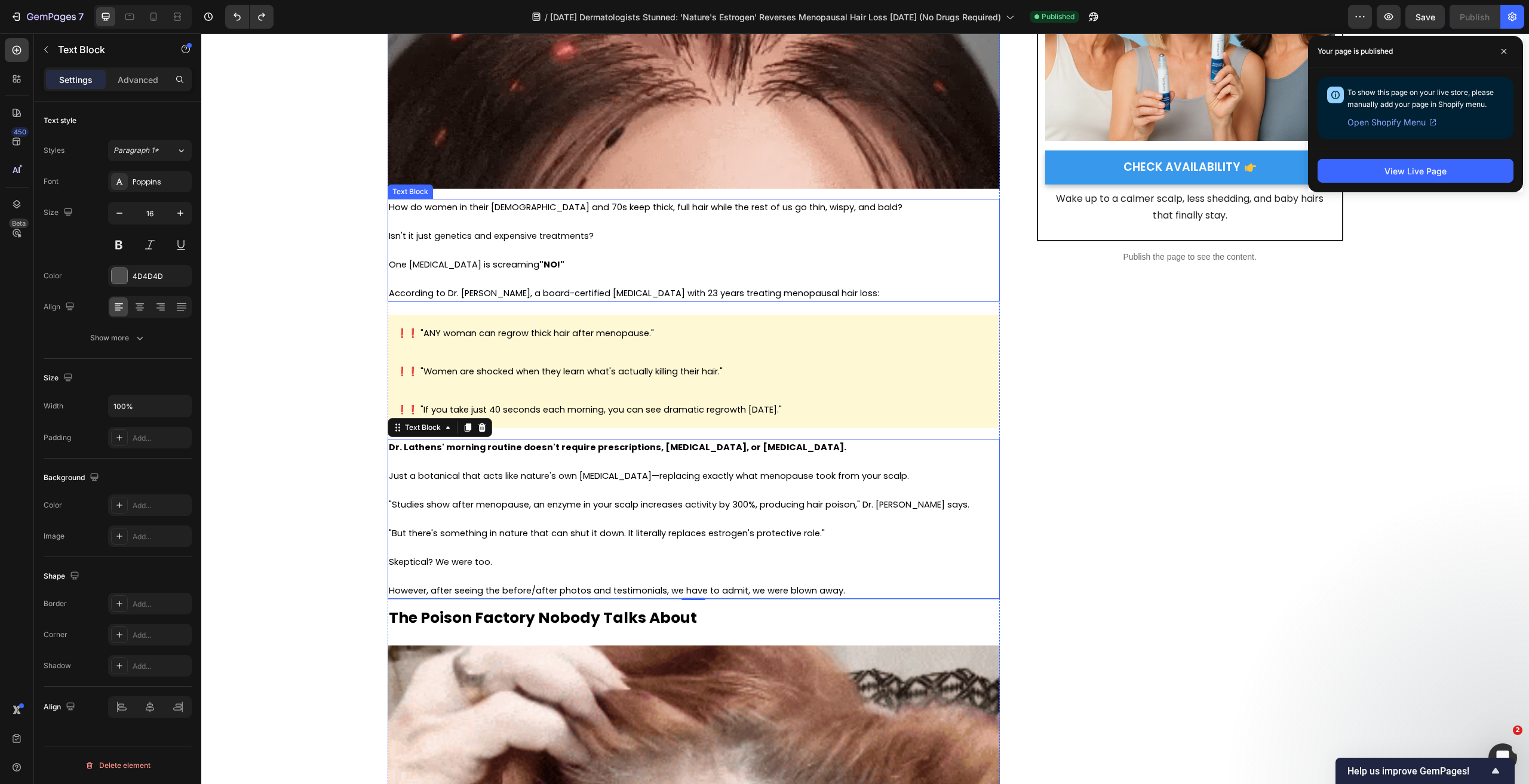
scroll to position [418, 0]
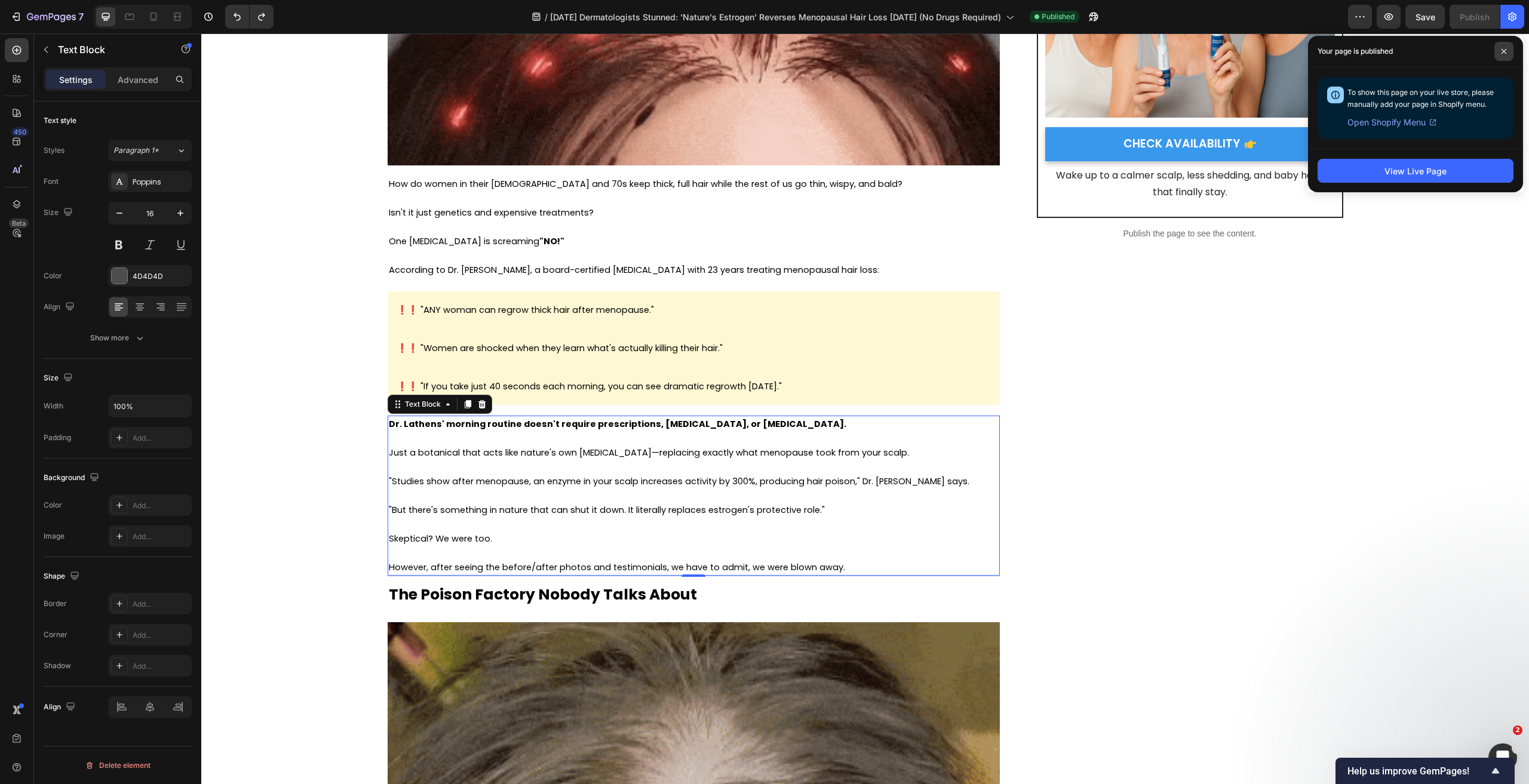
click at [1500, 52] on span at bounding box center [1504, 52] width 19 height 19
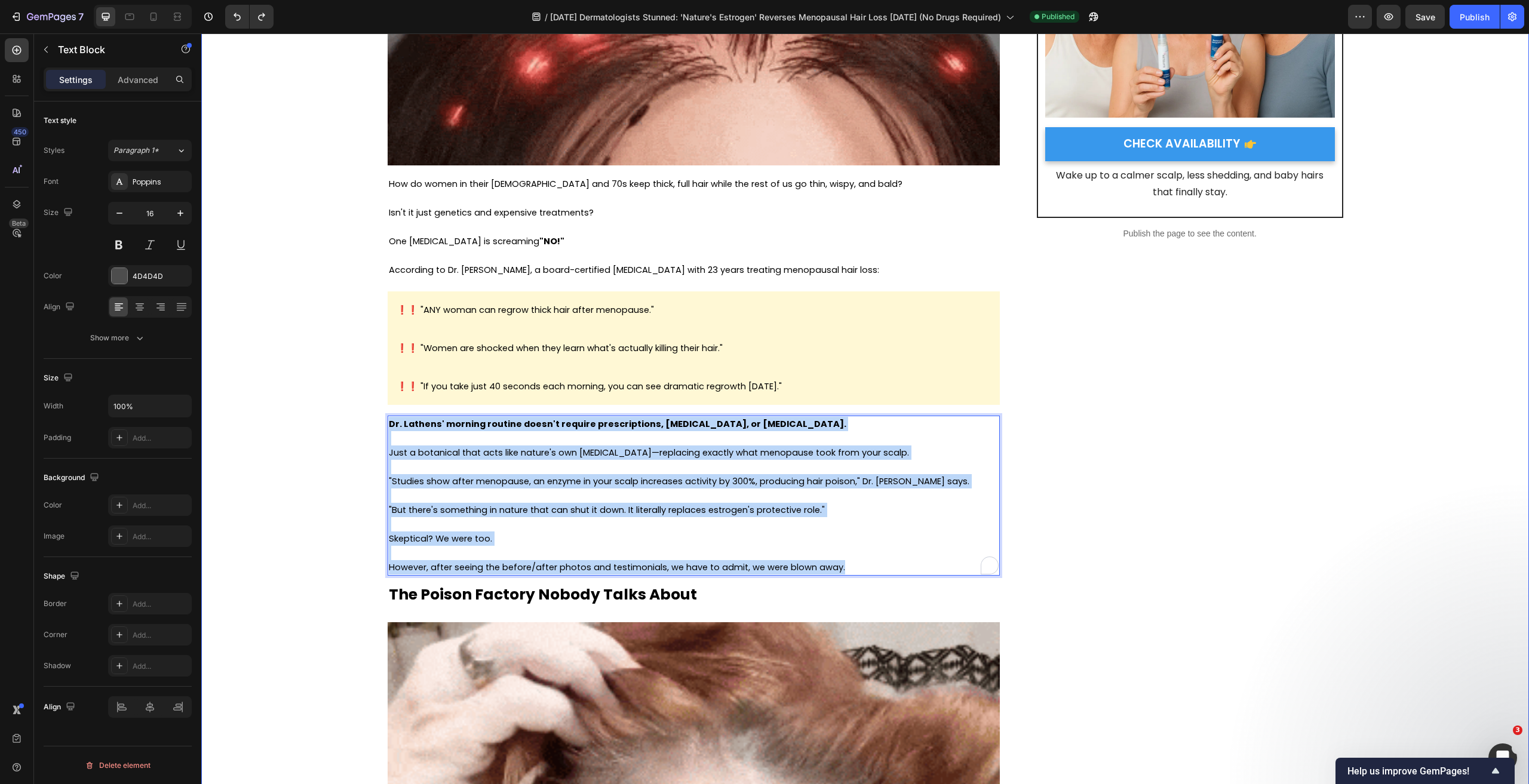
drag, startPoint x: 871, startPoint y: 565, endPoint x: 384, endPoint y: 421, distance: 507.8
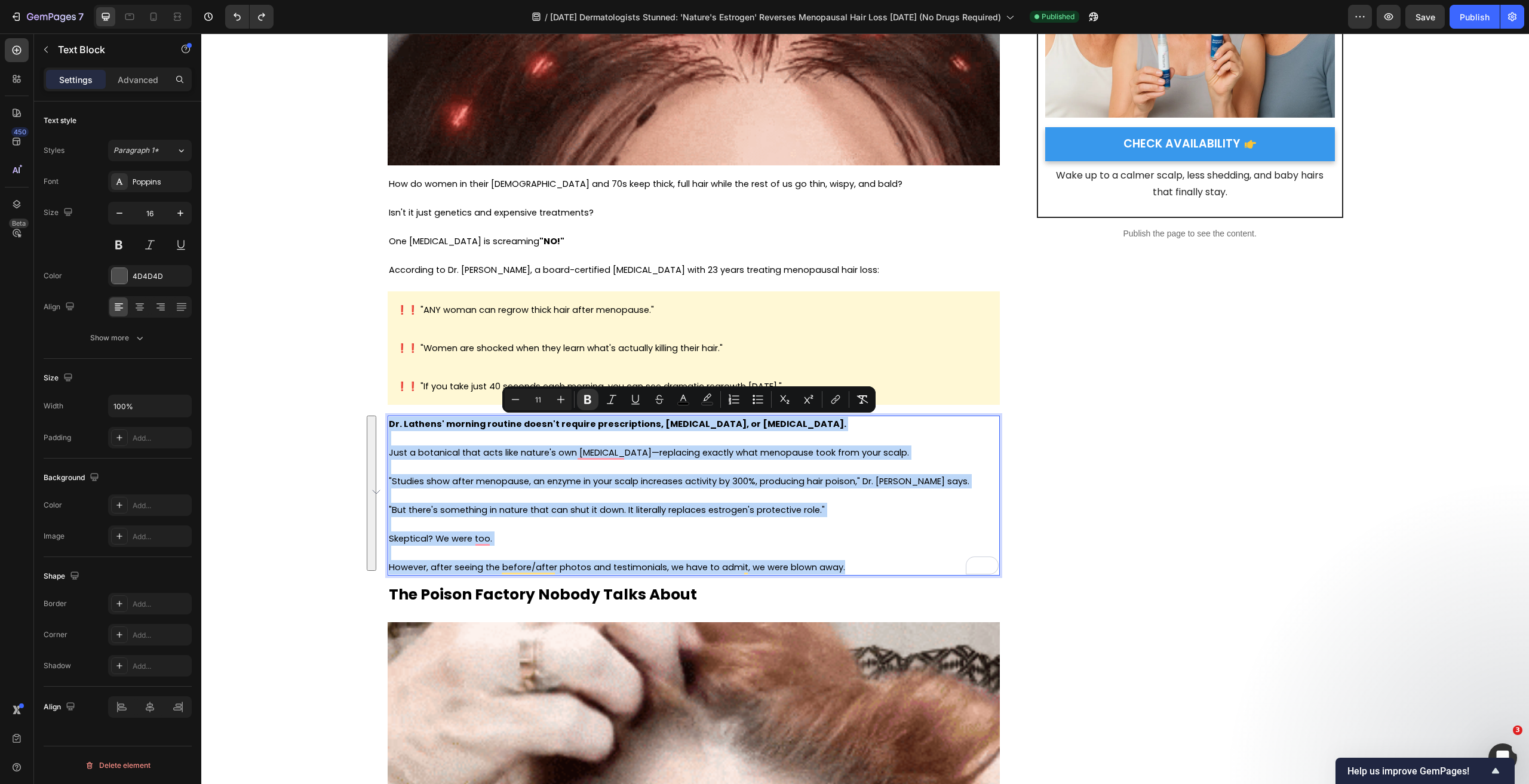
click at [451, 457] on span "Just a botanical that acts like nature's own [MEDICAL_DATA]—replacing exactly w…" at bounding box center [649, 452] width 521 height 12
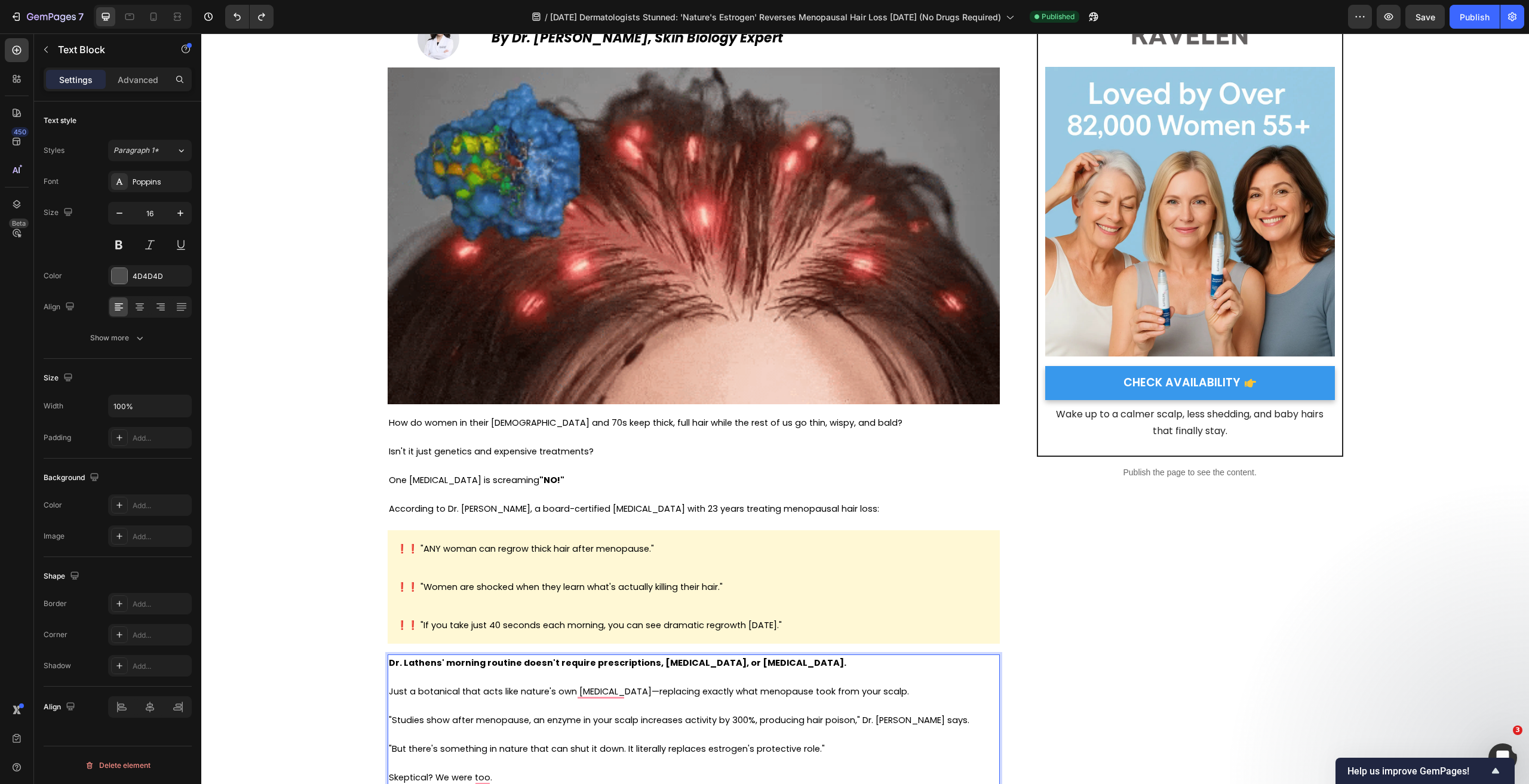
scroll to position [358, 0]
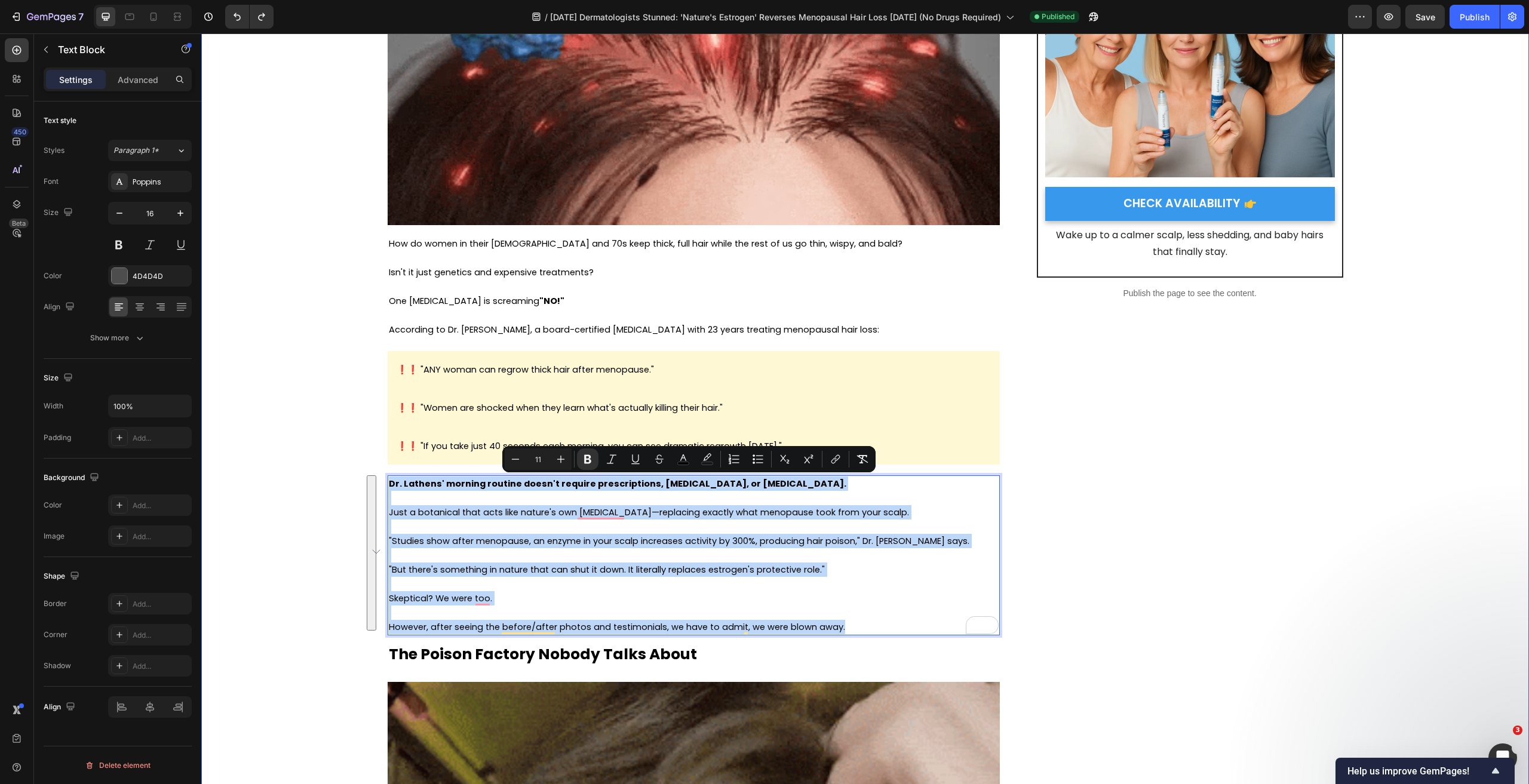
drag, startPoint x: 753, startPoint y: 608, endPoint x: 380, endPoint y: 484, distance: 393.1
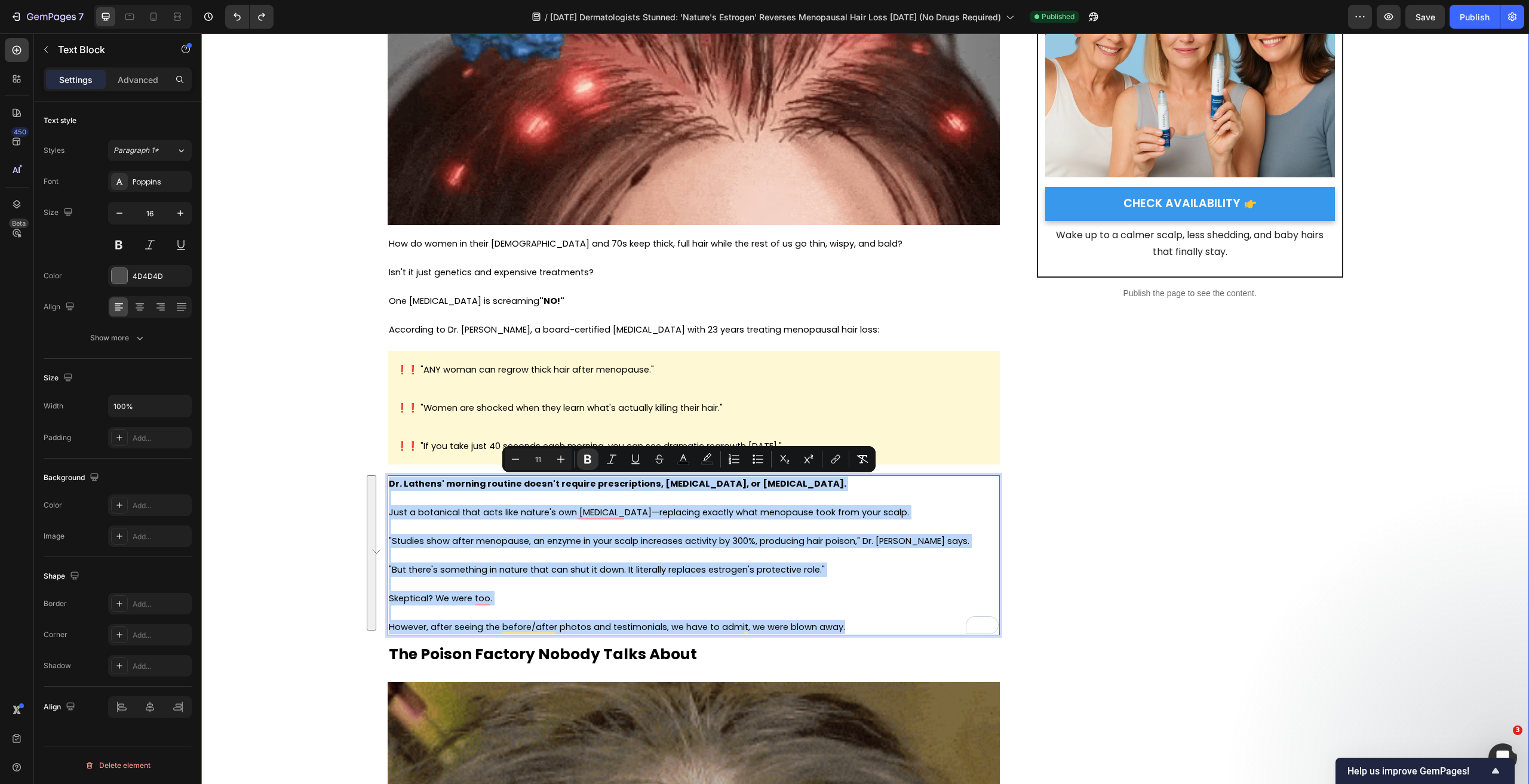
copy div "Dr. Lathens' morning routine doesn't require prescriptions, hormone therapy, or…"
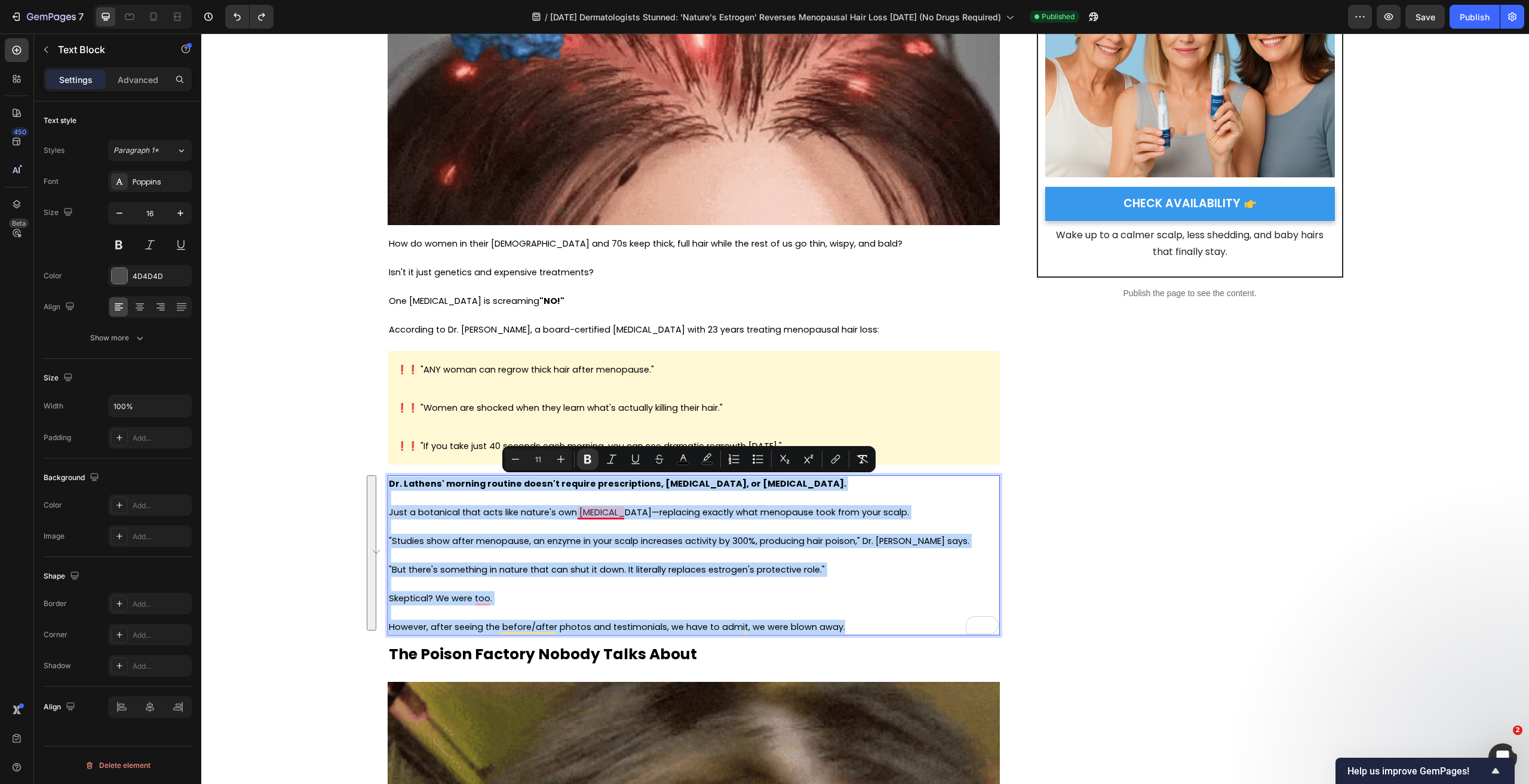
click at [539, 565] on span ""But there's something in nature that can shut it down. It literally replaces e…" at bounding box center [607, 569] width 436 height 12
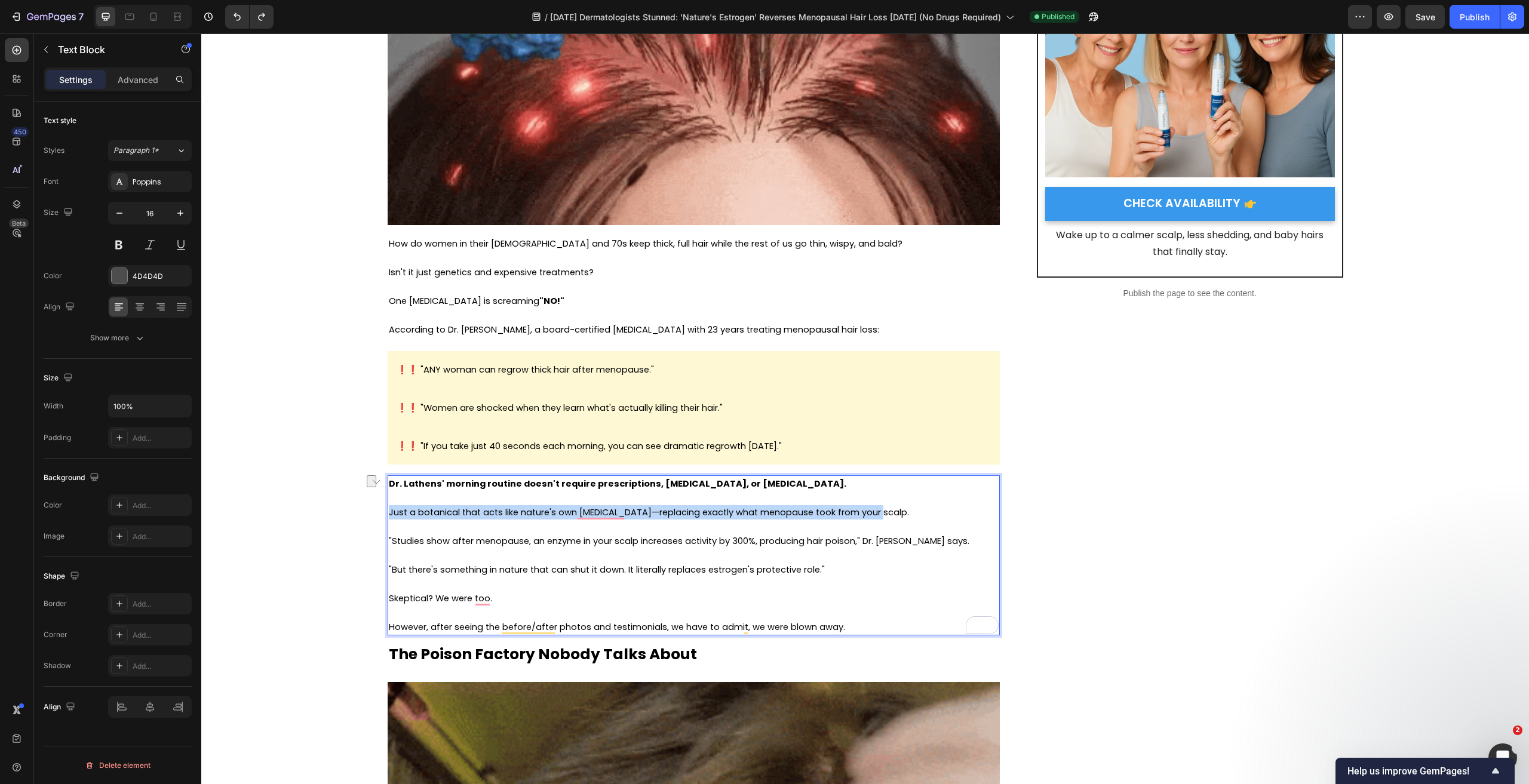
drag, startPoint x: 906, startPoint y: 511, endPoint x: 385, endPoint y: 513, distance: 521.0
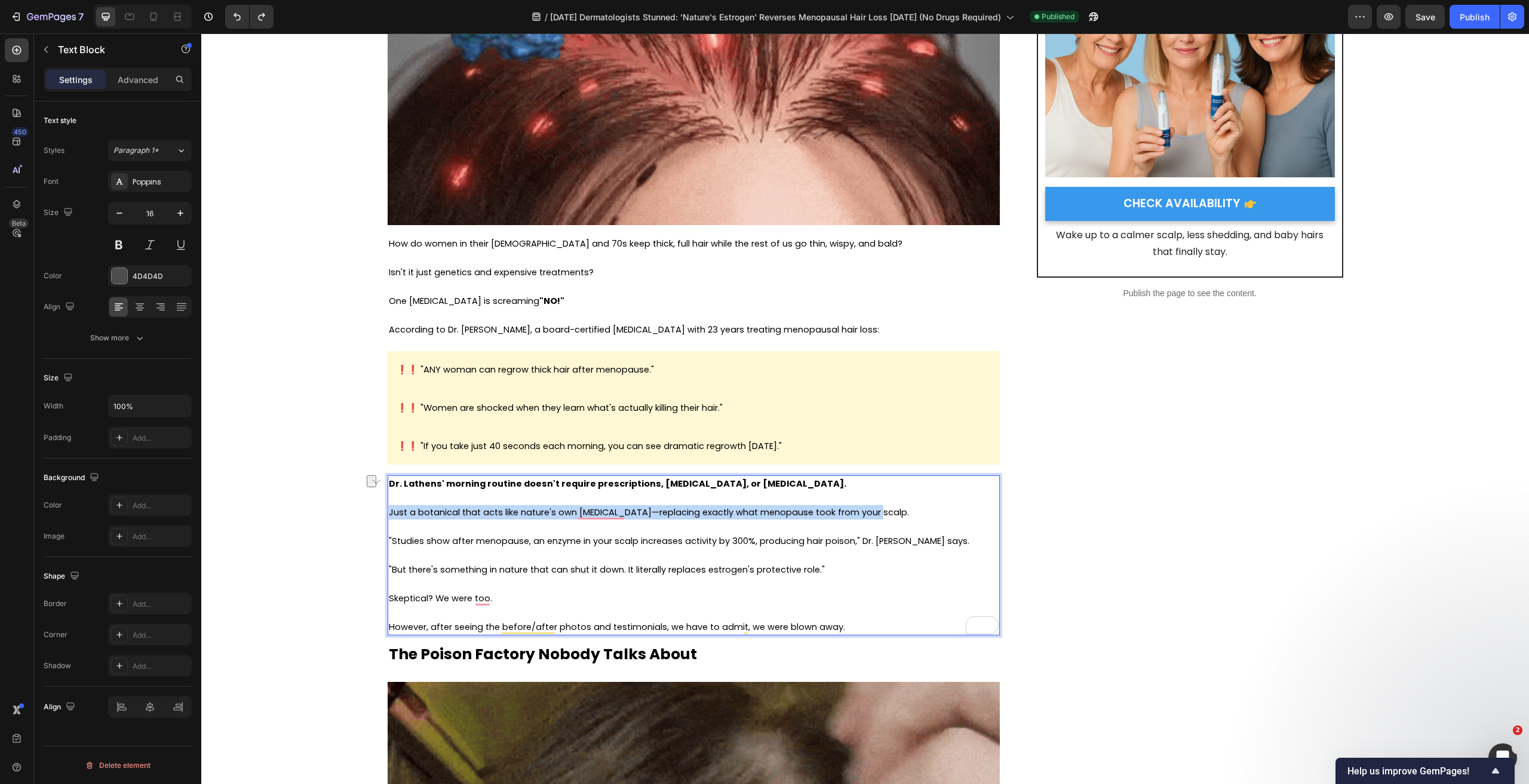
click at [389, 513] on p "Just a botanical that acts like nature's own [MEDICAL_DATA]—replacing exactly w…" at bounding box center [694, 512] width 610 height 14
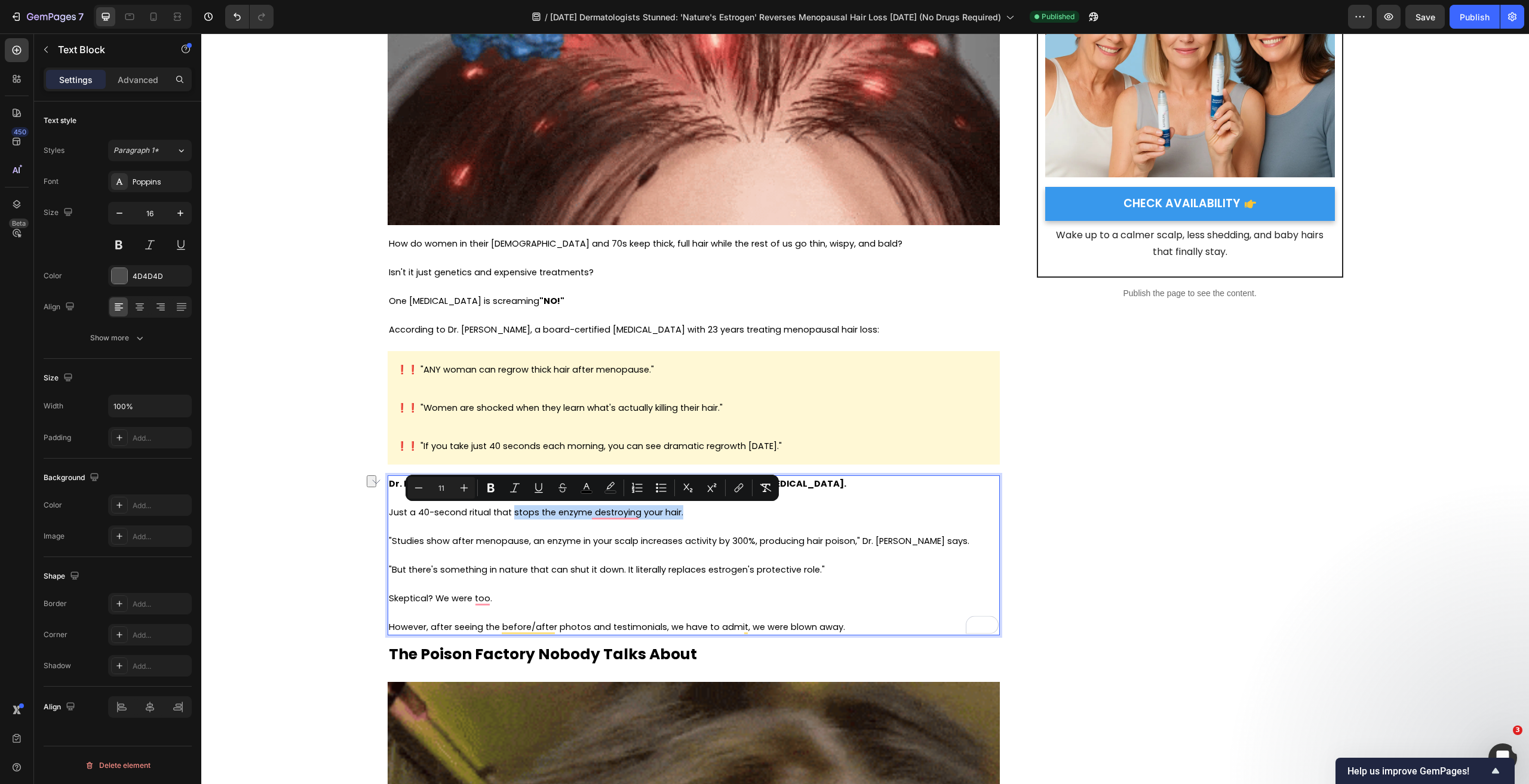
drag, startPoint x: 508, startPoint y: 512, endPoint x: 683, endPoint y: 511, distance: 175.0
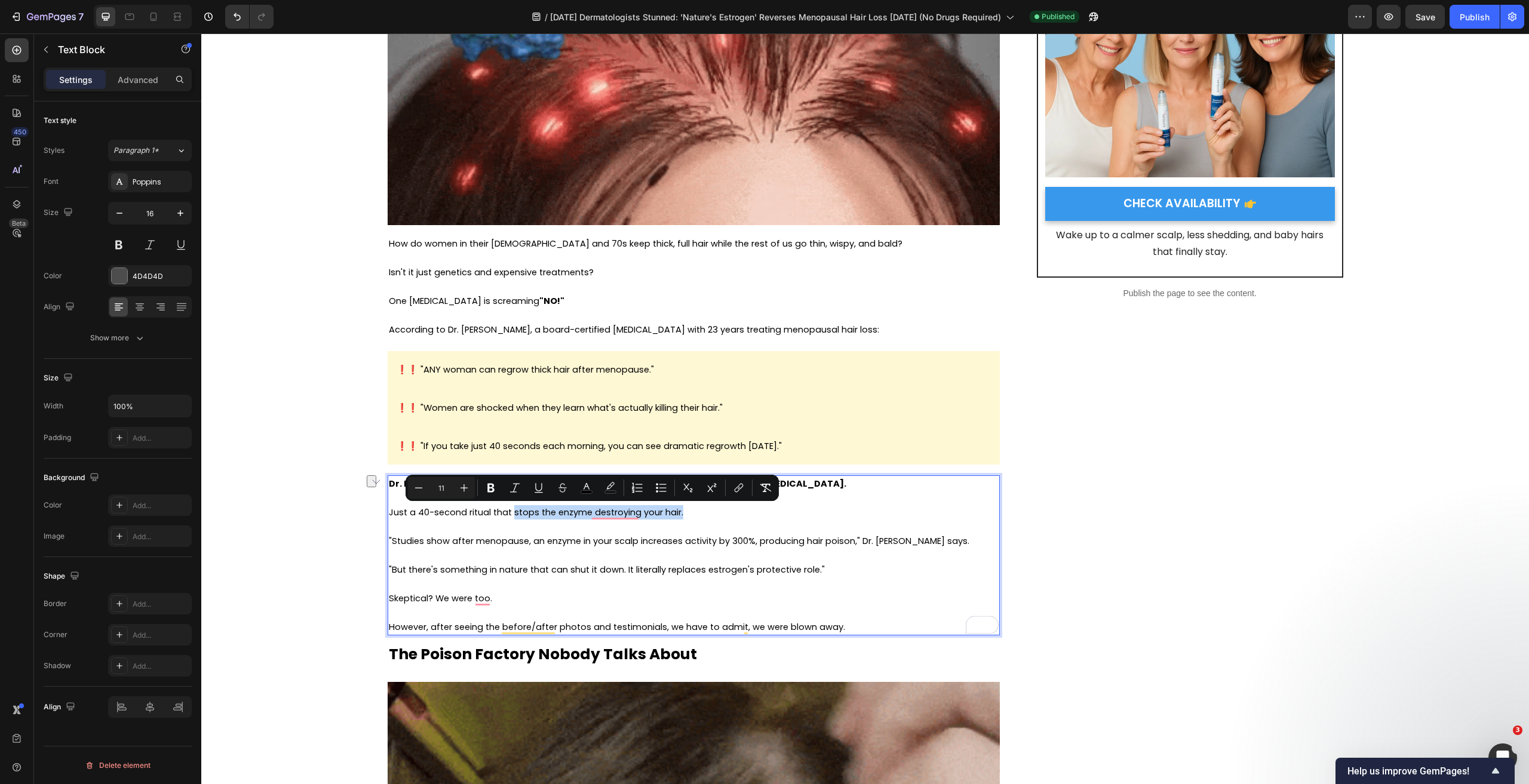
click at [683, 511] on p "Just a 40-second ritual that stops the enzyme destroying your hair." at bounding box center [694, 512] width 610 height 14
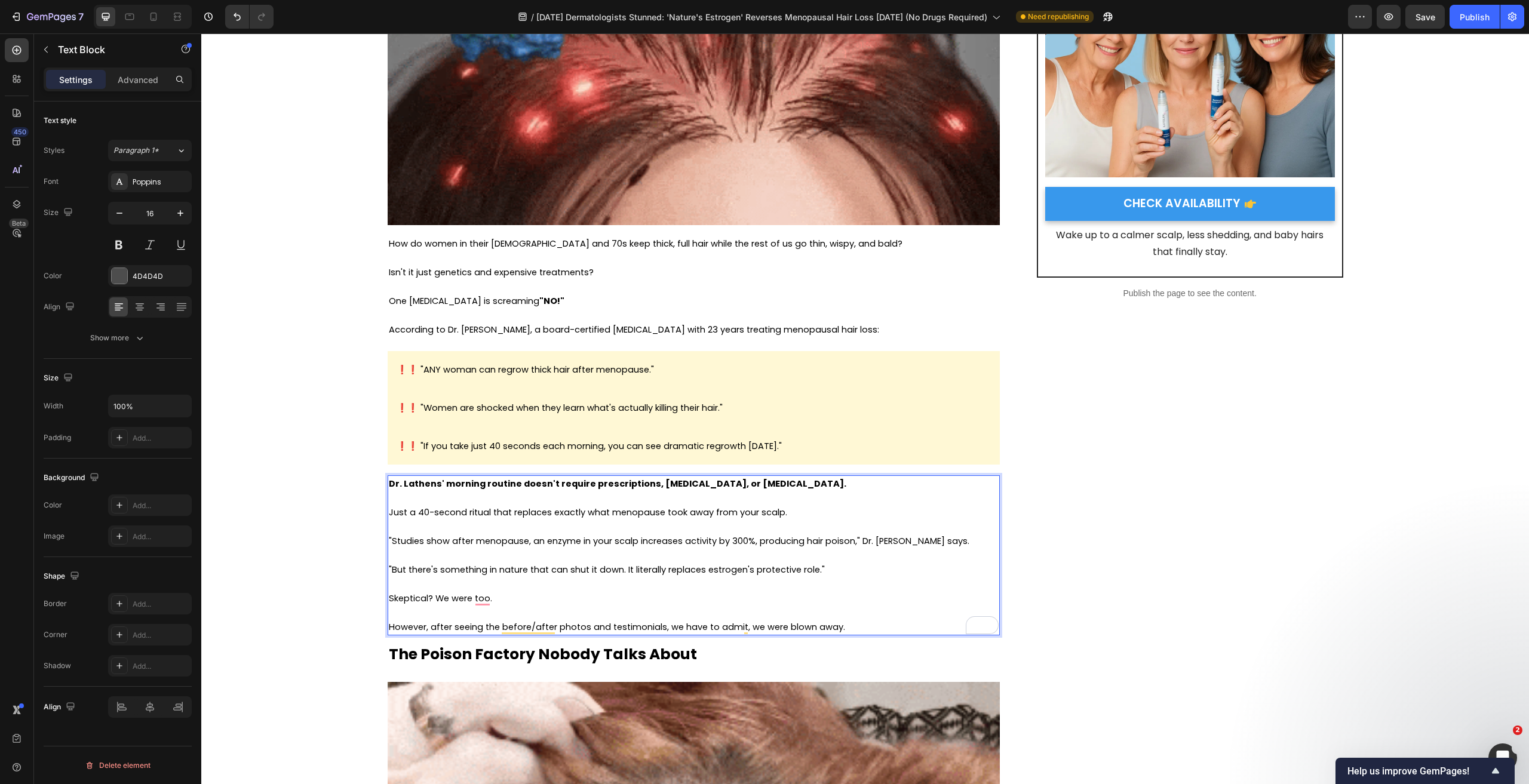
drag, startPoint x: 707, startPoint y: 567, endPoint x: 719, endPoint y: 568, distance: 12.0
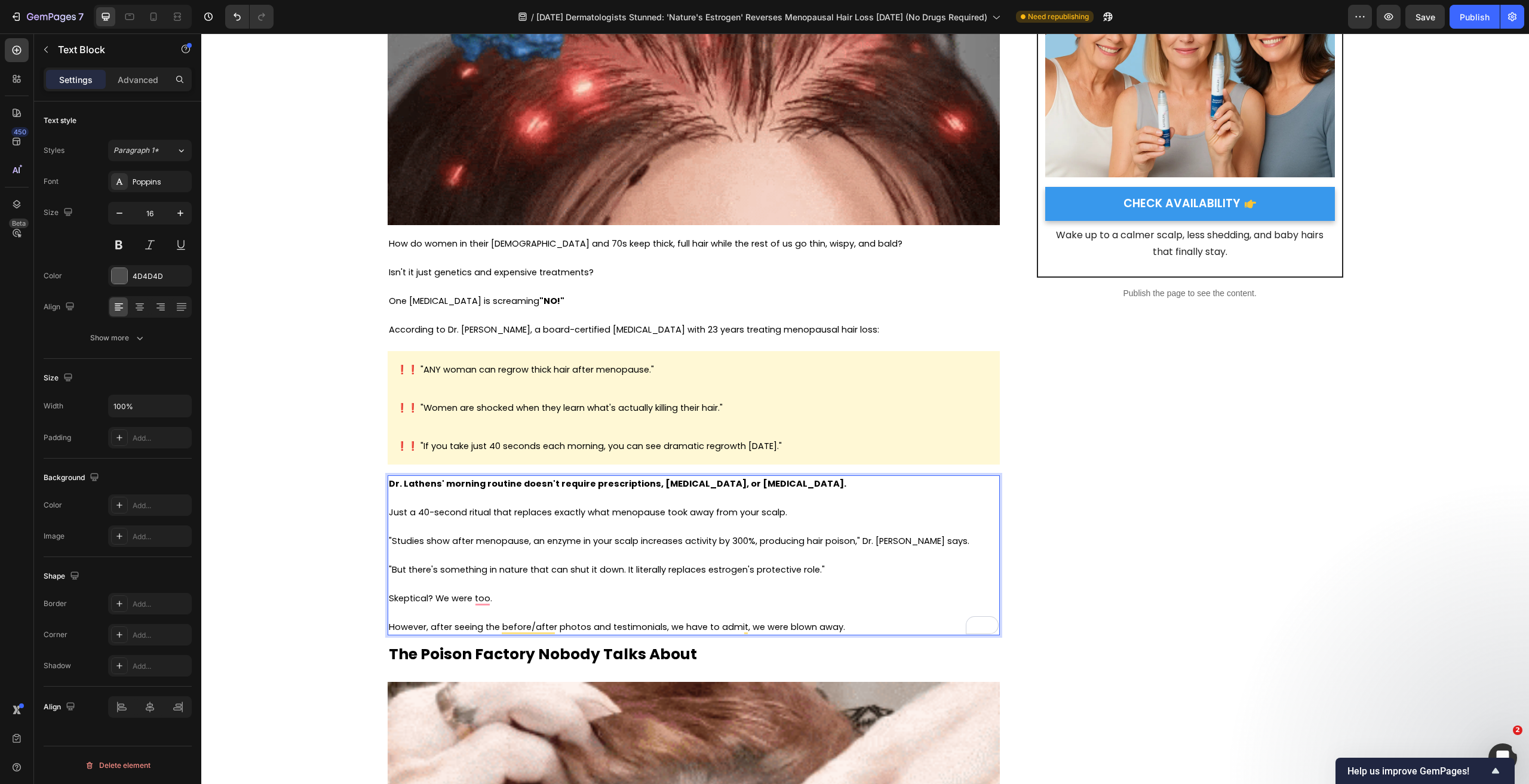
click at [708, 567] on span ""But there's something in nature that can shut it down. It literally replaces e…" at bounding box center [607, 569] width 436 height 12
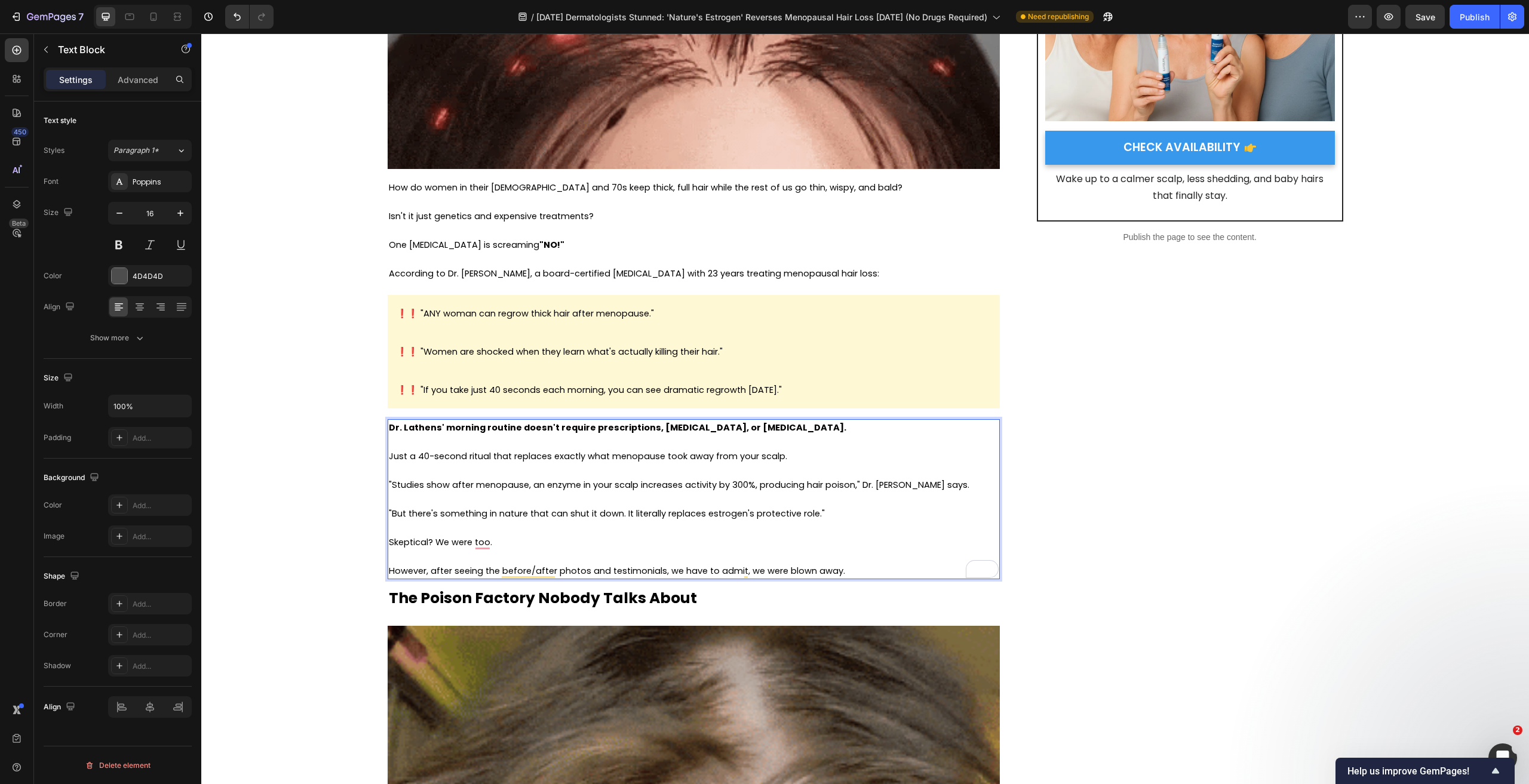
scroll to position [418, 0]
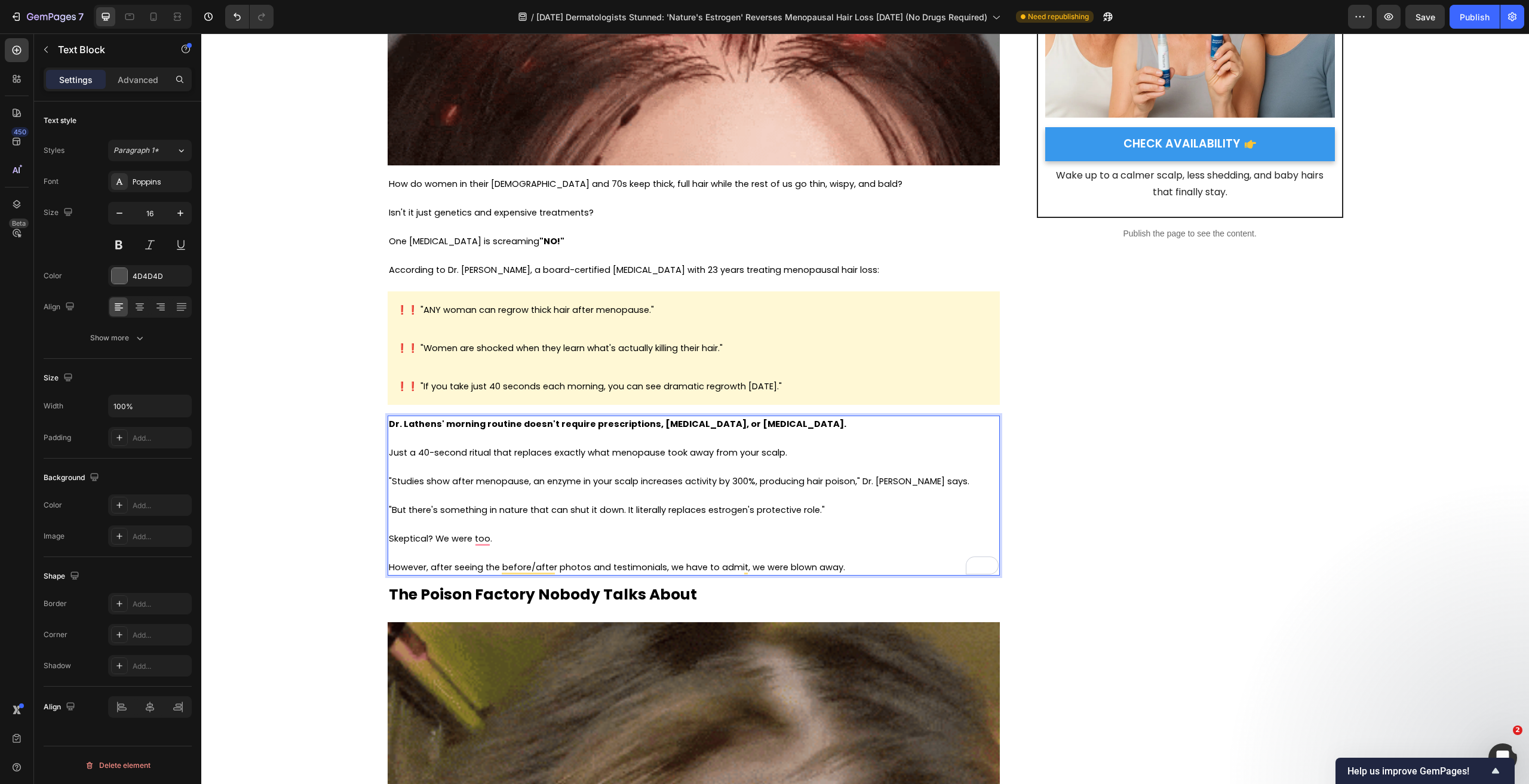
click at [498, 564] on span "However, after seeing the before/after photos and testimonials, we have to admi…" at bounding box center [617, 567] width 456 height 12
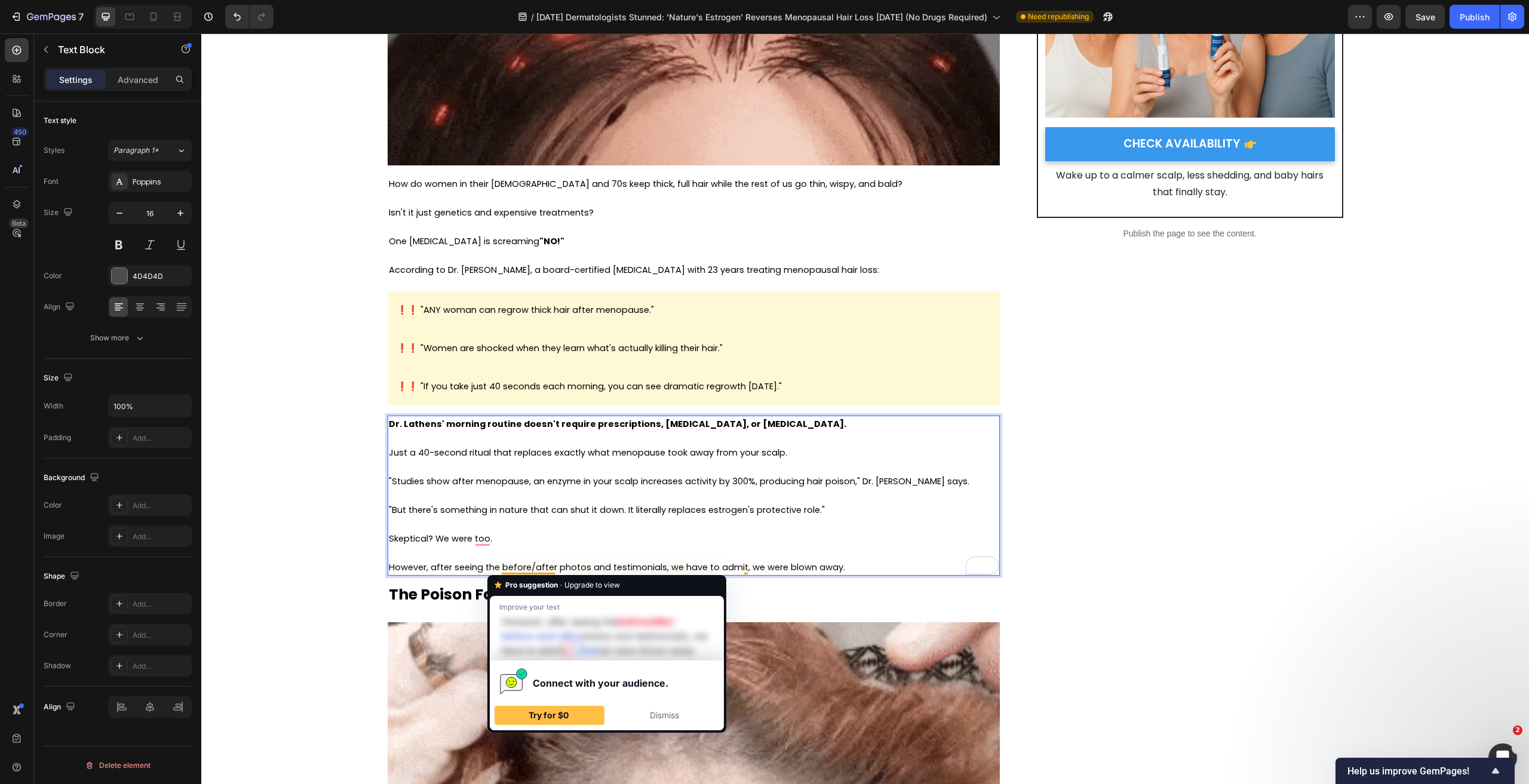
click at [877, 561] on p "However, after seeing the before/after photos and testimonials, we have to admi…" at bounding box center [694, 567] width 610 height 14
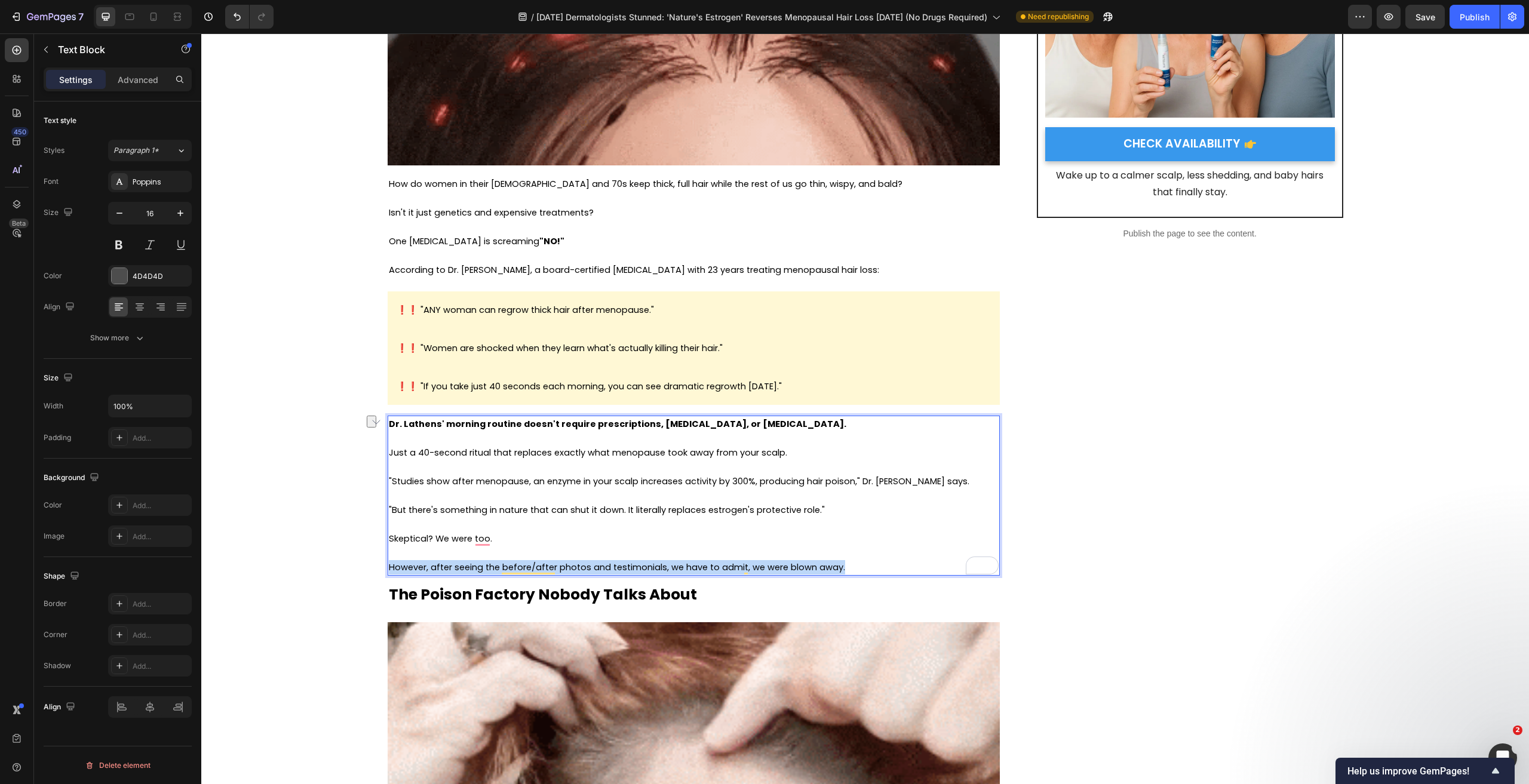
drag, startPoint x: 722, startPoint y: 561, endPoint x: 383, endPoint y: 566, distance: 339.0
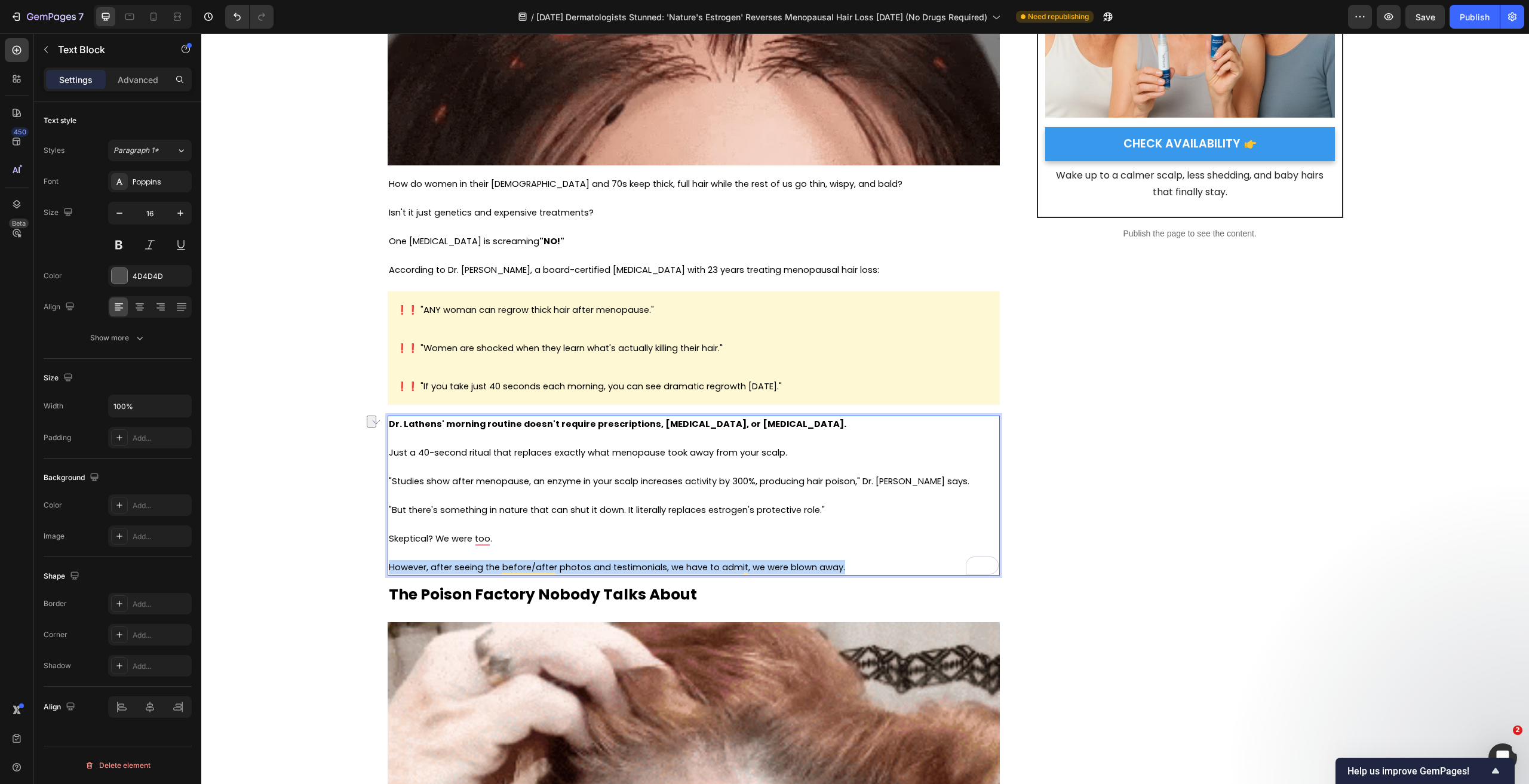
click at [387, 566] on div "Dr. Lathens' morning routine doesn't require prescriptions, hormone therapy, or…" at bounding box center [693, 496] width 613 height 160
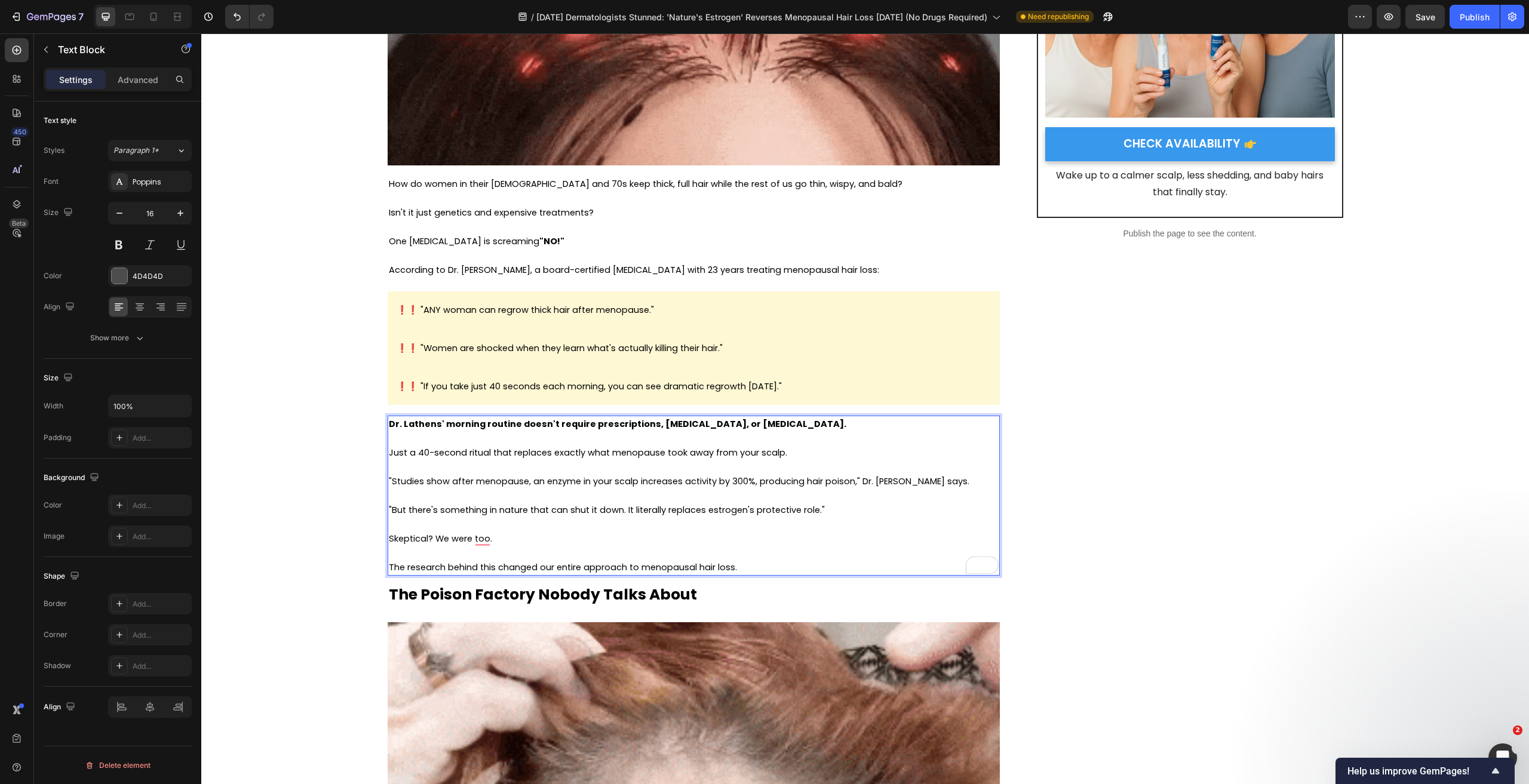
click at [389, 566] on span "The research behind this changed our entire approach to menopausal hair loss." at bounding box center [563, 567] width 348 height 12
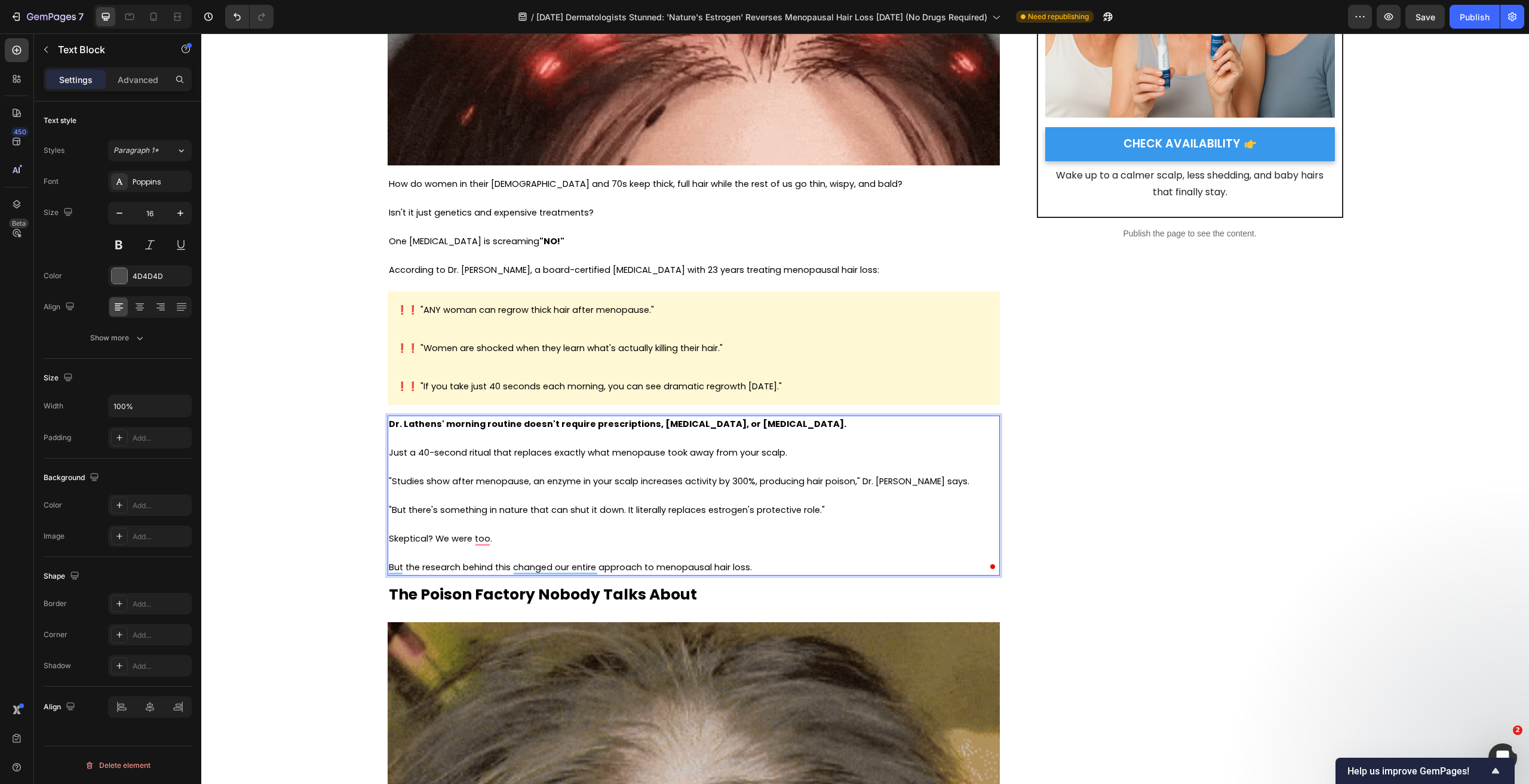
click at [806, 564] on p "But the research behind this changed our entire approach to menopausal hair los…" at bounding box center [694, 567] width 610 height 14
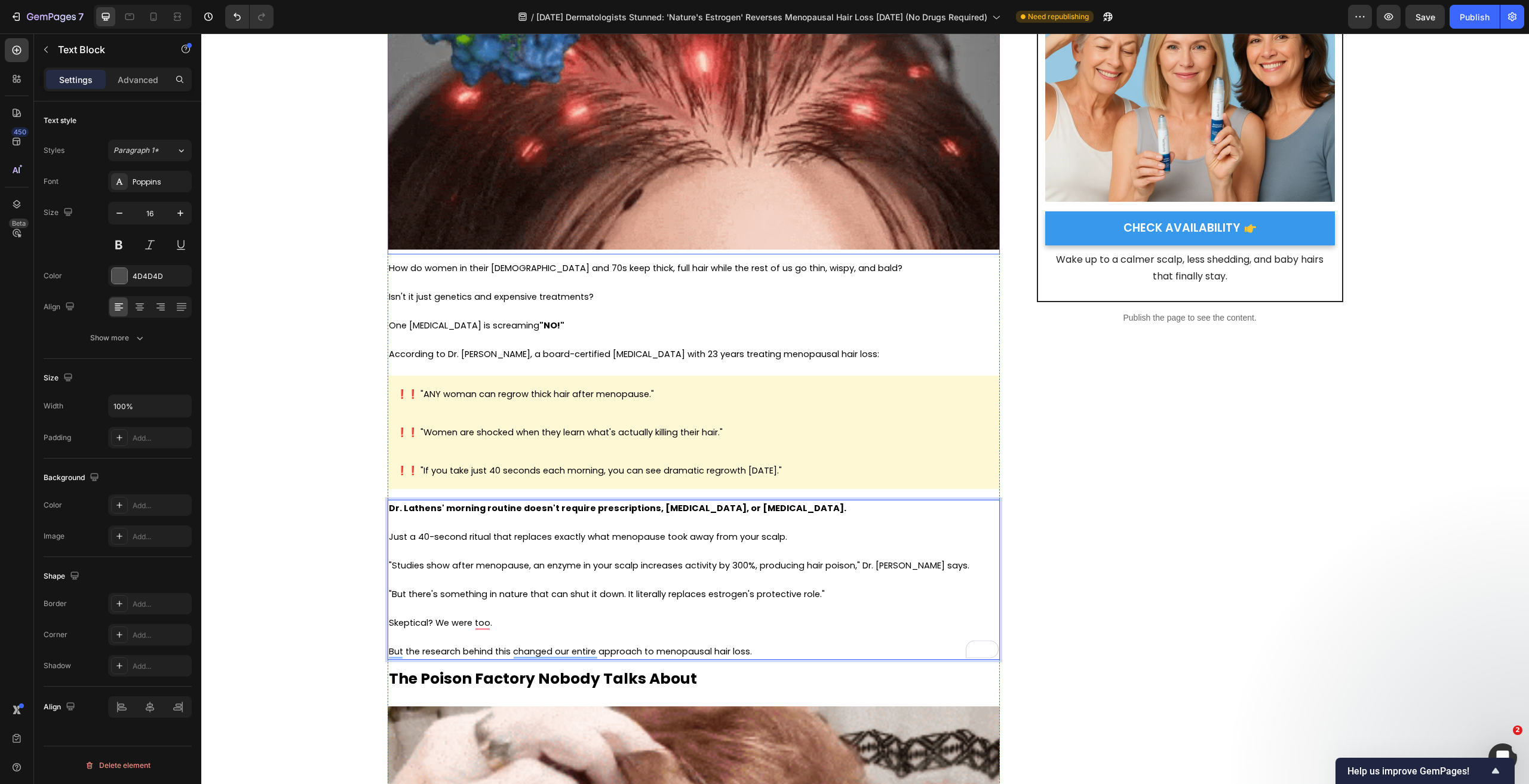
scroll to position [358, 0]
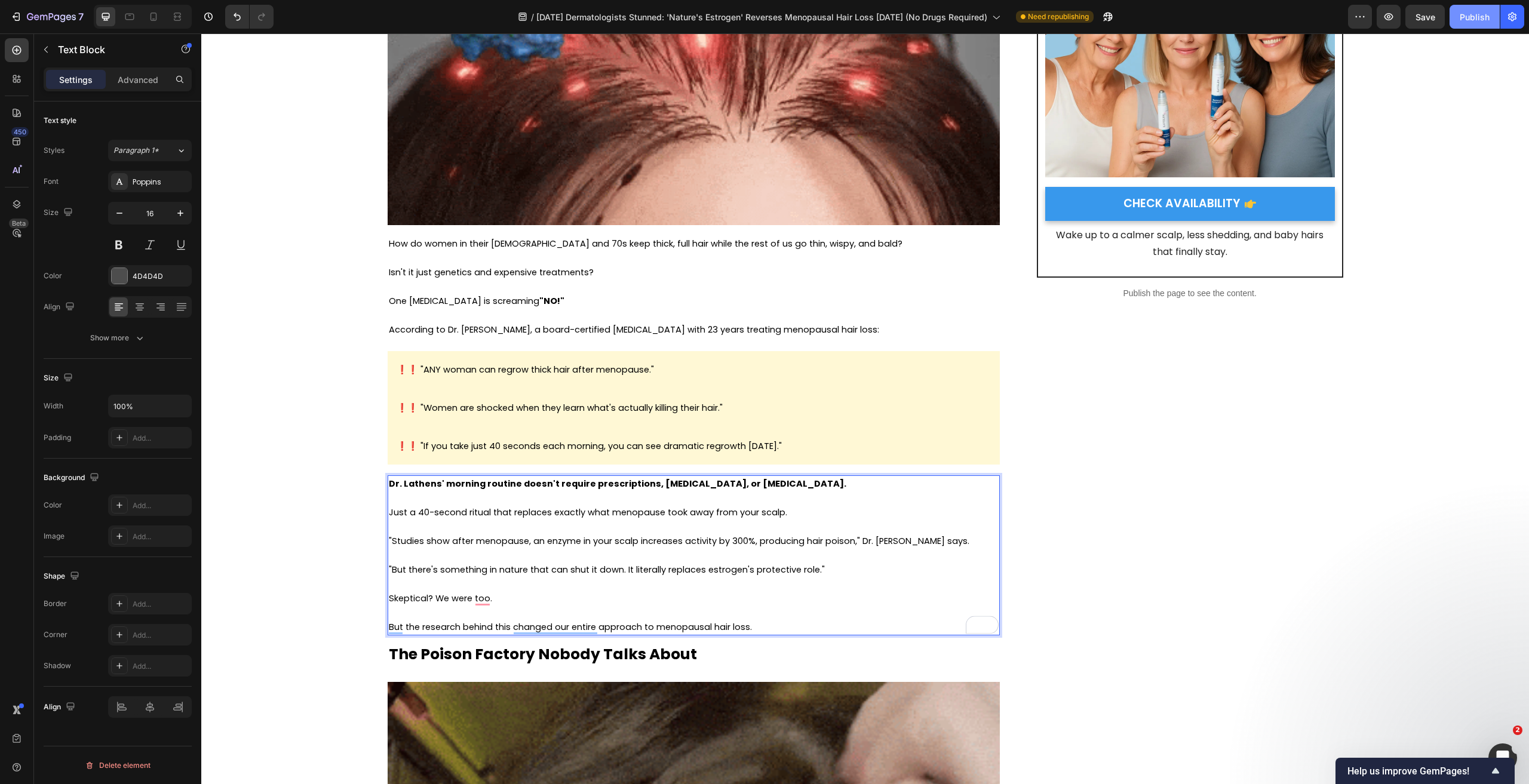
click at [1480, 19] on div "Publish" at bounding box center [1474, 16] width 30 height 12
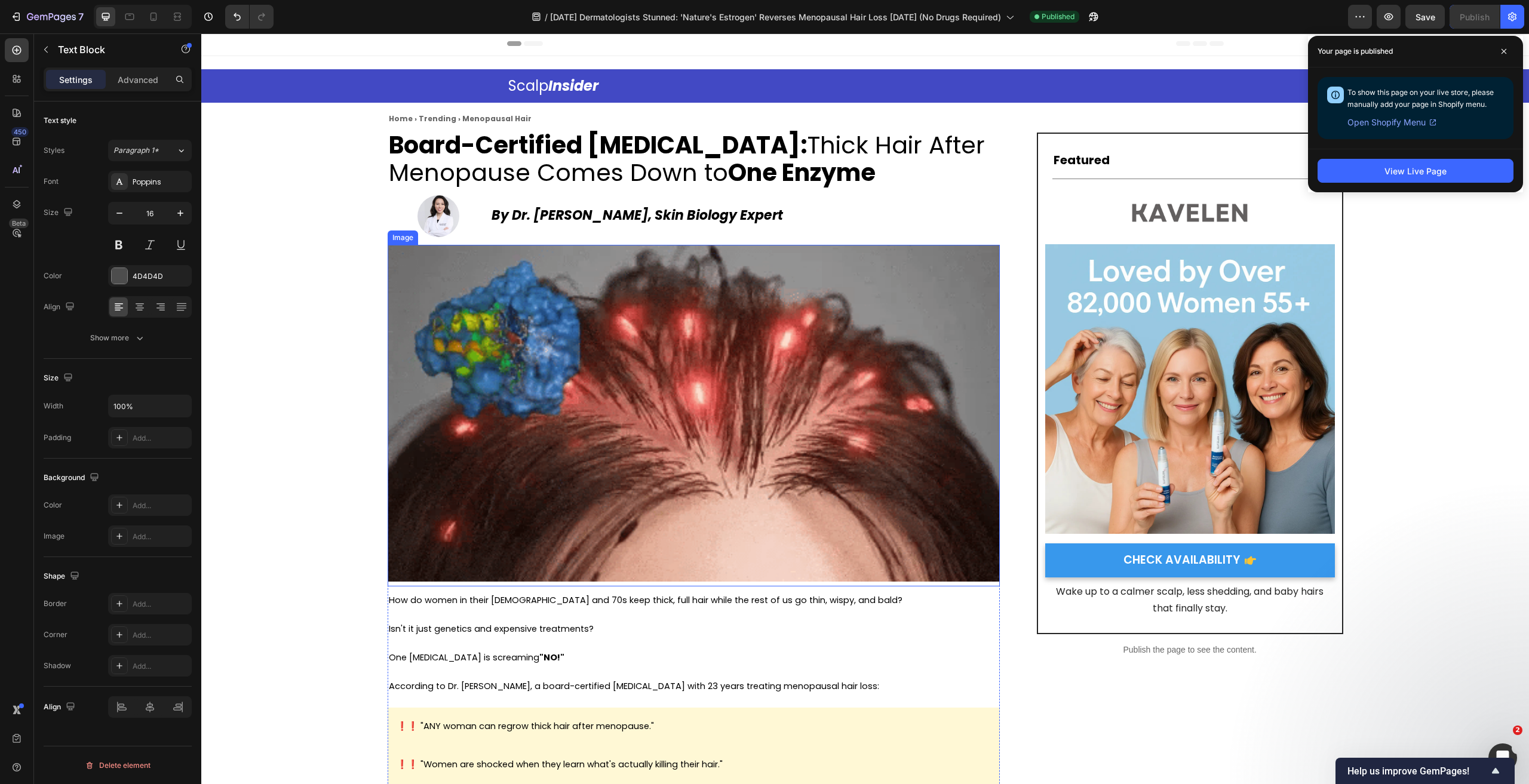
scroll to position [0, 0]
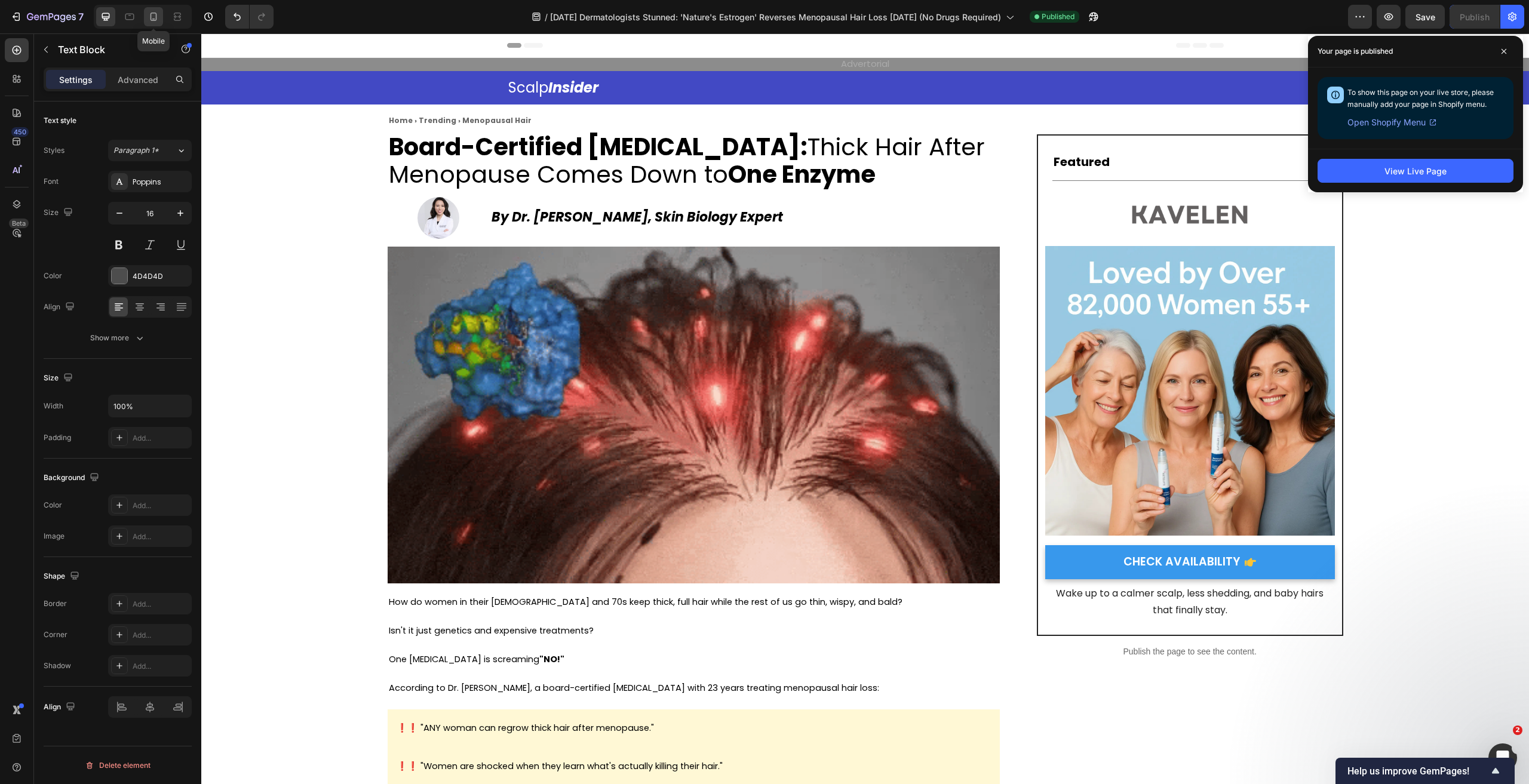
click at [158, 20] on icon at bounding box center [153, 16] width 12 height 12
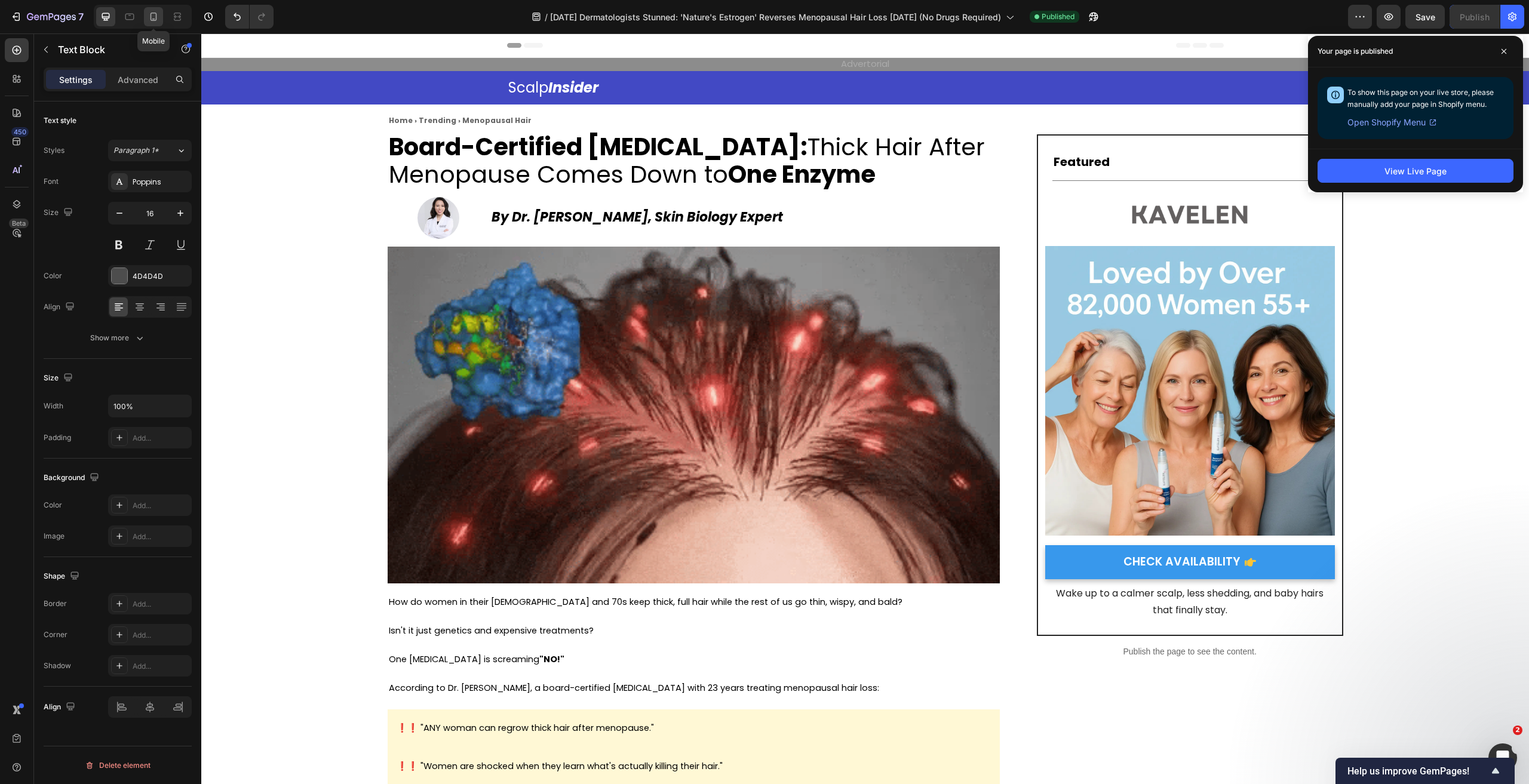
type input "14"
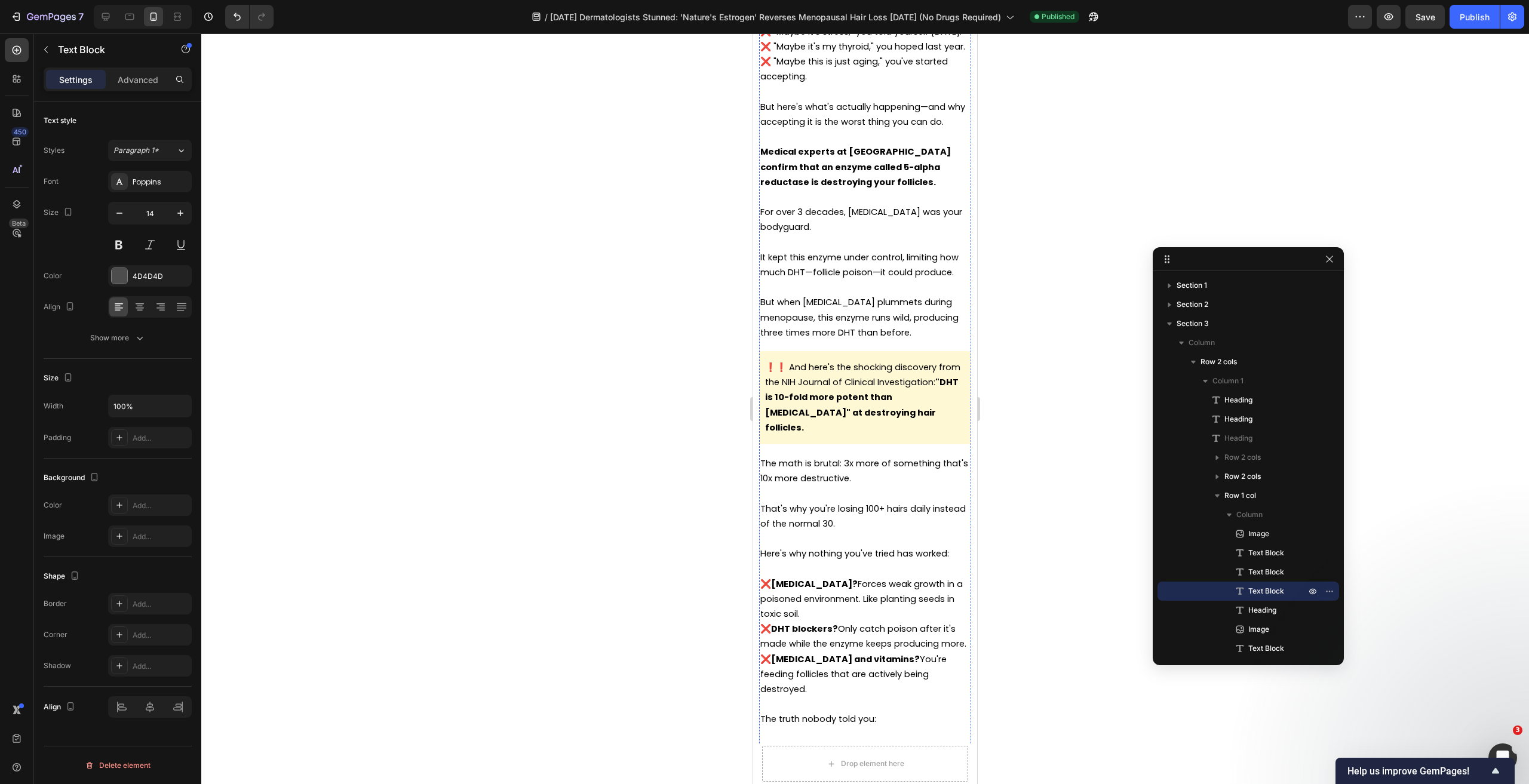
scroll to position [1434, 0]
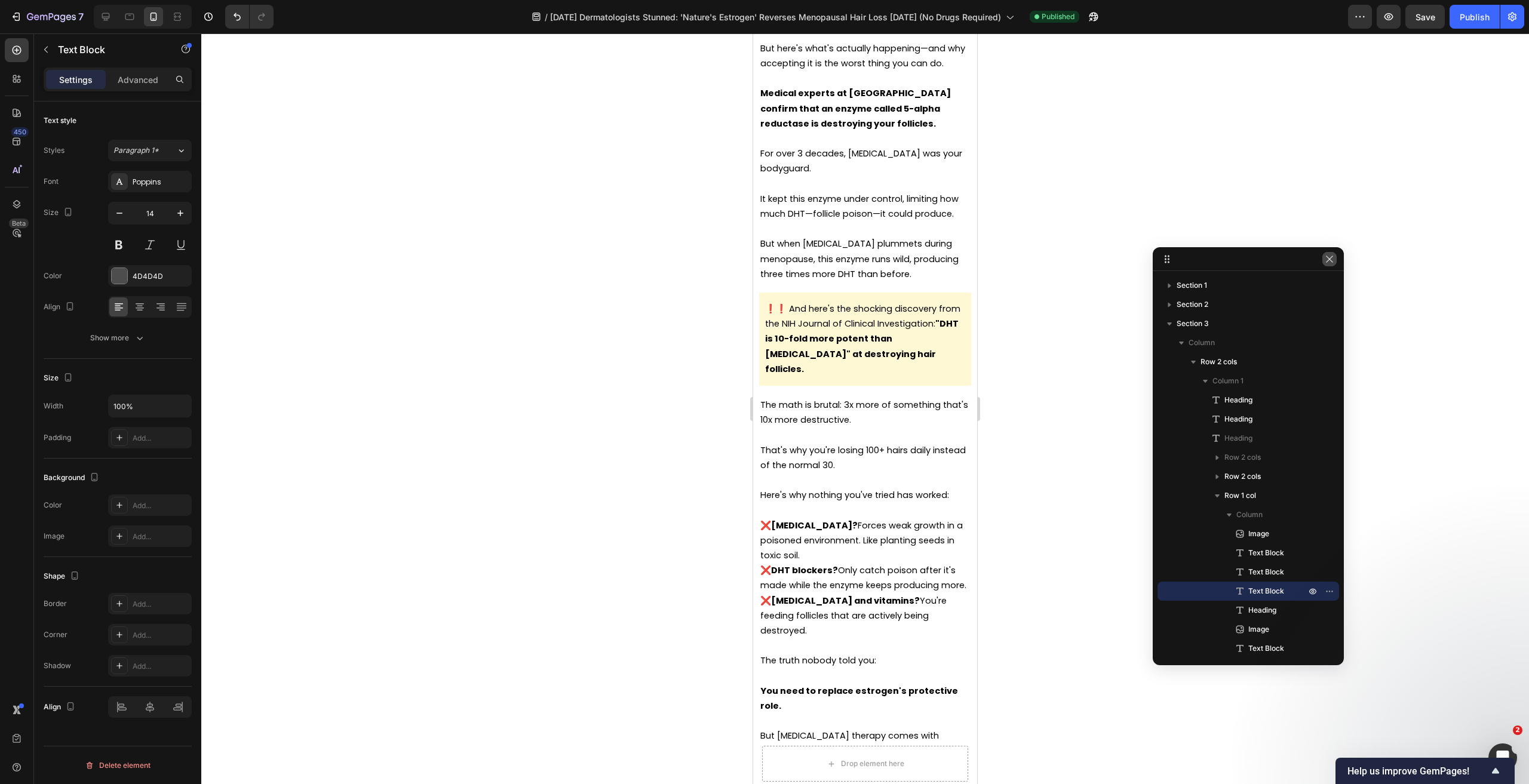
click at [1332, 260] on icon "button" at bounding box center [1330, 259] width 10 height 10
